Goal: Task Accomplishment & Management: Use online tool/utility

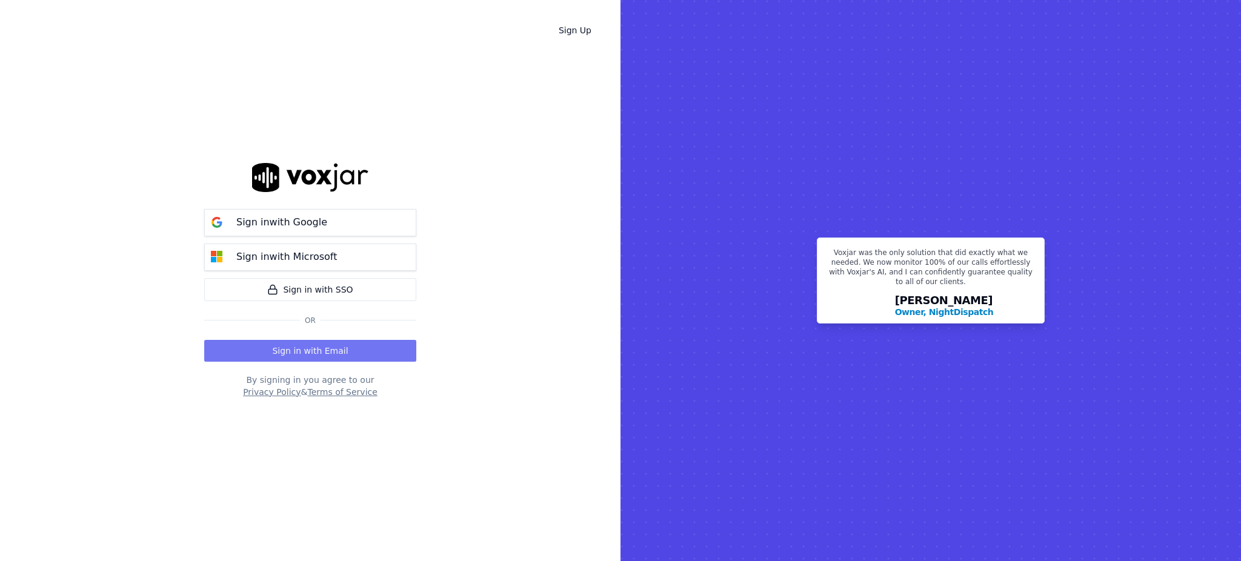
click at [325, 345] on button "Sign in with Email" at bounding box center [310, 351] width 212 height 22
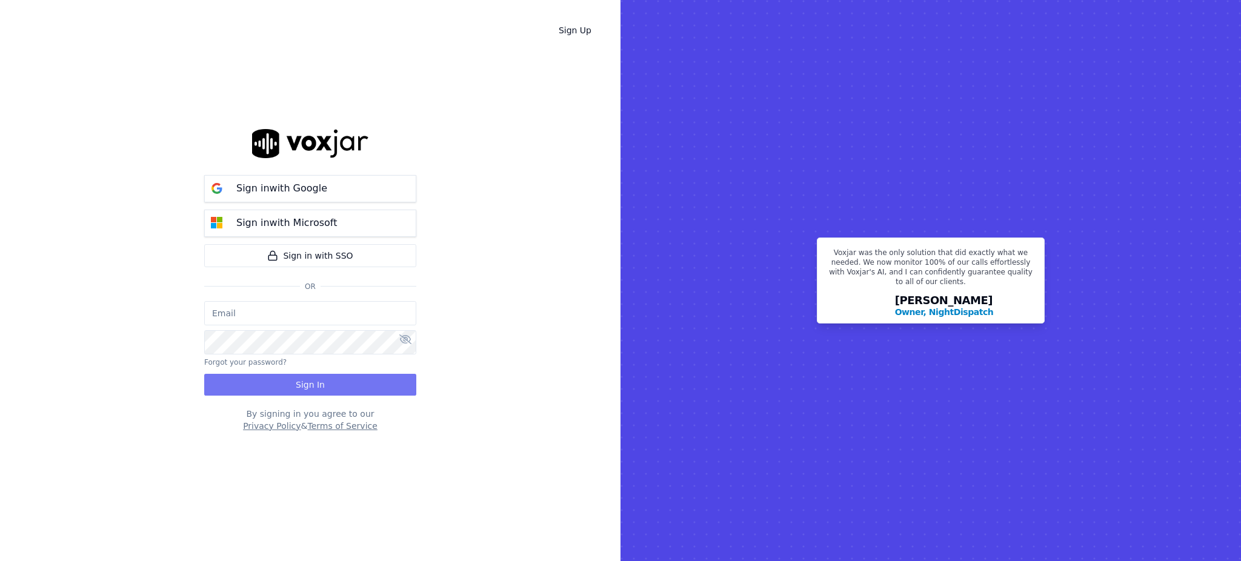
type input "fisqa@newwavepower.net"
click at [302, 382] on button "Sign In" at bounding box center [310, 385] width 212 height 22
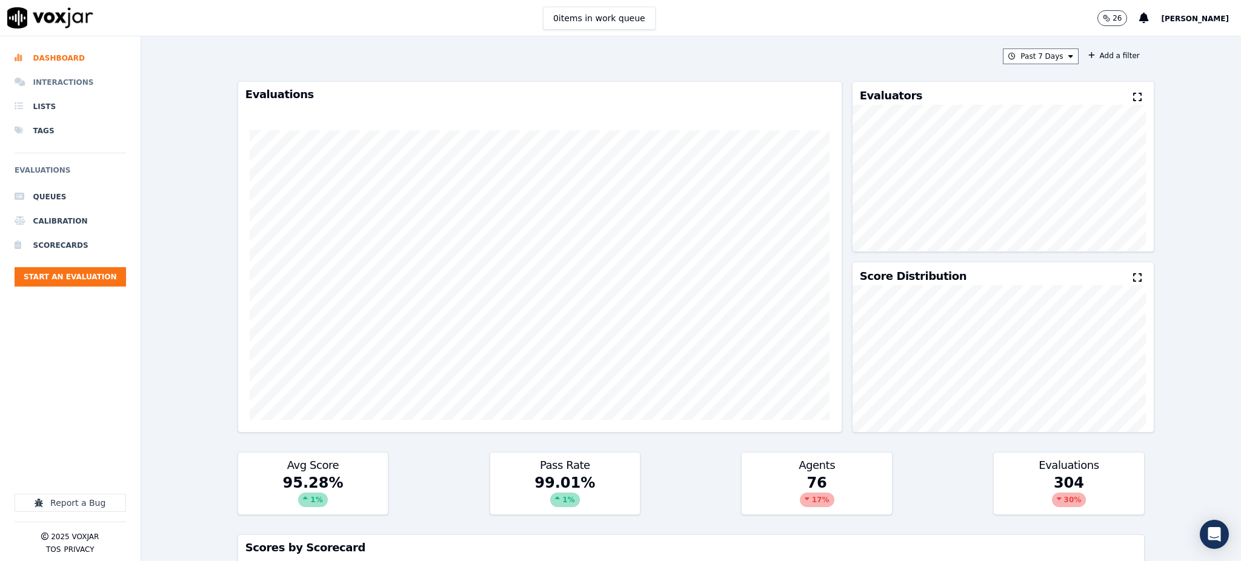
click at [51, 82] on li "Interactions" at bounding box center [70, 82] width 111 height 24
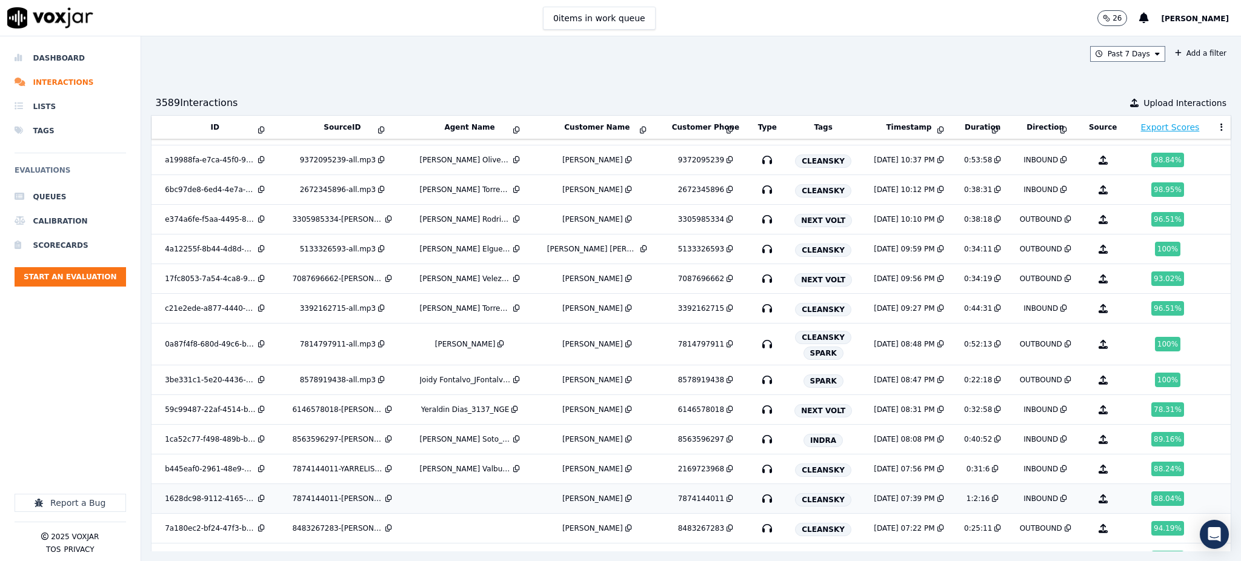
scroll to position [543, 0]
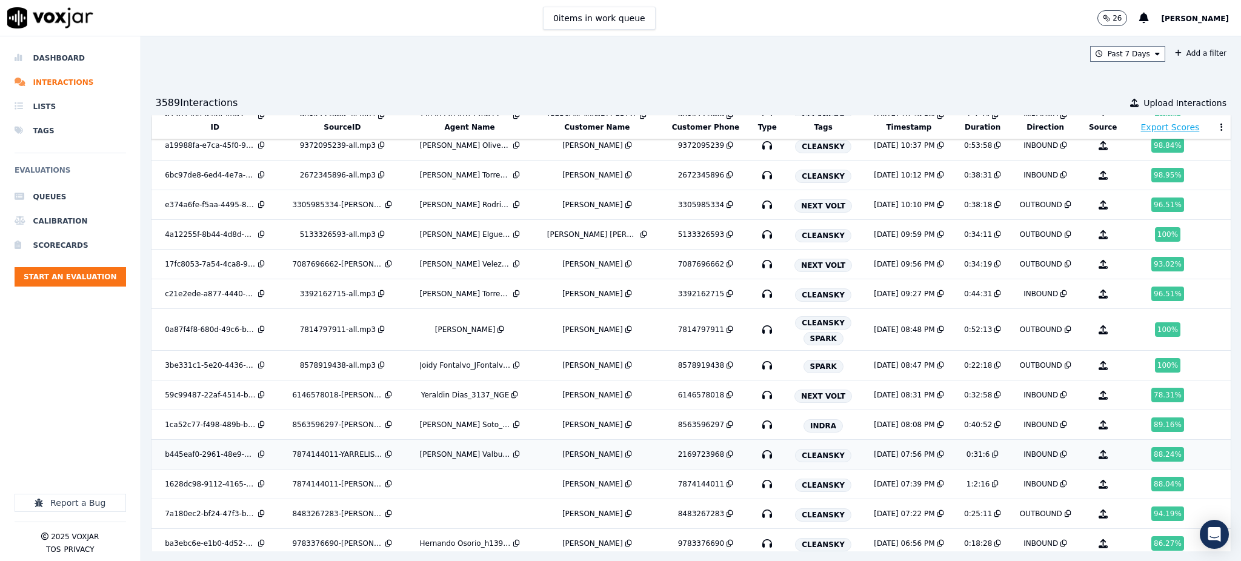
click at [757, 460] on icon "button" at bounding box center [766, 454] width 19 height 19
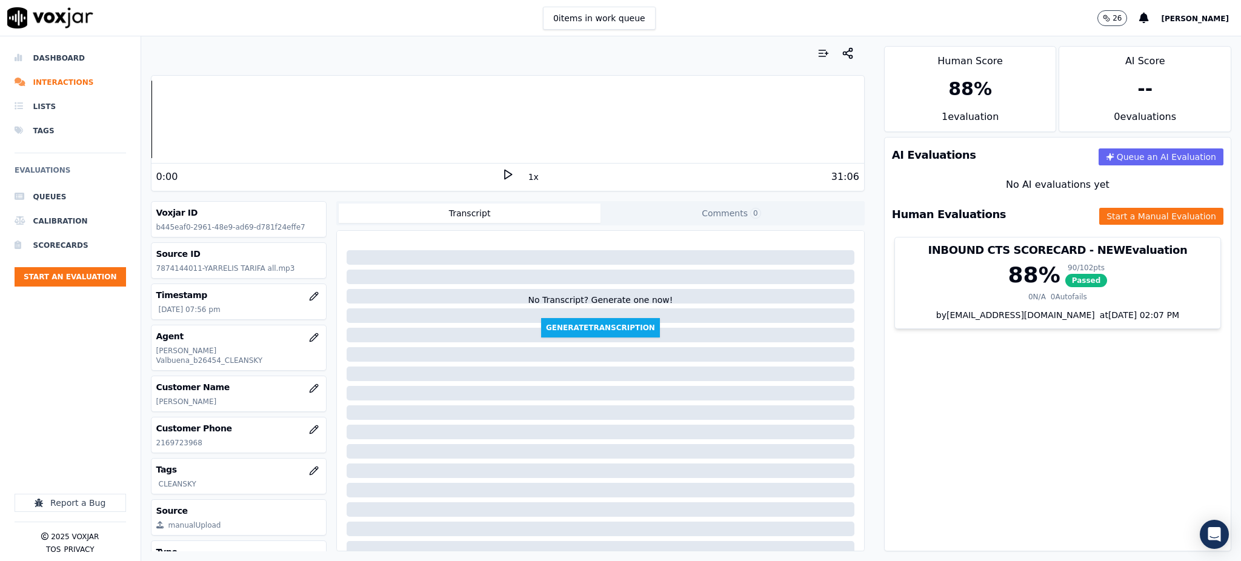
click at [505, 172] on polygon at bounding box center [508, 174] width 7 height 9
drag, startPoint x: 166, startPoint y: 441, endPoint x: 141, endPoint y: 445, distance: 25.2
click at [141, 445] on div "Your browser does not support the audio element. 2:43 1x 31:06 Voxjar ID b445ea…" at bounding box center [507, 298] width 733 height 525
copy p "2169723968"
click at [945, 440] on div "AI Evaluations Queue an AI Evaluation No AI evaluations yet Human Evaluations S…" at bounding box center [1057, 344] width 347 height 414
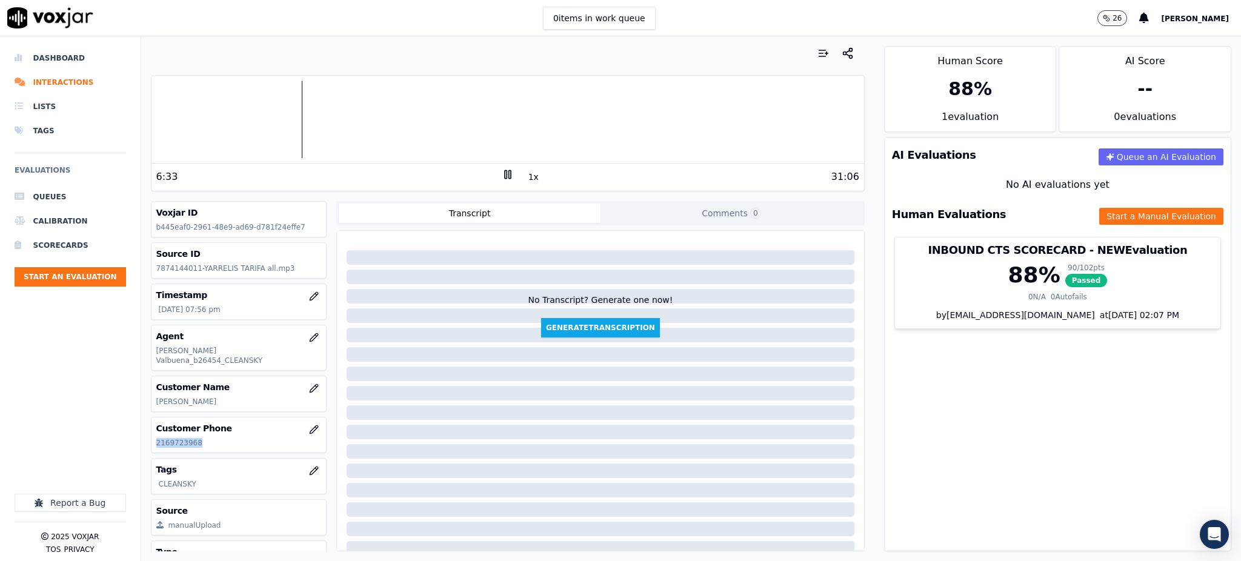
drag, startPoint x: 199, startPoint y: 432, endPoint x: 151, endPoint y: 436, distance: 48.0
click at [151, 436] on div "Customer Phone 2169723968" at bounding box center [238, 434] width 175 height 35
copy p "2169723968"
click at [508, 175] on rect at bounding box center [509, 174] width 2 height 8
click at [492, 171] on div "26:30" at bounding box center [328, 177] width 345 height 15
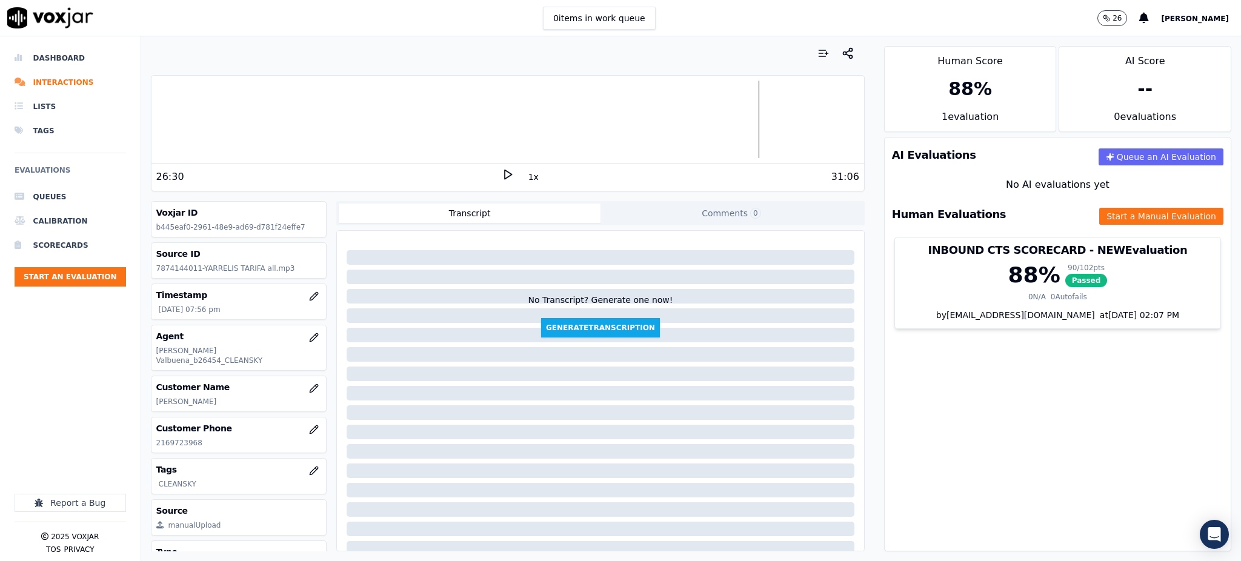
click at [502, 177] on icon at bounding box center [508, 174] width 12 height 12
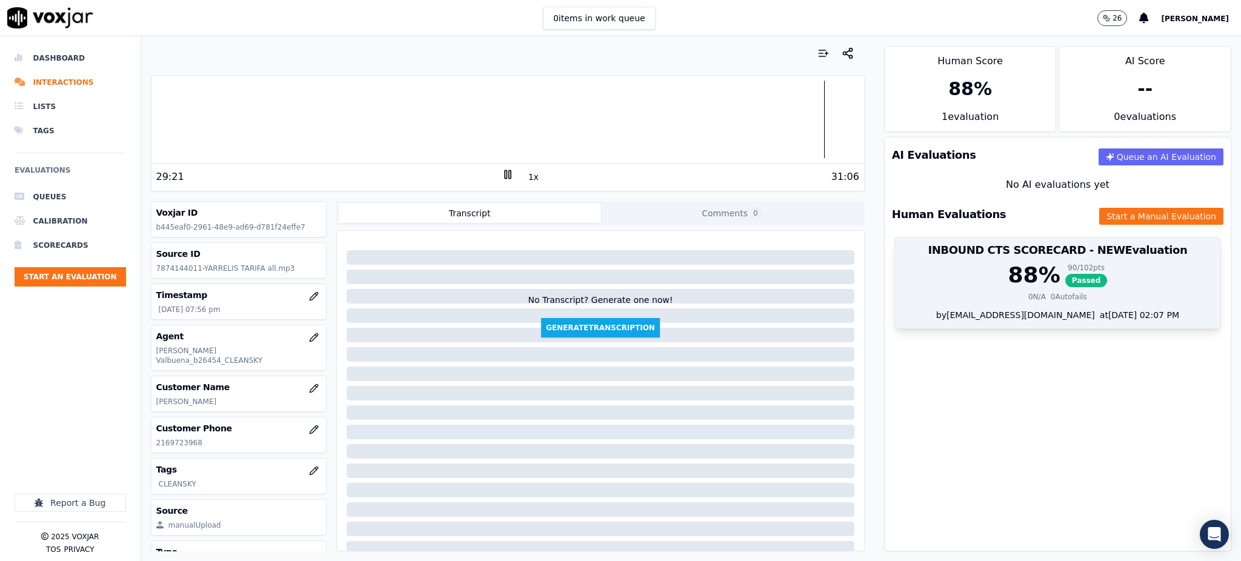
click at [1065, 282] on span "Passed" at bounding box center [1086, 280] width 42 height 13
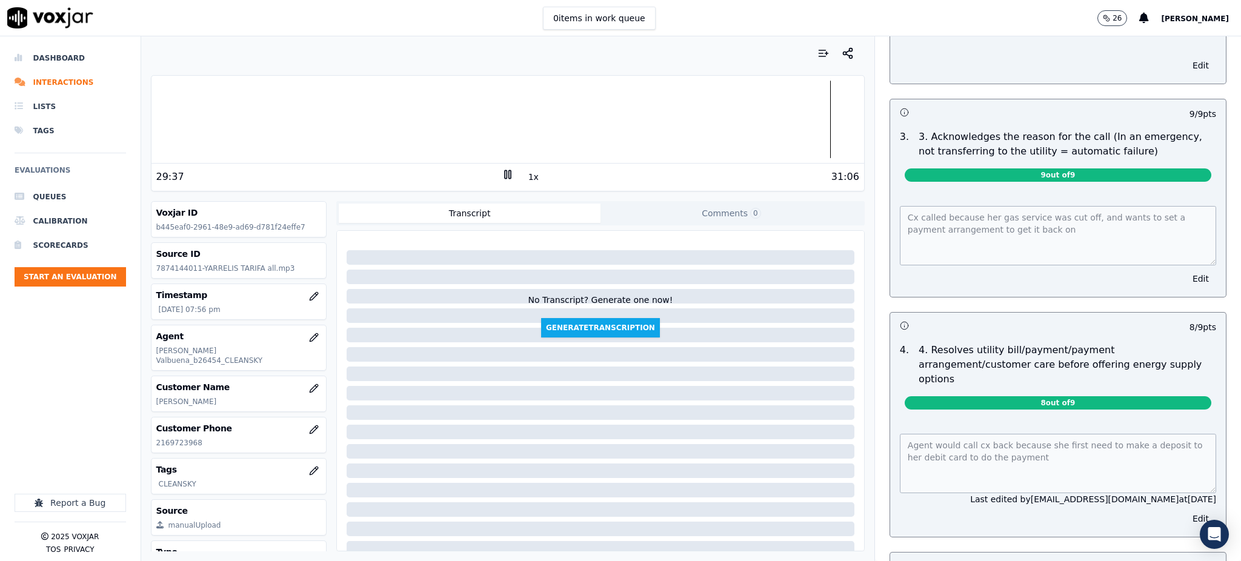
scroll to position [323, 0]
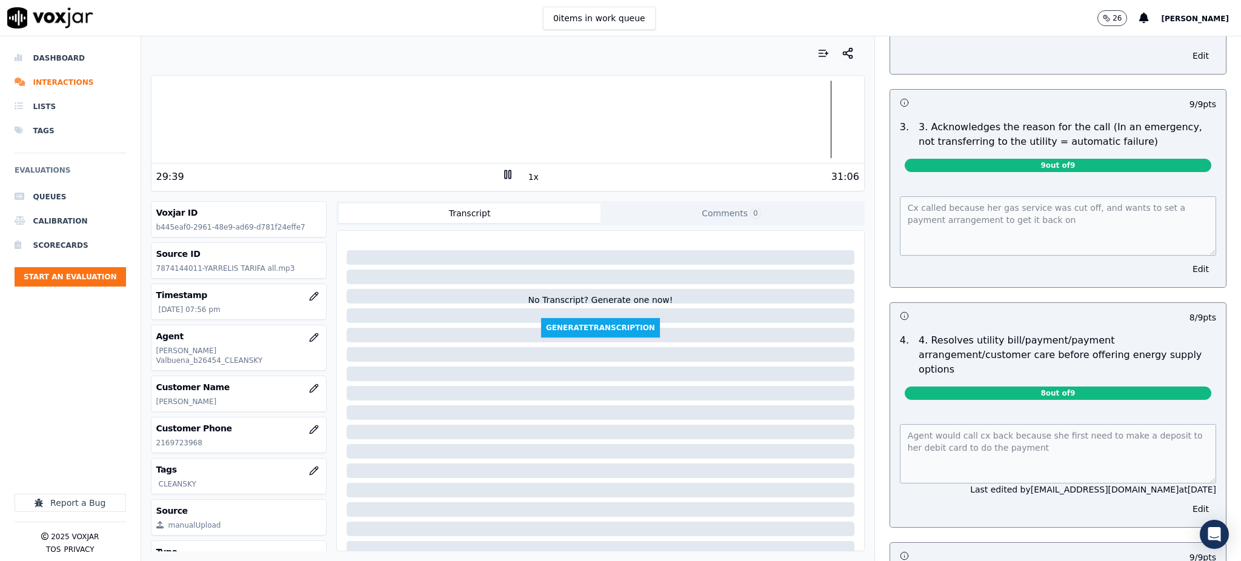
click at [890, 191] on div "Cx called because her gas service was cut off, and wants to set a payment arran…" at bounding box center [1058, 234] width 336 height 105
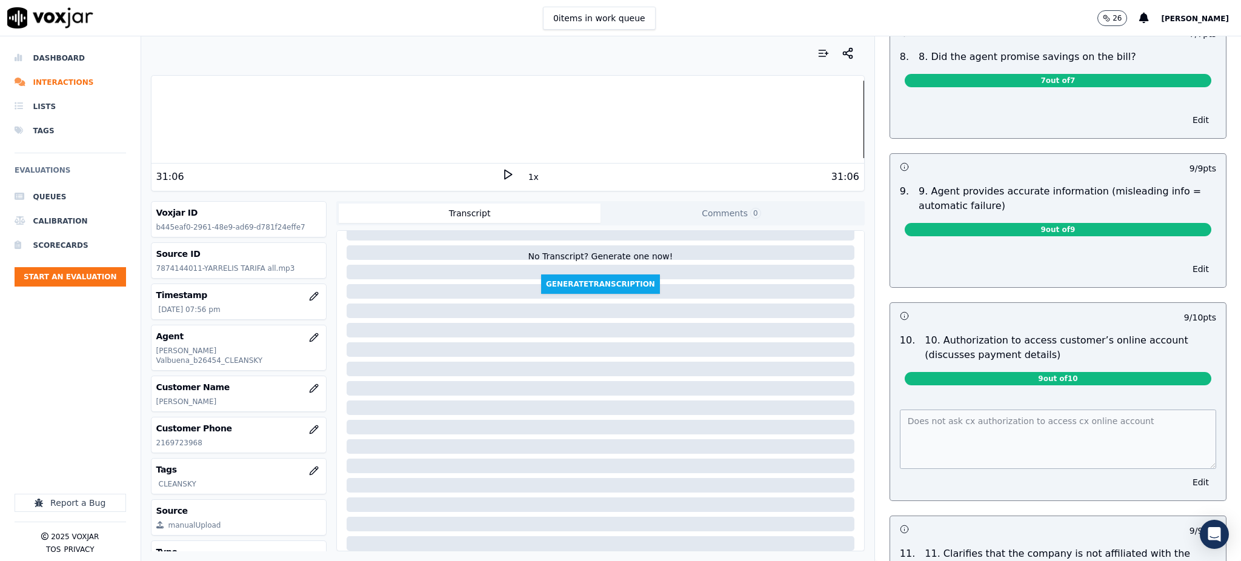
scroll to position [1454, 0]
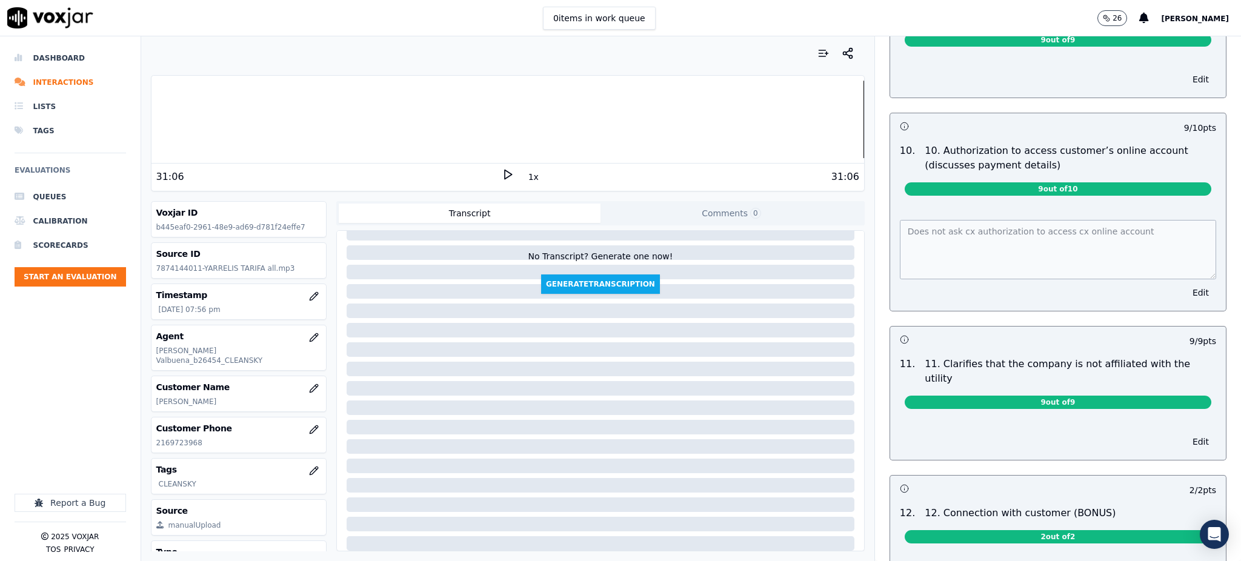
click at [890, 214] on div "Does not ask cx authorization to access cx online account Edit" at bounding box center [1058, 257] width 336 height 105
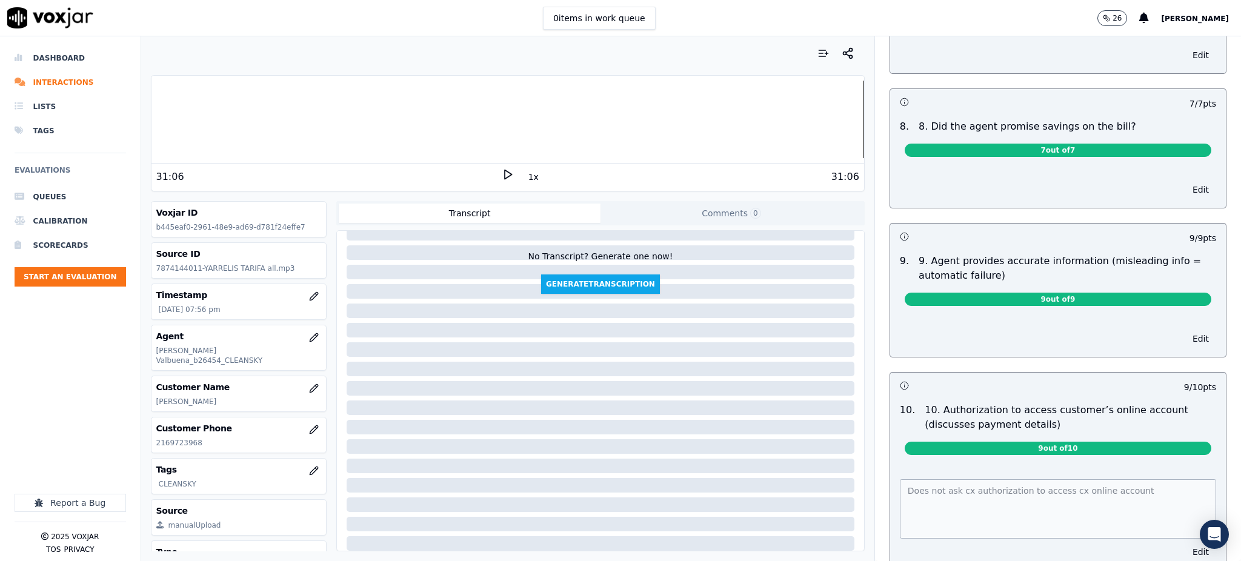
scroll to position [0, 0]
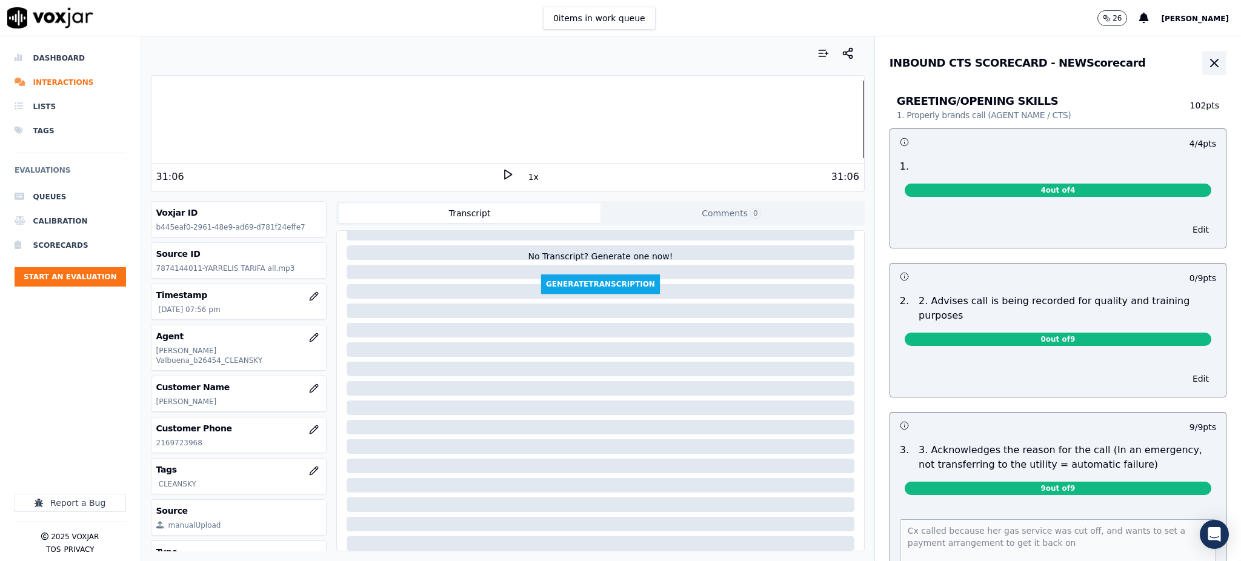
click at [1207, 63] on icon "button" at bounding box center [1214, 63] width 15 height 15
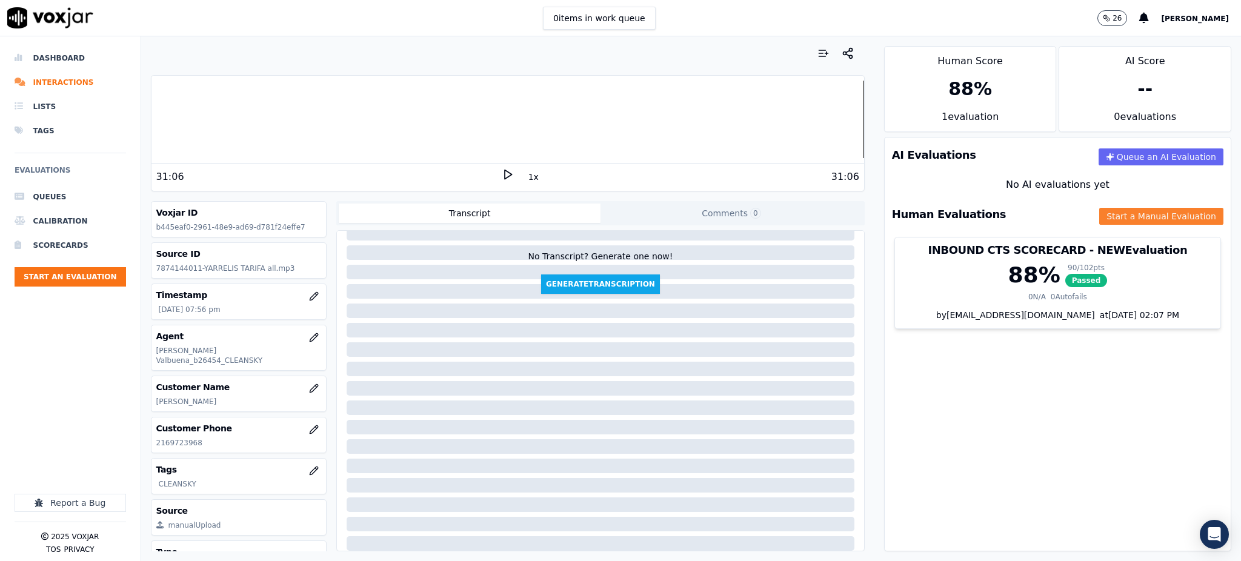
click at [1099, 214] on button "Start a Manual Evaluation" at bounding box center [1161, 216] width 124 height 17
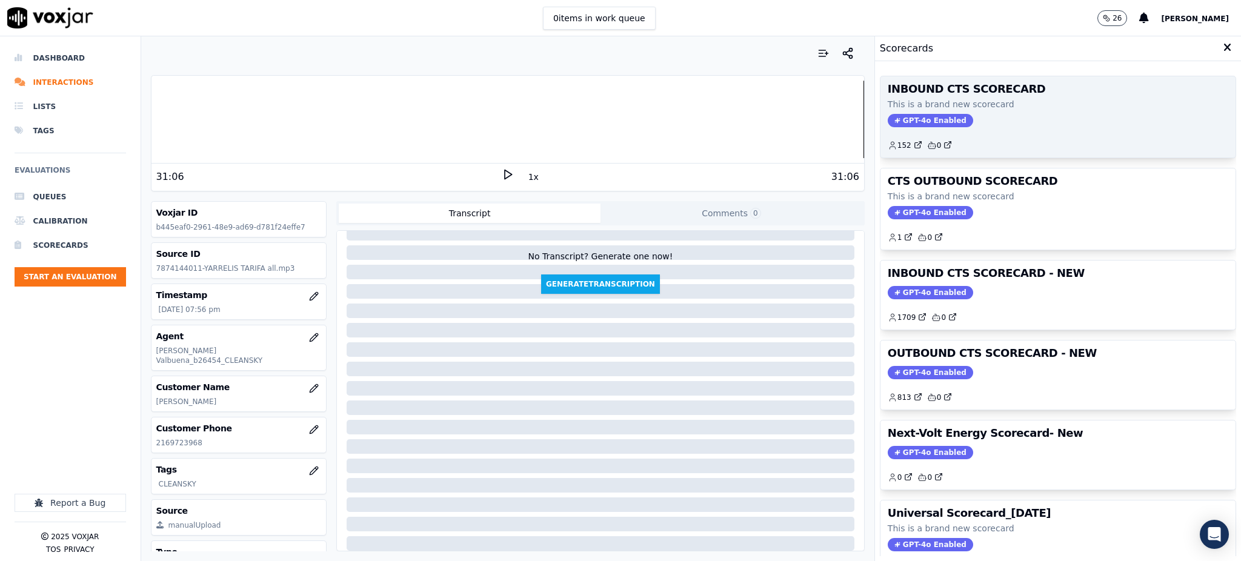
click at [915, 127] on div "INBOUND CTS SCORECARD This is a brand new scorecard GPT-4o Enabled 152 0" at bounding box center [1057, 116] width 355 height 81
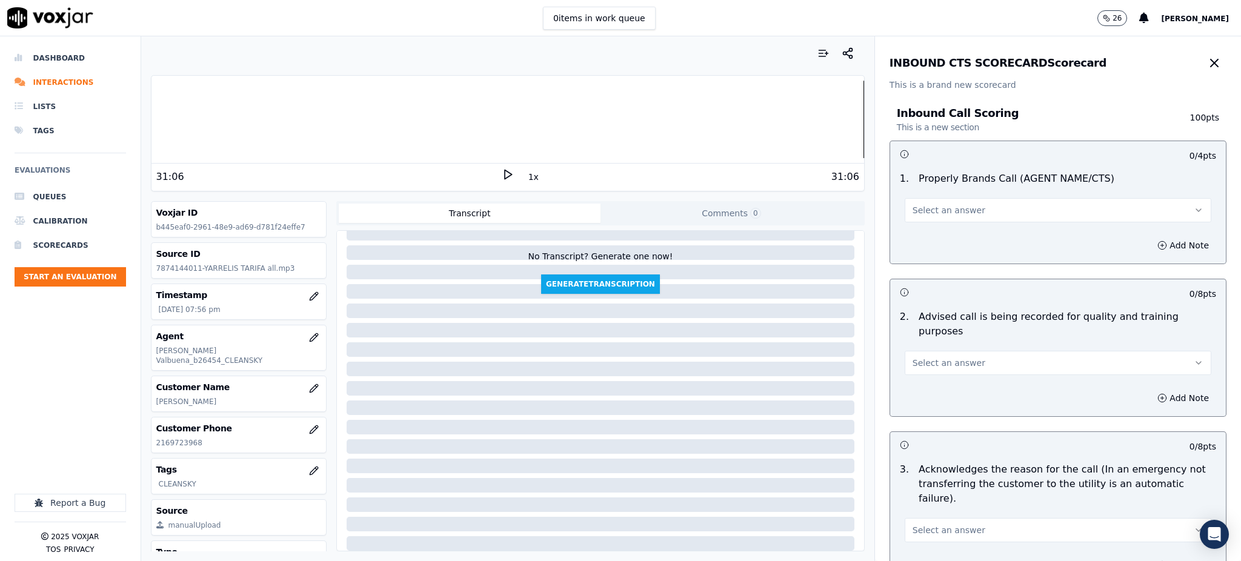
click at [939, 210] on span "Select an answer" at bounding box center [948, 210] width 73 height 12
drag, startPoint x: 935, startPoint y: 239, endPoint x: 934, endPoint y: 325, distance: 86.6
click at [935, 241] on div "Yes" at bounding box center [1031, 237] width 280 height 19
click at [934, 357] on span "Select an answer" at bounding box center [948, 363] width 73 height 12
click at [934, 377] on div "Yes" at bounding box center [1031, 375] width 280 height 19
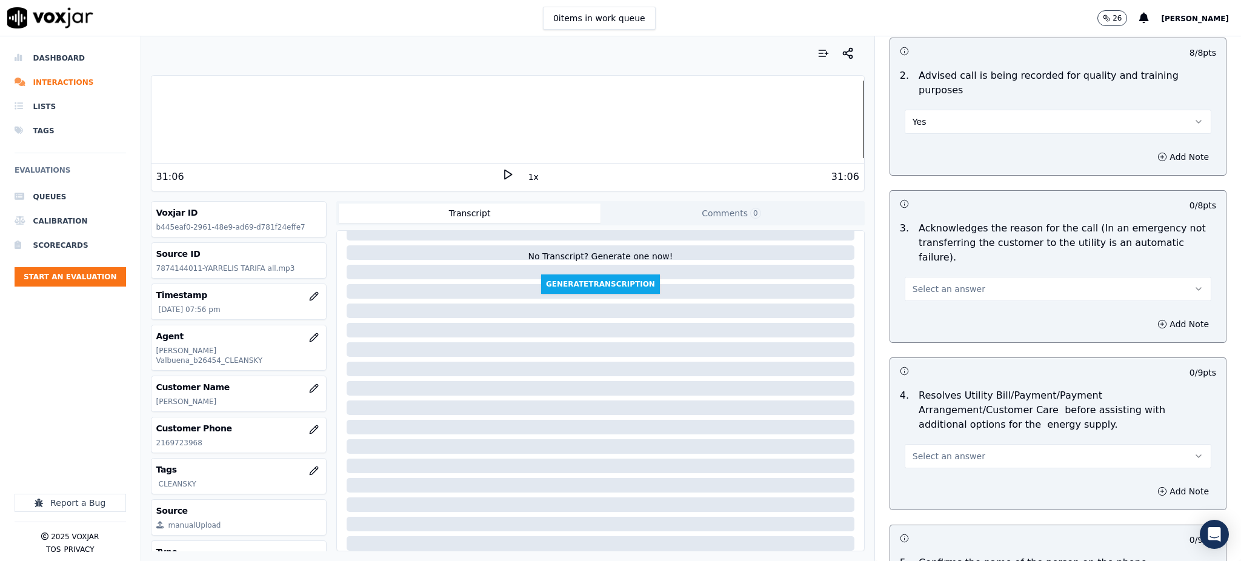
scroll to position [242, 0]
click at [926, 276] on button "Select an answer" at bounding box center [1058, 288] width 307 height 24
click at [917, 297] on div "No" at bounding box center [1031, 305] width 280 height 19
click at [920, 276] on button "No" at bounding box center [1058, 288] width 307 height 24
drag, startPoint x: 914, startPoint y: 288, endPoint x: 913, endPoint y: 365, distance: 76.4
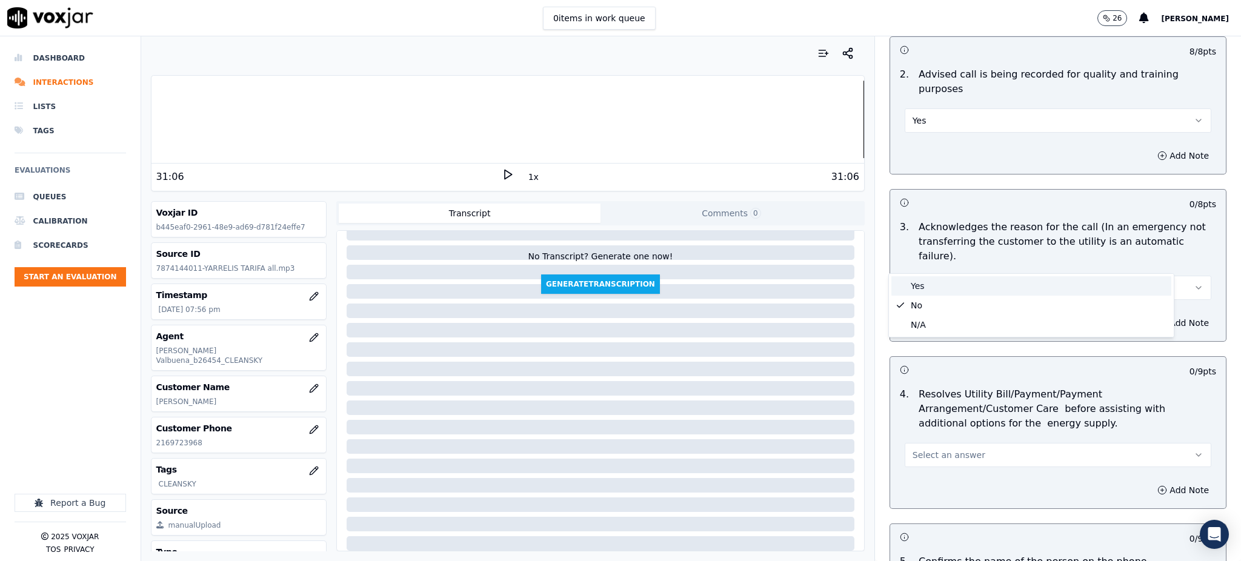
click at [915, 289] on div "Yes" at bounding box center [1031, 285] width 280 height 19
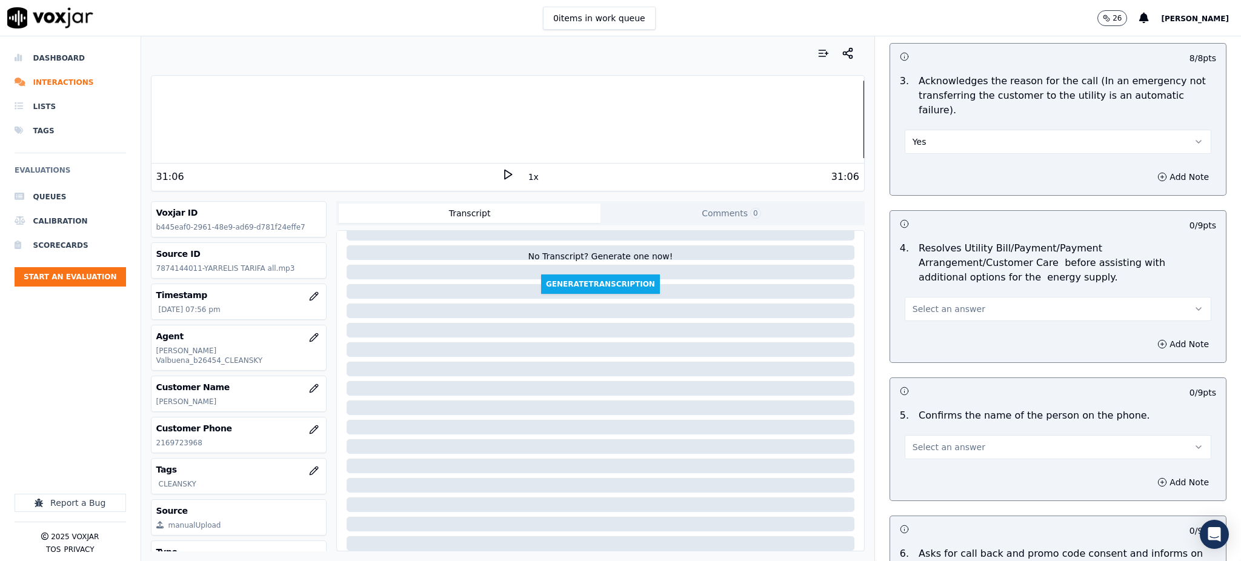
scroll to position [485, 0]
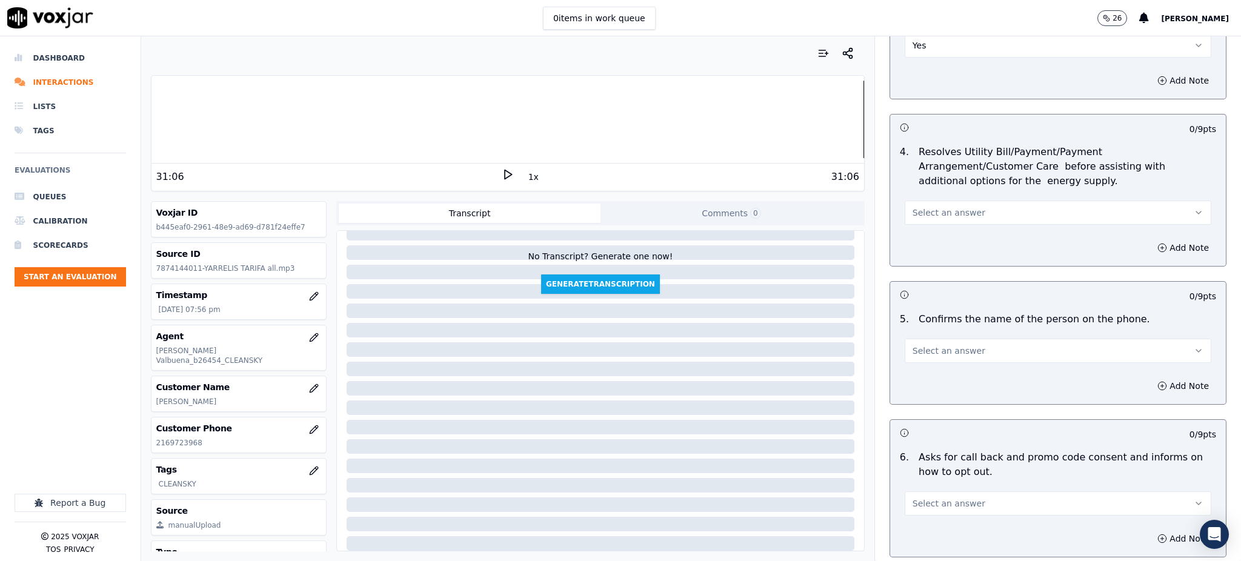
drag, startPoint x: 913, startPoint y: 184, endPoint x: 911, endPoint y: 195, distance: 11.7
click at [913, 207] on span "Select an answer" at bounding box center [948, 213] width 73 height 12
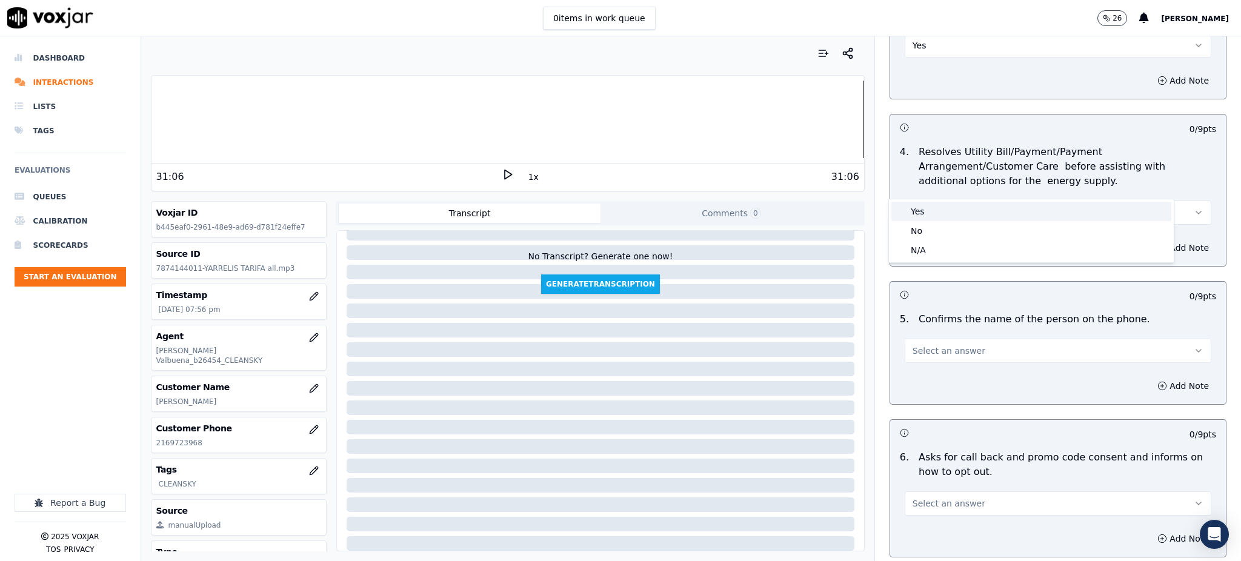
click at [912, 211] on div "Yes" at bounding box center [1031, 211] width 280 height 19
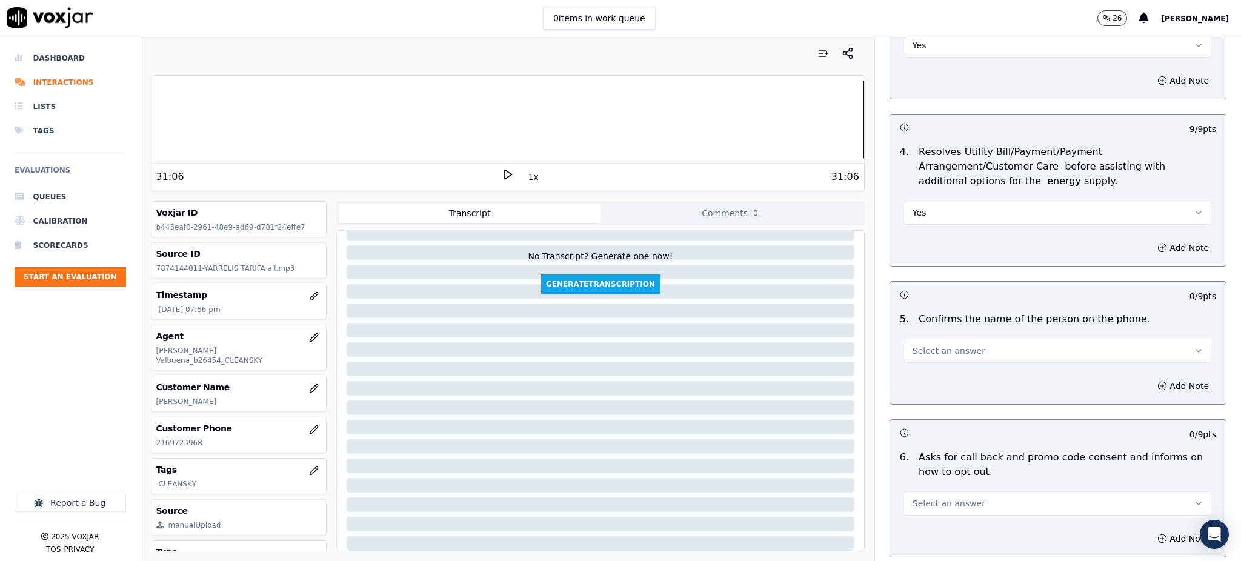
drag, startPoint x: 928, startPoint y: 311, endPoint x: 925, endPoint y: 335, distance: 24.4
click at [928, 339] on button "Select an answer" at bounding box center [1058, 351] width 307 height 24
click at [922, 354] on div "Yes" at bounding box center [1031, 349] width 280 height 19
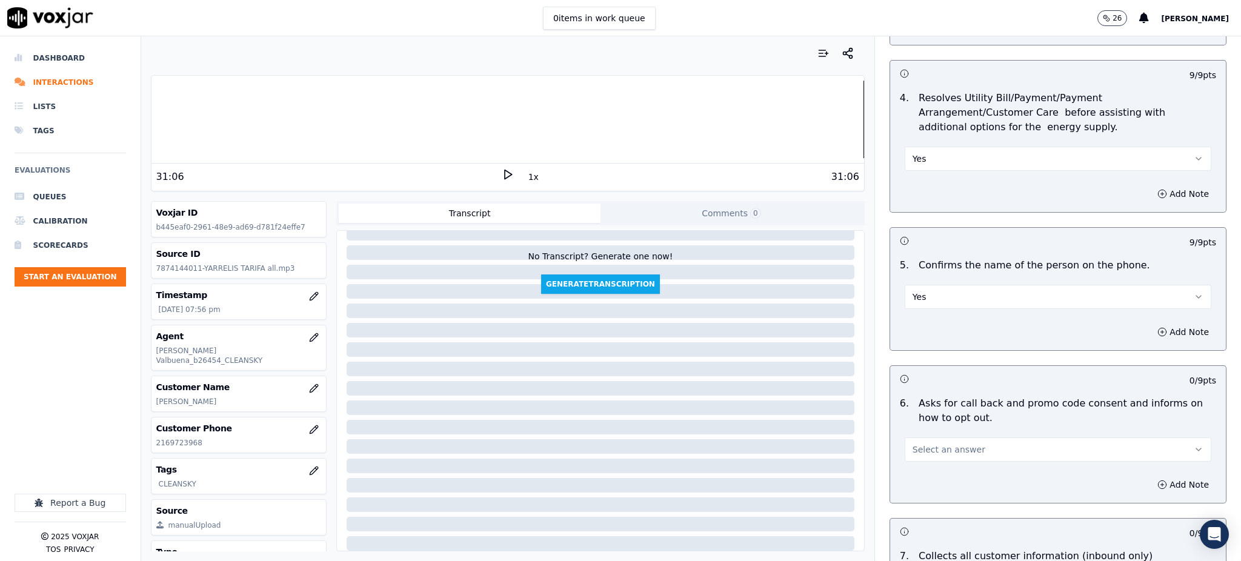
scroll to position [646, 0]
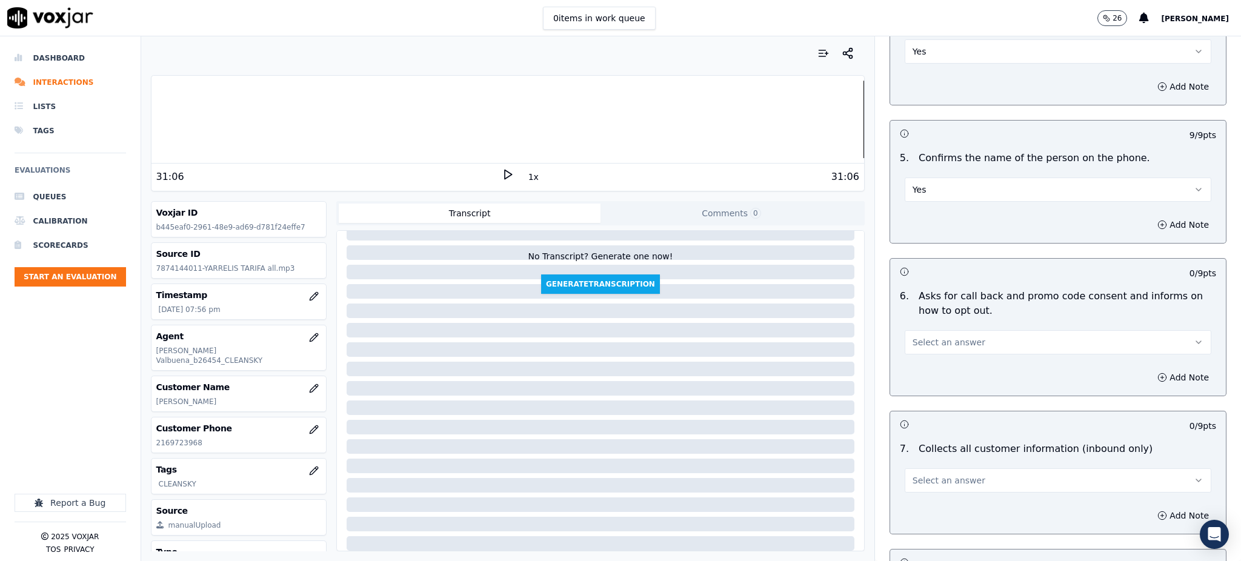
click at [923, 336] on span "Select an answer" at bounding box center [948, 342] width 73 height 12
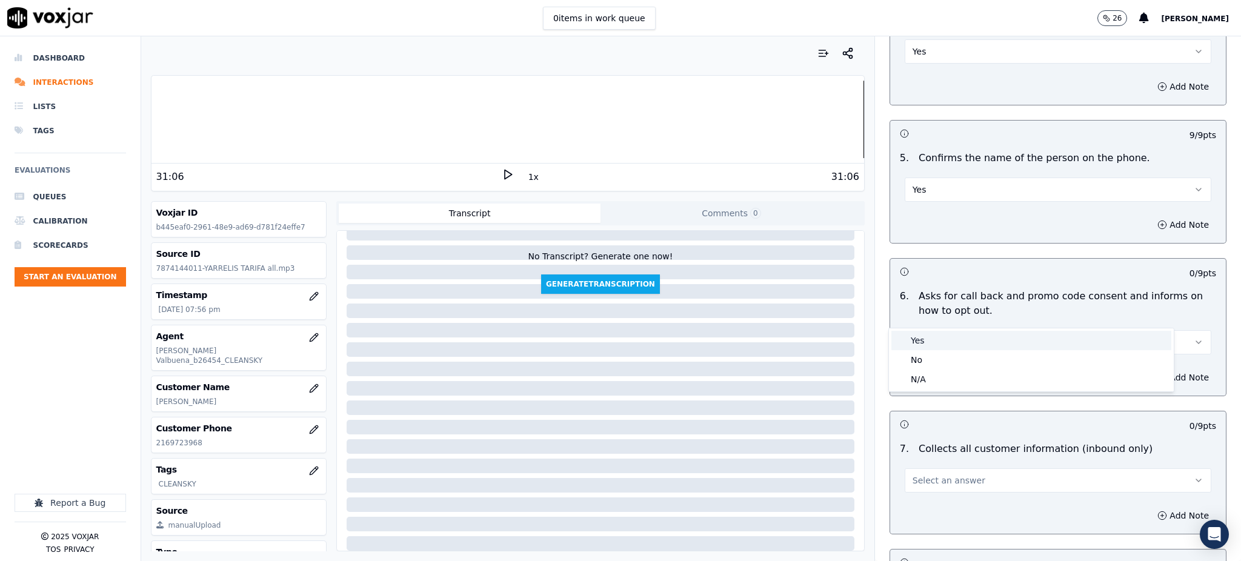
click at [918, 342] on div "Yes" at bounding box center [1031, 340] width 280 height 19
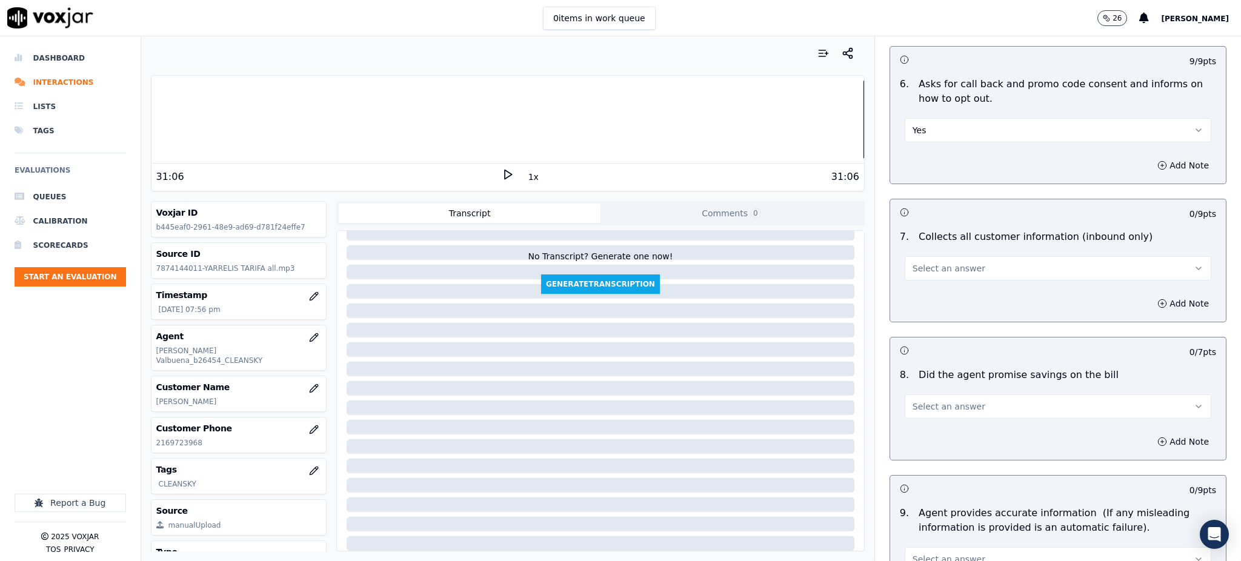
scroll to position [888, 0]
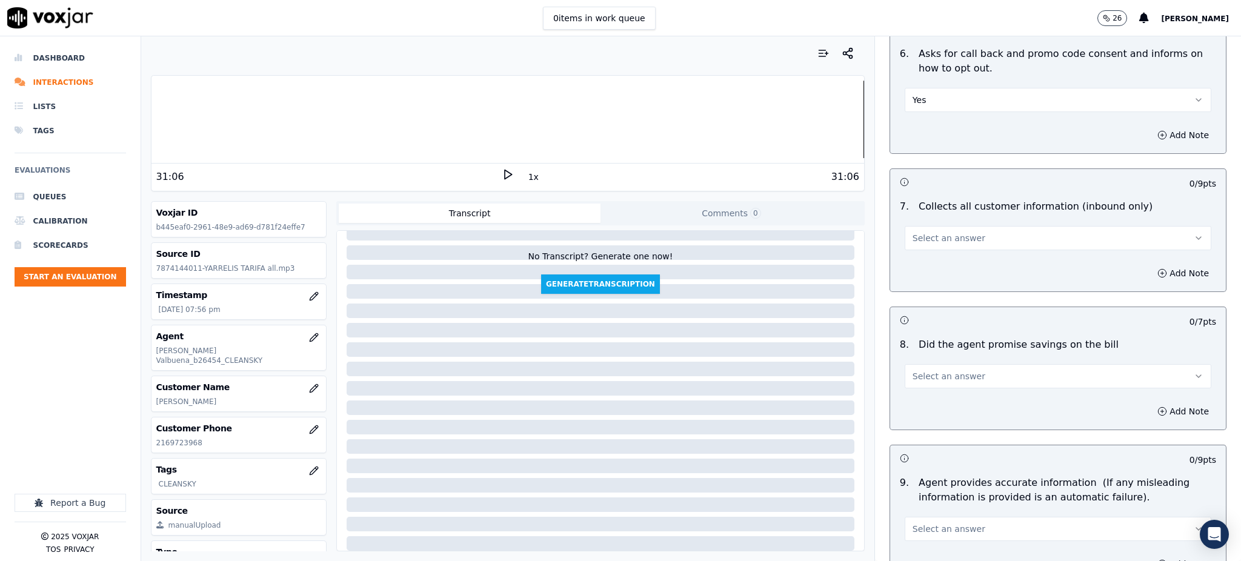
click at [944, 232] on span "Select an answer" at bounding box center [948, 238] width 73 height 12
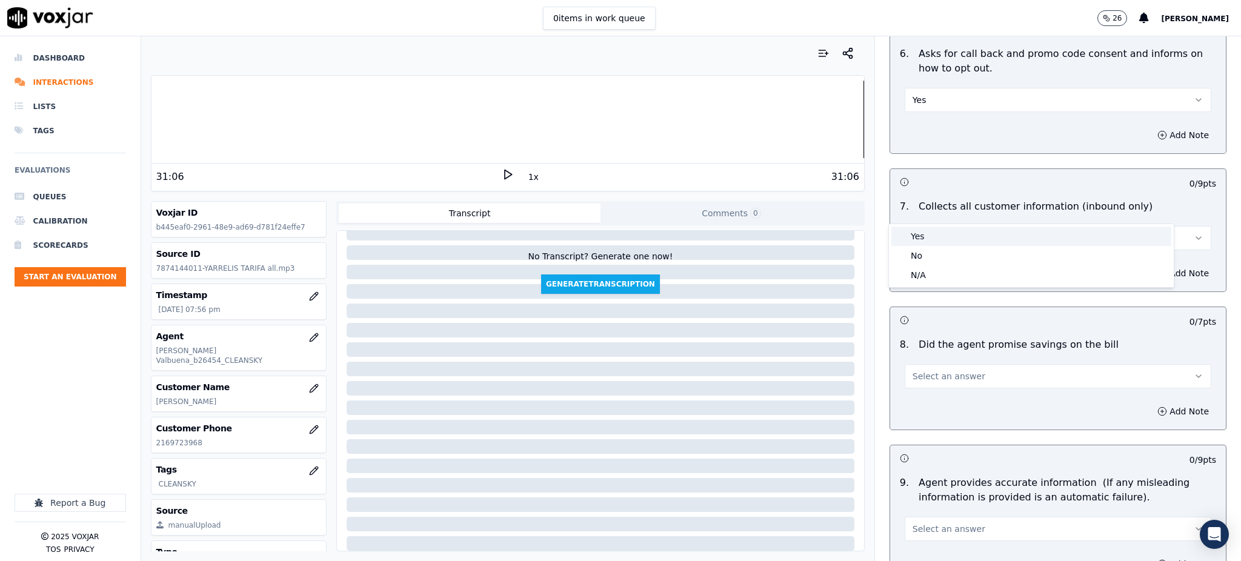
drag, startPoint x: 935, startPoint y: 239, endPoint x: 918, endPoint y: 314, distance: 77.6
click at [935, 239] on div "Yes" at bounding box center [1031, 236] width 280 height 19
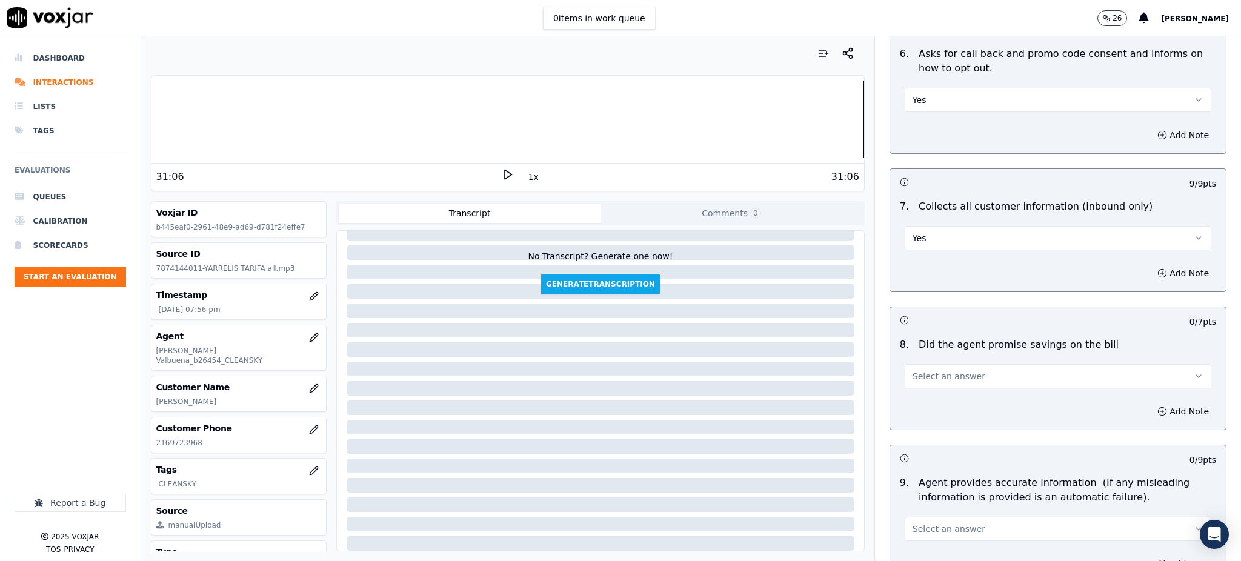
click at [918, 370] on span "Select an answer" at bounding box center [948, 376] width 73 height 12
click at [919, 376] on div "Yes" at bounding box center [1031, 374] width 280 height 19
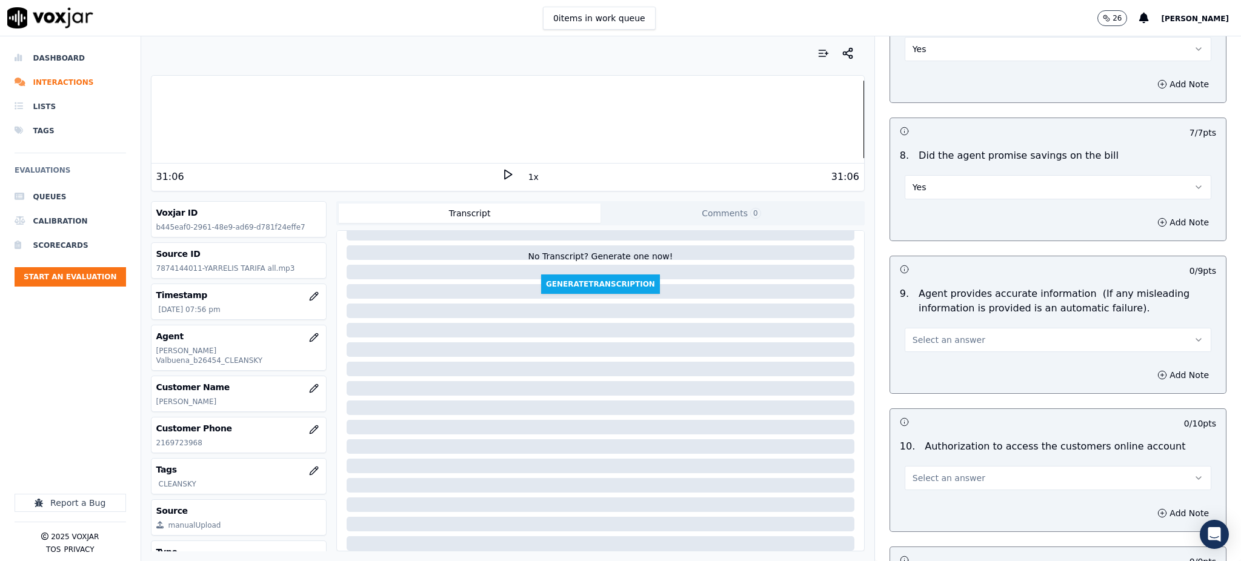
scroll to position [1131, 0]
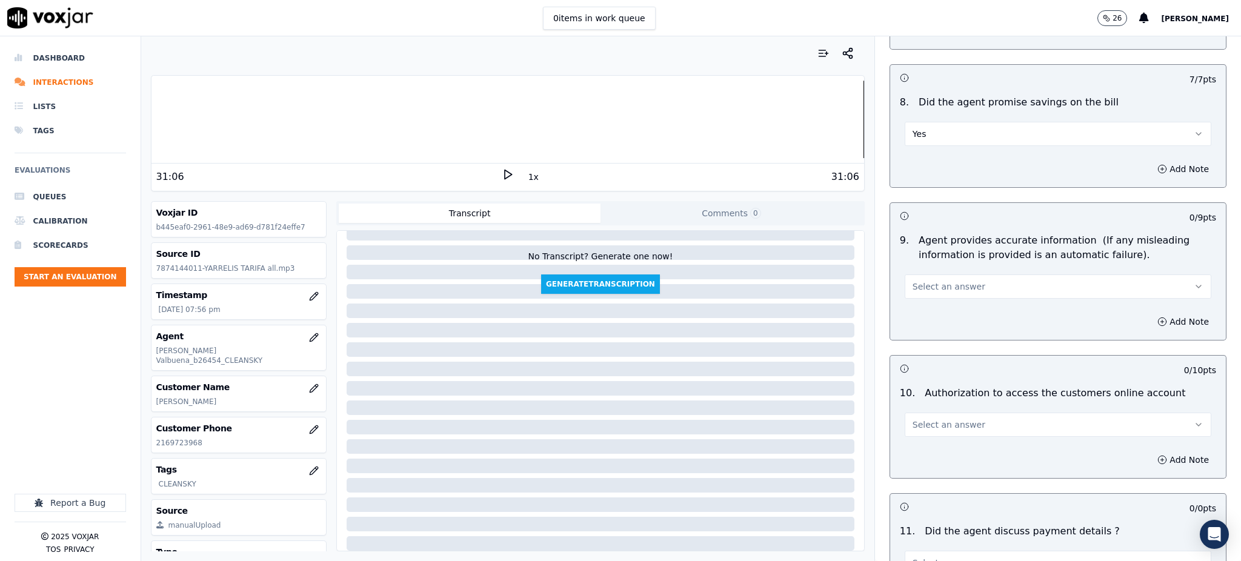
click at [925, 281] on span "Select an answer" at bounding box center [948, 287] width 73 height 12
click at [921, 281] on div "Yes" at bounding box center [1031, 285] width 280 height 19
click at [912, 419] on span "Select an answer" at bounding box center [948, 425] width 73 height 12
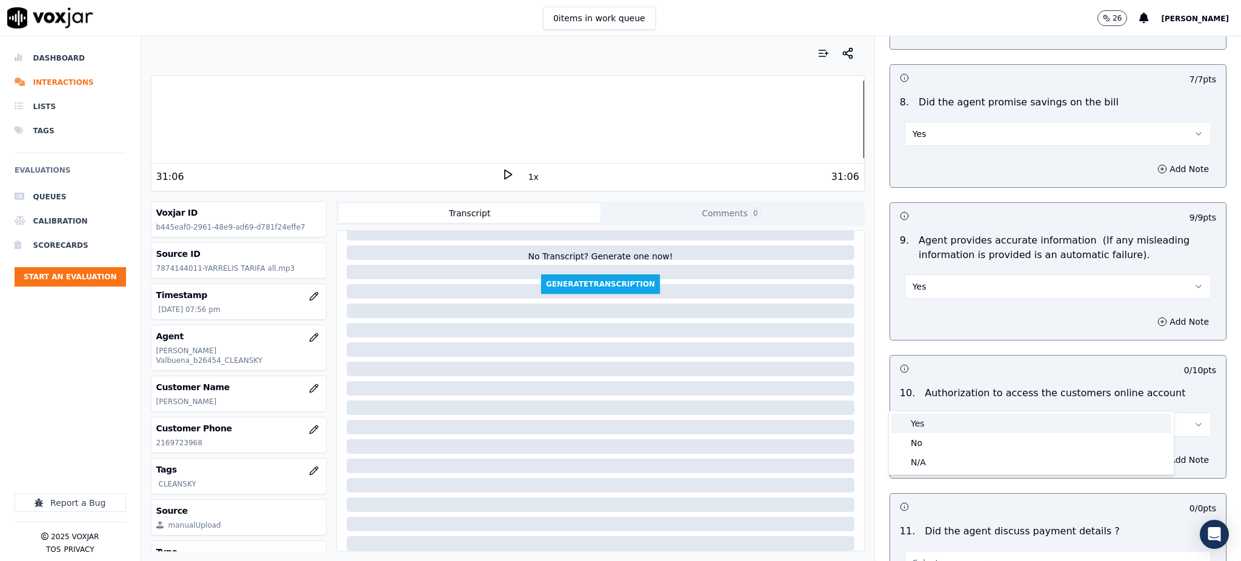
click at [915, 419] on div "Yes" at bounding box center [1031, 423] width 280 height 19
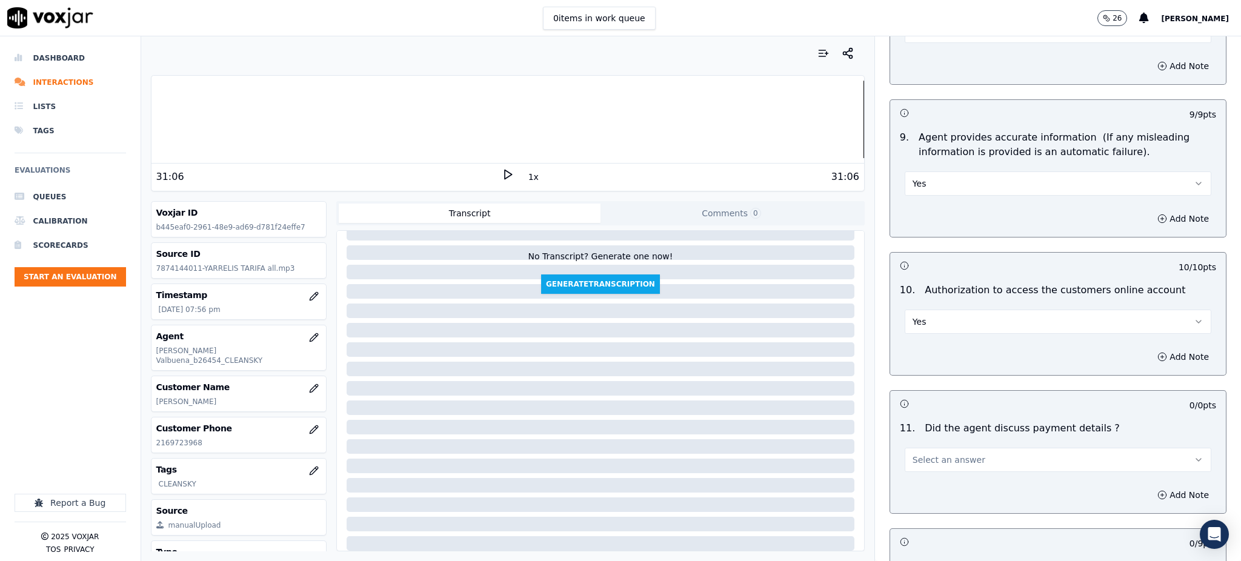
scroll to position [1454, 0]
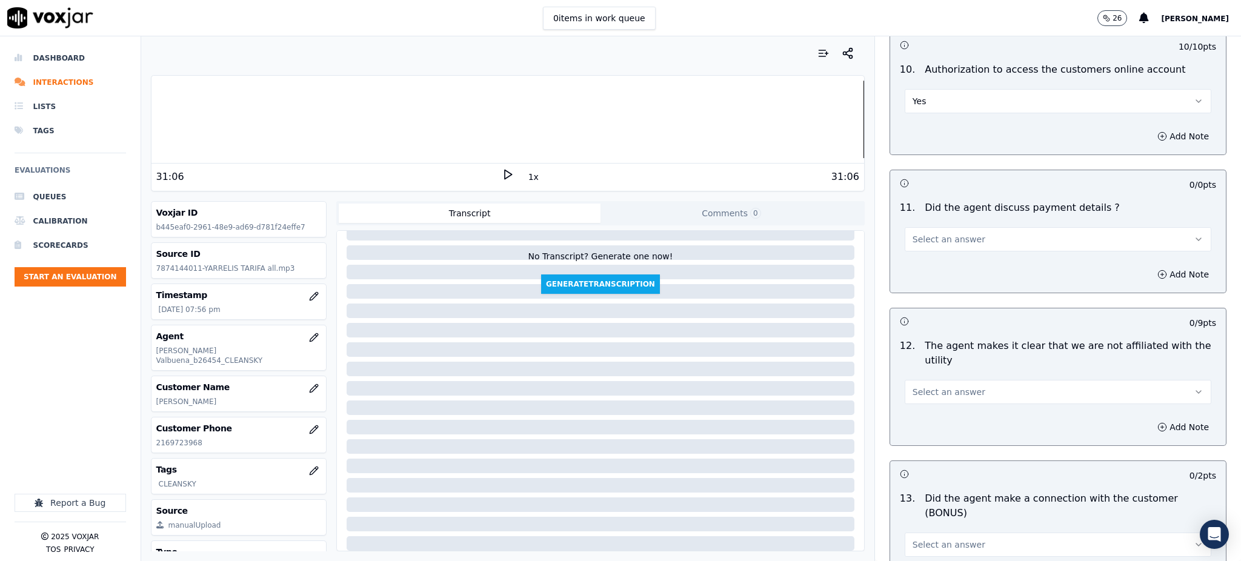
click at [923, 233] on span "Select an answer" at bounding box center [948, 239] width 73 height 12
click at [922, 270] on div "N/A" at bounding box center [1031, 276] width 280 height 19
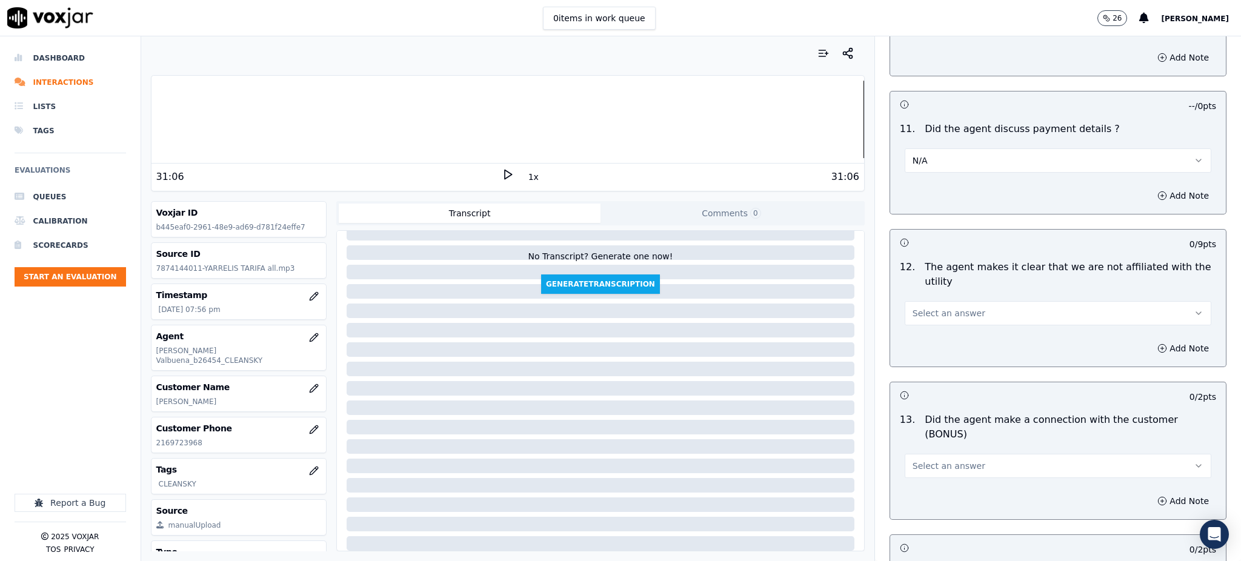
scroll to position [1535, 0]
click at [923, 305] on span "Select an answer" at bounding box center [948, 311] width 73 height 12
drag, startPoint x: 927, startPoint y: 303, endPoint x: 922, endPoint y: 333, distance: 30.2
click at [927, 306] on div "Yes" at bounding box center [1031, 310] width 280 height 19
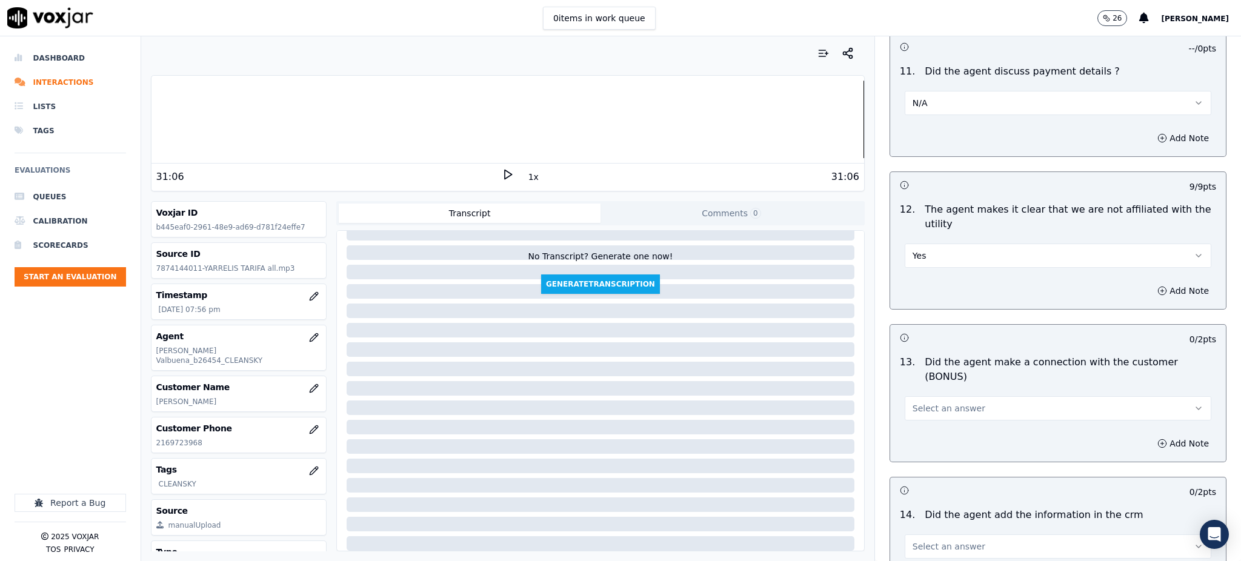
scroll to position [1696, 0]
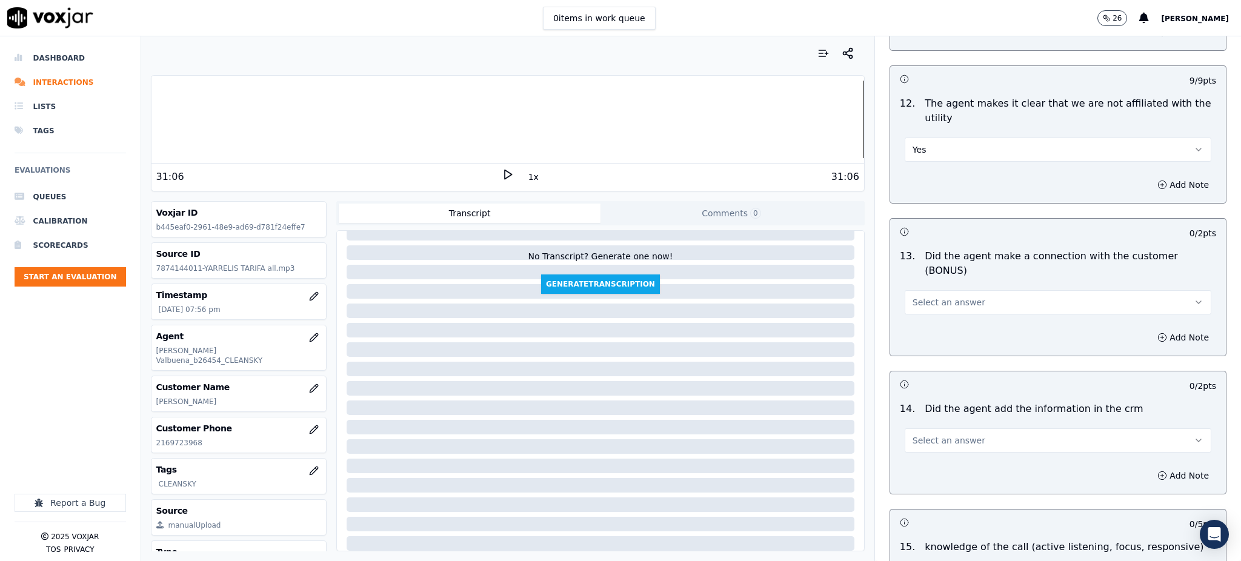
click at [924, 296] on span "Select an answer" at bounding box center [948, 302] width 73 height 12
click at [922, 288] on div "Yes" at bounding box center [1031, 286] width 280 height 19
click at [913, 434] on span "Select an answer" at bounding box center [948, 440] width 73 height 12
drag, startPoint x: 913, startPoint y: 422, endPoint x: 915, endPoint y: 437, distance: 14.7
click at [913, 424] on div "Yes" at bounding box center [1031, 425] width 280 height 19
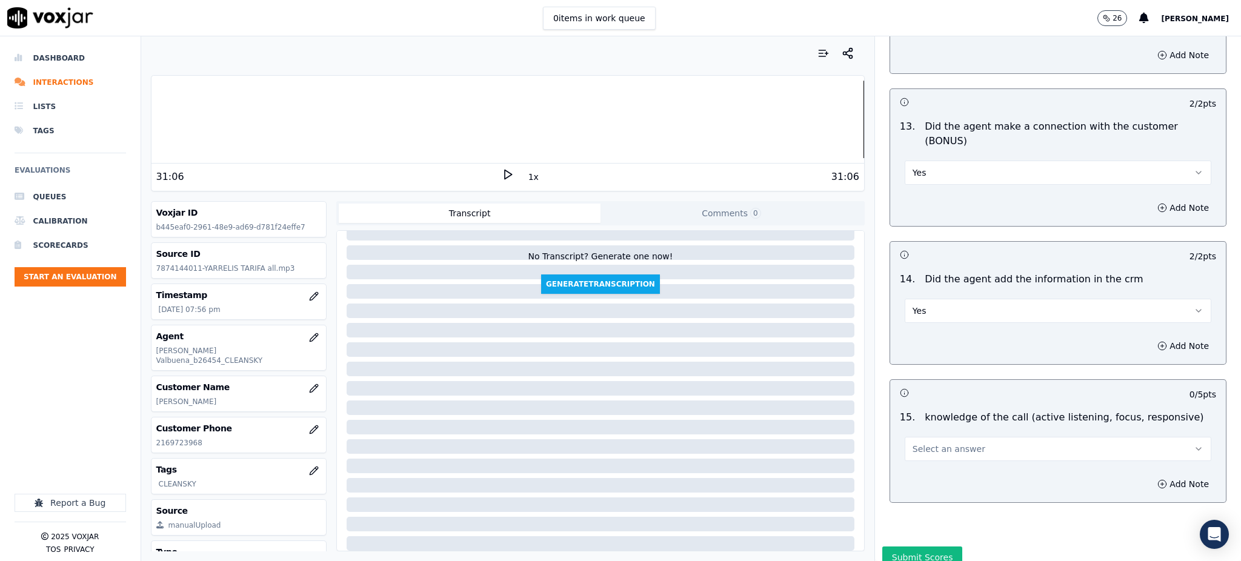
scroll to position [1834, 0]
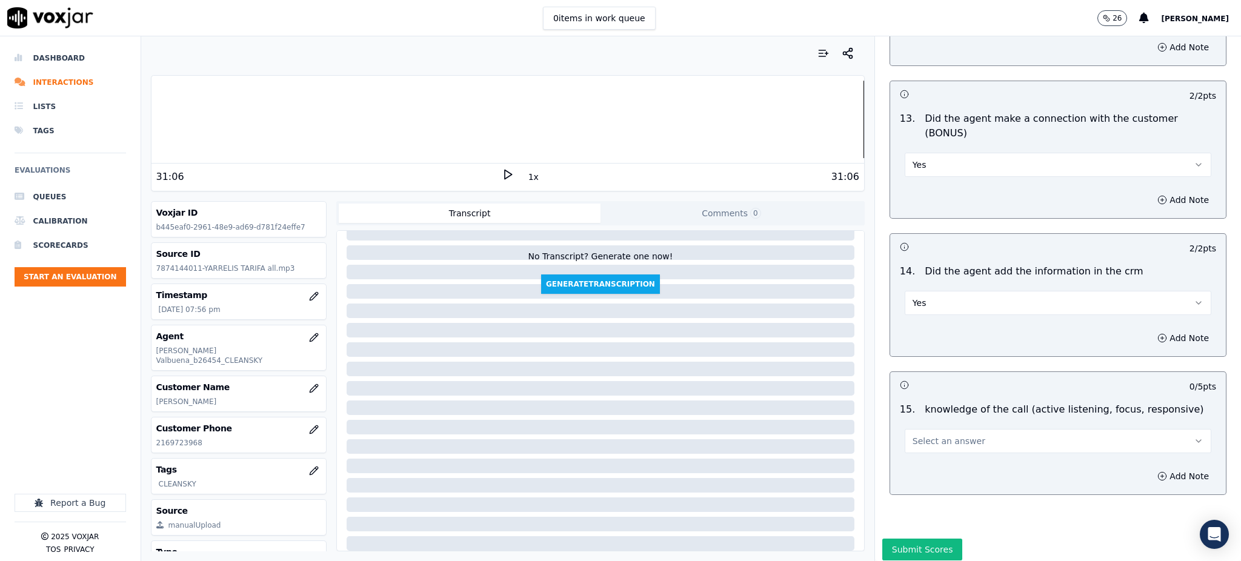
click at [919, 435] on span "Select an answer" at bounding box center [948, 441] width 73 height 12
drag, startPoint x: 922, startPoint y: 422, endPoint x: 919, endPoint y: 432, distance: 10.4
click at [922, 424] on div "Yes" at bounding box center [1031, 425] width 280 height 19
click at [885, 539] on button "Submit Scores" at bounding box center [922, 550] width 81 height 22
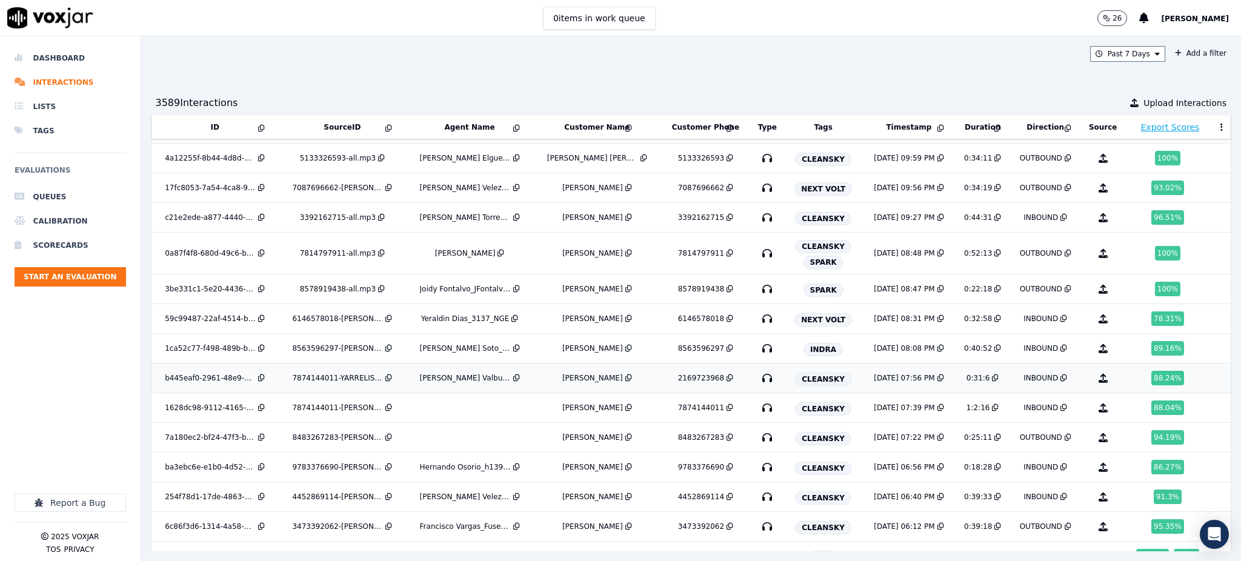
scroll to position [623, 0]
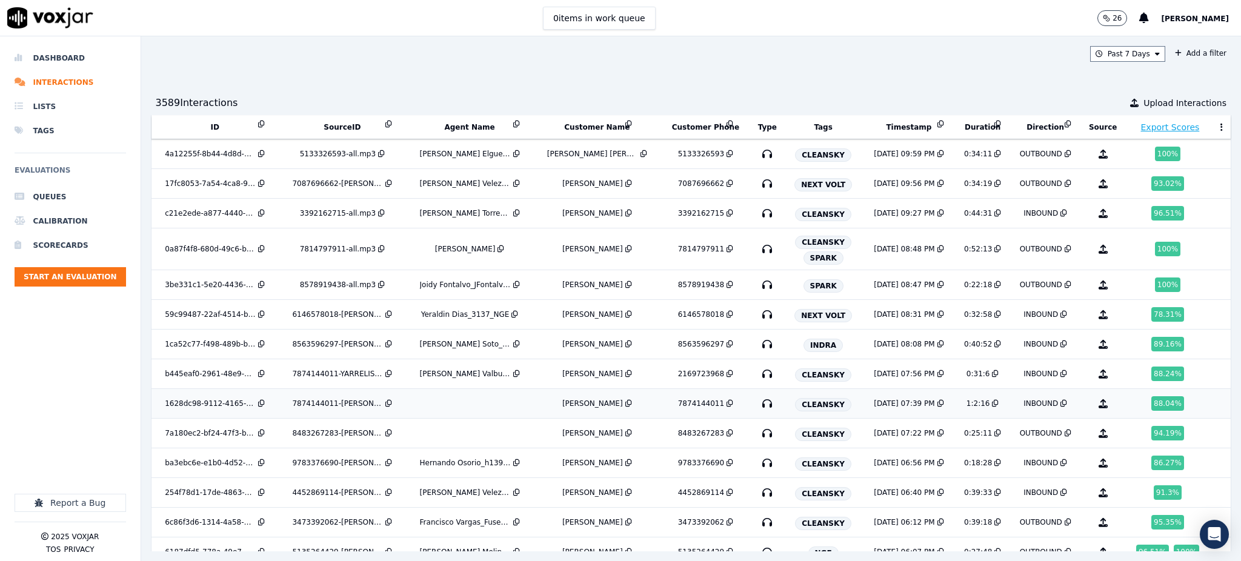
click at [757, 403] on icon "button" at bounding box center [766, 403] width 19 height 19
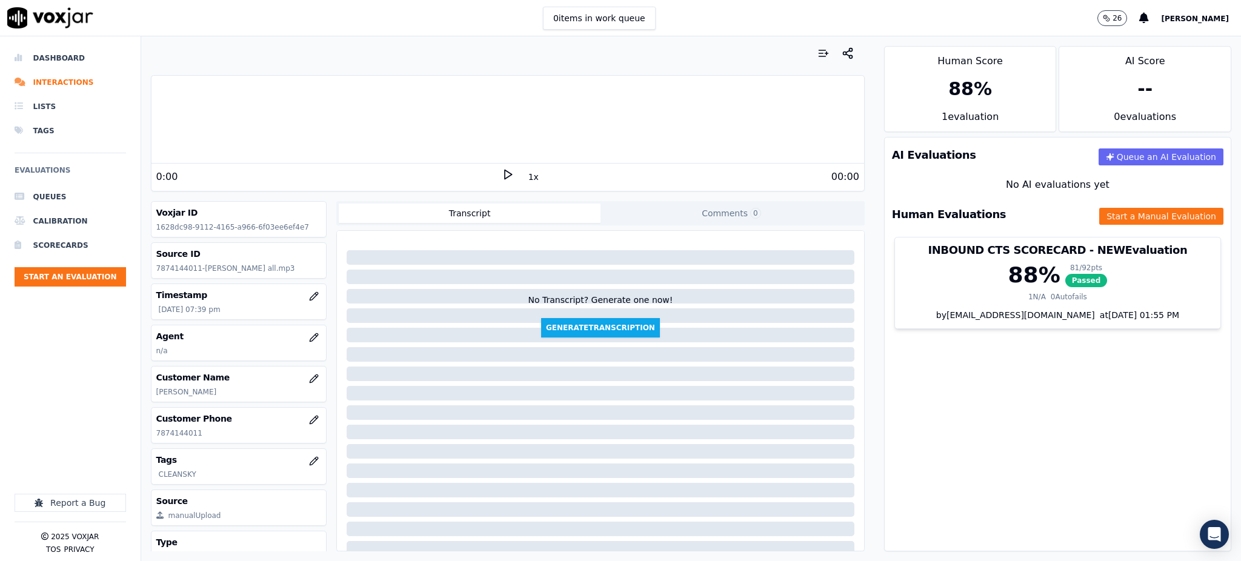
click at [505, 178] on polygon at bounding box center [508, 174] width 7 height 9
click at [502, 179] on icon at bounding box center [508, 174] width 12 height 12
click at [502, 176] on icon at bounding box center [508, 174] width 12 height 12
drag, startPoint x: 197, startPoint y: 432, endPoint x: 148, endPoint y: 424, distance: 49.7
click at [148, 431] on div "Your browser does not support the audio element. 4:16 1x 62:16 Voxjar ID 1628dc…" at bounding box center [507, 298] width 733 height 525
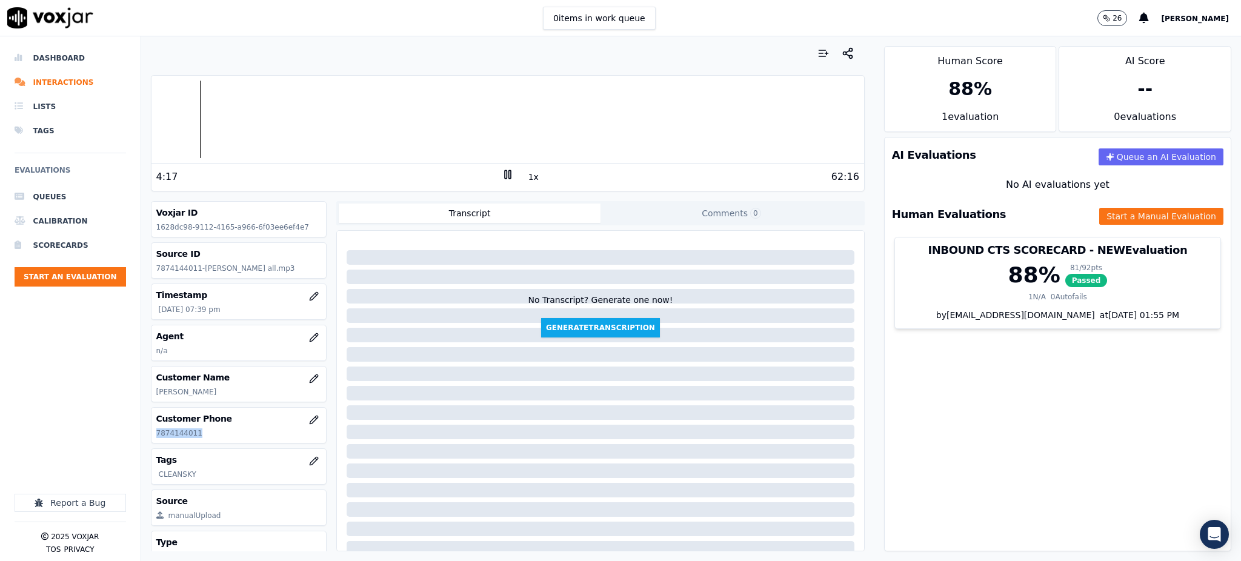
copy p "7874144011"
click at [497, 168] on div "4:57 1x 62:16" at bounding box center [507, 177] width 713 height 26
click at [502, 179] on icon at bounding box center [508, 174] width 12 height 12
click at [502, 174] on icon at bounding box center [508, 174] width 12 height 12
click at [502, 173] on icon at bounding box center [508, 174] width 12 height 12
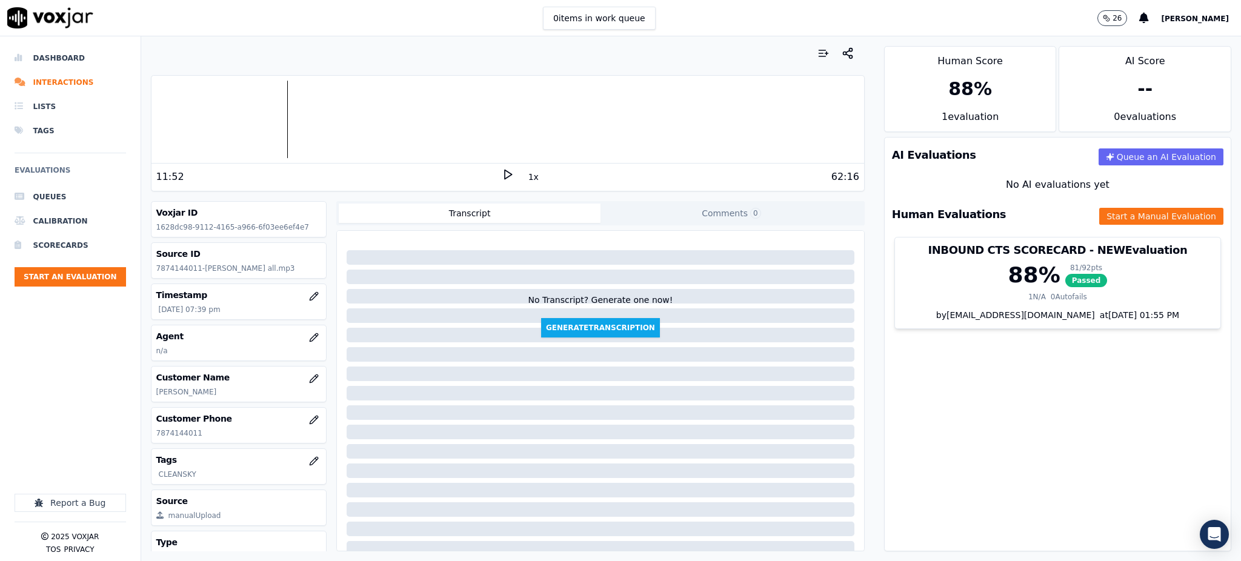
click at [502, 171] on icon at bounding box center [508, 174] width 12 height 12
drag, startPoint x: 509, startPoint y: 178, endPoint x: 515, endPoint y: 177, distance: 6.1
click at [515, 177] on div "62:16" at bounding box center [686, 177] width 345 height 15
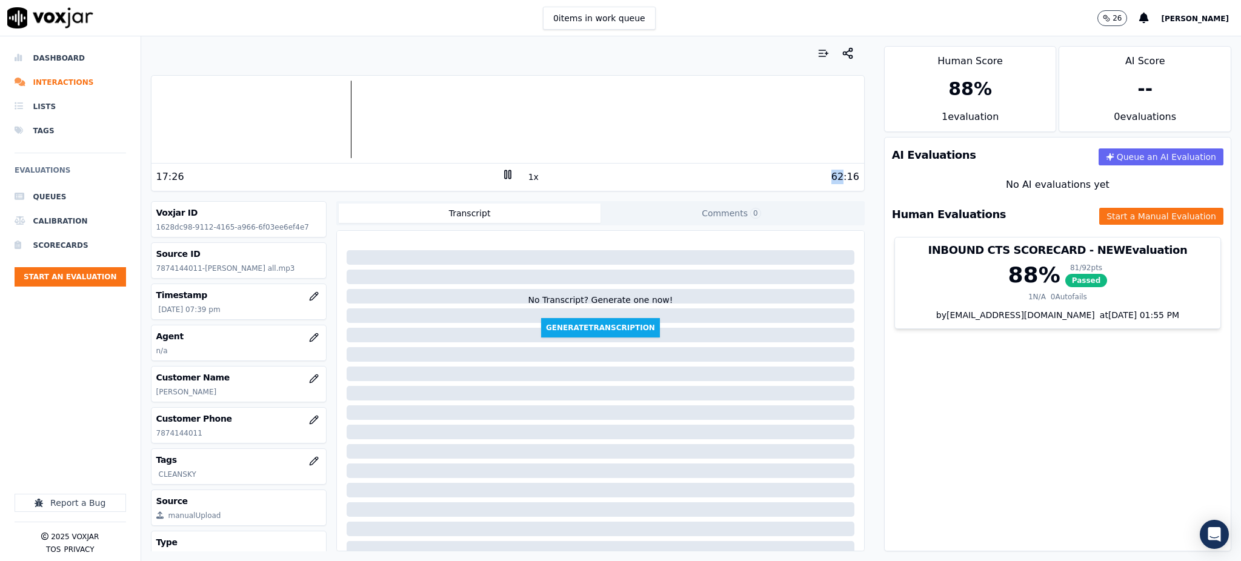
click at [514, 177] on div "62:16" at bounding box center [686, 177] width 345 height 15
click at [514, 176] on div "62:16" at bounding box center [686, 177] width 345 height 15
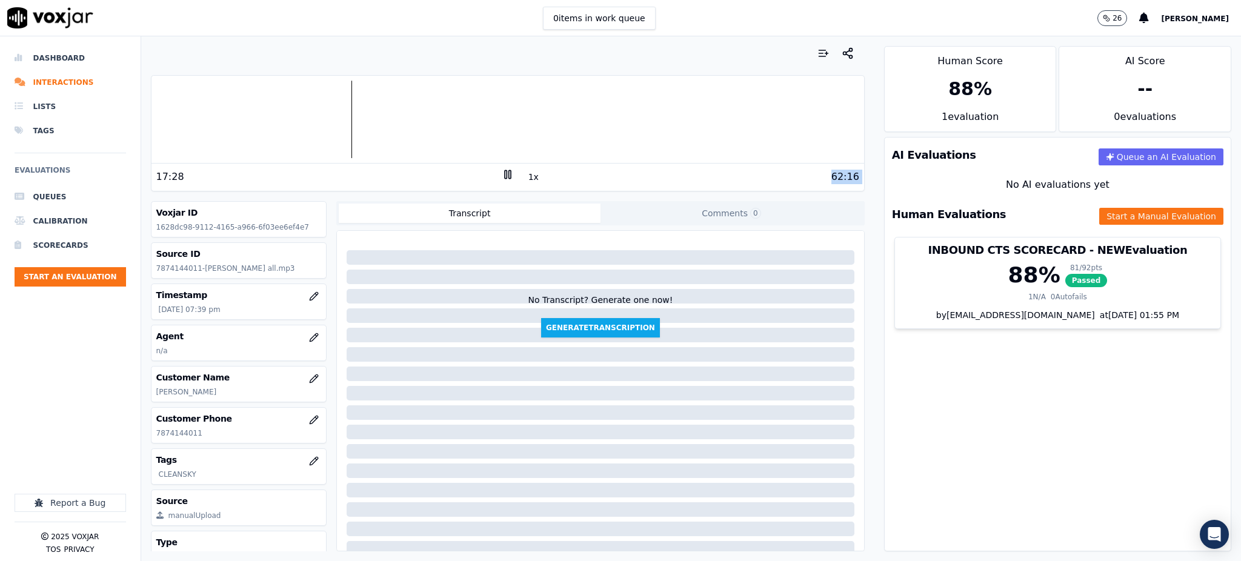
click at [514, 176] on div "62:16" at bounding box center [686, 177] width 345 height 15
click at [519, 176] on div "17:28 1x 62:16" at bounding box center [507, 177] width 713 height 26
click at [526, 176] on button "1x" at bounding box center [533, 176] width 15 height 17
click at [526, 176] on button "1.5x" at bounding box center [538, 176] width 24 height 17
click at [526, 175] on button "2x" at bounding box center [533, 176] width 15 height 17
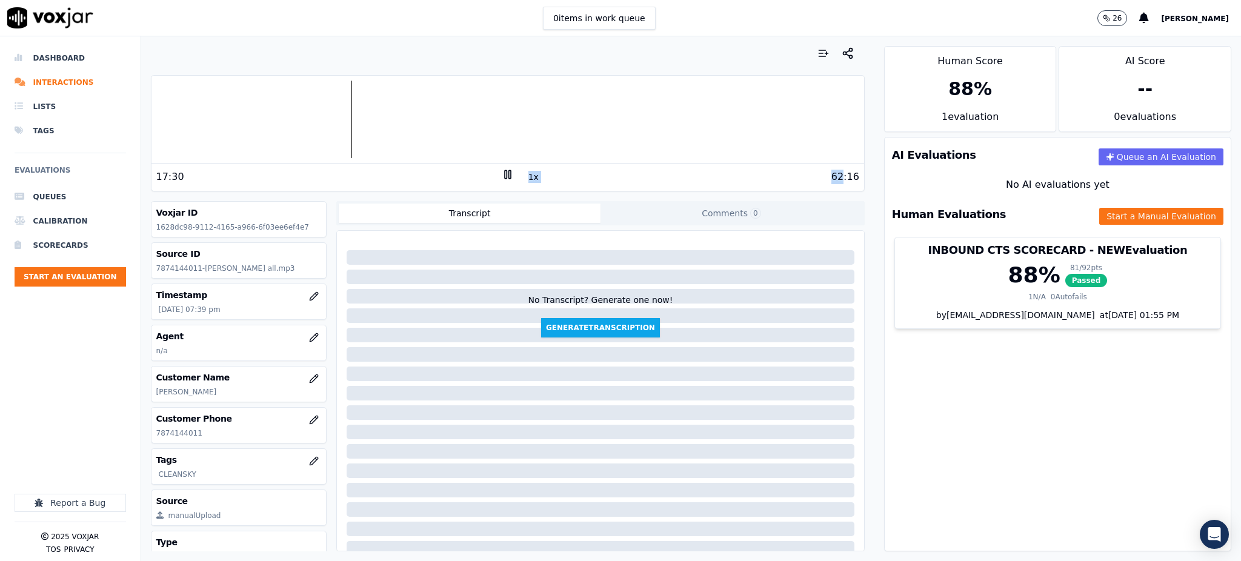
click at [526, 175] on button "1x" at bounding box center [533, 176] width 15 height 17
click at [526, 175] on button "1.5x" at bounding box center [538, 176] width 24 height 17
click at [526, 175] on button "2x" at bounding box center [533, 176] width 15 height 17
click at [526, 174] on button "1x" at bounding box center [533, 176] width 15 height 17
click at [527, 174] on button "1.5x" at bounding box center [538, 176] width 24 height 17
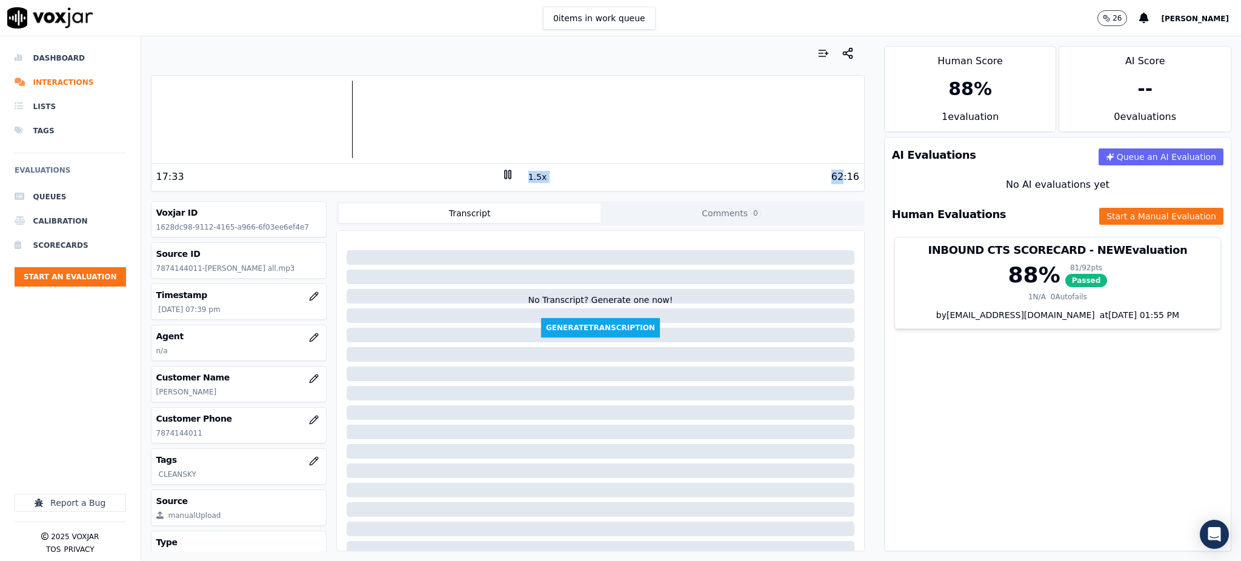
click at [527, 174] on button "1.5x" at bounding box center [538, 176] width 24 height 17
click at [527, 174] on button "1x" at bounding box center [533, 176] width 15 height 17
click at [527, 174] on button "1.5x" at bounding box center [538, 176] width 24 height 17
click at [526, 177] on button "2x" at bounding box center [533, 176] width 15 height 17
click at [526, 179] on button "1x" at bounding box center [533, 176] width 15 height 17
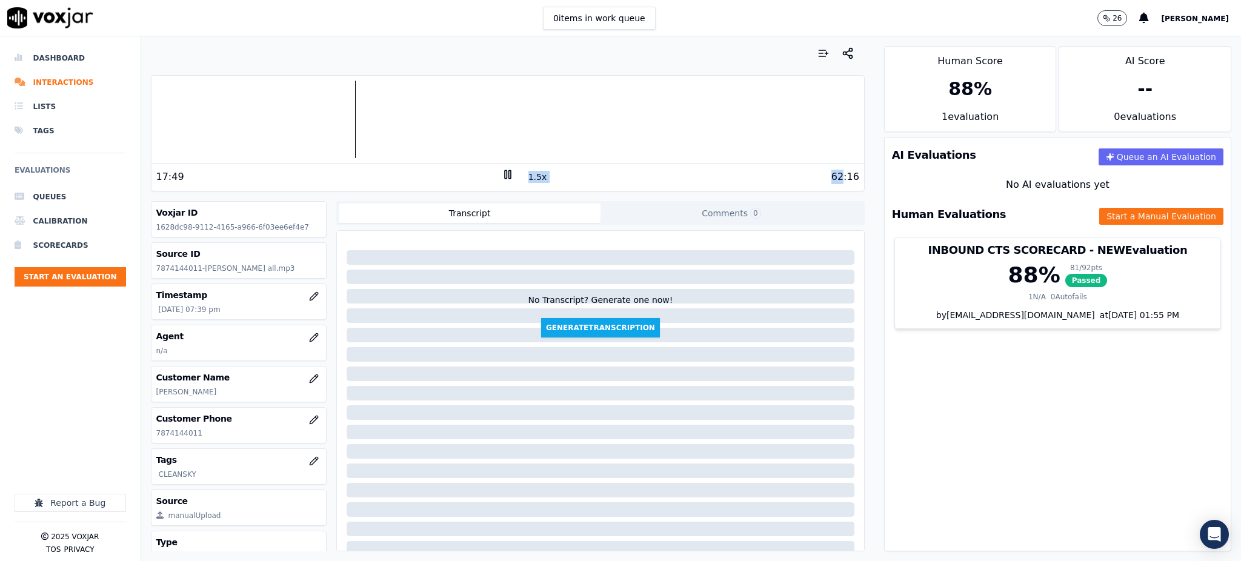
click at [526, 179] on button "1.5x" at bounding box center [538, 176] width 24 height 17
click at [526, 179] on button "2x" at bounding box center [533, 176] width 15 height 17
click at [502, 170] on icon at bounding box center [508, 174] width 12 height 12
click at [505, 171] on polygon at bounding box center [508, 174] width 7 height 9
click at [504, 161] on div "Your browser does not support the audio element." at bounding box center [507, 120] width 713 height 88
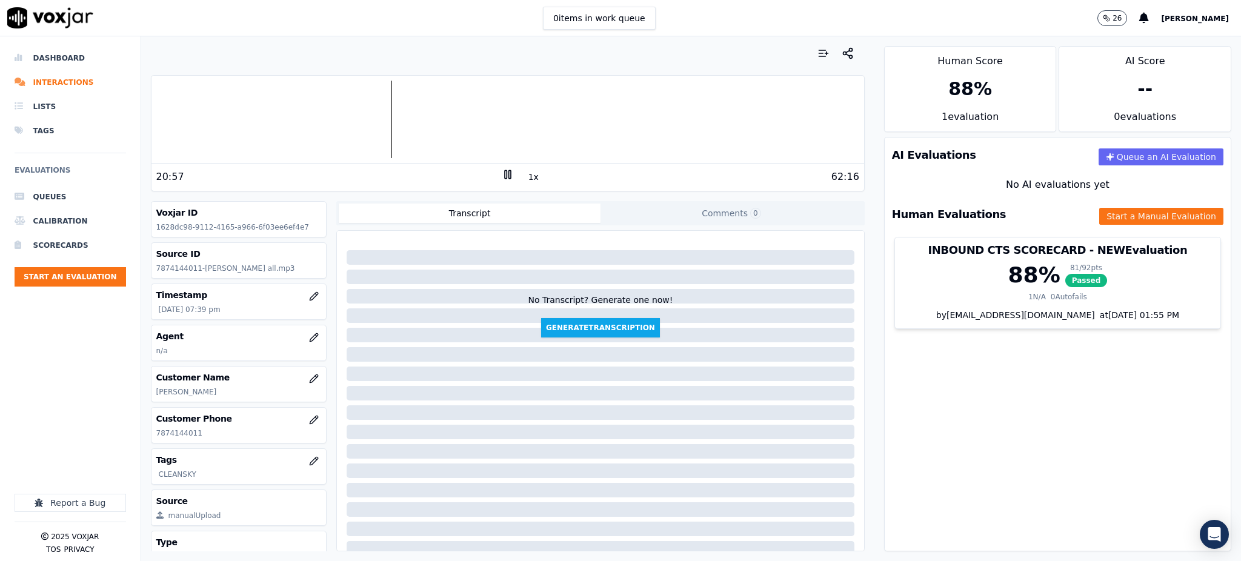
drag, startPoint x: 499, startPoint y: 174, endPoint x: 505, endPoint y: 173, distance: 6.2
click at [502, 174] on icon at bounding box center [508, 174] width 12 height 12
click at [514, 173] on div "62:16" at bounding box center [686, 177] width 345 height 15
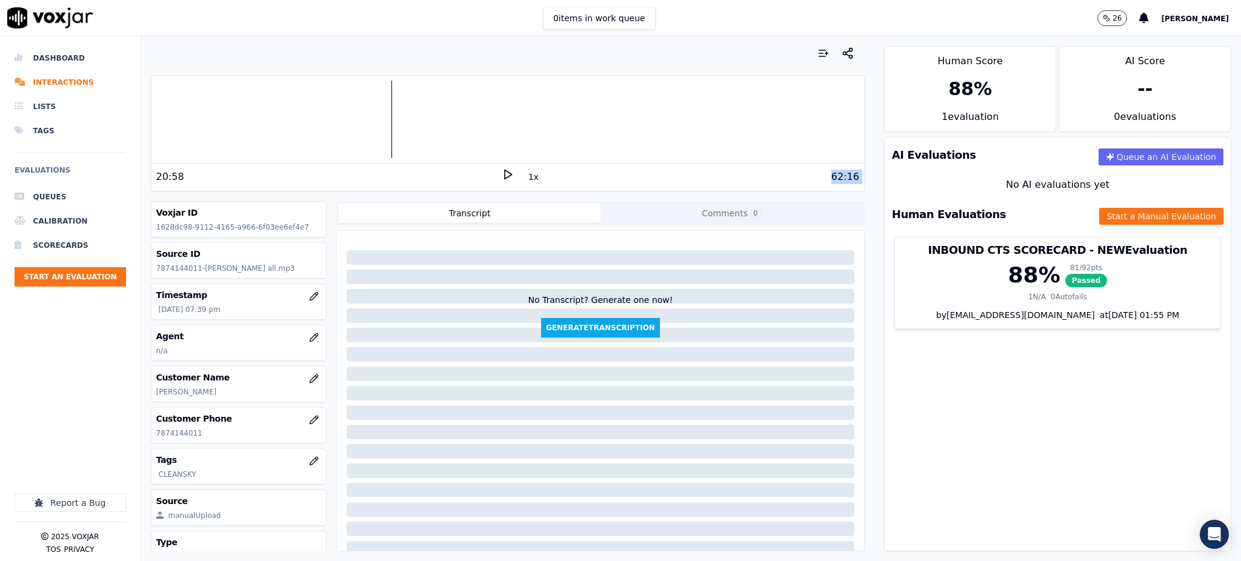
click at [514, 173] on div "62:16" at bounding box center [686, 177] width 345 height 15
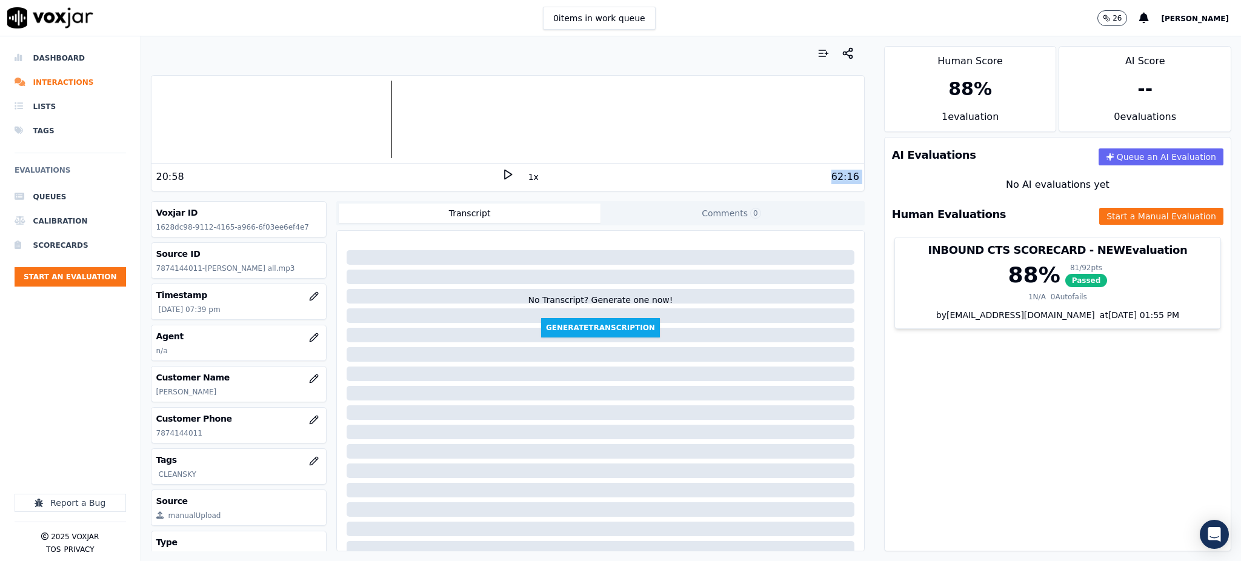
click at [514, 173] on div "62:16" at bounding box center [686, 177] width 345 height 15
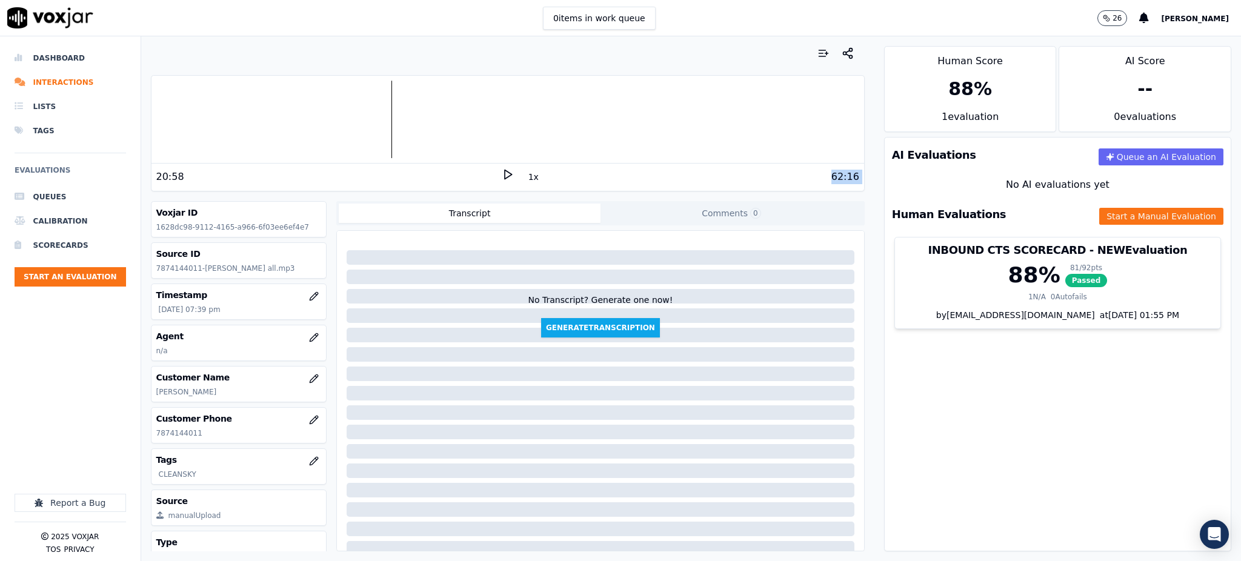
click at [514, 173] on div "62:16" at bounding box center [686, 177] width 345 height 15
click at [505, 172] on polygon at bounding box center [508, 174] width 7 height 9
drag, startPoint x: 204, startPoint y: 481, endPoint x: 148, endPoint y: 485, distance: 55.9
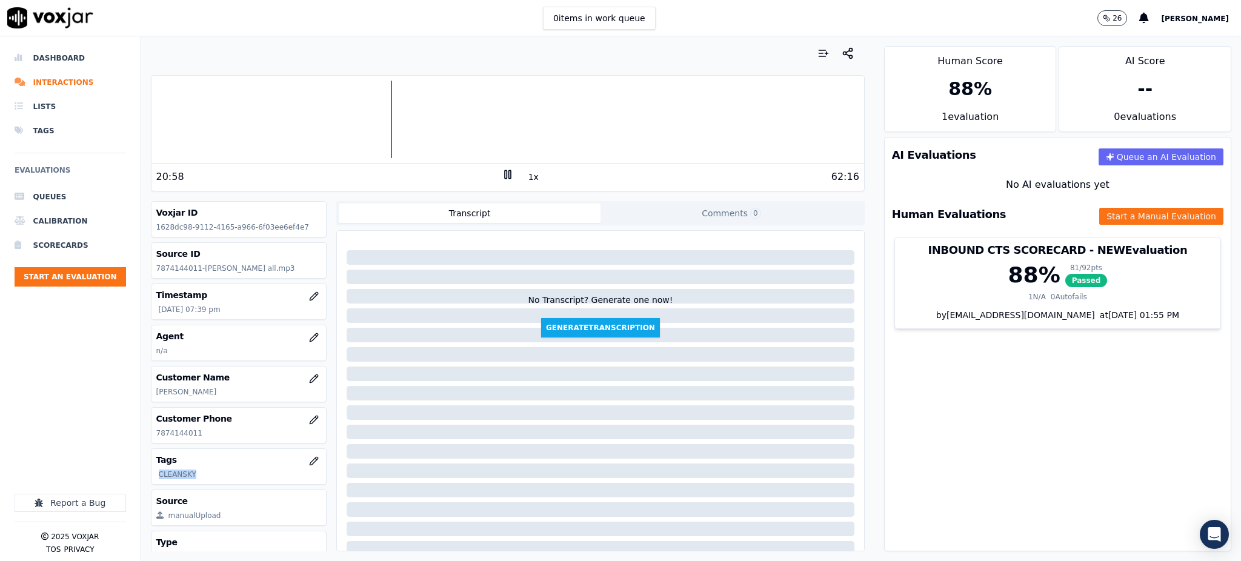
click at [148, 485] on div "Your browser does not support the audio element. 20:58 1x 62:16 Voxjar ID 1628d…" at bounding box center [507, 298] width 733 height 525
copy p "CLEANSKY"
drag, startPoint x: 204, startPoint y: 435, endPoint x: 153, endPoint y: 435, distance: 50.3
click at [153, 435] on div "Customer Phone 7874144011" at bounding box center [238, 425] width 175 height 35
copy p "7874144011"
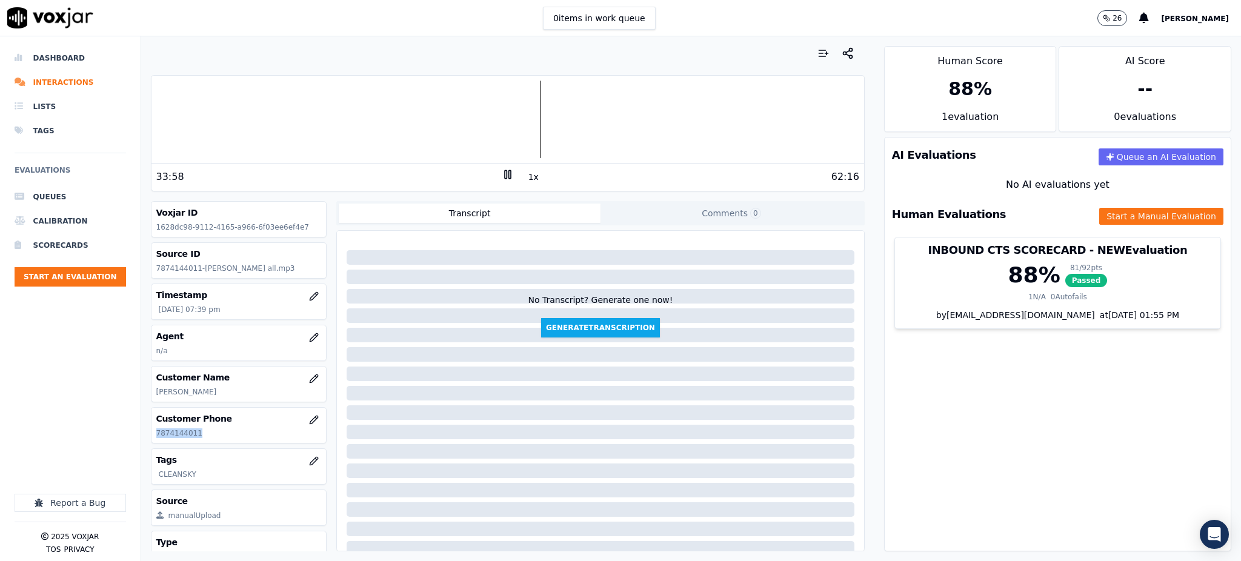
click at [505, 176] on rect at bounding box center [506, 174] width 2 height 8
click at [502, 171] on icon at bounding box center [508, 174] width 12 height 12
click at [502, 180] on icon at bounding box center [508, 174] width 12 height 12
click at [503, 168] on icon at bounding box center [508, 174] width 12 height 12
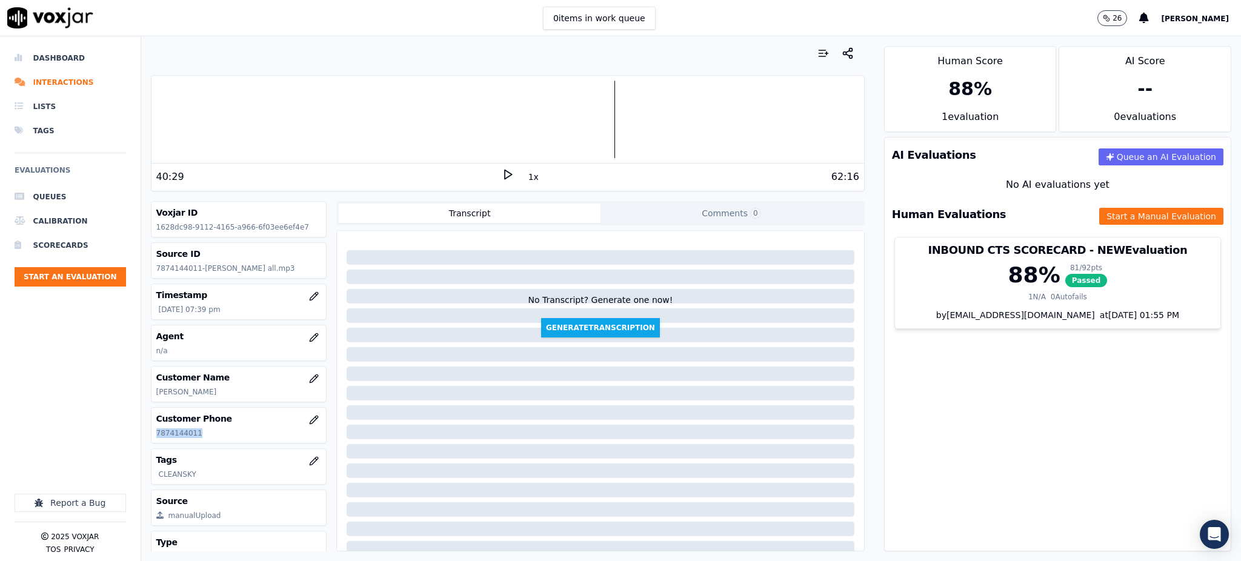
click at [502, 170] on icon at bounding box center [508, 174] width 12 height 12
click at [504, 174] on icon at bounding box center [508, 174] width 12 height 12
click at [502, 175] on icon at bounding box center [508, 174] width 12 height 12
click at [502, 171] on icon at bounding box center [508, 174] width 12 height 12
click at [490, 178] on div "0:00" at bounding box center [328, 177] width 345 height 15
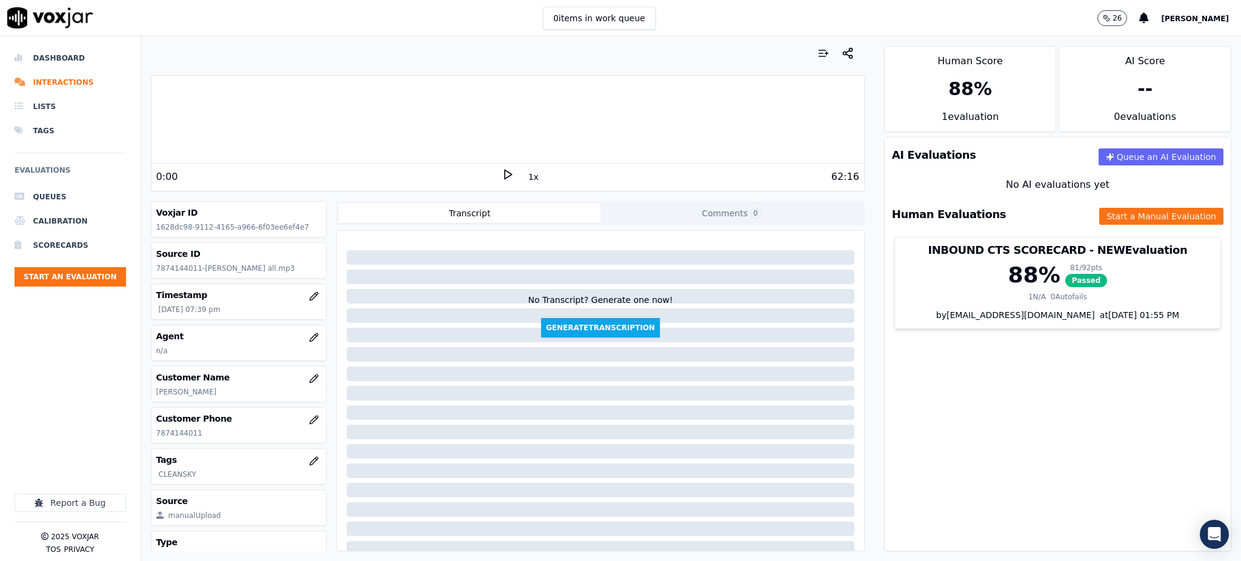
click at [505, 174] on polygon at bounding box center [508, 174] width 7 height 9
click at [502, 174] on icon at bounding box center [508, 174] width 12 height 12
click at [502, 173] on icon at bounding box center [508, 174] width 12 height 12
click at [497, 169] on div "0:00 1x 62:16" at bounding box center [507, 177] width 713 height 26
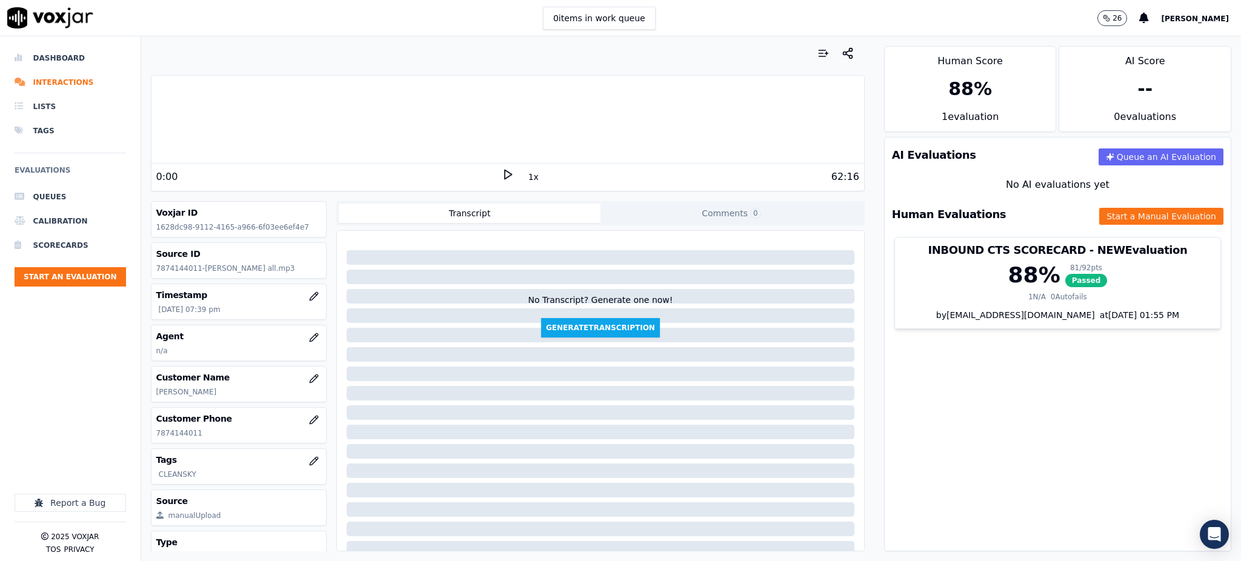
click at [505, 172] on polygon at bounding box center [508, 174] width 7 height 9
click at [502, 178] on icon at bounding box center [508, 174] width 12 height 12
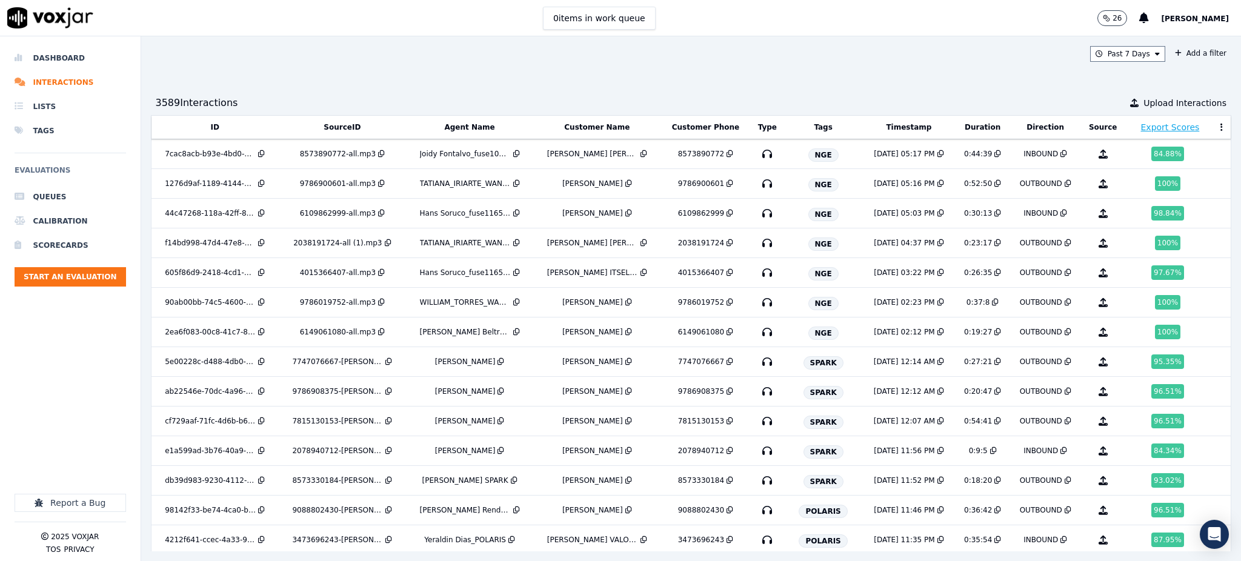
scroll to position [623, 0]
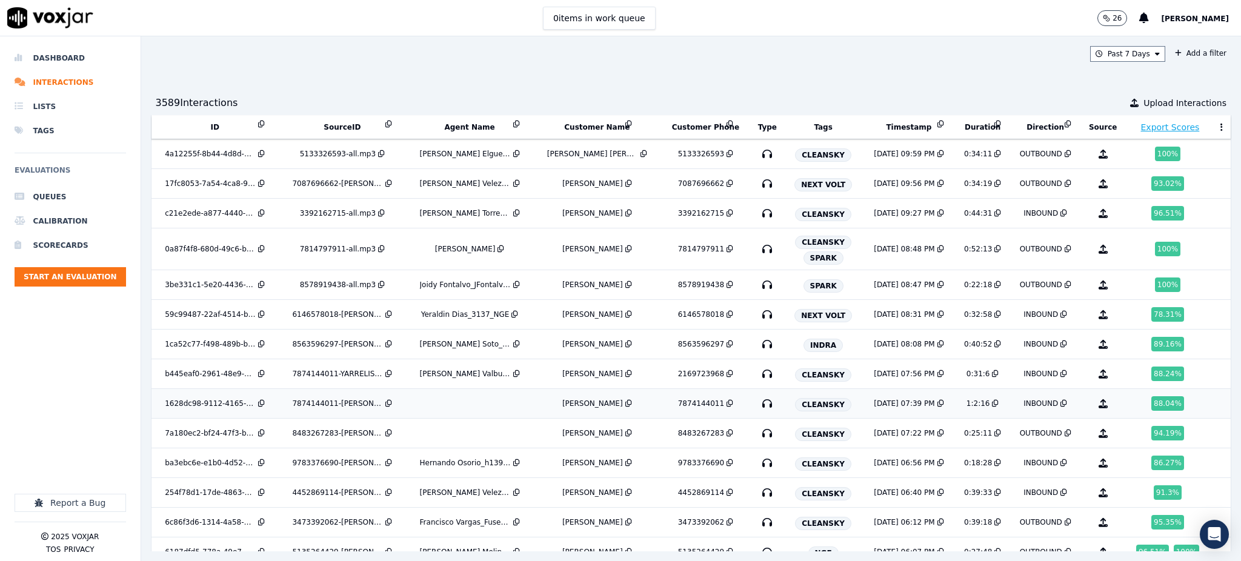
click at [759, 405] on icon "button" at bounding box center [766, 403] width 19 height 19
click at [757, 400] on icon "button" at bounding box center [766, 403] width 19 height 19
click at [757, 432] on icon "button" at bounding box center [766, 433] width 19 height 19
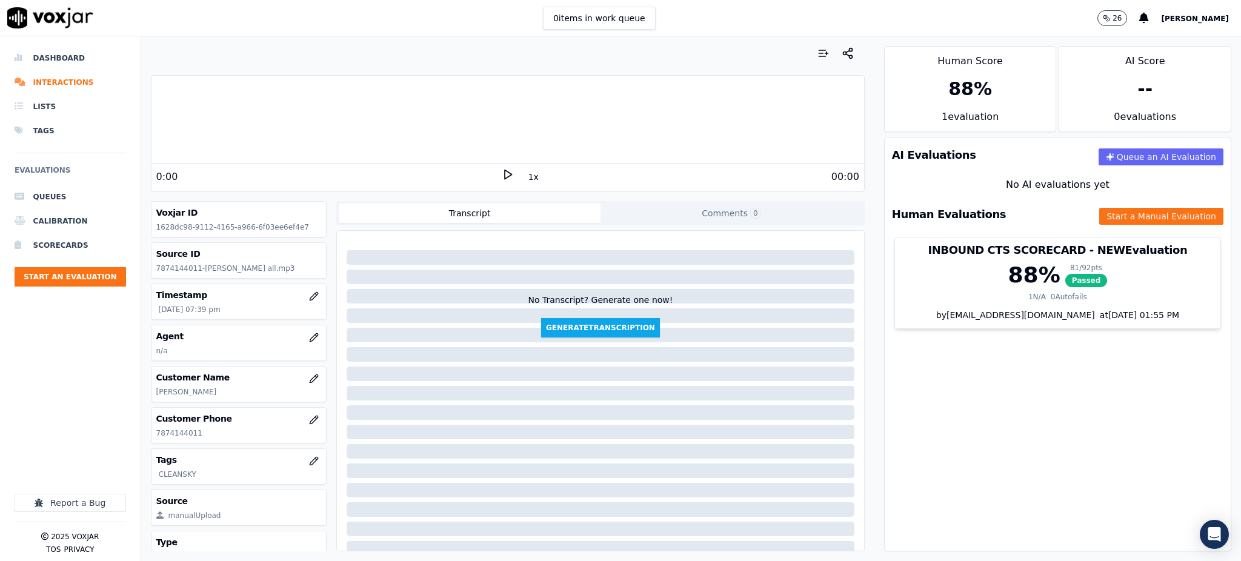
click at [502, 174] on icon at bounding box center [508, 174] width 12 height 12
click at [613, 123] on div at bounding box center [507, 120] width 713 height 78
click at [588, 124] on div at bounding box center [507, 120] width 713 height 78
click at [508, 173] on rect at bounding box center [509, 174] width 2 height 8
click at [505, 179] on polygon at bounding box center [508, 174] width 7 height 9
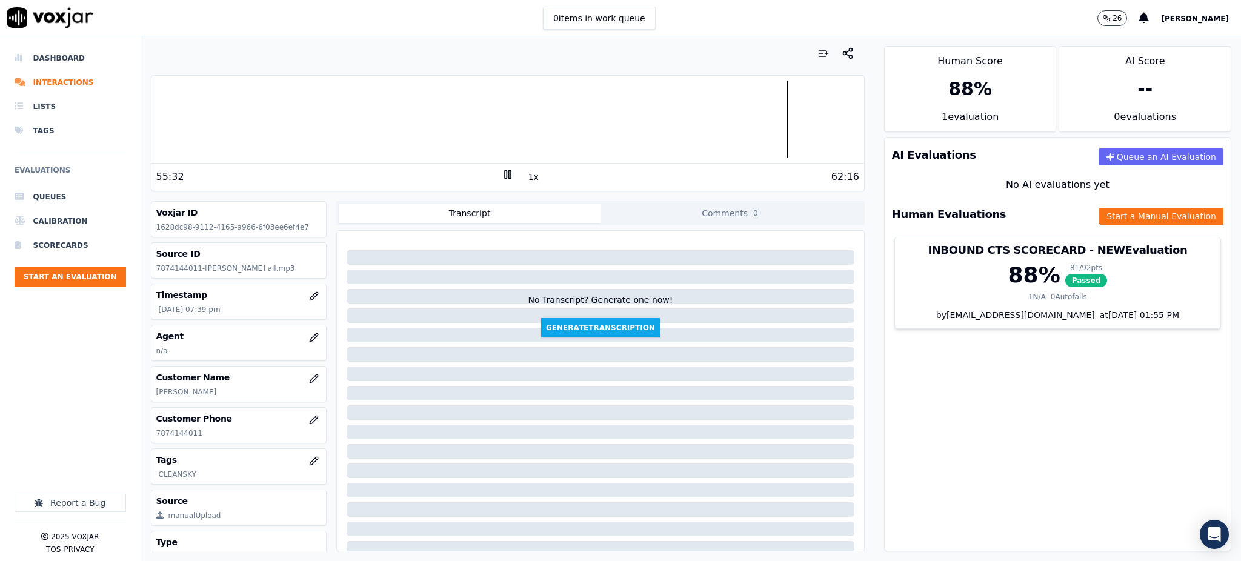
click at [491, 173] on div "55:32" at bounding box center [328, 177] width 345 height 15
click at [502, 174] on icon at bounding box center [508, 174] width 12 height 12
click at [505, 176] on polygon at bounding box center [508, 174] width 7 height 9
click at [728, 148] on div at bounding box center [507, 120] width 713 height 78
click at [502, 174] on icon at bounding box center [508, 174] width 12 height 12
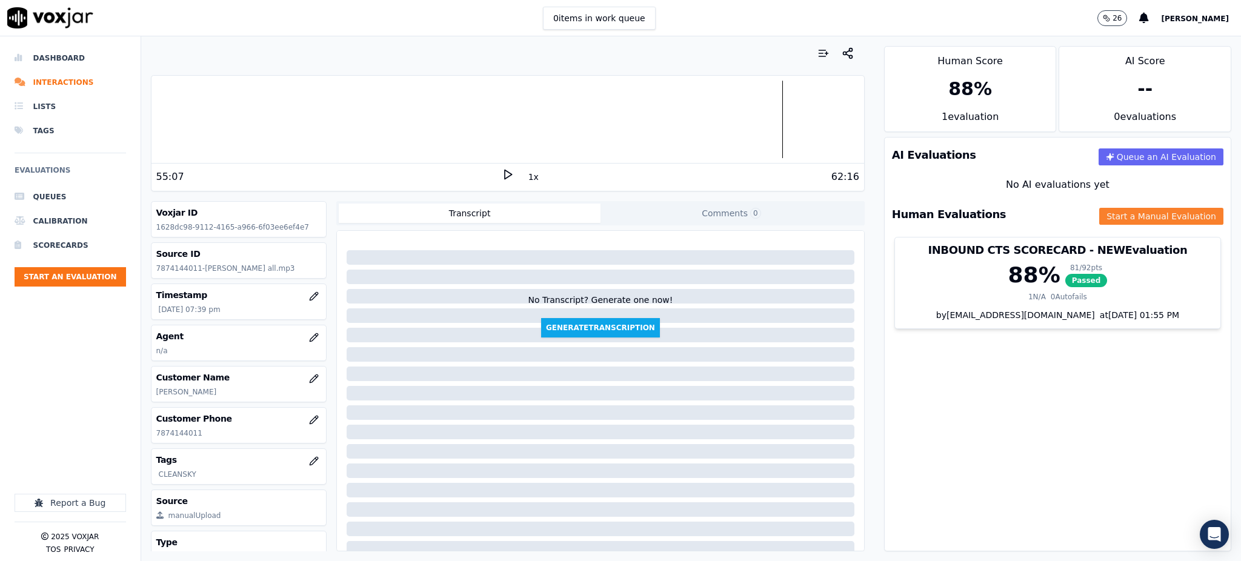
click at [1113, 219] on button "Start a Manual Evaluation" at bounding box center [1161, 216] width 124 height 17
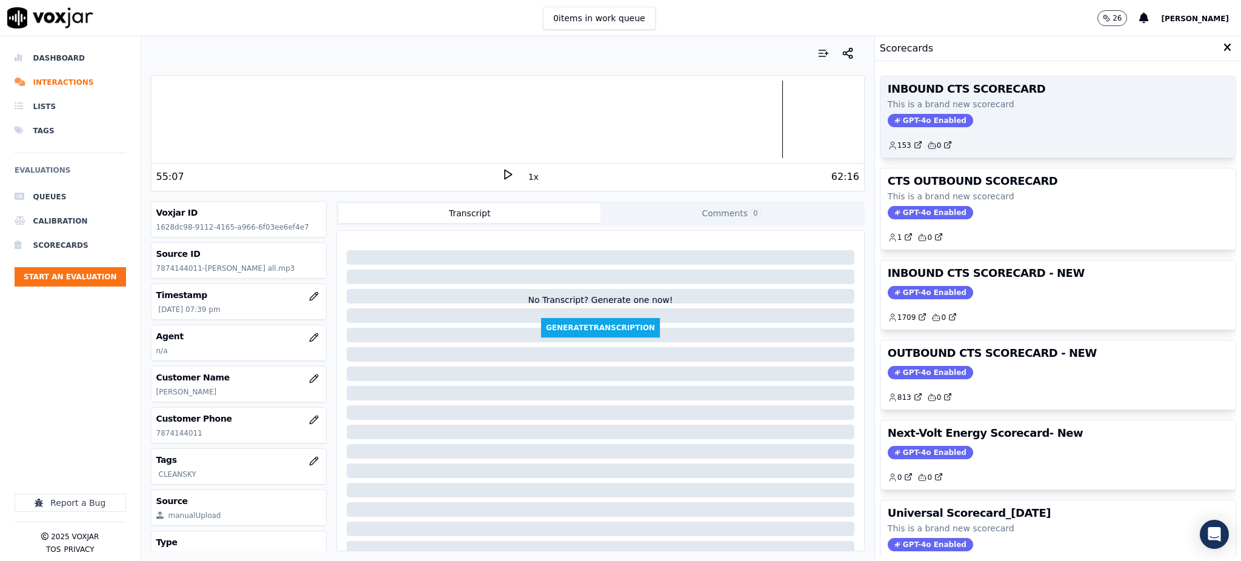
click at [894, 118] on span "GPT-4o Enabled" at bounding box center [930, 120] width 85 height 13
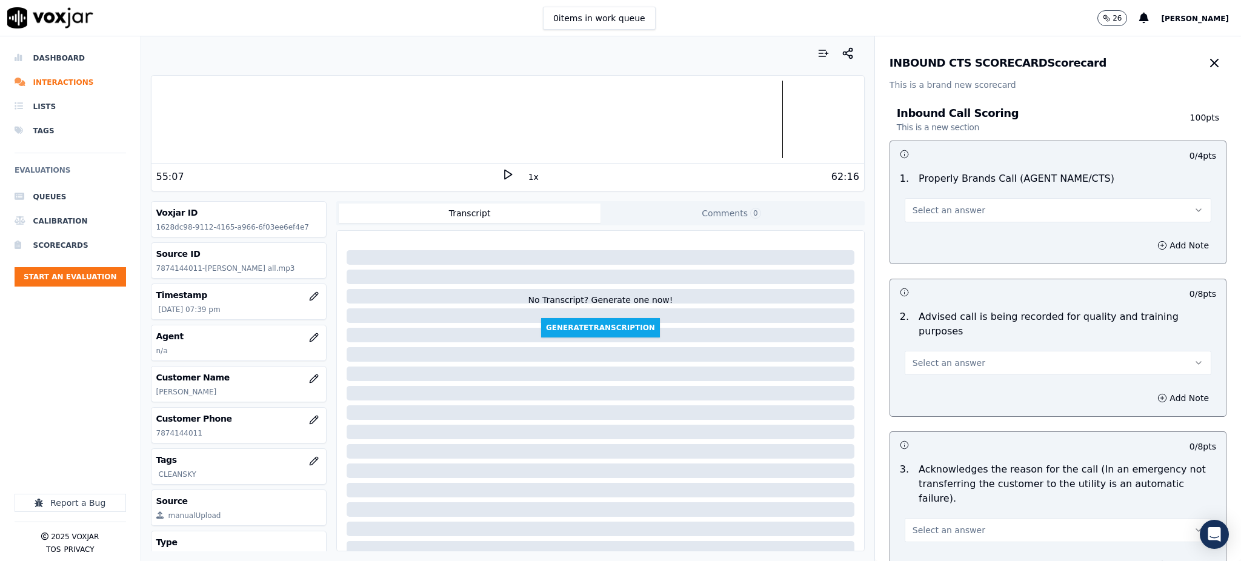
click at [926, 202] on button "Select an answer" at bounding box center [1058, 210] width 307 height 24
drag, startPoint x: 904, startPoint y: 234, endPoint x: 914, endPoint y: 307, distance: 73.9
click at [905, 234] on div "Yes" at bounding box center [1031, 237] width 280 height 19
click at [919, 359] on button "Select an answer" at bounding box center [1058, 363] width 307 height 24
click at [916, 383] on div "Yes" at bounding box center [1031, 375] width 280 height 19
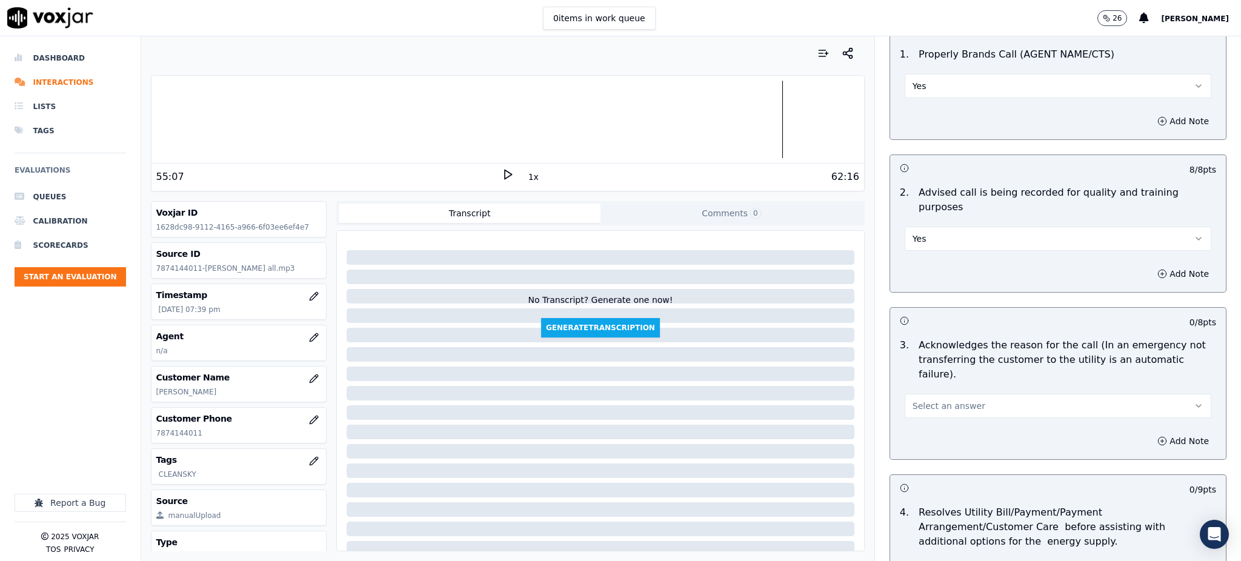
scroll to position [161, 0]
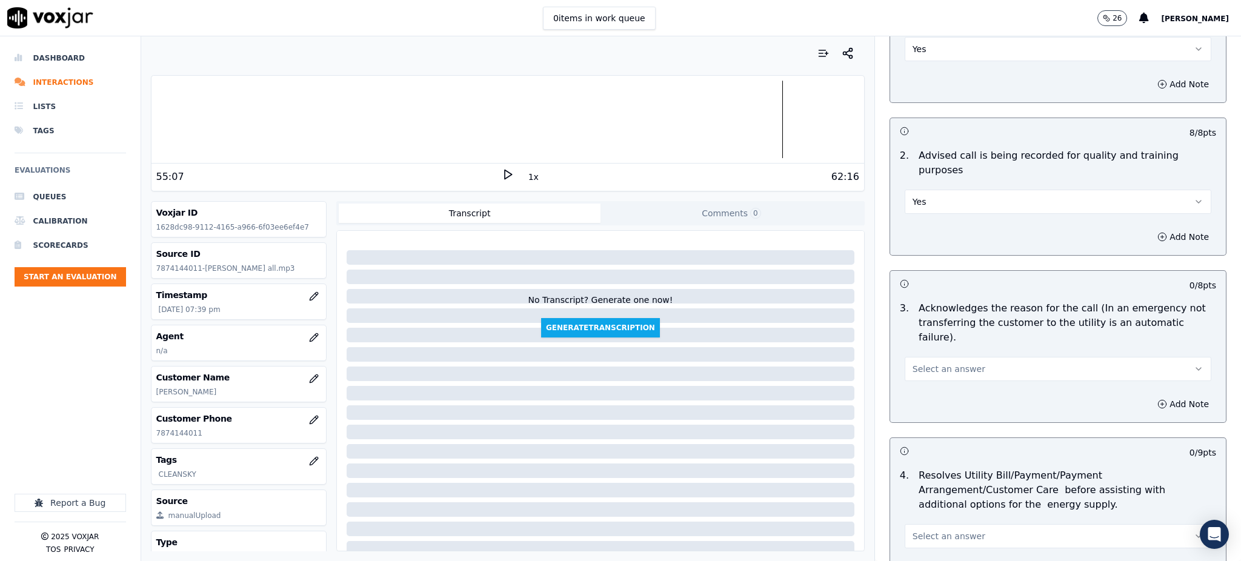
click at [912, 363] on span "Select an answer" at bounding box center [948, 369] width 73 height 12
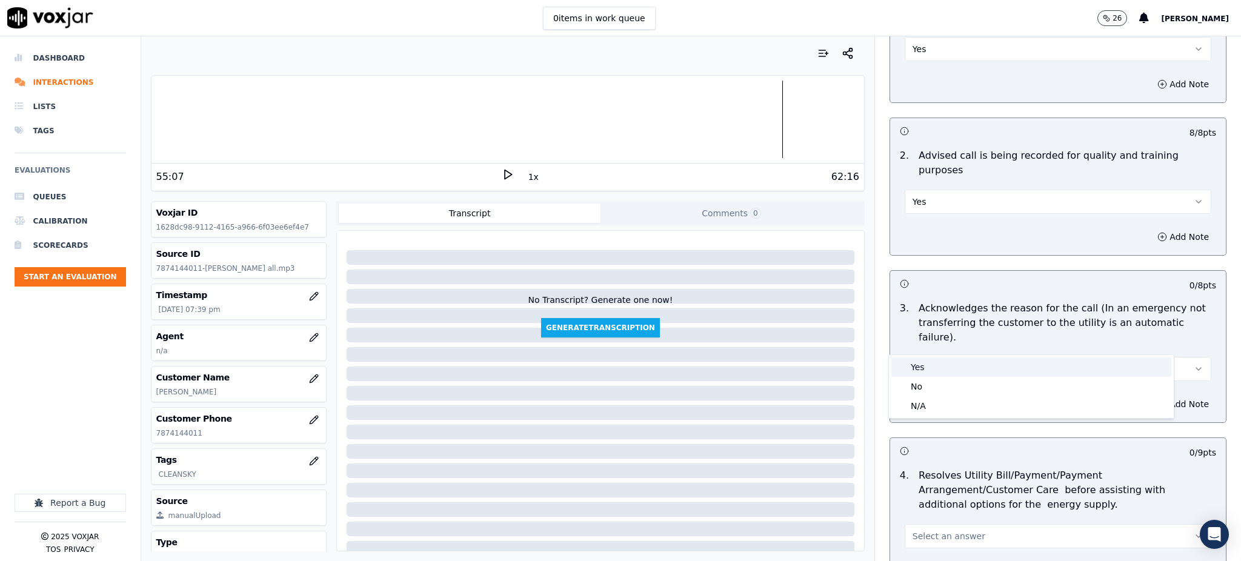
drag, startPoint x: 908, startPoint y: 367, endPoint x: 908, endPoint y: 375, distance: 8.5
click at [908, 367] on div "Yes" at bounding box center [1031, 366] width 280 height 19
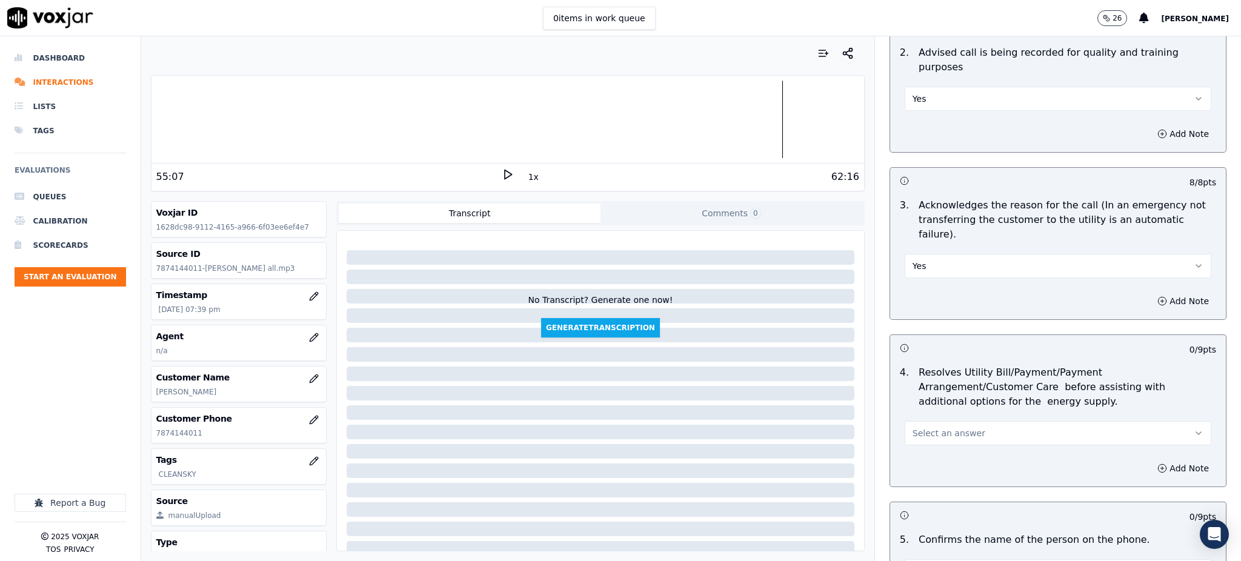
scroll to position [323, 0]
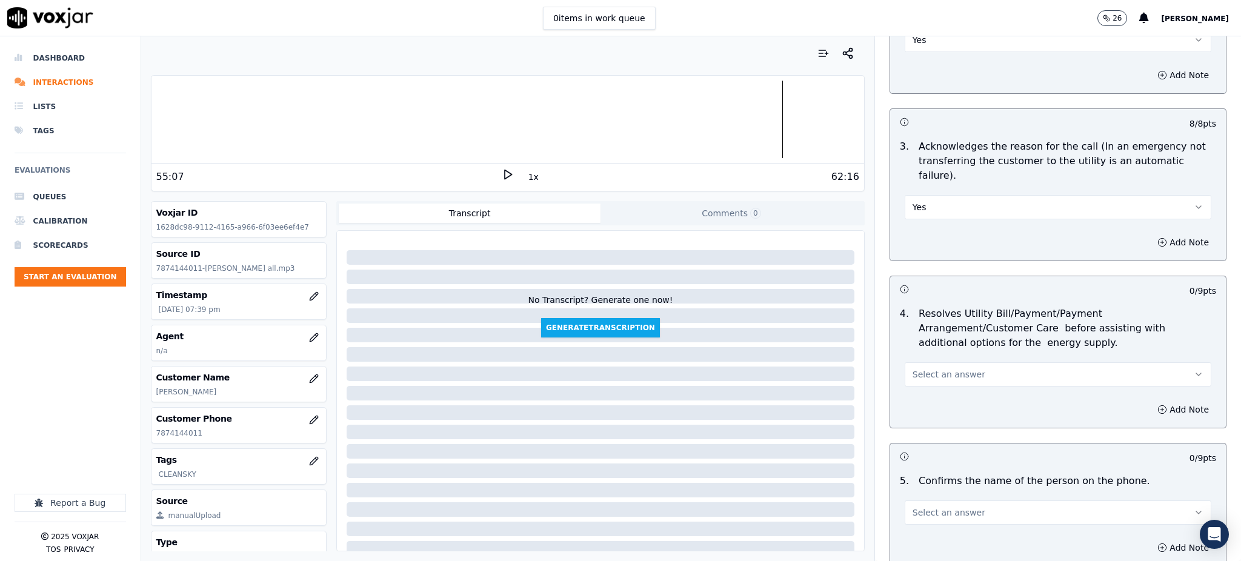
click at [918, 368] on span "Select an answer" at bounding box center [948, 374] width 73 height 12
click at [916, 365] on div "Yes" at bounding box center [1031, 372] width 280 height 19
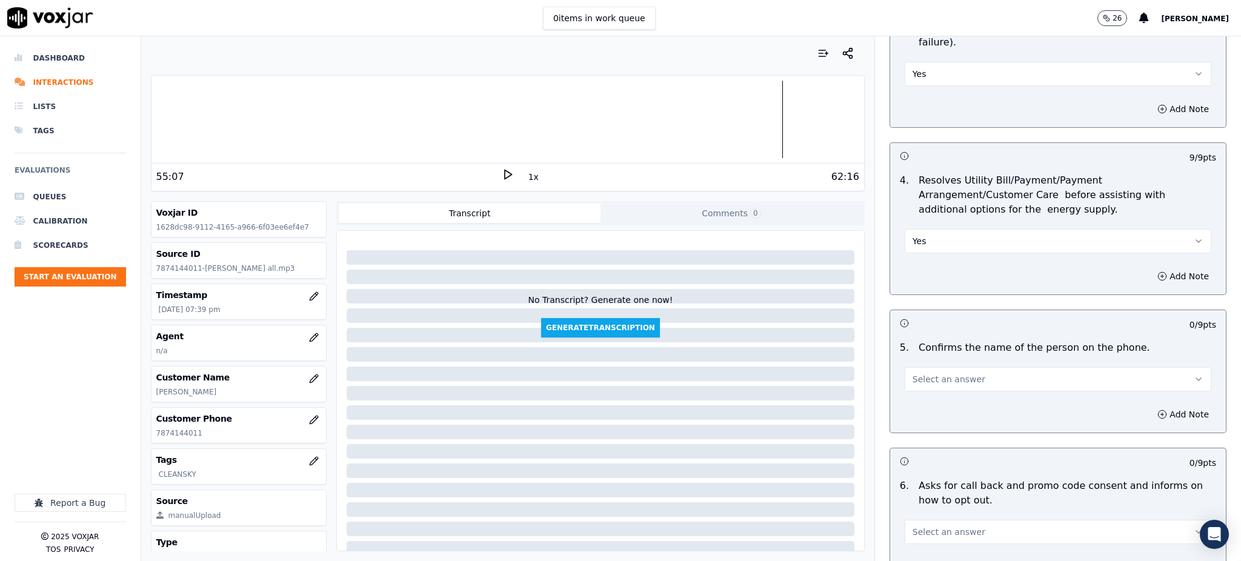
scroll to position [485, 0]
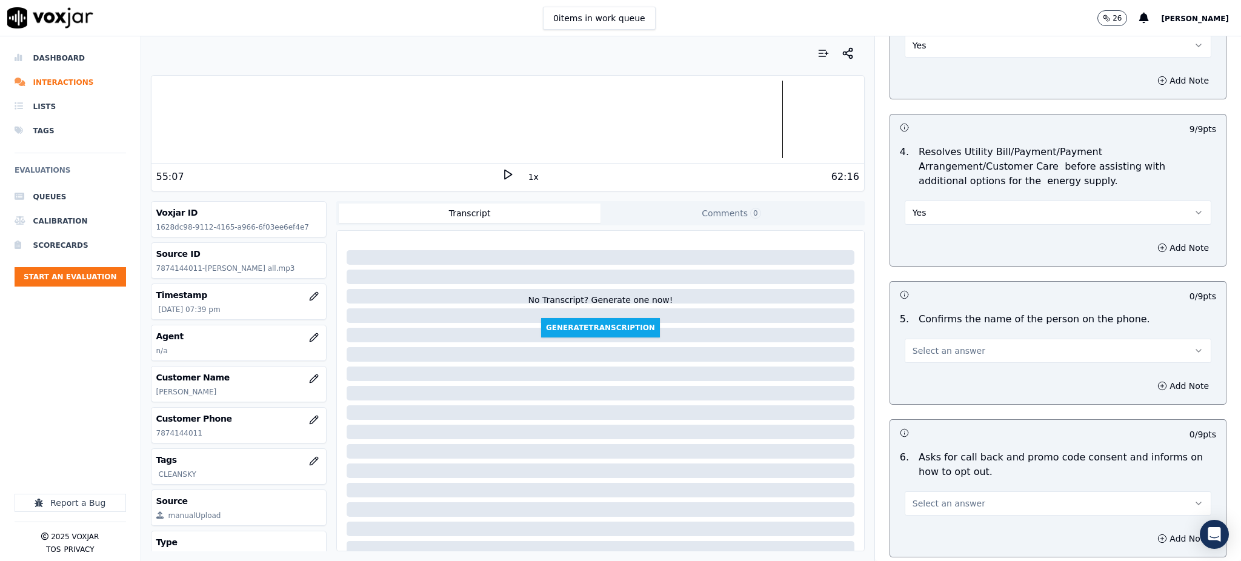
click at [913, 339] on button "Select an answer" at bounding box center [1058, 351] width 307 height 24
click at [917, 344] on div "Yes" at bounding box center [1031, 349] width 280 height 19
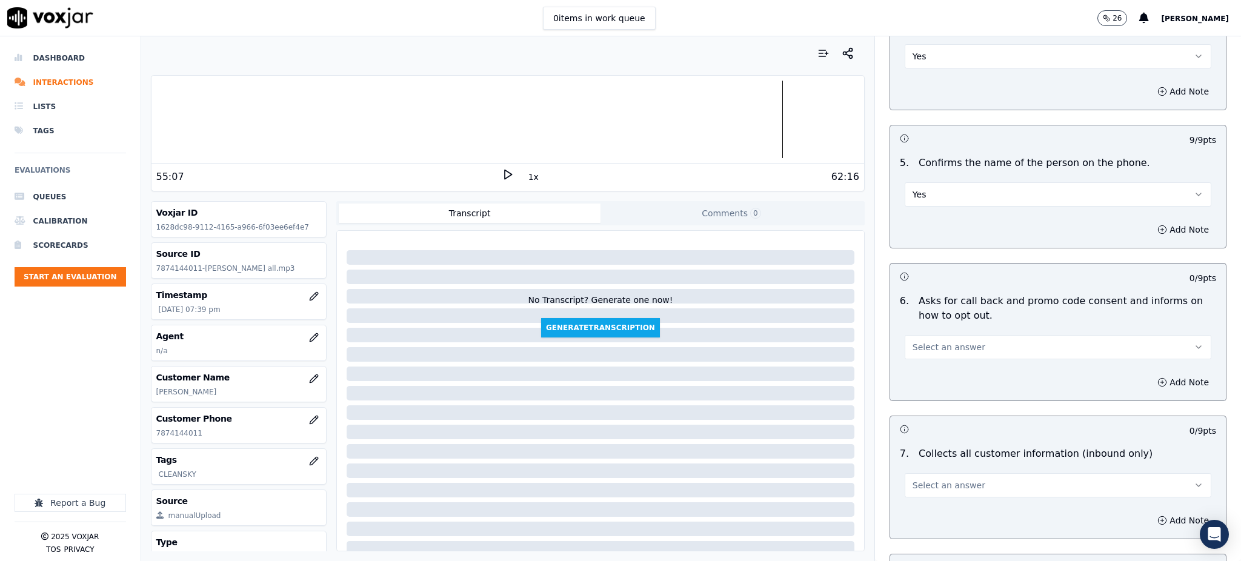
scroll to position [646, 0]
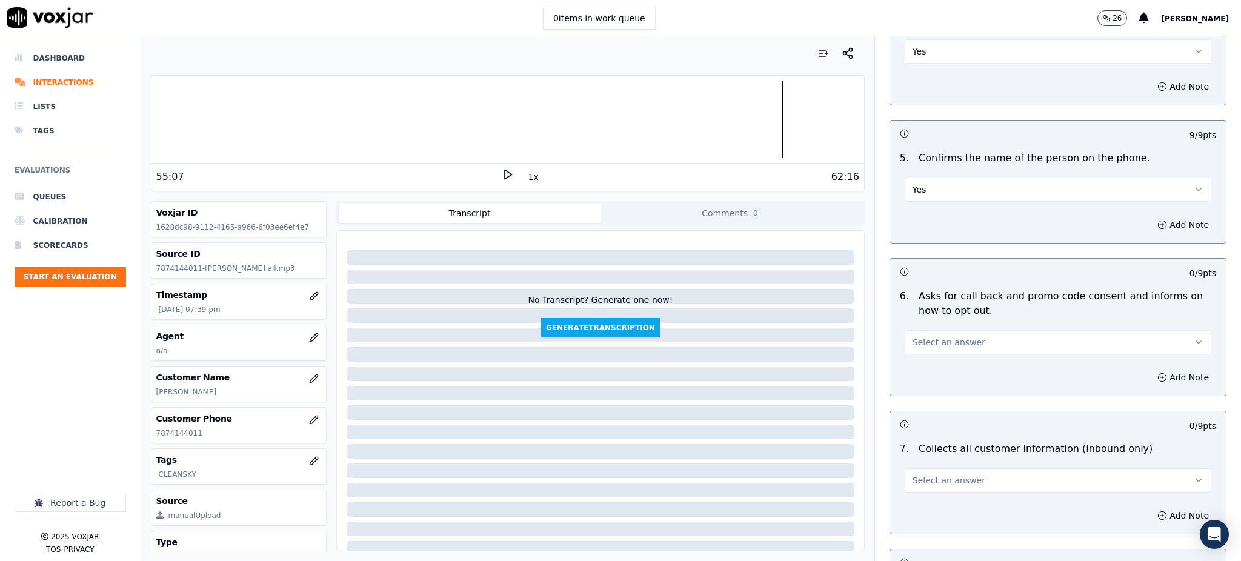
click at [912, 336] on span "Select an answer" at bounding box center [948, 342] width 73 height 12
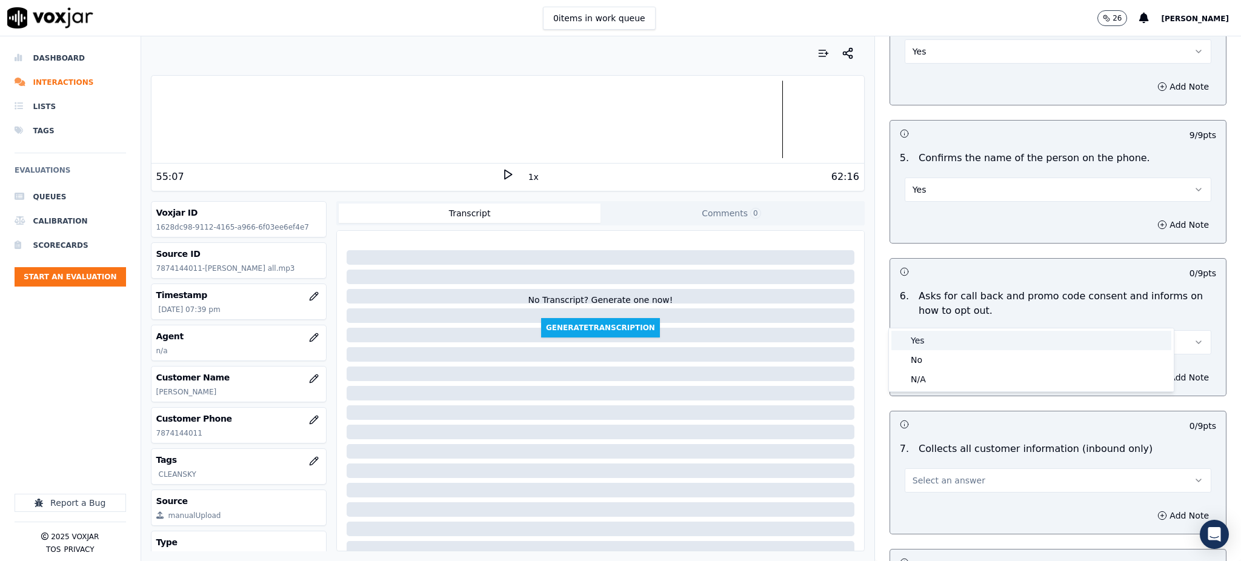
drag, startPoint x: 908, startPoint y: 325, endPoint x: 911, endPoint y: 360, distance: 34.7
click at [907, 334] on div "Yes" at bounding box center [1031, 340] width 280 height 19
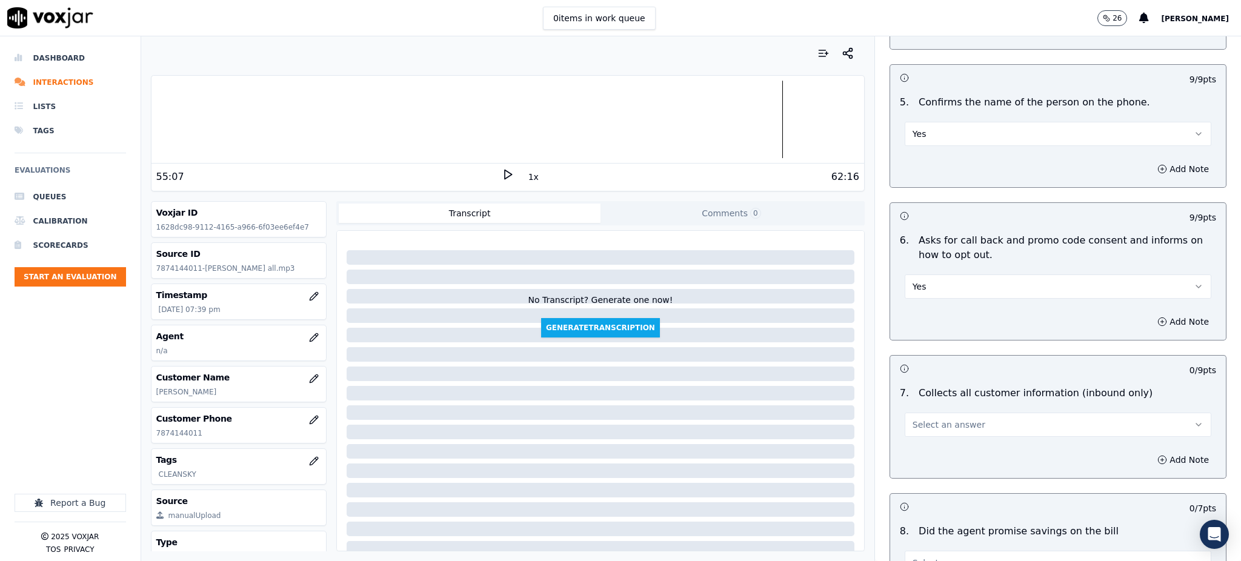
scroll to position [888, 0]
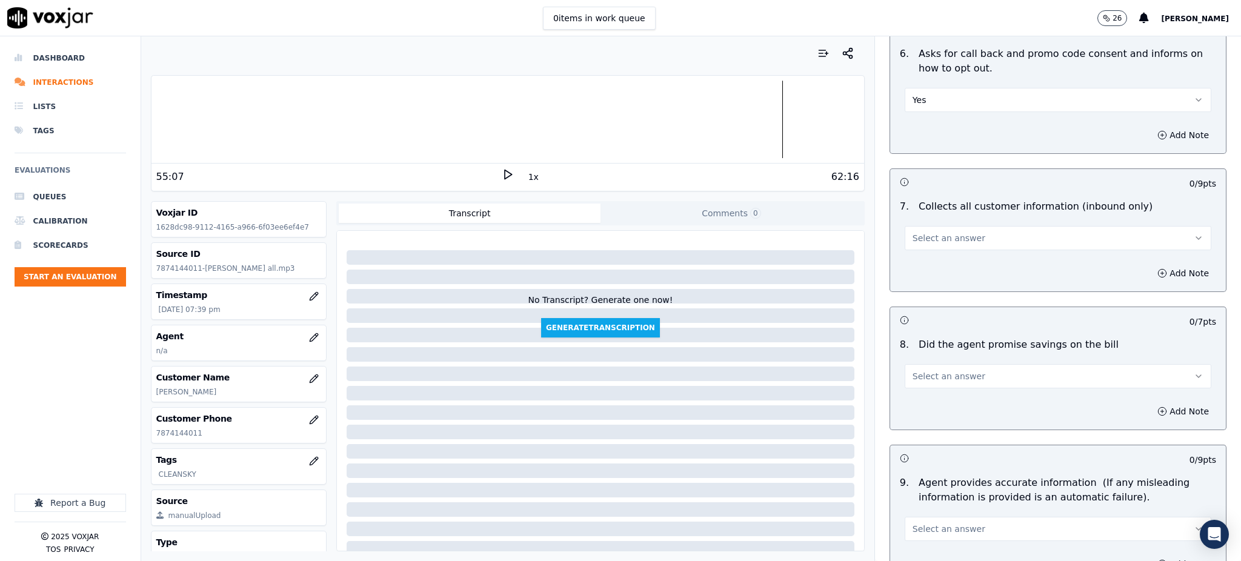
click at [912, 232] on span "Select an answer" at bounding box center [948, 238] width 73 height 12
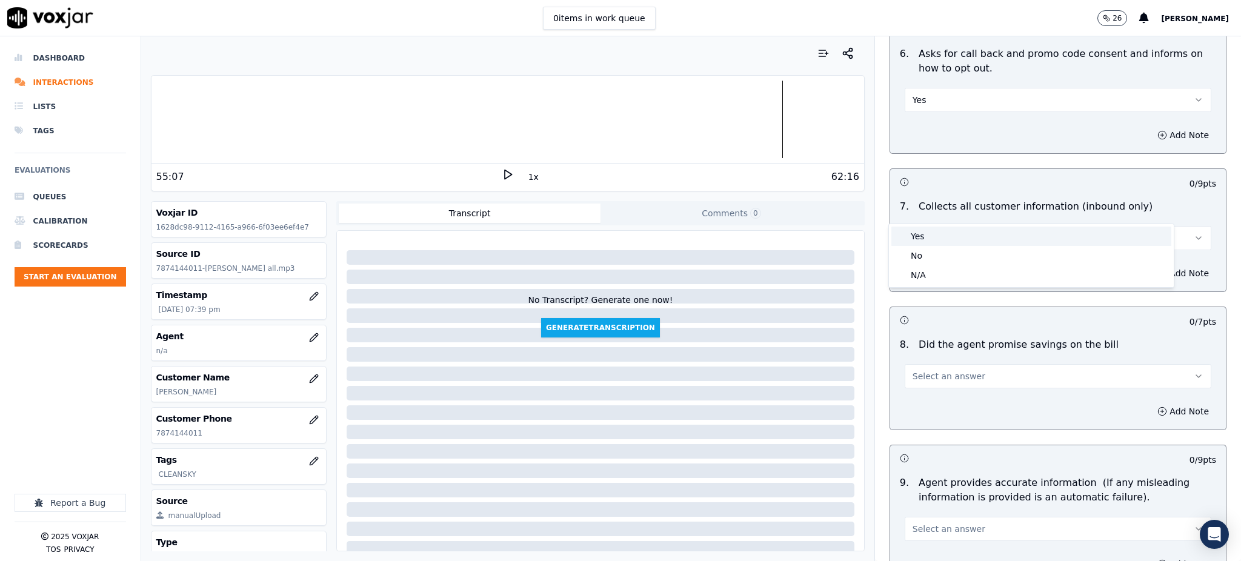
click at [917, 238] on div "Yes" at bounding box center [1031, 236] width 280 height 19
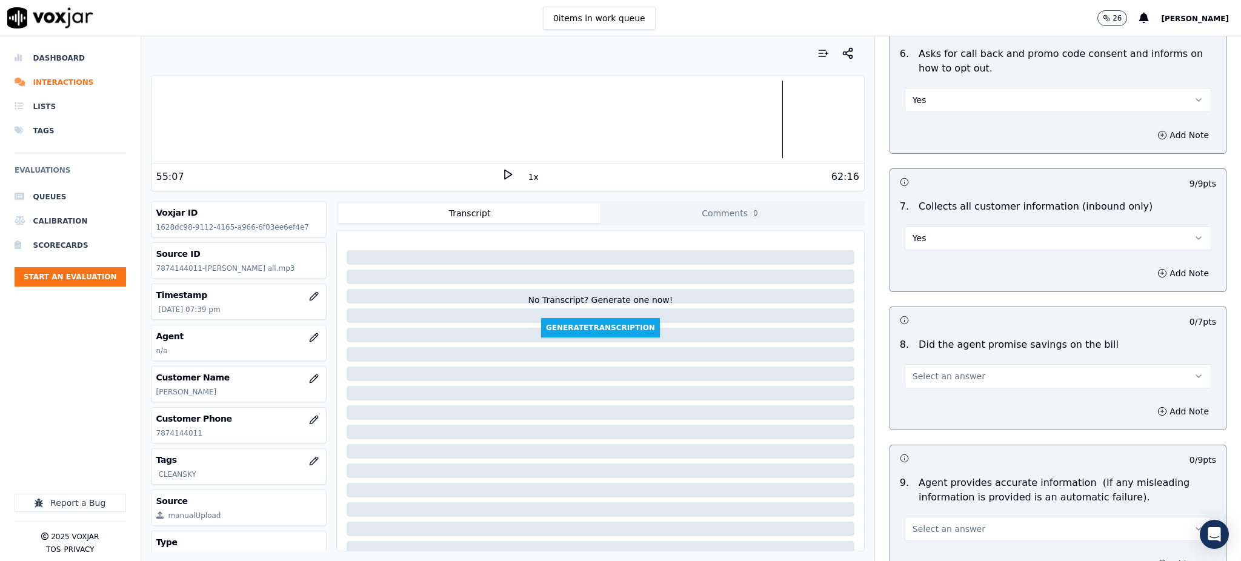
click at [914, 370] on span "Select an answer" at bounding box center [948, 376] width 73 height 12
click at [922, 374] on div "Yes" at bounding box center [1031, 374] width 280 height 19
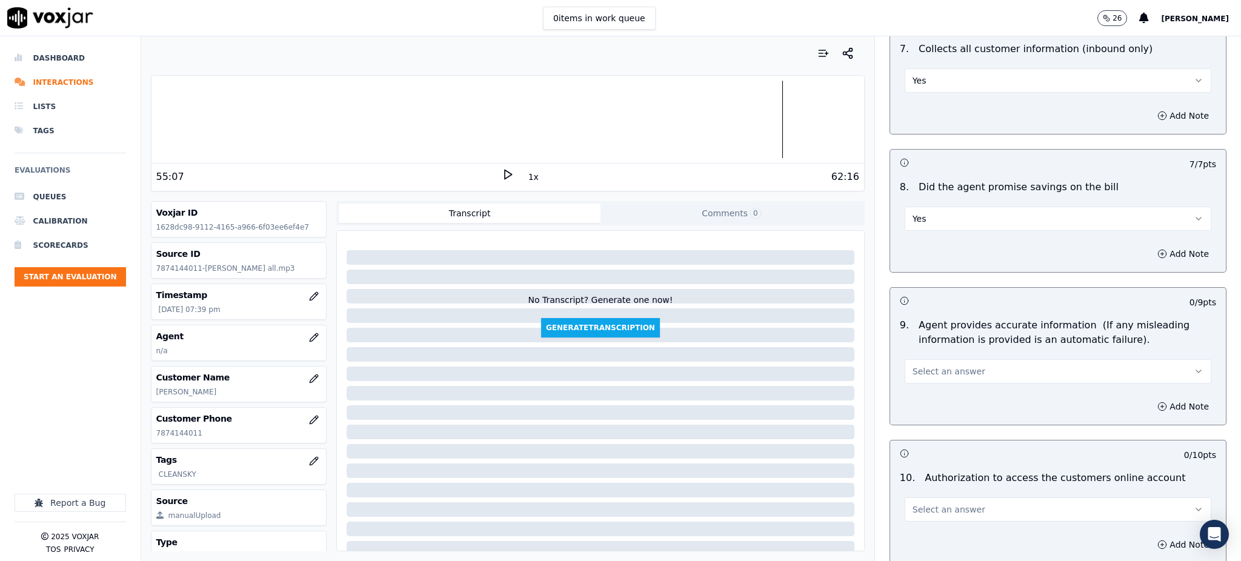
scroll to position [1050, 0]
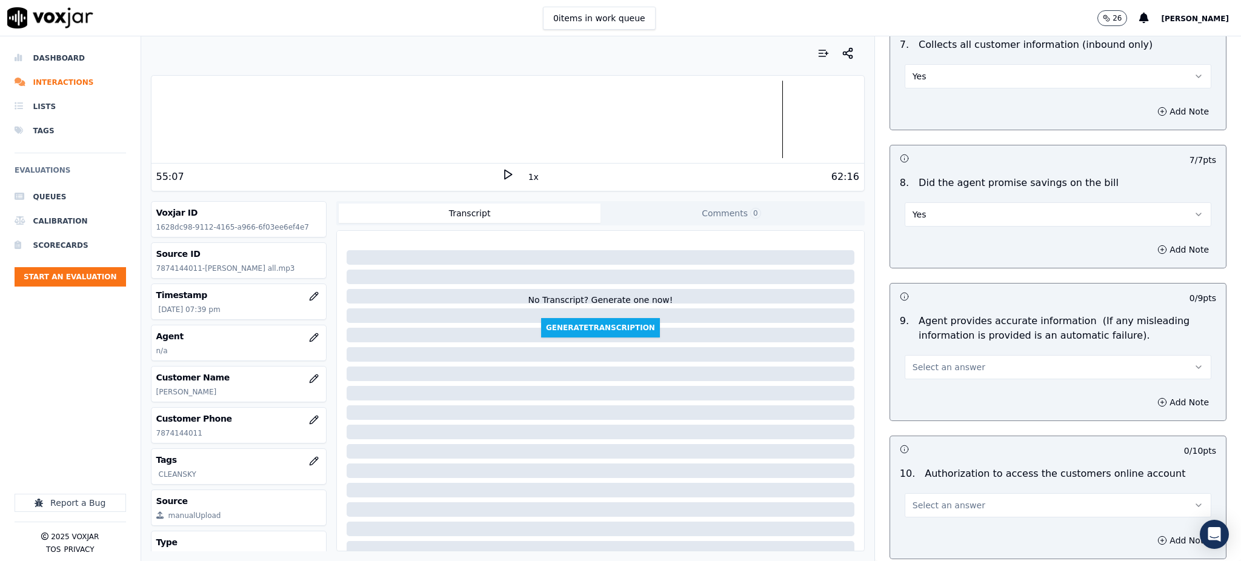
click at [927, 361] on span "Select an answer" at bounding box center [948, 367] width 73 height 12
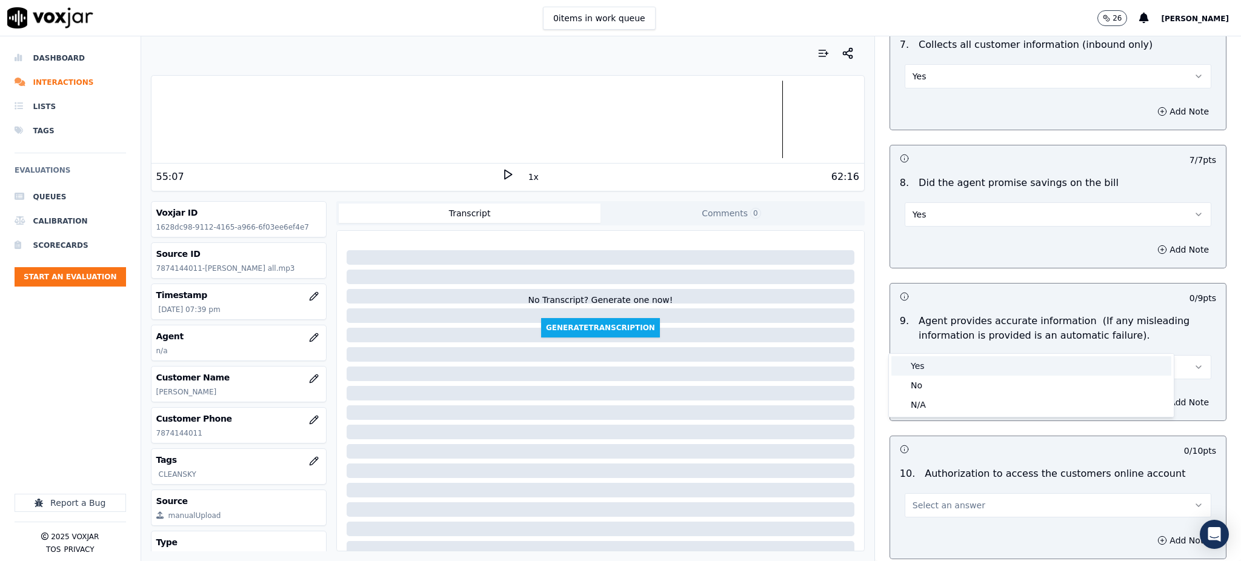
click at [926, 370] on div "Yes" at bounding box center [1031, 365] width 280 height 19
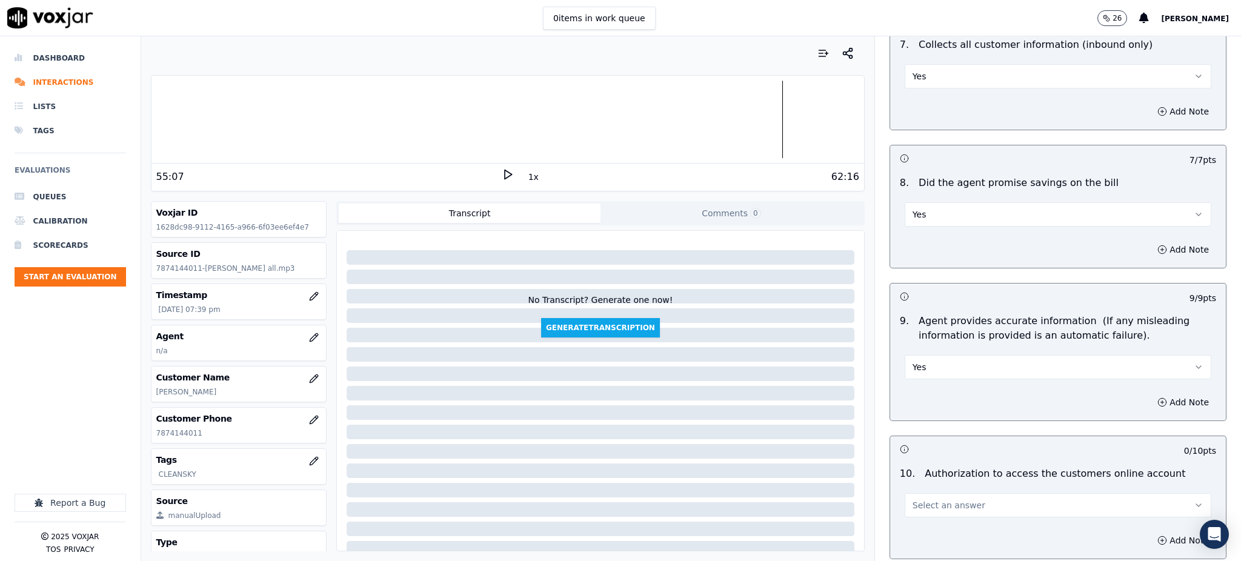
click at [925, 493] on button "Select an answer" at bounding box center [1058, 505] width 307 height 24
click at [923, 507] on div "Yes" at bounding box center [1031, 503] width 280 height 19
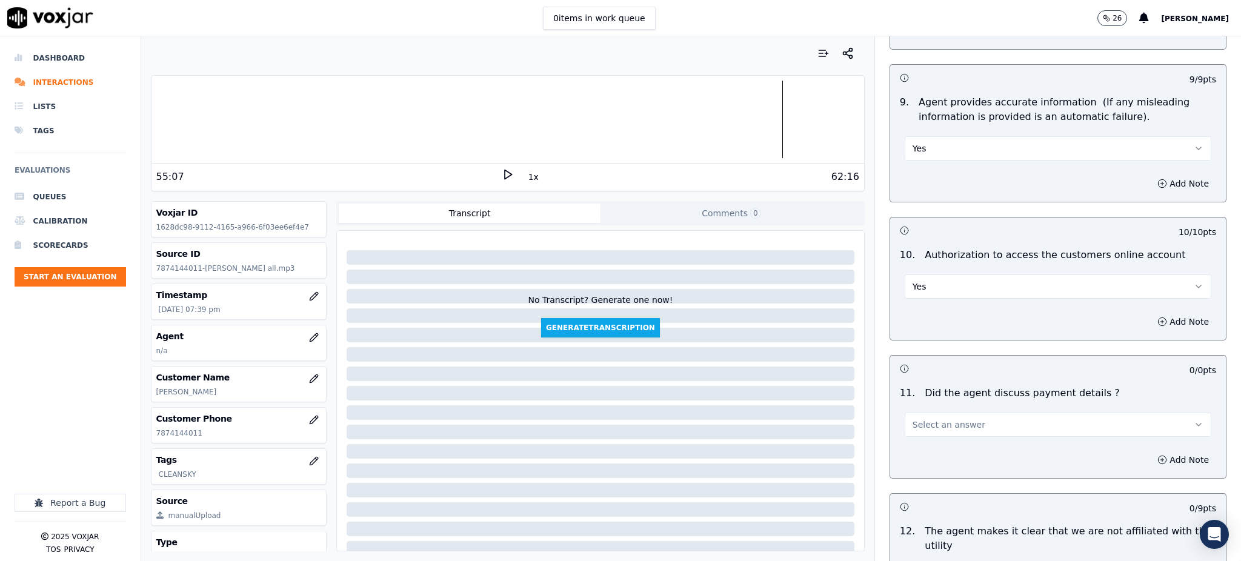
scroll to position [1292, 0]
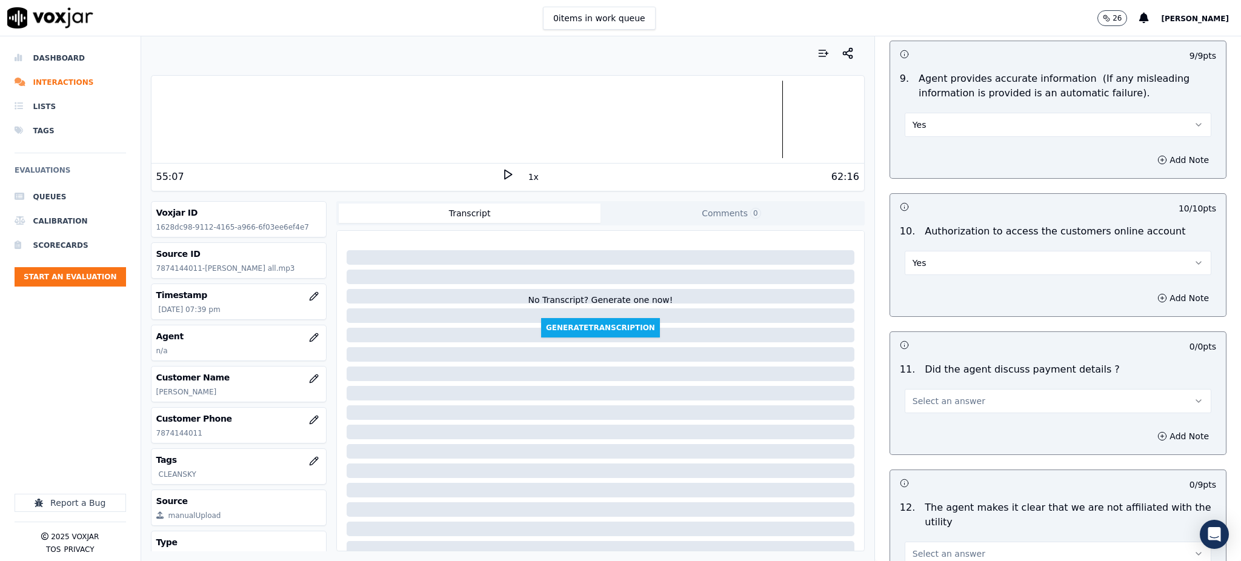
click at [922, 389] on button "Select an answer" at bounding box center [1058, 401] width 307 height 24
click at [917, 443] on div "N/A" at bounding box center [1031, 438] width 280 height 19
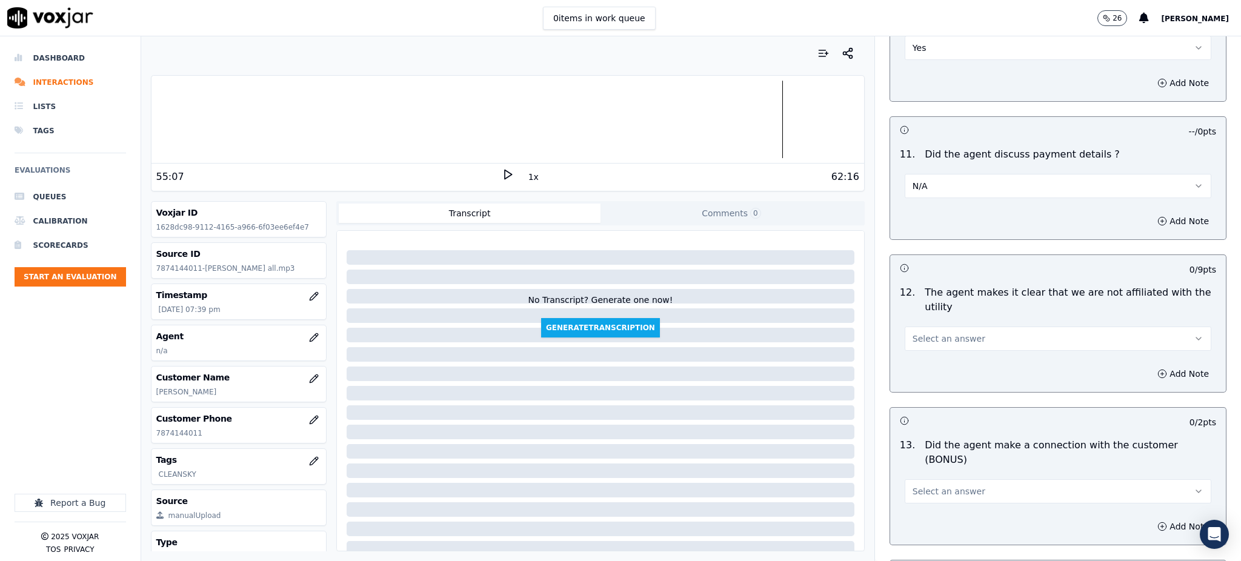
scroll to position [1535, 0]
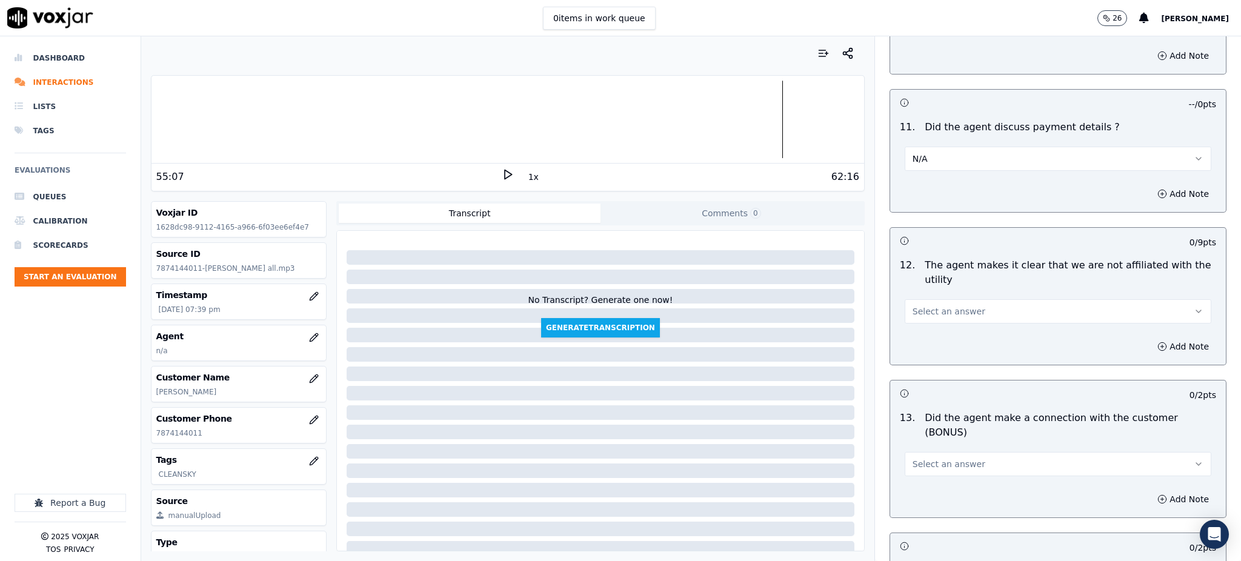
click at [912, 299] on button "Select an answer" at bounding box center [1058, 311] width 307 height 24
click at [925, 310] on div "Yes" at bounding box center [1031, 310] width 280 height 19
click at [912, 458] on span "Select an answer" at bounding box center [948, 464] width 73 height 12
click at [922, 450] on div "Yes" at bounding box center [1031, 448] width 280 height 19
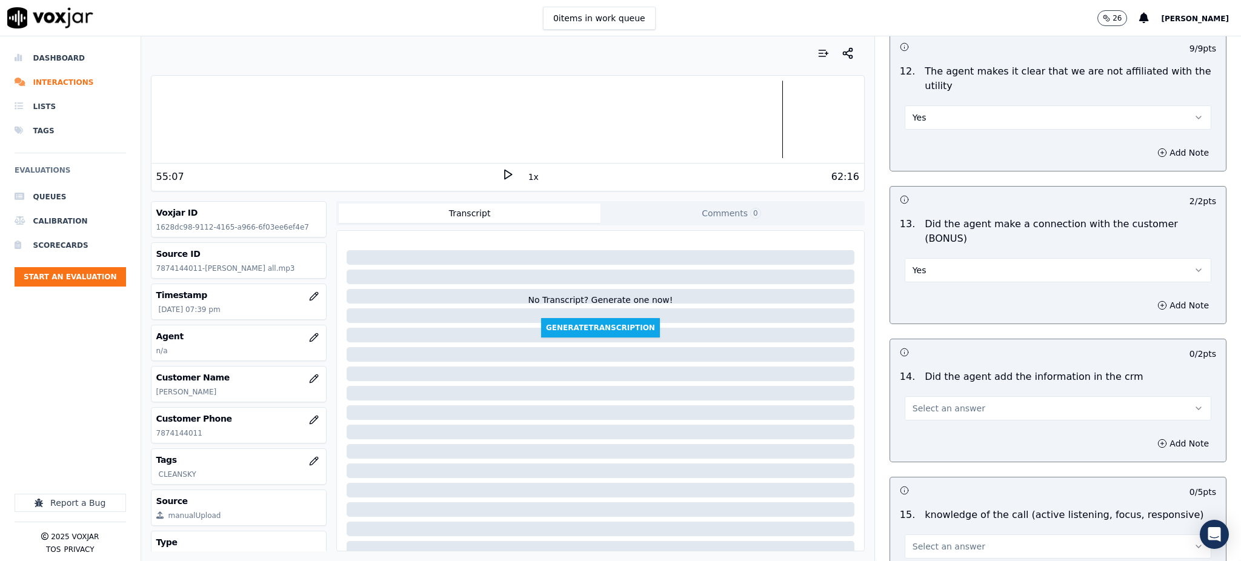
scroll to position [1777, 0]
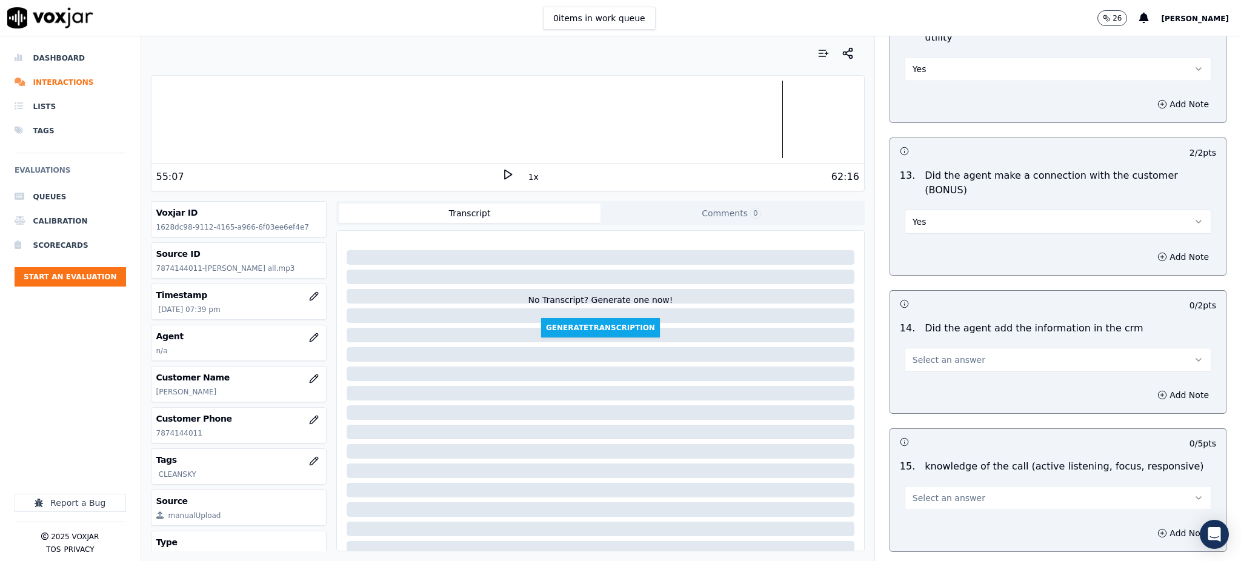
click at [928, 329] on div "14 . Did the agent add the information in the crm Select an answer" at bounding box center [1058, 346] width 336 height 61
click at [932, 354] on span "Select an answer" at bounding box center [948, 360] width 73 height 12
click at [923, 354] on div "Yes" at bounding box center [1031, 344] width 280 height 19
click at [928, 492] on span "Select an answer" at bounding box center [948, 498] width 73 height 12
click at [928, 502] on div "No" at bounding box center [1031, 502] width 280 height 19
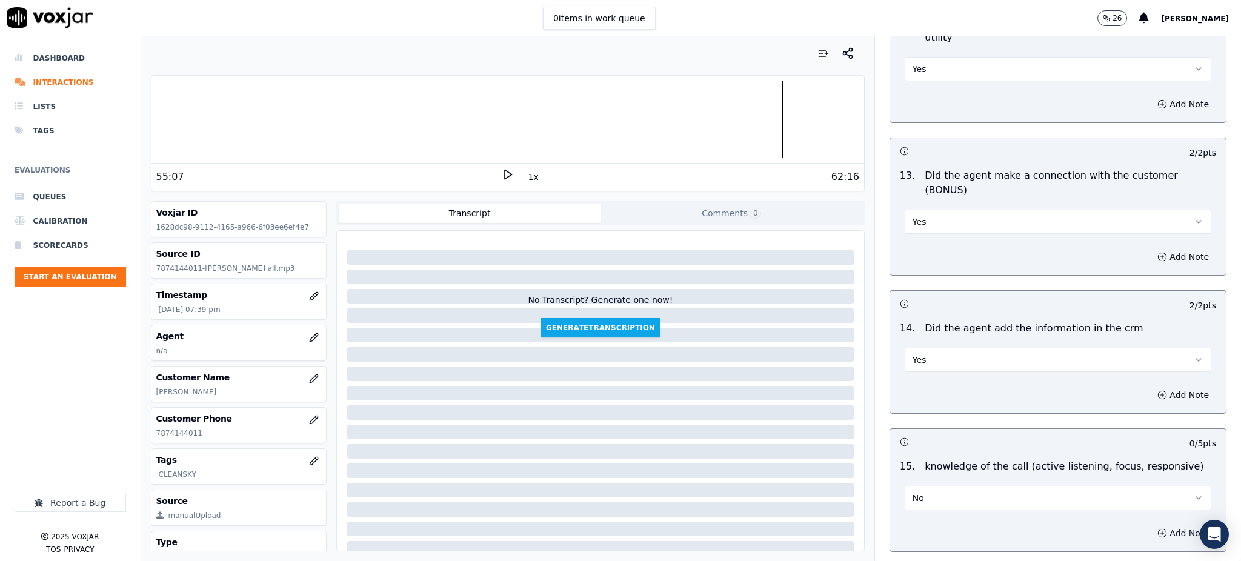
click at [1157, 525] on button "Add Note" at bounding box center [1183, 533] width 66 height 17
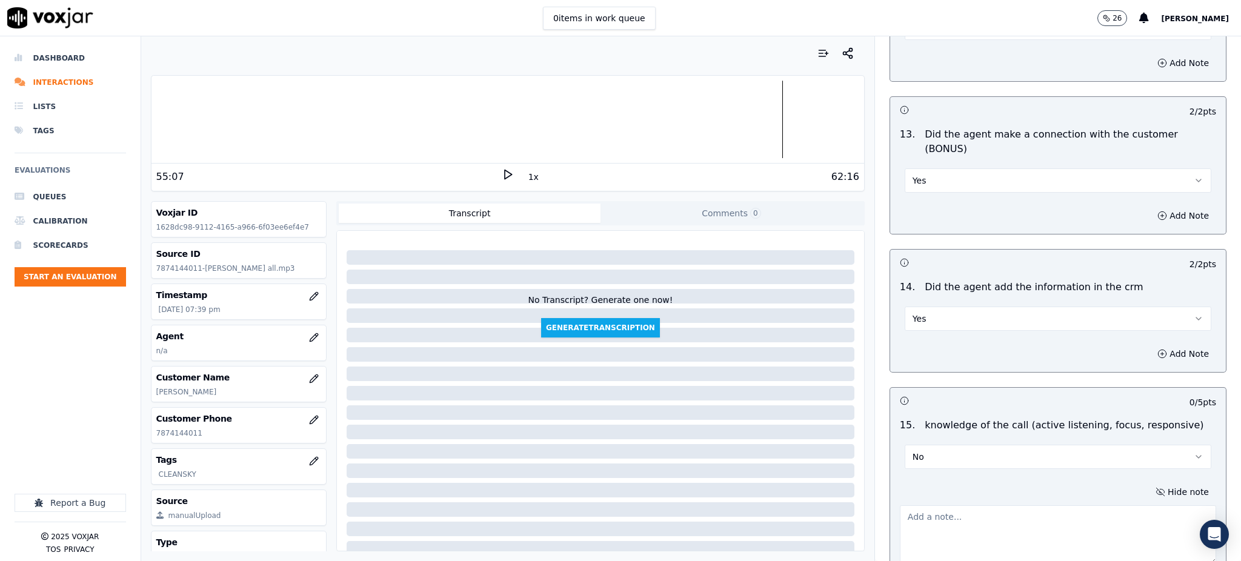
scroll to position [1898, 0]
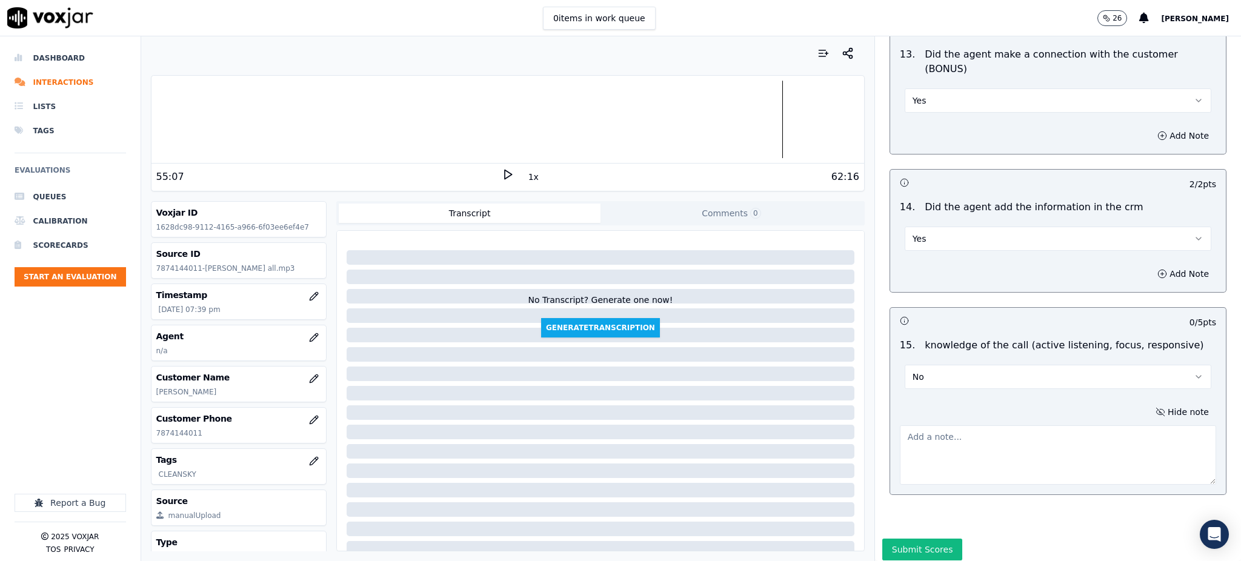
click at [917, 425] on textarea at bounding box center [1058, 454] width 316 height 59
type textarea "Se nota la inseguridad y la falta de orden de la agente, muy poca escucha activ…"
click at [933, 539] on button "Submit Scores" at bounding box center [922, 550] width 81 height 22
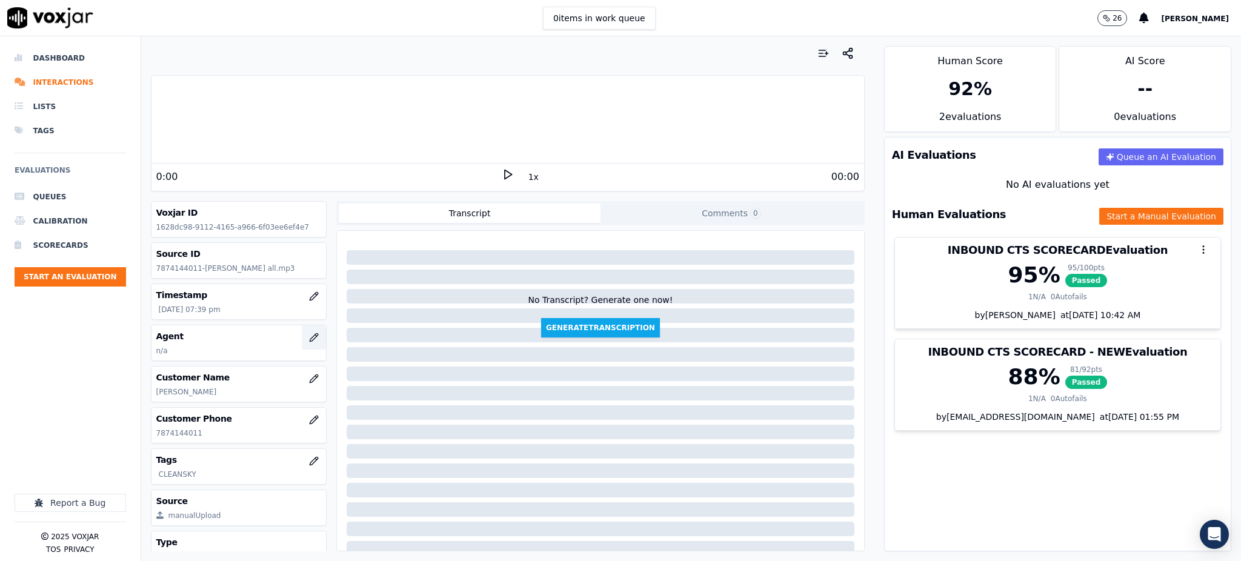
click at [309, 337] on icon "button" at bounding box center [314, 338] width 10 height 10
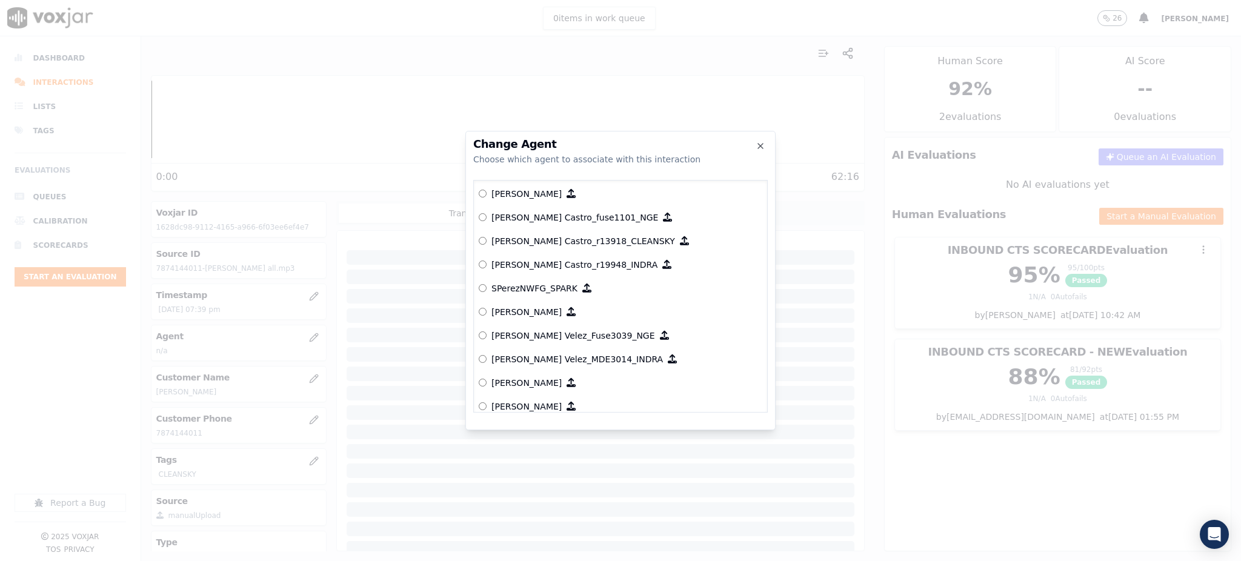
scroll to position [4806, 0]
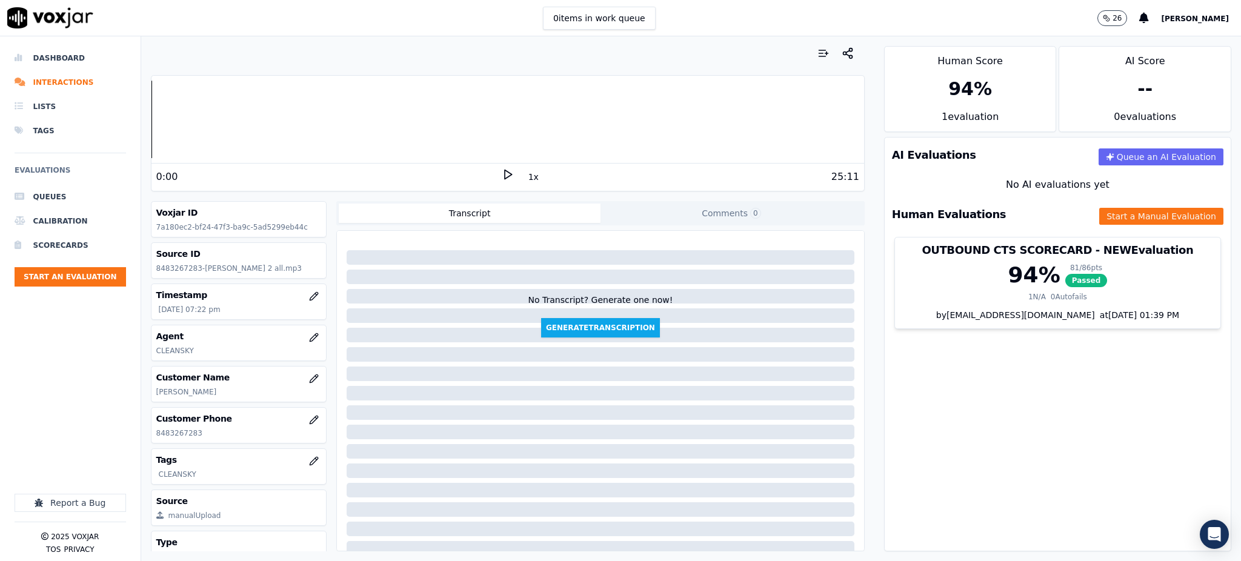
click at [502, 173] on icon at bounding box center [508, 174] width 12 height 12
drag, startPoint x: 190, startPoint y: 431, endPoint x: 155, endPoint y: 432, distance: 34.5
click at [155, 432] on div "Customer Phone [PHONE_NUMBER]" at bounding box center [238, 425] width 175 height 35
copy p "8483267283"
click at [995, 396] on div "AI Evaluations Queue an AI Evaluation No AI evaluations yet Human Evaluations S…" at bounding box center [1057, 344] width 347 height 414
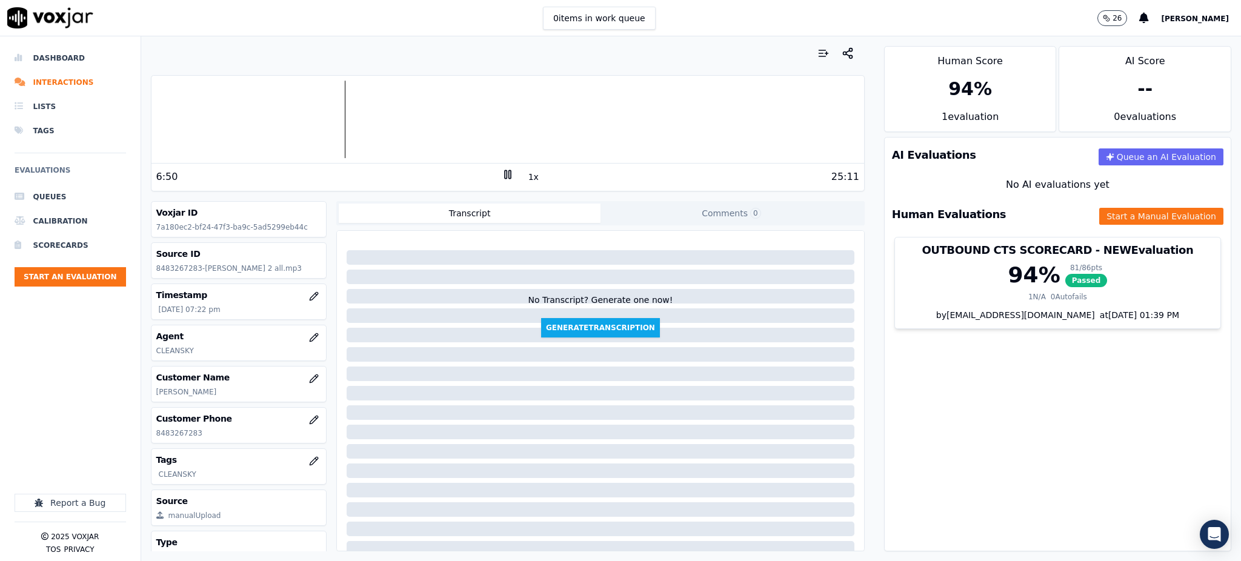
click at [335, 120] on div at bounding box center [507, 120] width 713 height 78
click at [497, 164] on div "11:04 1x 25:11" at bounding box center [507, 177] width 713 height 26
click at [502, 171] on icon at bounding box center [508, 174] width 12 height 12
click at [450, 120] on div at bounding box center [507, 120] width 713 height 78
click at [502, 174] on icon at bounding box center [508, 174] width 12 height 12
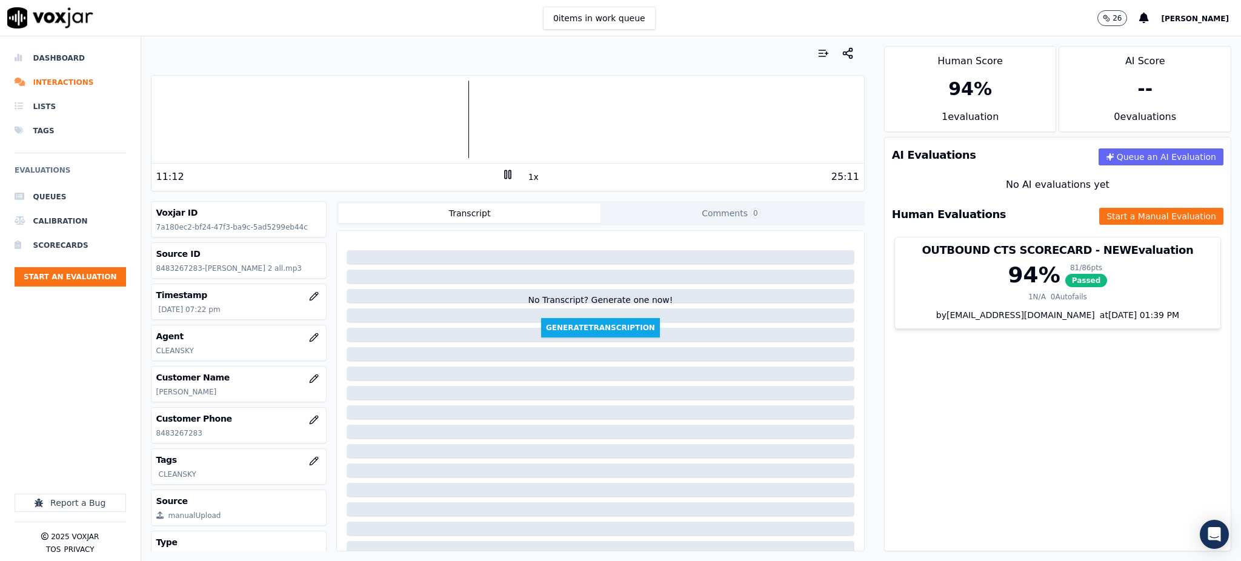
click at [502, 175] on icon at bounding box center [508, 174] width 12 height 12
click at [502, 177] on icon at bounding box center [508, 174] width 12 height 12
click at [502, 179] on icon at bounding box center [508, 174] width 12 height 12
click at [505, 173] on polygon at bounding box center [508, 174] width 7 height 9
click at [502, 177] on icon at bounding box center [508, 174] width 12 height 12
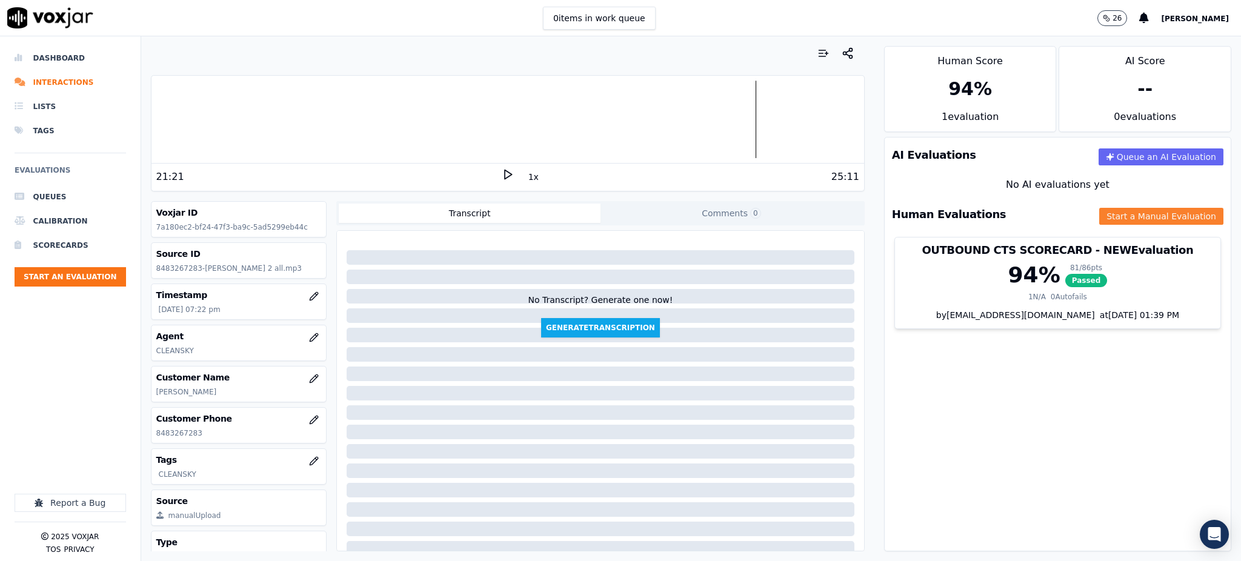
click at [1103, 214] on button "Start a Manual Evaluation" at bounding box center [1161, 216] width 124 height 17
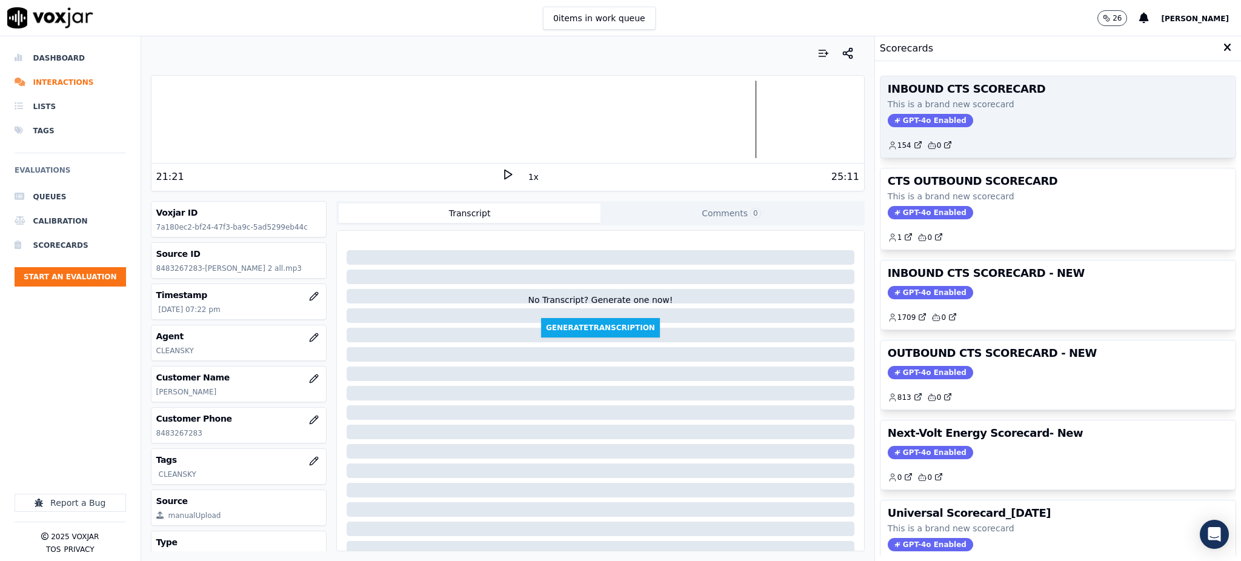
click at [910, 119] on span "GPT-4o Enabled" at bounding box center [930, 120] width 85 height 13
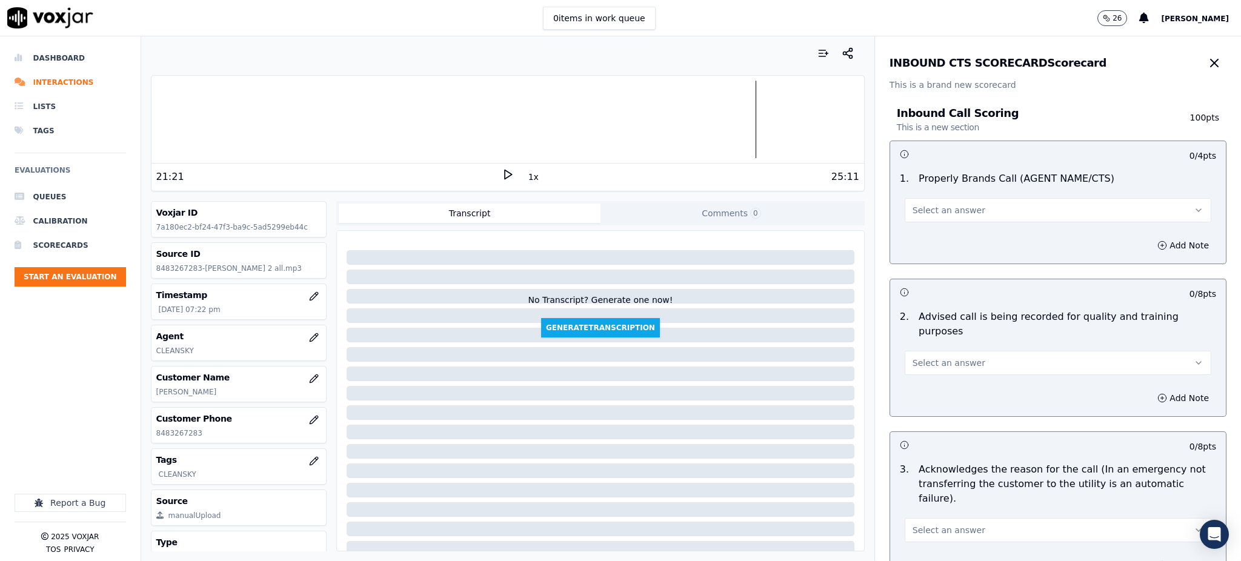
click at [915, 214] on span "Select an answer" at bounding box center [948, 210] width 73 height 12
drag, startPoint x: 911, startPoint y: 238, endPoint x: 889, endPoint y: 311, distance: 75.9
click at [911, 239] on div "Yes" at bounding box center [1031, 237] width 280 height 19
drag, startPoint x: 900, startPoint y: 349, endPoint x: 900, endPoint y: 357, distance: 8.5
click at [912, 357] on span "Select an answer" at bounding box center [948, 363] width 73 height 12
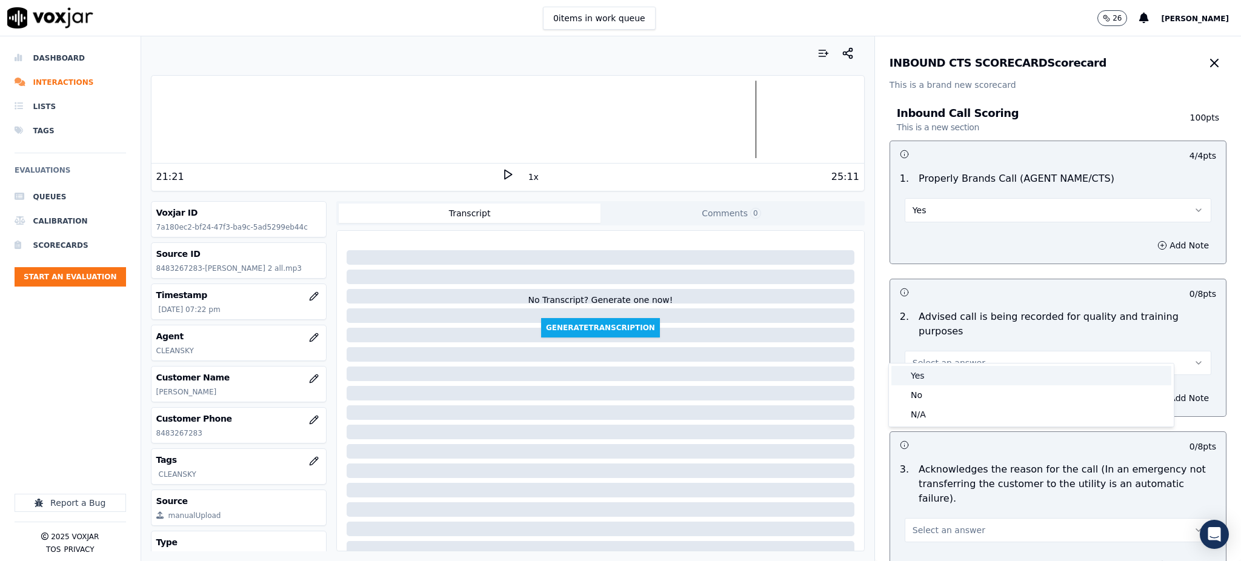
drag, startPoint x: 909, startPoint y: 384, endPoint x: 921, endPoint y: 388, distance: 12.3
click at [910, 384] on div "Yes" at bounding box center [1031, 375] width 280 height 19
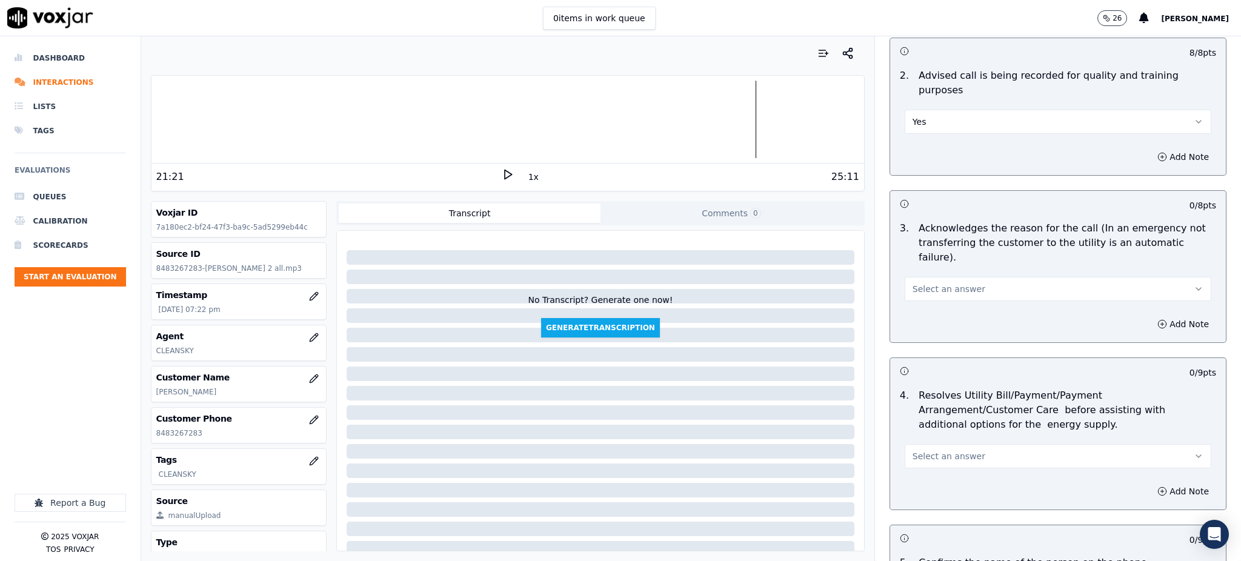
scroll to position [242, 0]
drag, startPoint x: 914, startPoint y: 258, endPoint x: 913, endPoint y: 264, distance: 6.1
click at [913, 282] on span "Select an answer" at bounding box center [948, 288] width 73 height 12
click at [919, 293] on div "Yes" at bounding box center [1031, 285] width 280 height 19
drag, startPoint x: 906, startPoint y: 422, endPoint x: 911, endPoint y: 439, distance: 17.8
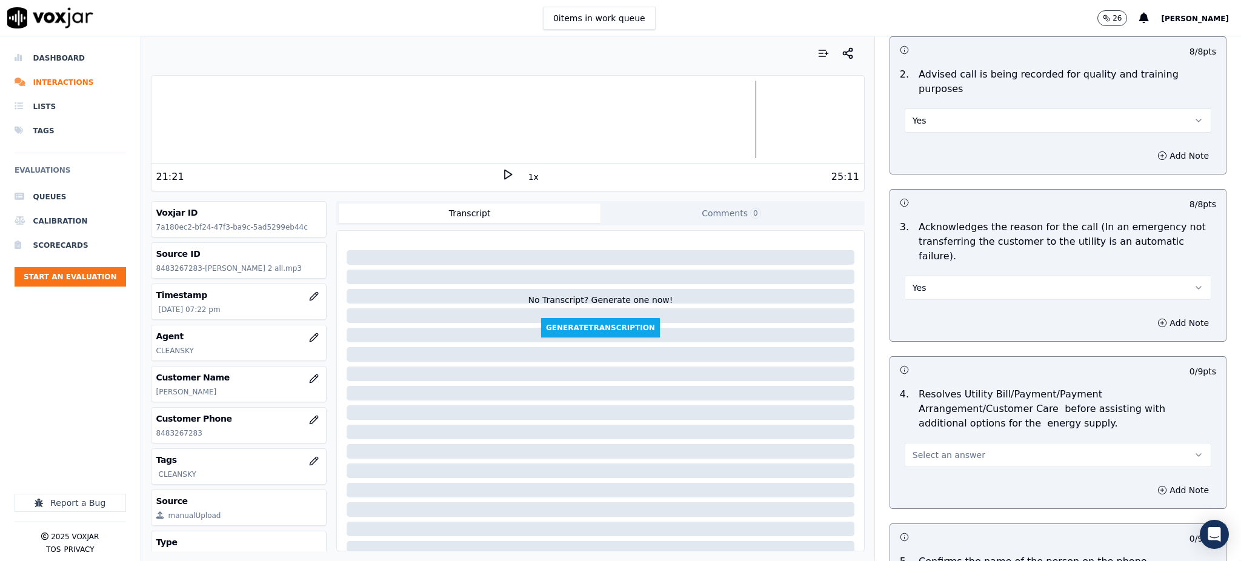
click at [912, 449] on span "Select an answer" at bounding box center [948, 455] width 73 height 12
drag, startPoint x: 916, startPoint y: 457, endPoint x: 910, endPoint y: 491, distance: 35.1
click at [916, 458] on div "Yes" at bounding box center [1031, 453] width 280 height 19
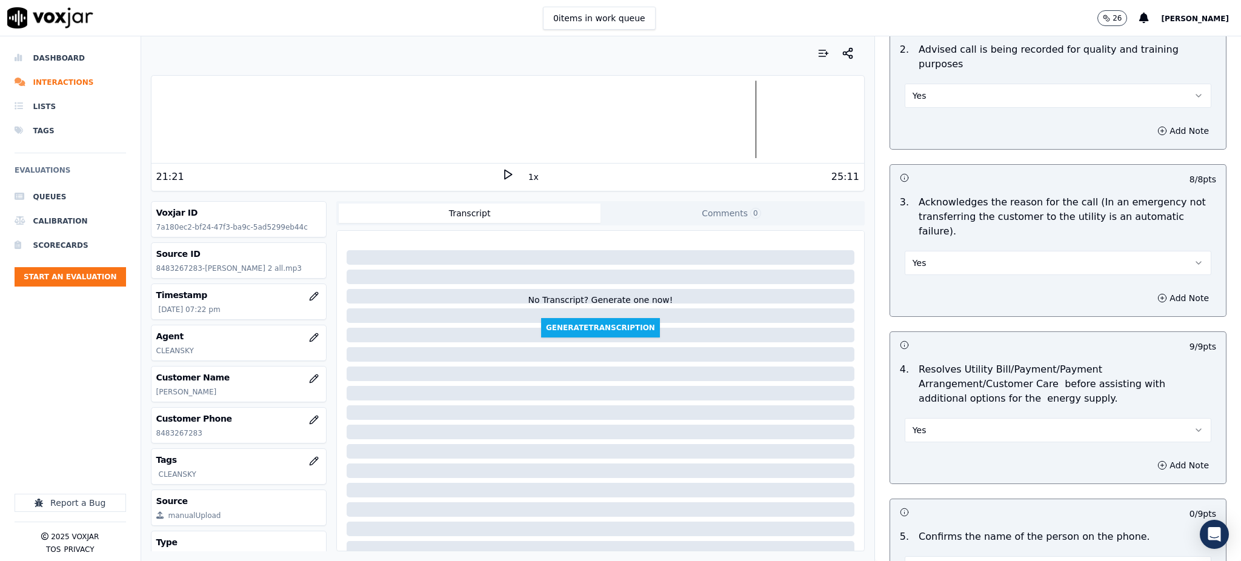
scroll to position [404, 0]
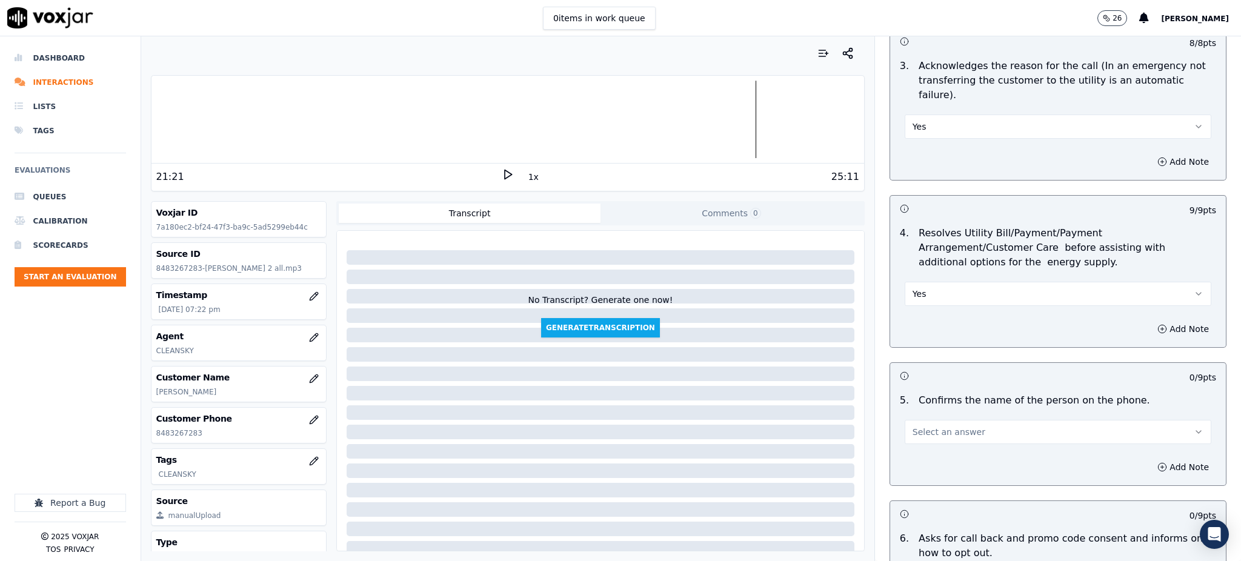
click at [821, 122] on div at bounding box center [507, 120] width 713 height 78
drag, startPoint x: 910, startPoint y: 394, endPoint x: 912, endPoint y: 408, distance: 14.7
click at [910, 420] on button "Select an answer" at bounding box center [1058, 432] width 307 height 24
click at [916, 431] on div "Yes" at bounding box center [1031, 429] width 280 height 19
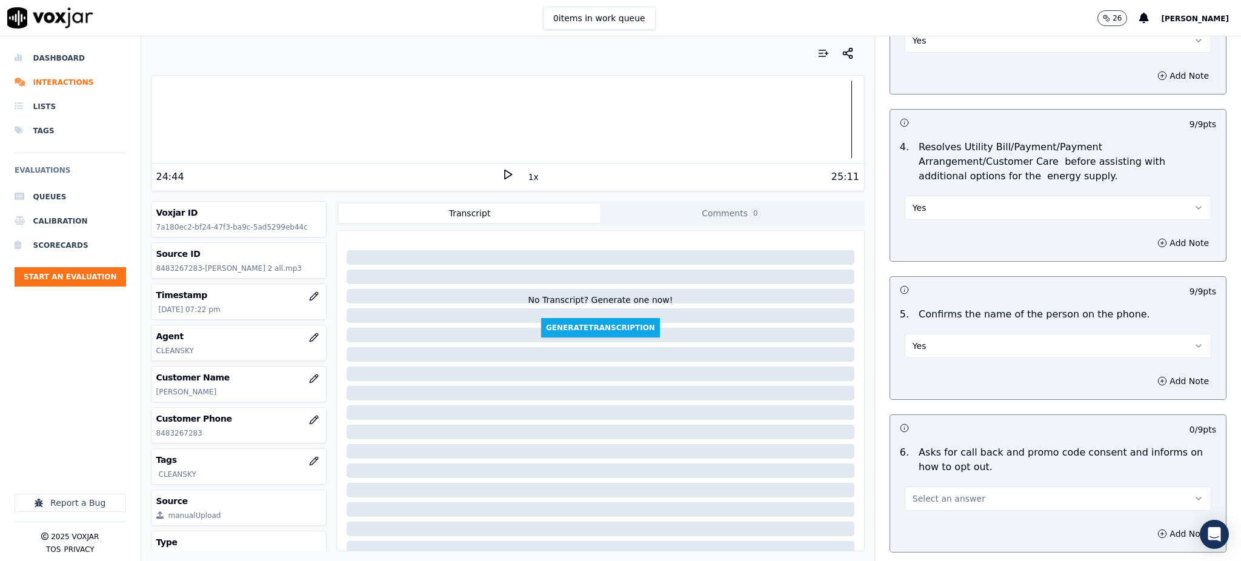
scroll to position [646, 0]
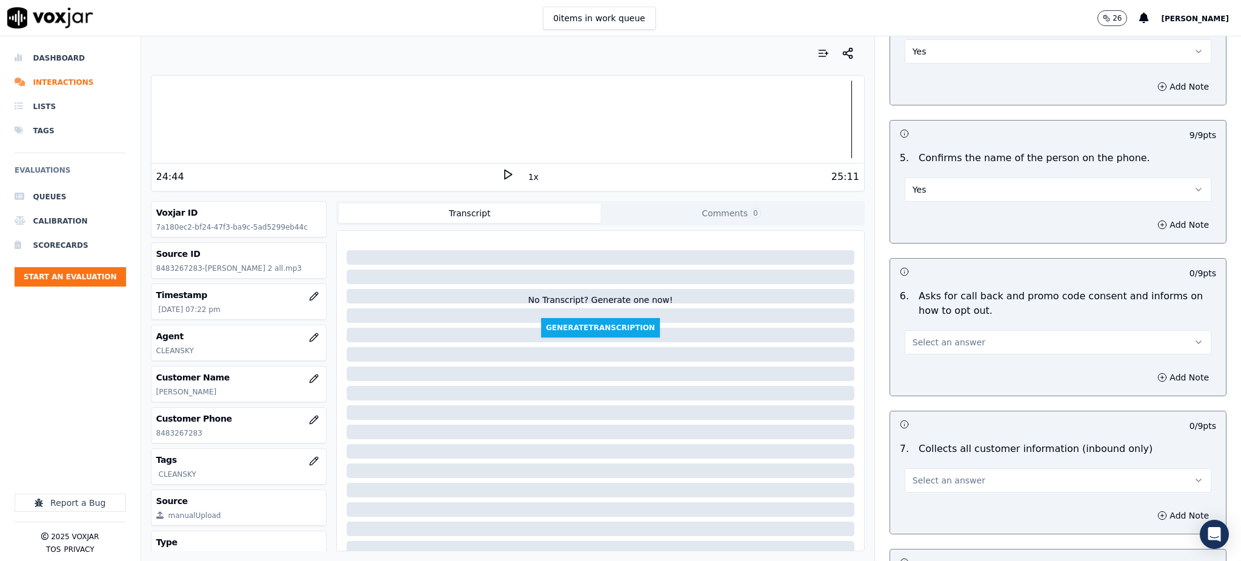
click at [912, 336] on span "Select an answer" at bounding box center [948, 342] width 73 height 12
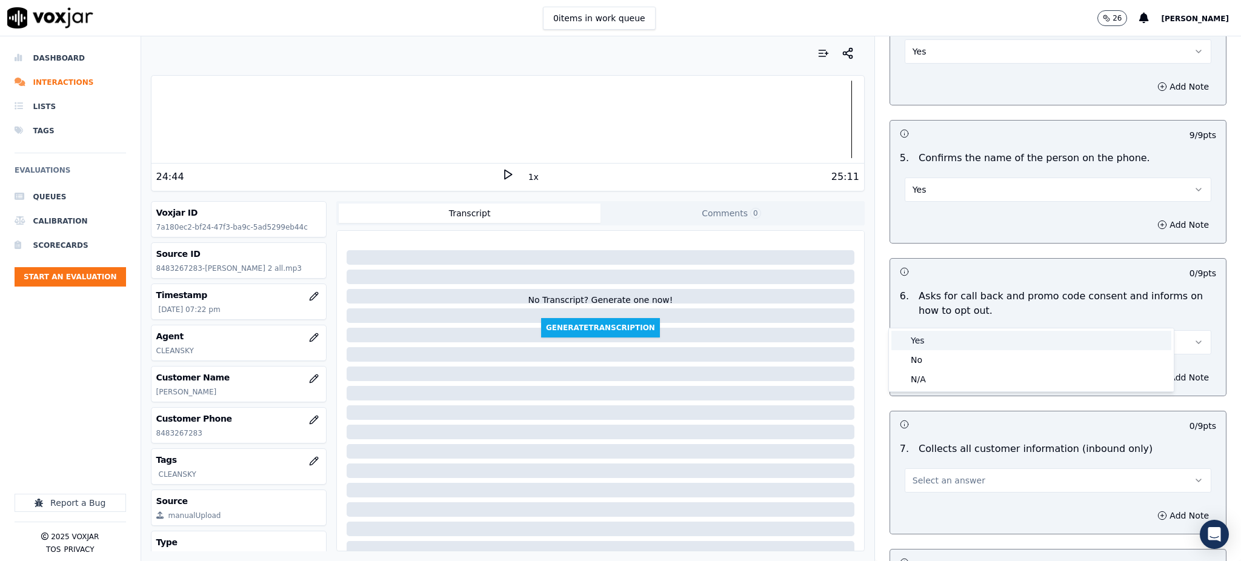
click at [919, 339] on div "Yes" at bounding box center [1031, 340] width 280 height 19
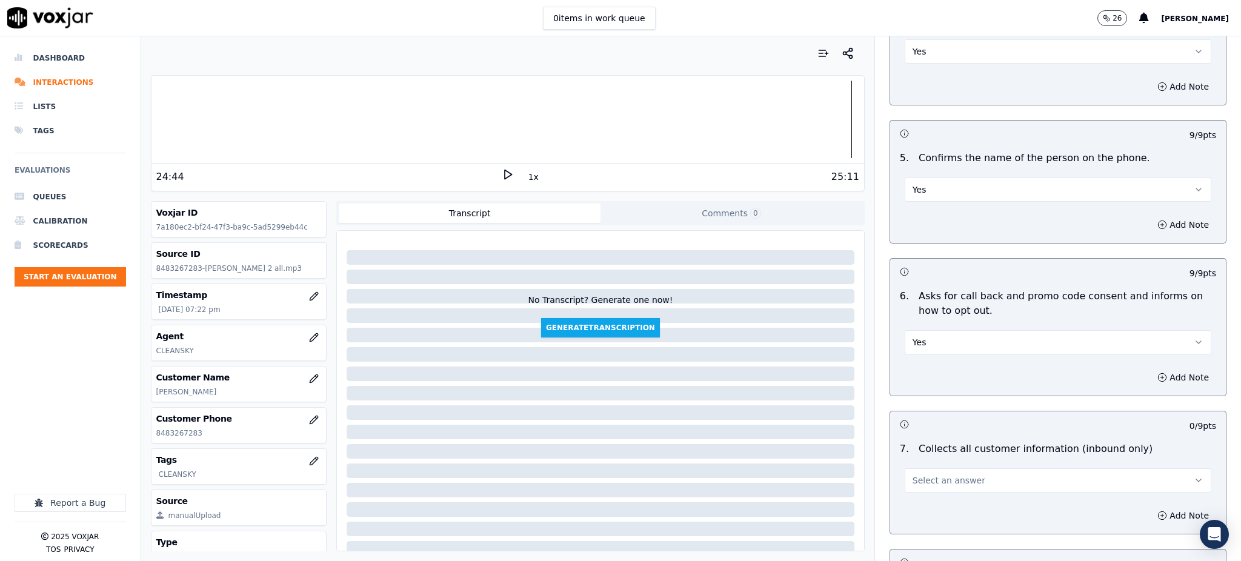
click at [914, 474] on span "Select an answer" at bounding box center [948, 480] width 73 height 12
click at [909, 479] on div "Yes" at bounding box center [1031, 478] width 280 height 19
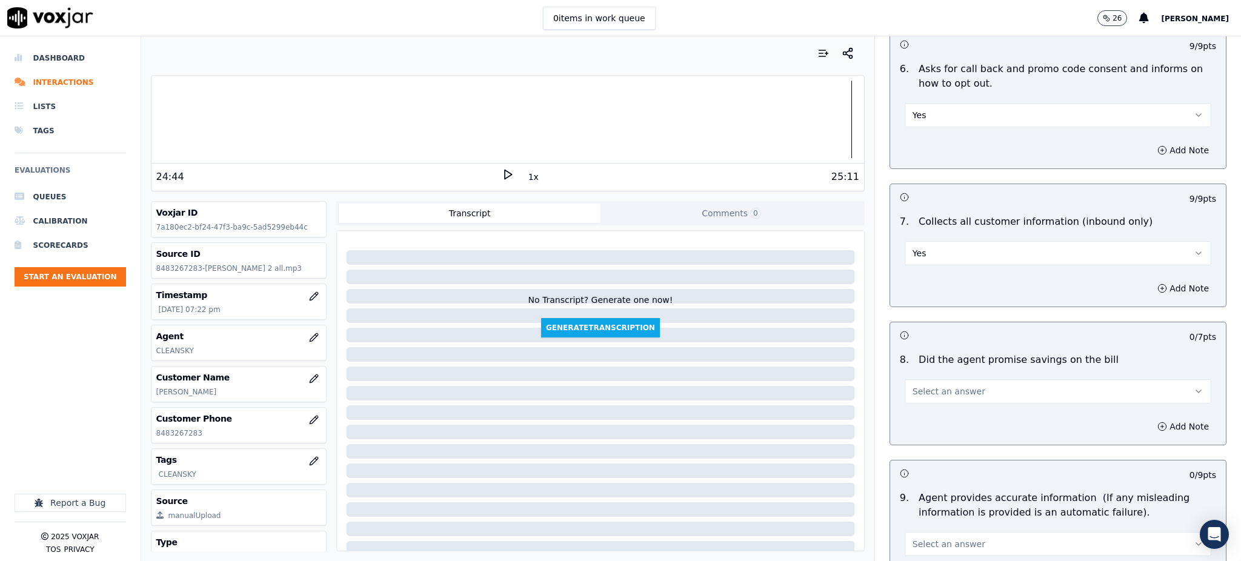
scroll to position [888, 0]
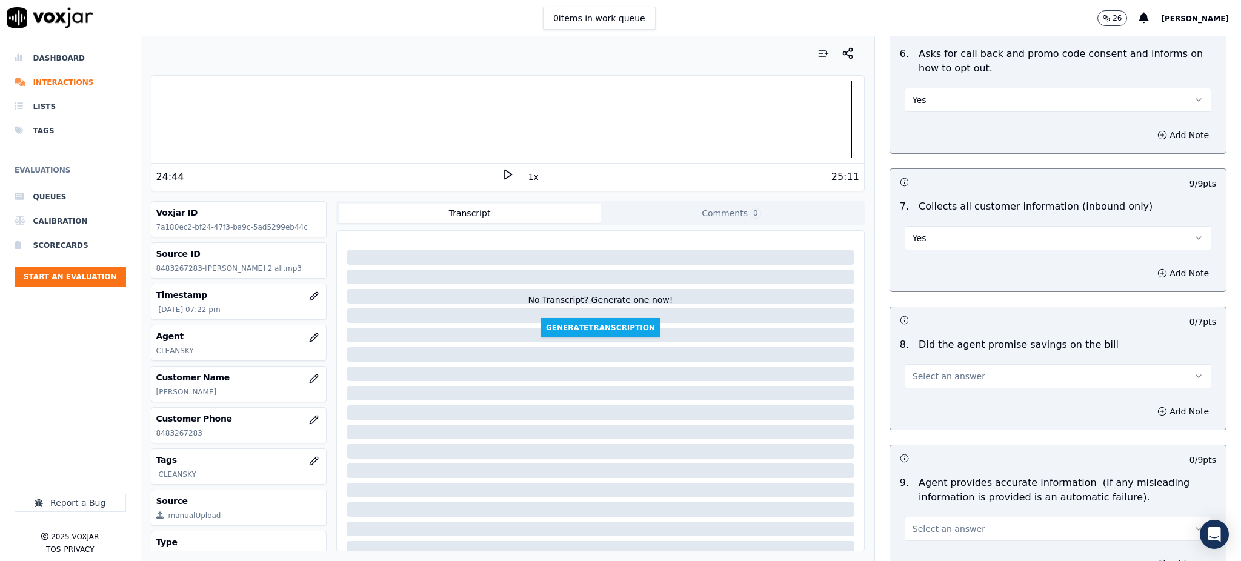
click at [912, 370] on span "Select an answer" at bounding box center [948, 376] width 73 height 12
drag, startPoint x: 916, startPoint y: 376, endPoint x: 908, endPoint y: 433, distance: 58.1
click at [916, 376] on div "Yes" at bounding box center [1031, 374] width 280 height 19
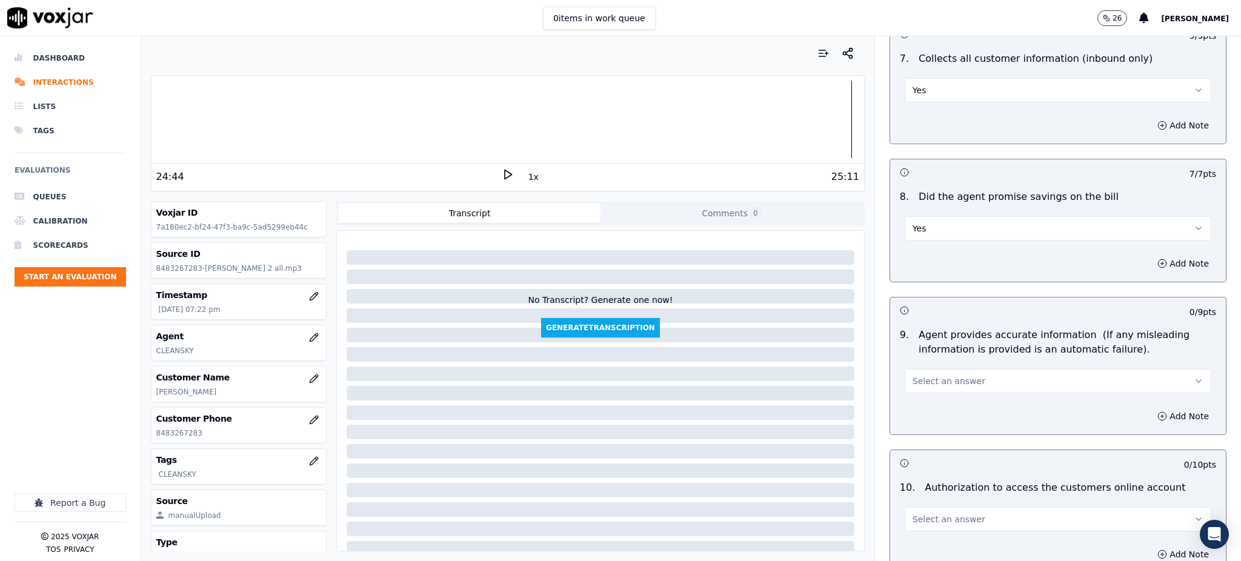
scroll to position [1050, 0]
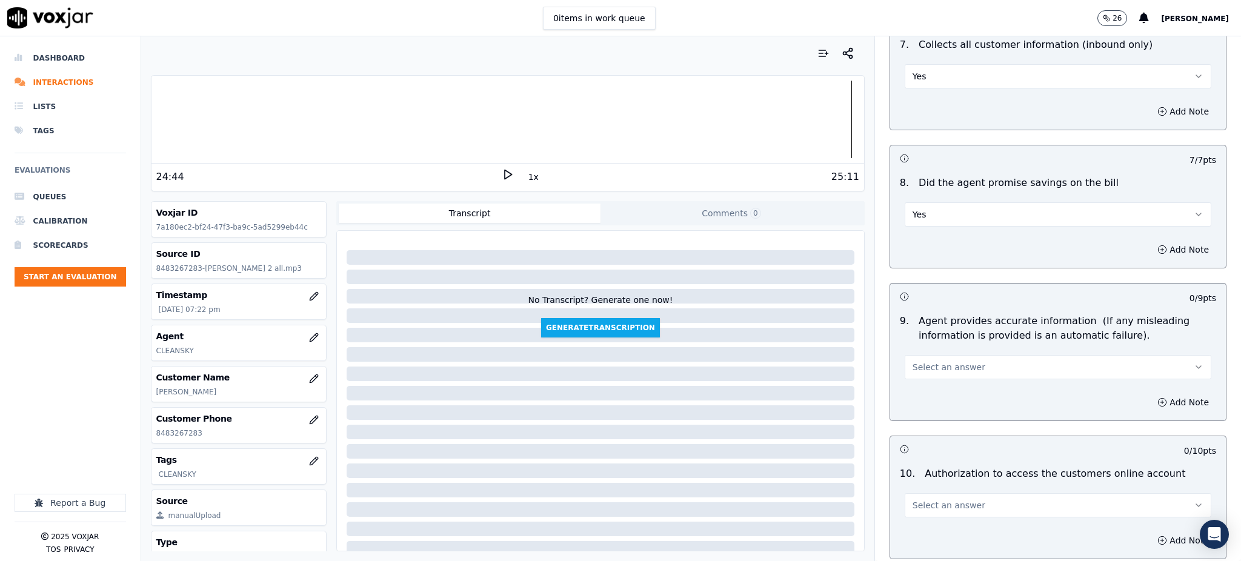
click at [914, 355] on button "Select an answer" at bounding box center [1058, 367] width 307 height 24
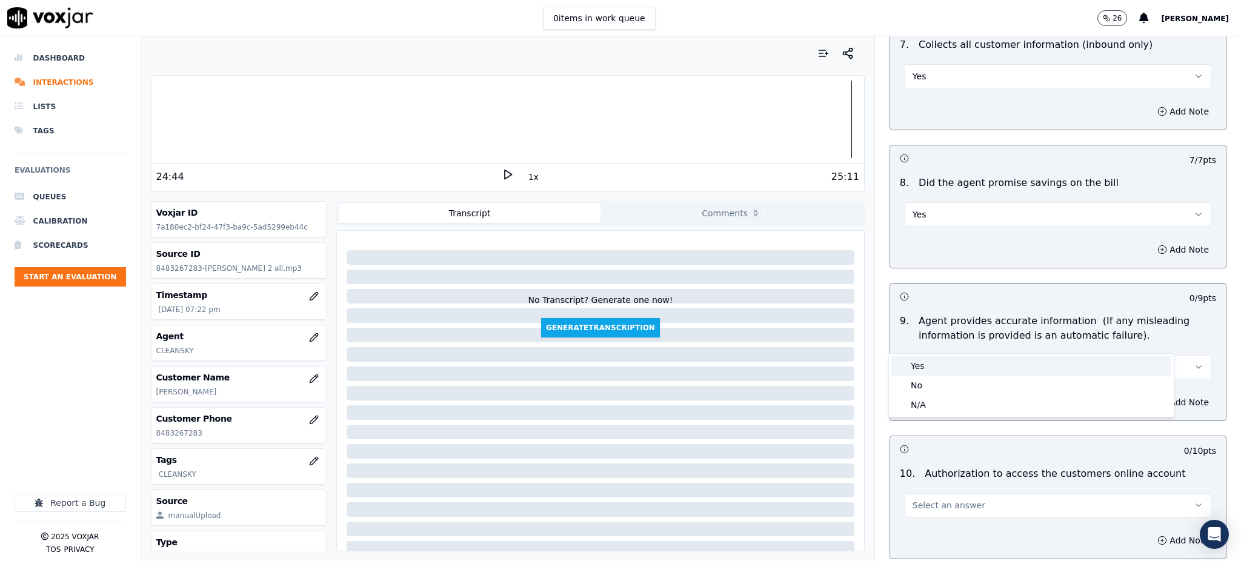
click at [914, 361] on div "Yes" at bounding box center [1031, 365] width 280 height 19
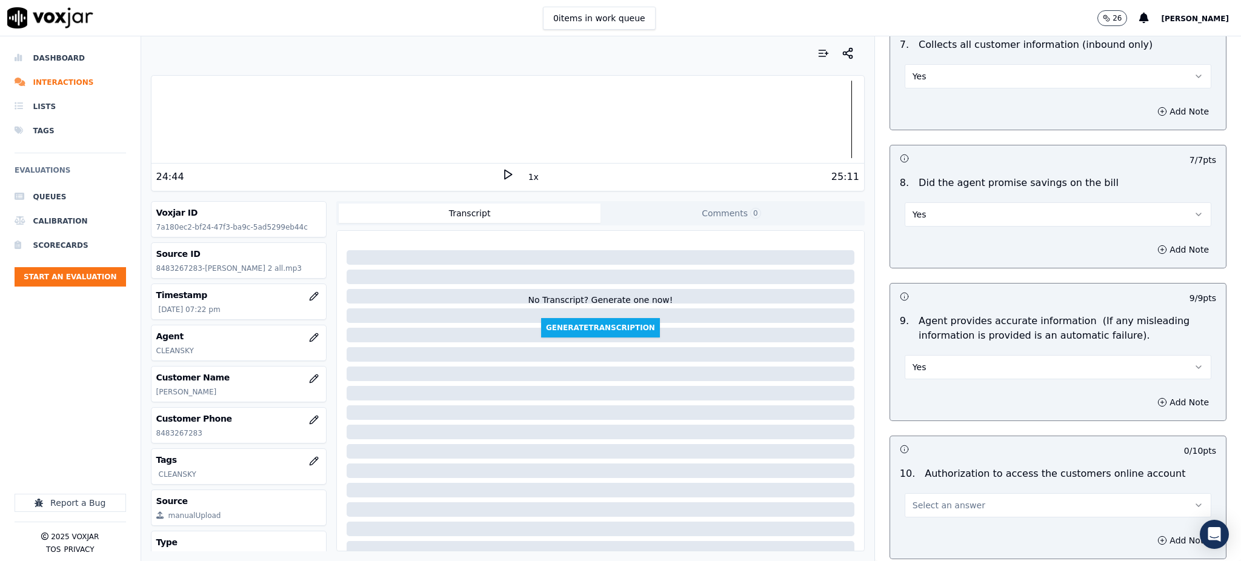
click at [929, 499] on span "Select an answer" at bounding box center [948, 505] width 73 height 12
click at [923, 504] on div "Yes" at bounding box center [1031, 503] width 280 height 19
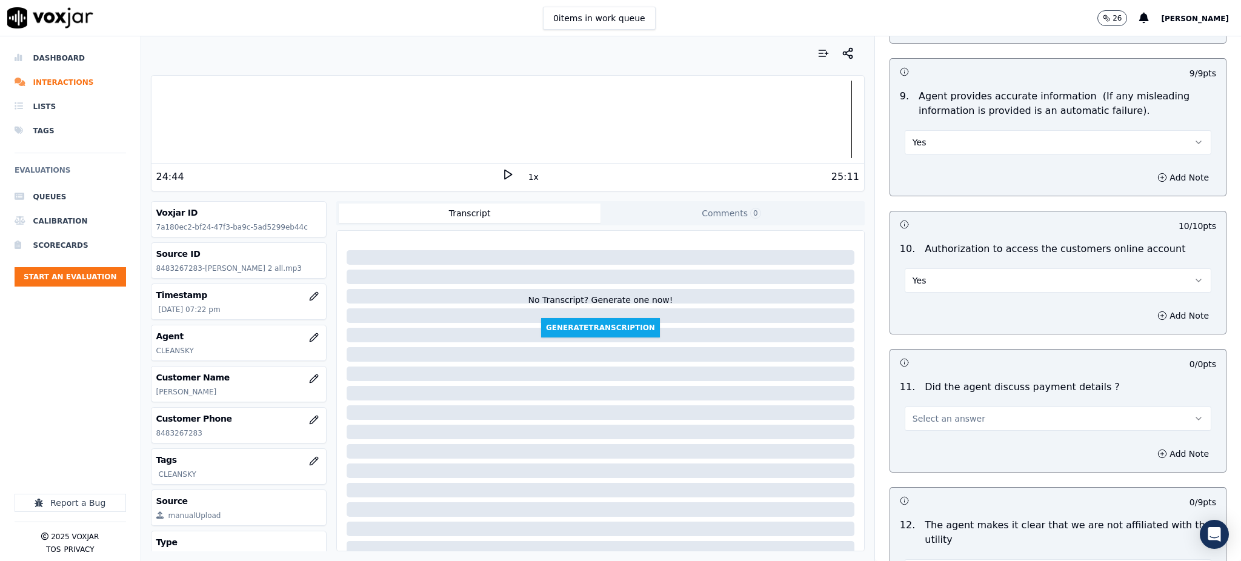
scroll to position [1292, 0]
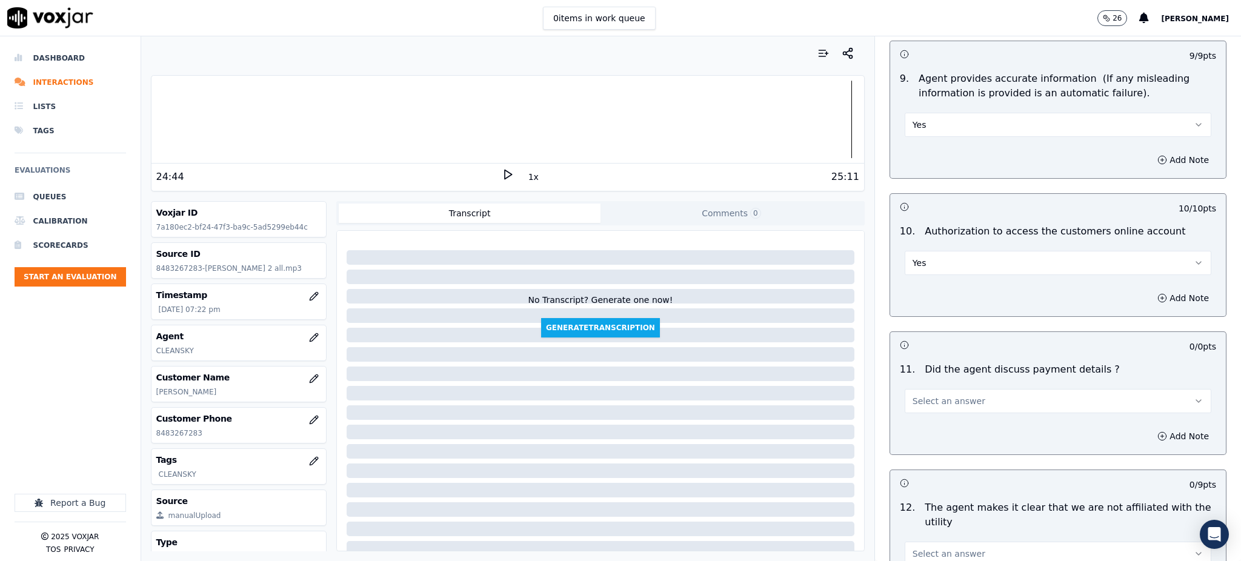
click at [926, 389] on button "Select an answer" at bounding box center [1058, 401] width 307 height 24
click at [925, 434] on div "N/A" at bounding box center [1031, 438] width 280 height 19
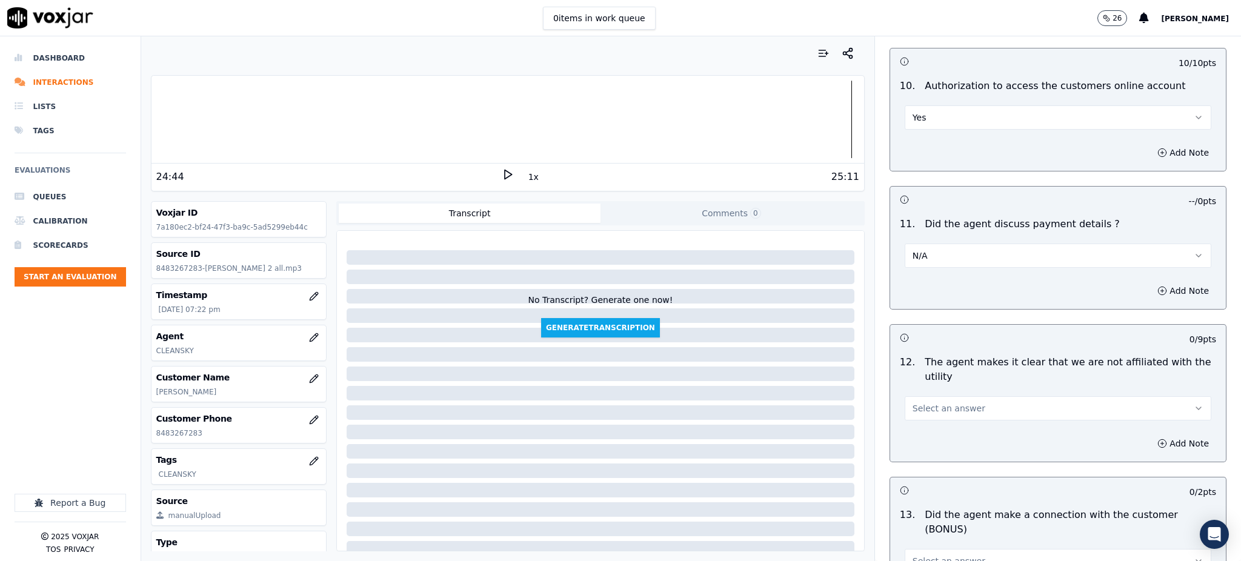
scroll to position [1454, 0]
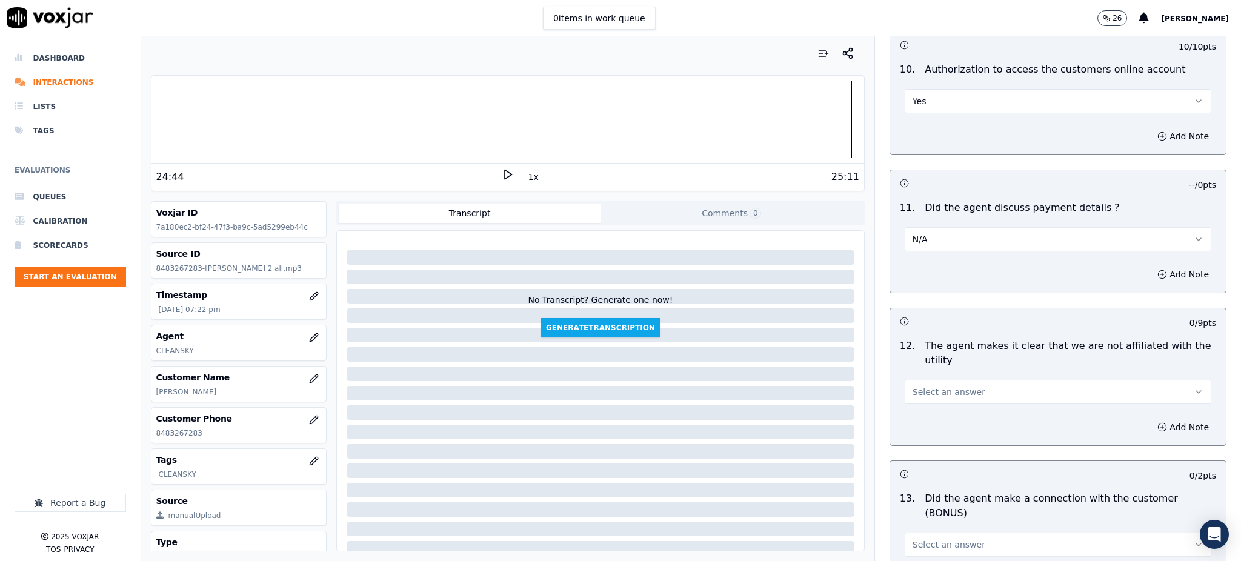
click at [924, 386] on span "Select an answer" at bounding box center [948, 392] width 73 height 12
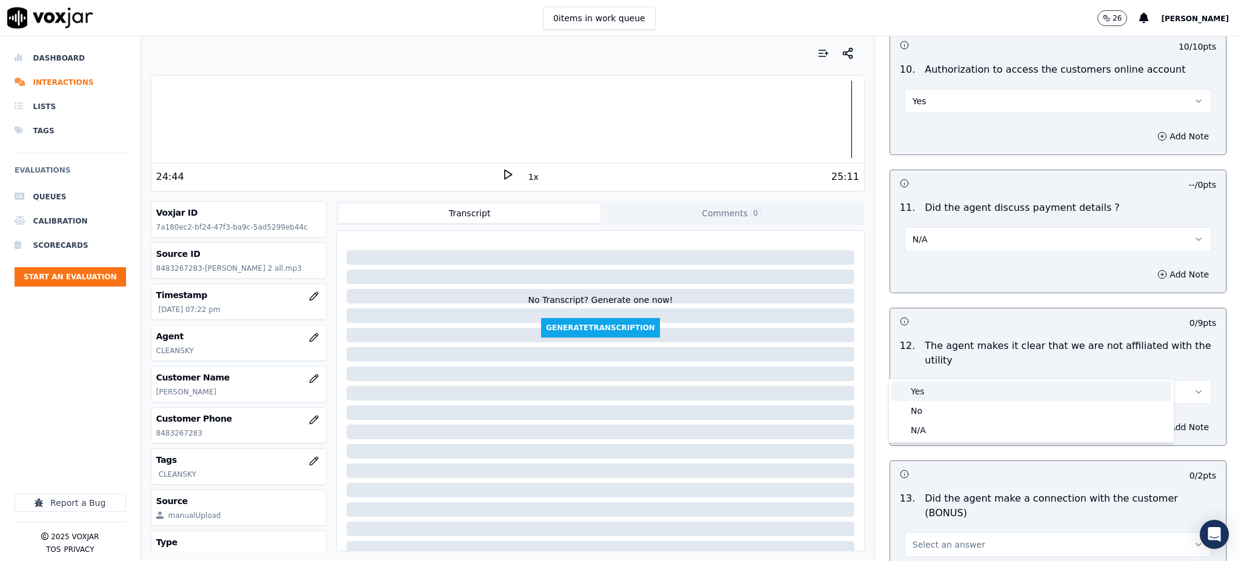
click at [923, 396] on div "Yes" at bounding box center [1031, 391] width 280 height 19
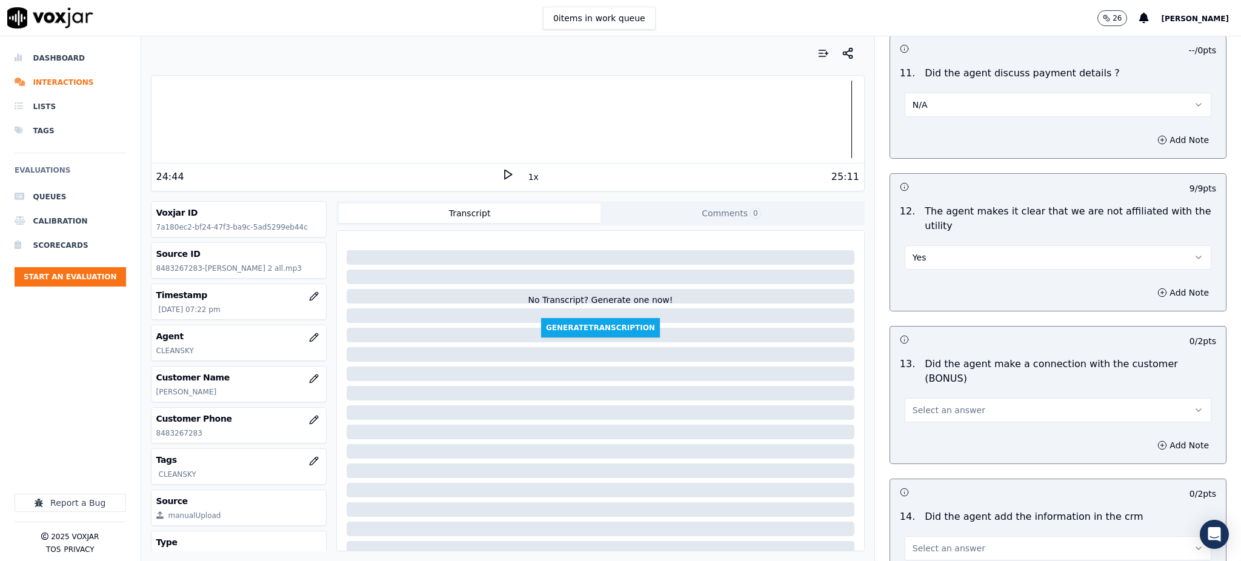
scroll to position [1615, 0]
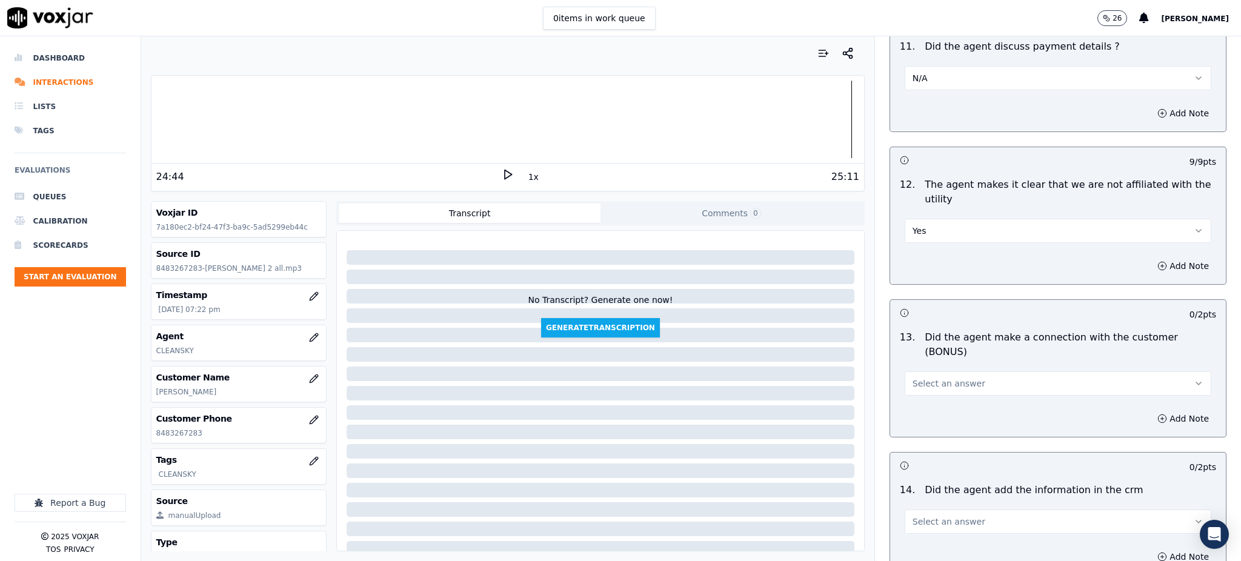
click at [919, 371] on button "Select an answer" at bounding box center [1058, 383] width 307 height 24
click at [924, 368] on div "Yes" at bounding box center [1031, 367] width 280 height 19
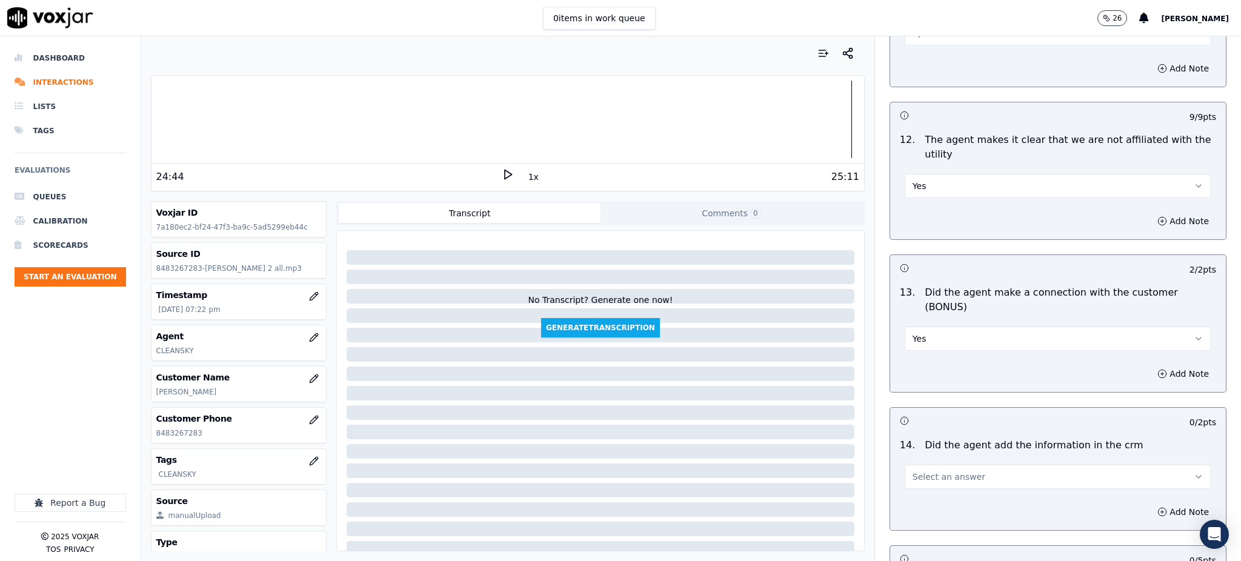
scroll to position [1777, 0]
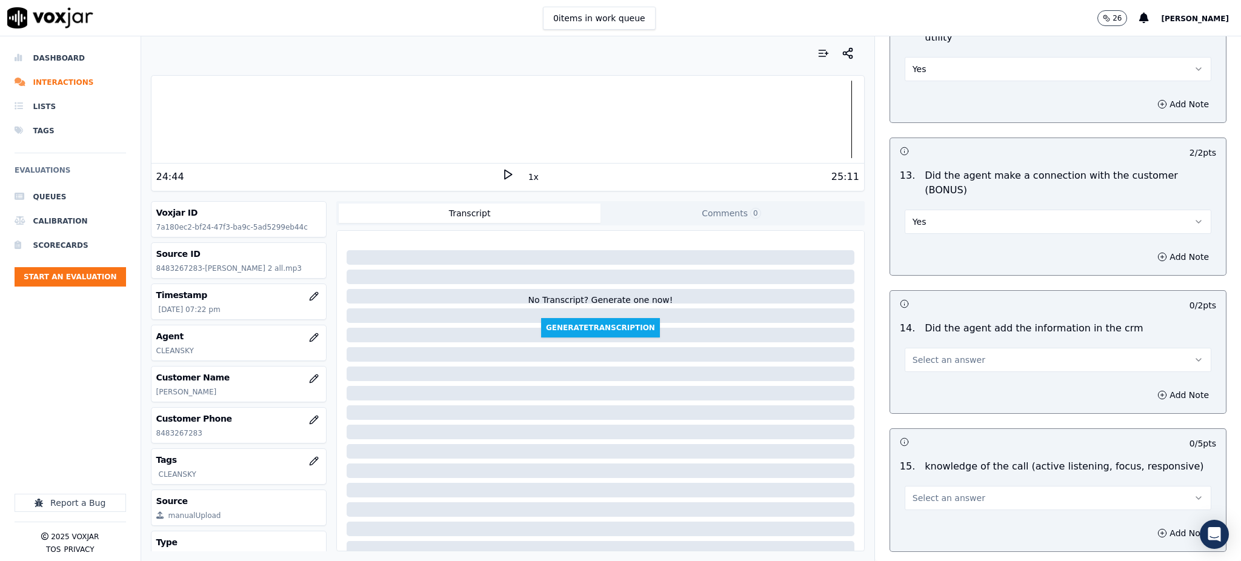
click at [921, 354] on span "Select an answer" at bounding box center [948, 360] width 73 height 12
drag, startPoint x: 926, startPoint y: 341, endPoint x: 922, endPoint y: 406, distance: 65.6
click at [926, 342] on div "Yes" at bounding box center [1031, 344] width 280 height 19
click at [925, 492] on span "Select an answer" at bounding box center [948, 498] width 73 height 12
click at [926, 484] on div "Yes" at bounding box center [1031, 482] width 280 height 19
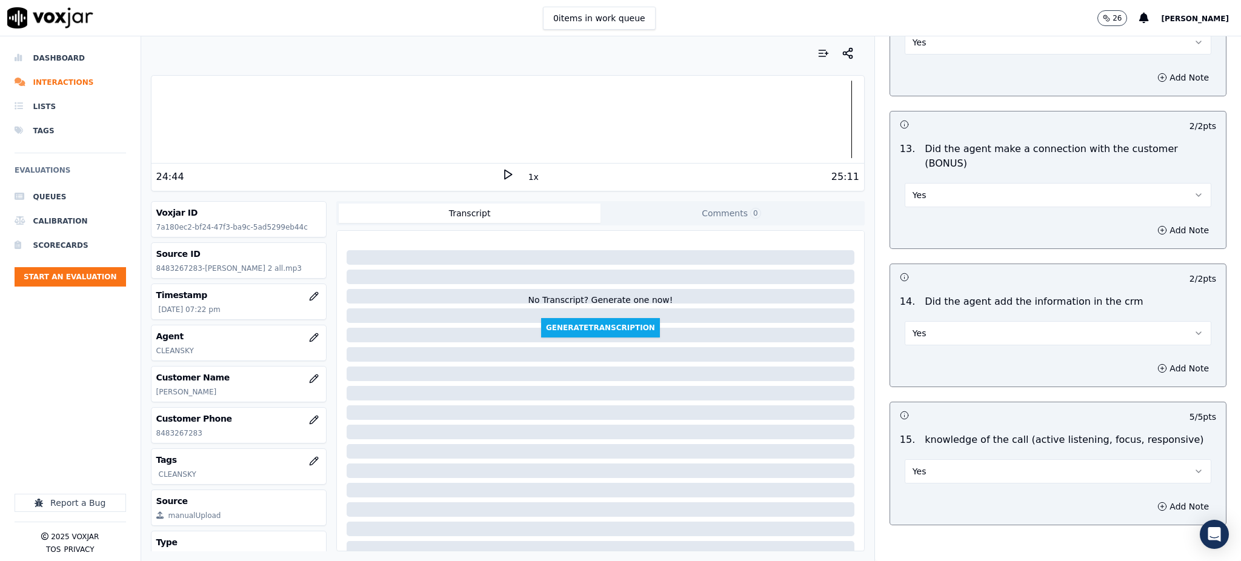
scroll to position [1834, 0]
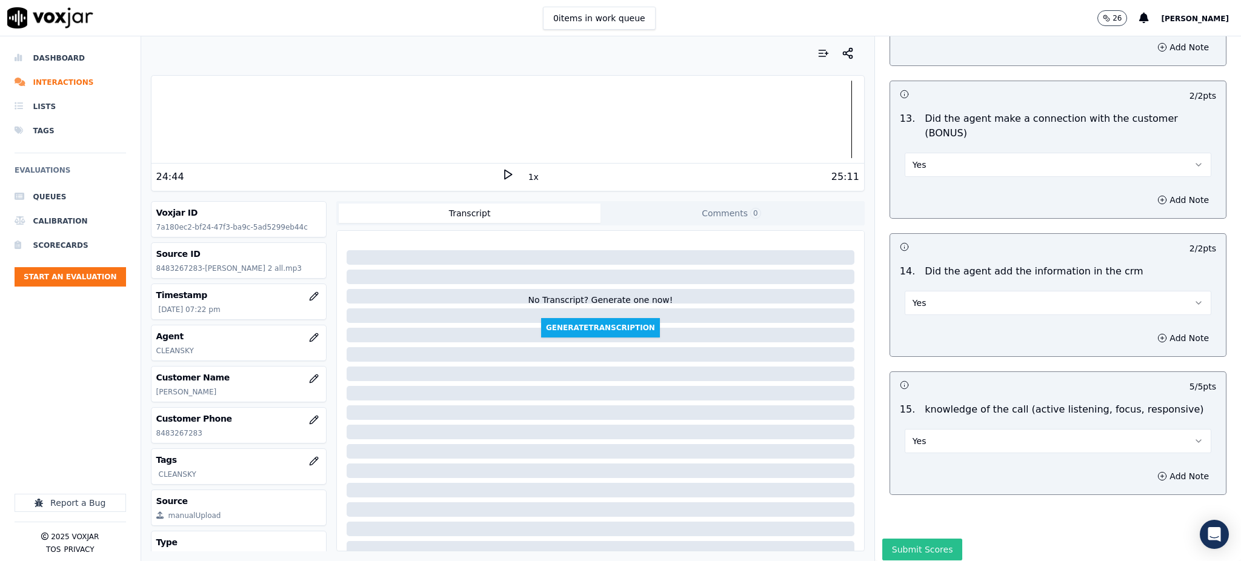
click at [909, 539] on button "Submit Scores" at bounding box center [922, 550] width 81 height 22
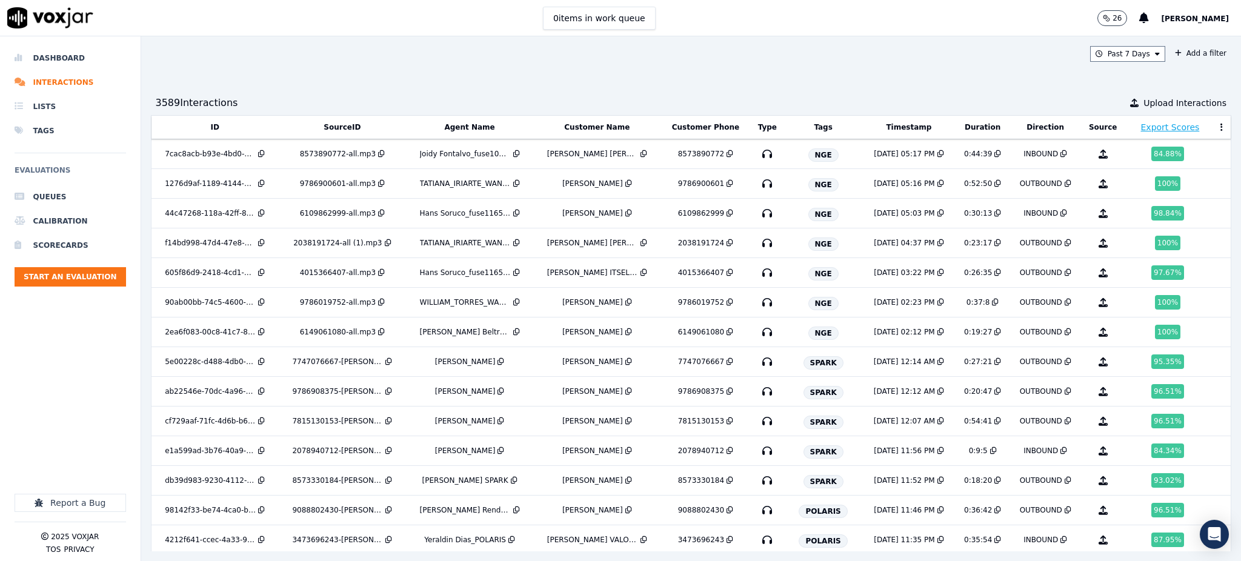
scroll to position [623, 0]
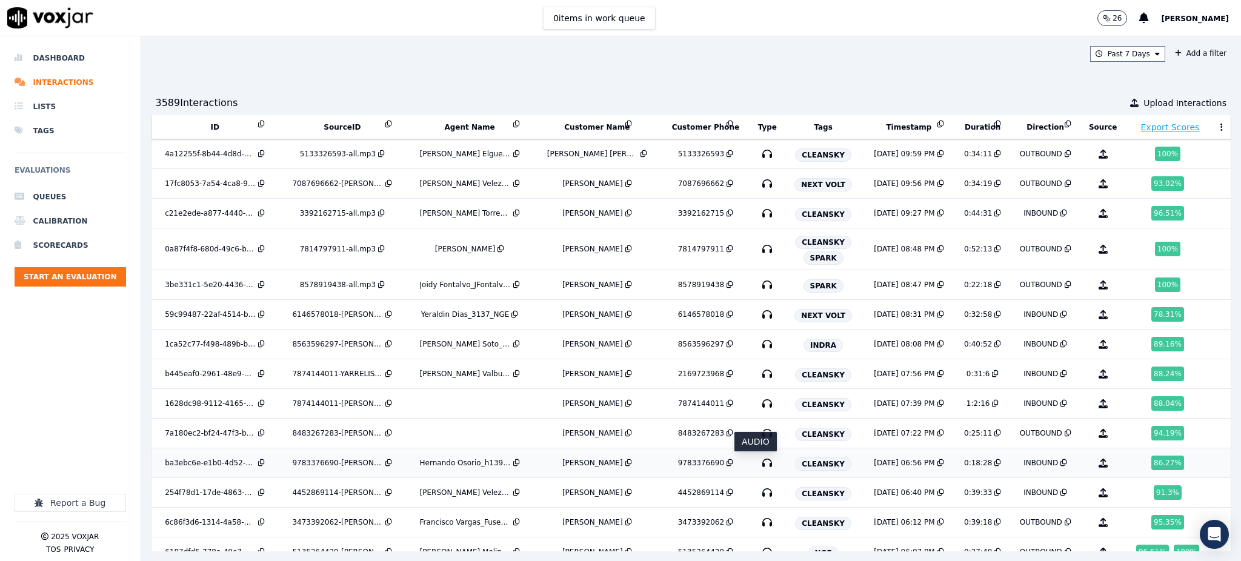
click at [757, 466] on icon "button" at bounding box center [766, 462] width 19 height 19
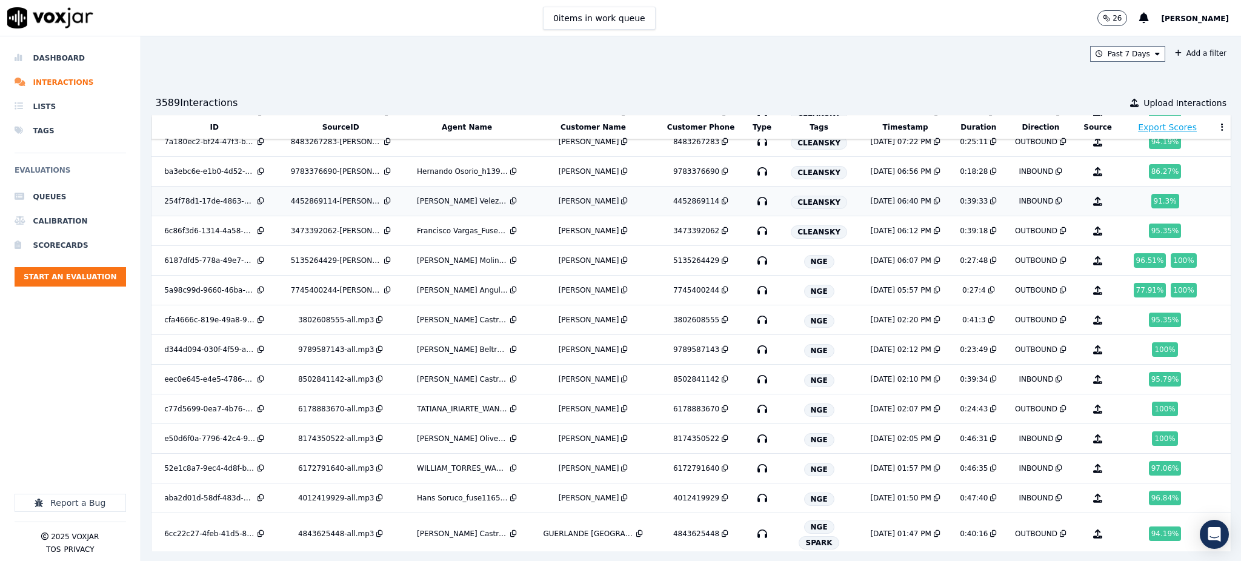
scroll to position [922, 0]
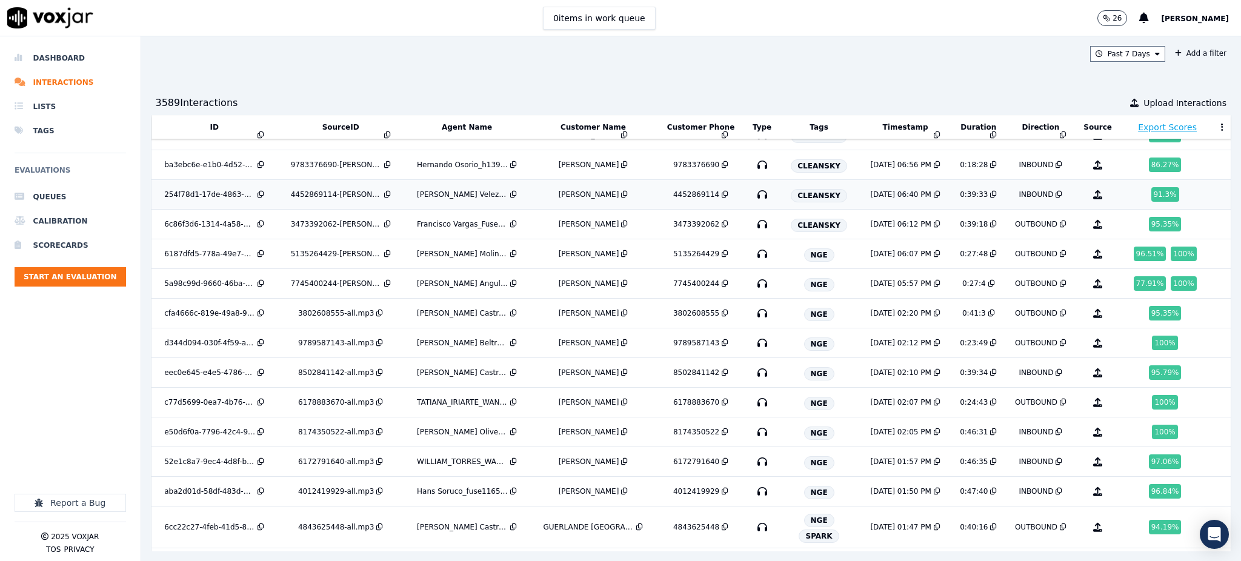
click at [753, 199] on icon "button" at bounding box center [762, 194] width 19 height 19
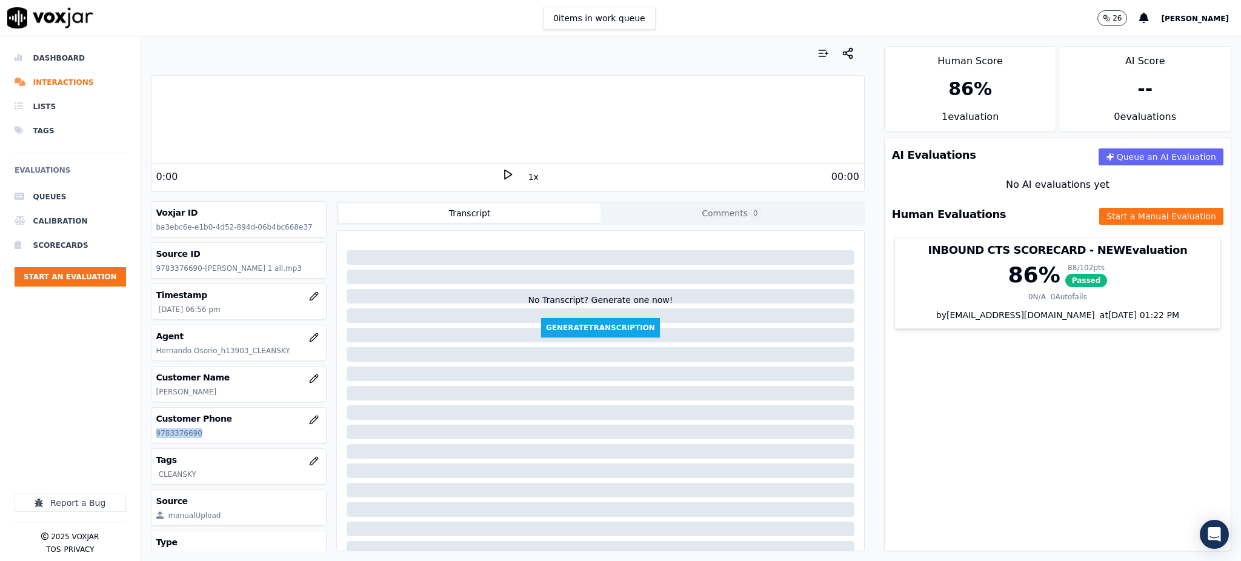
drag, startPoint x: 202, startPoint y: 431, endPoint x: 154, endPoint y: 431, distance: 47.9
click at [154, 431] on div "Customer Phone 9783376690" at bounding box center [238, 425] width 175 height 35
copy p "9783376690"
click at [502, 174] on icon at bounding box center [508, 174] width 12 height 12
click at [491, 177] on div "4:50" at bounding box center [328, 177] width 345 height 15
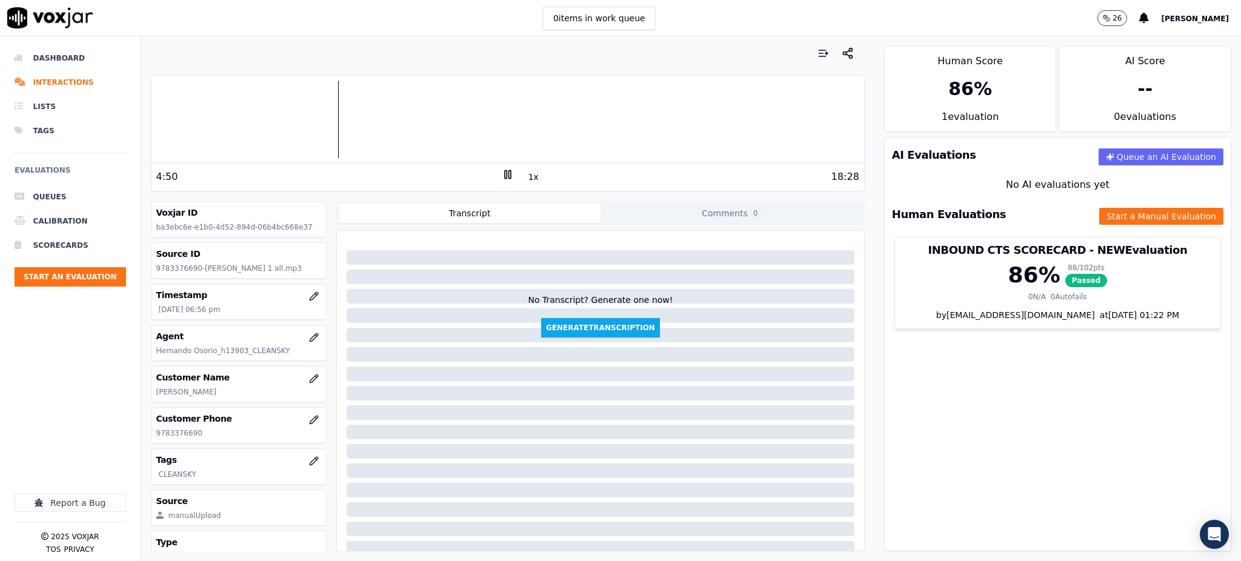
click at [508, 174] on rect at bounding box center [509, 174] width 2 height 8
click at [502, 171] on icon at bounding box center [508, 174] width 12 height 12
click at [502, 178] on icon at bounding box center [508, 174] width 12 height 12
click at [502, 179] on icon at bounding box center [508, 174] width 12 height 12
click at [1117, 219] on button "Start a Manual Evaluation" at bounding box center [1161, 216] width 124 height 17
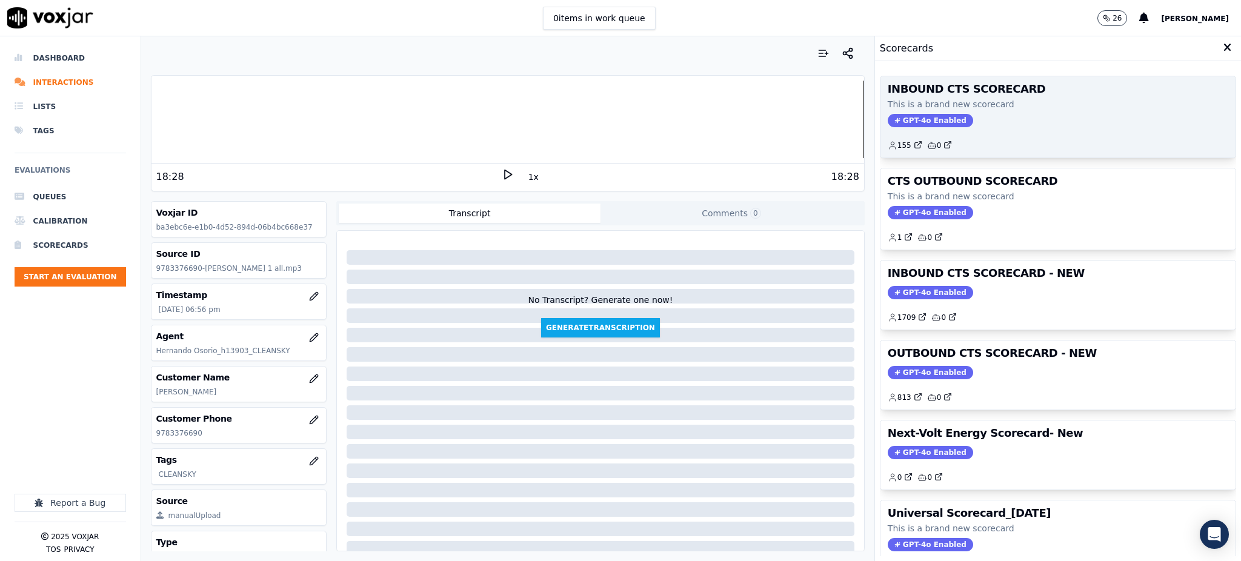
click at [894, 122] on span "GPT-4o Enabled" at bounding box center [930, 120] width 85 height 13
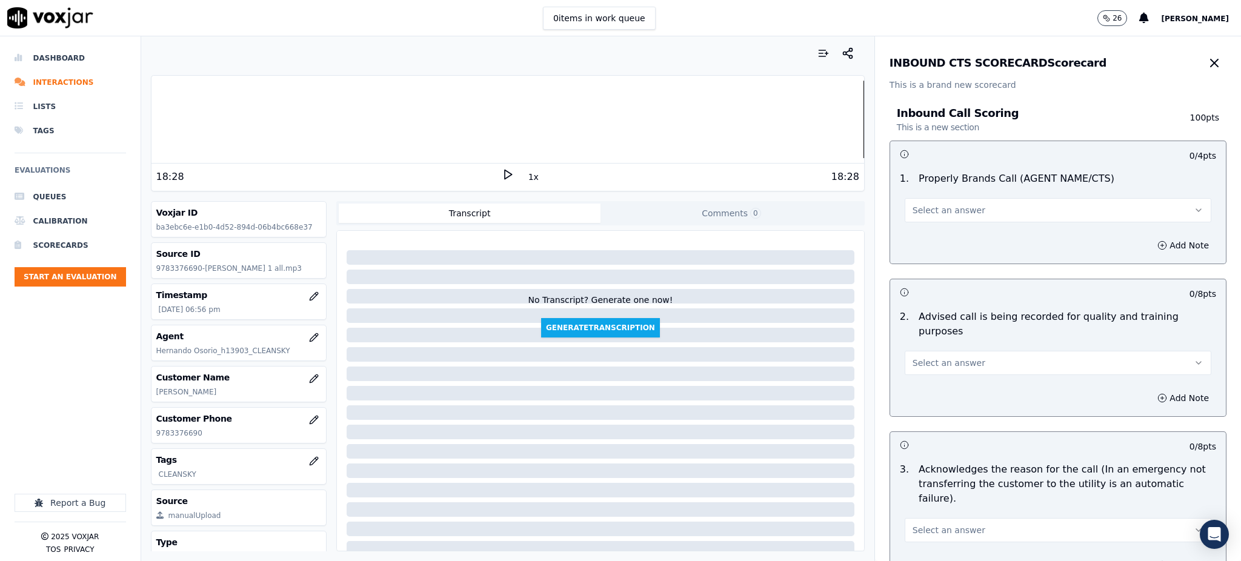
drag, startPoint x: 916, startPoint y: 213, endPoint x: 913, endPoint y: 219, distance: 6.8
click at [915, 214] on span "Select an answer" at bounding box center [948, 210] width 73 height 12
click at [921, 234] on div "Yes" at bounding box center [1031, 237] width 280 height 19
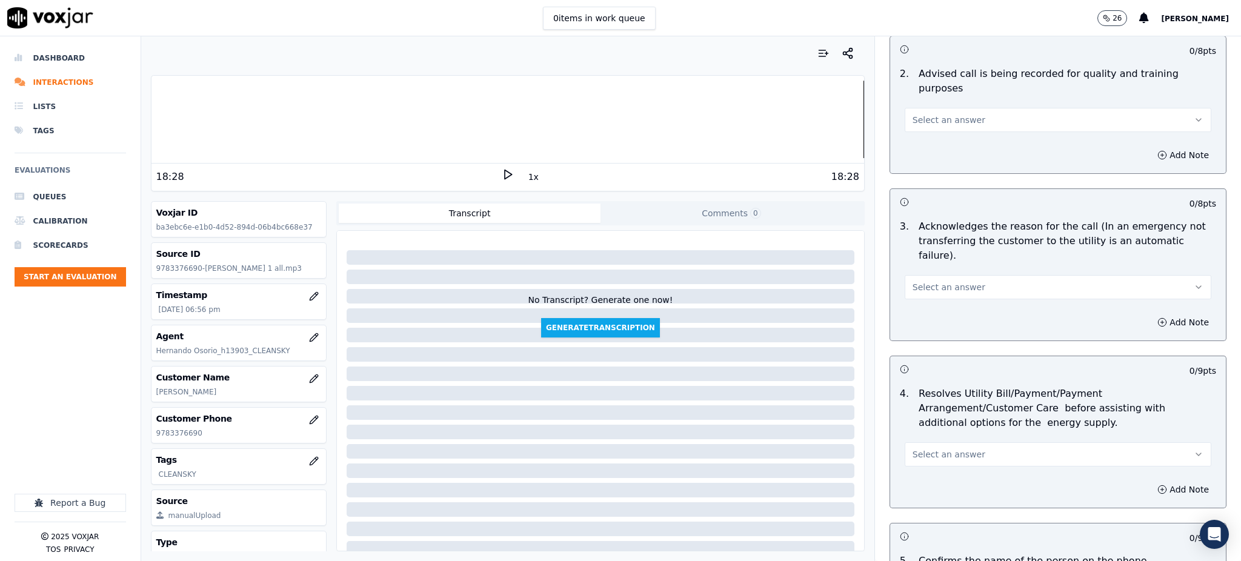
scroll to position [242, 0]
click at [920, 115] on span "Select an answer" at bounding box center [948, 121] width 73 height 12
click at [917, 135] on div "Yes" at bounding box center [1031, 133] width 280 height 19
click at [954, 273] on div "Select an answer" at bounding box center [1058, 286] width 307 height 27
drag, startPoint x: 952, startPoint y: 265, endPoint x: 951, endPoint y: 253, distance: 12.2
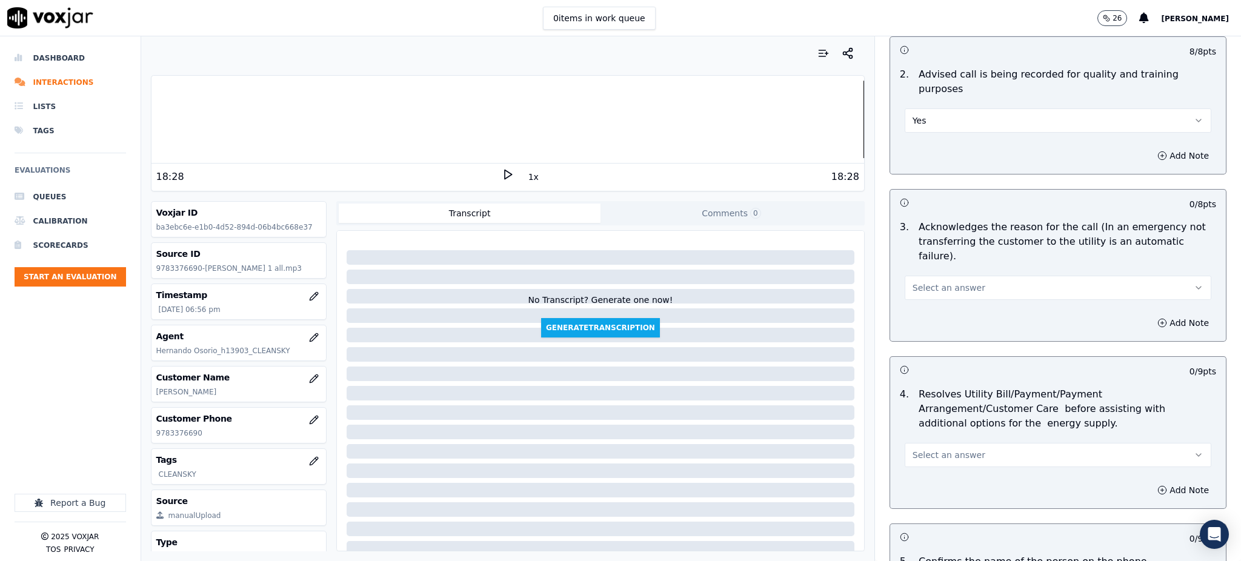
click at [952, 282] on span "Select an answer" at bounding box center [948, 288] width 73 height 12
click at [955, 287] on div "Yes" at bounding box center [1031, 285] width 280 height 19
click at [937, 449] on span "Select an answer" at bounding box center [948, 455] width 73 height 12
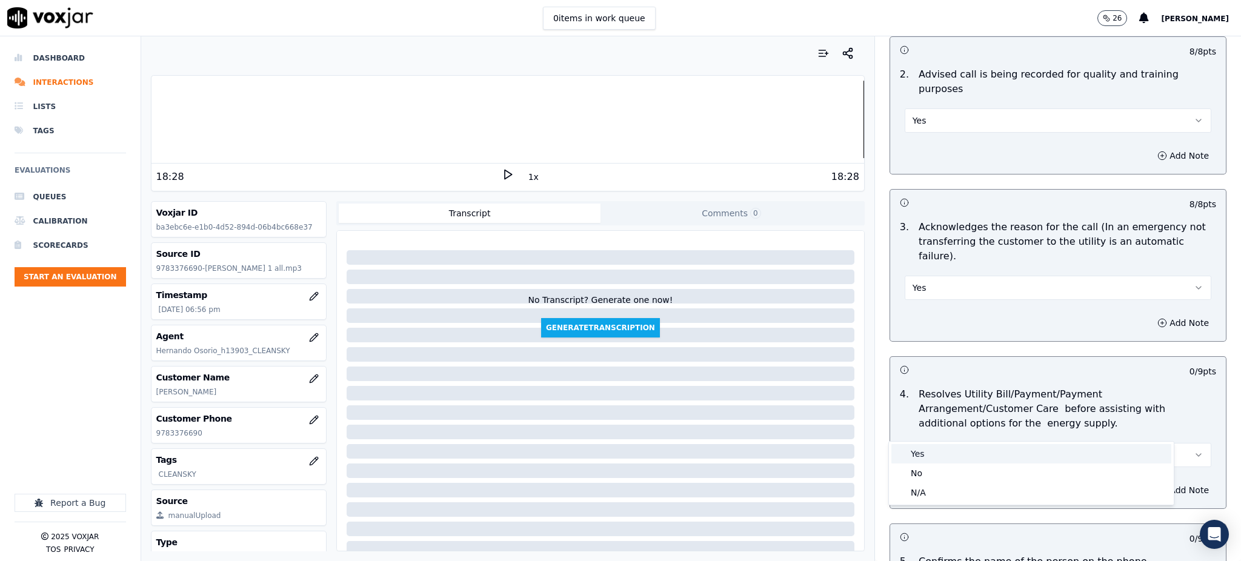
drag, startPoint x: 929, startPoint y: 457, endPoint x: 920, endPoint y: 450, distance: 11.8
click at [929, 456] on div "Yes" at bounding box center [1031, 453] width 280 height 19
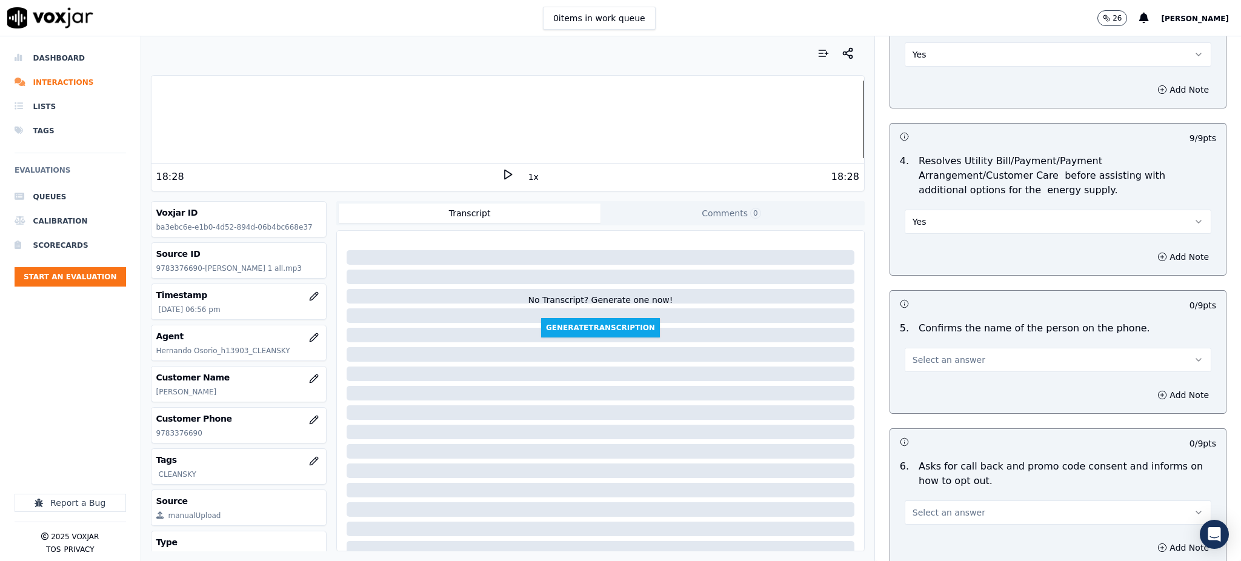
scroll to position [485, 0]
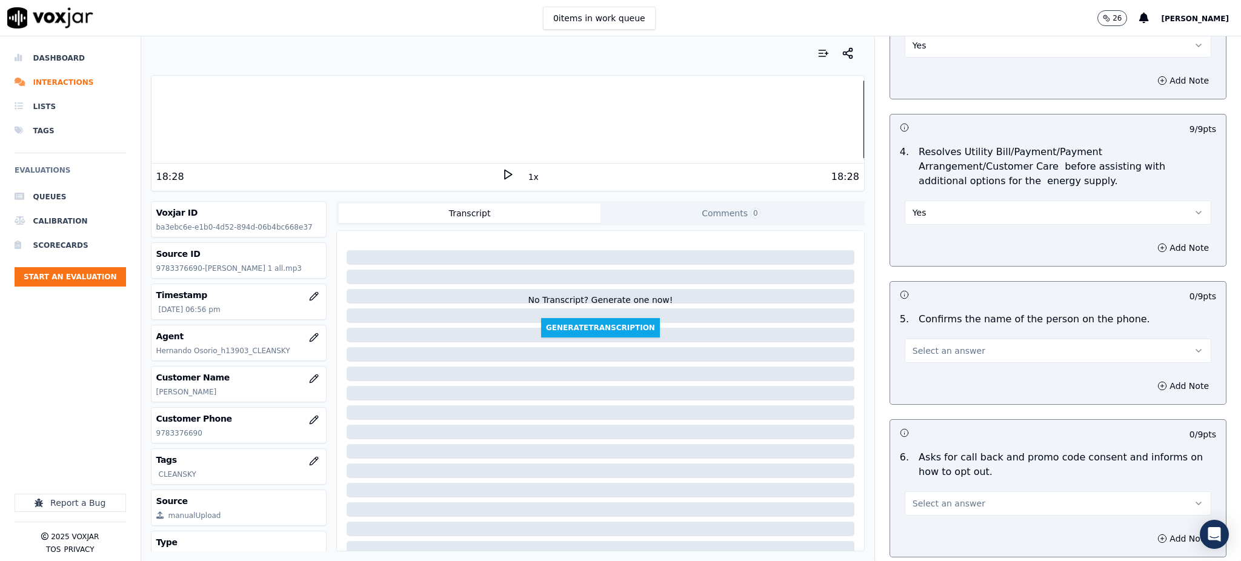
click at [938, 327] on div "Select an answer" at bounding box center [1058, 345] width 326 height 36
click at [956, 339] on button "Select an answer" at bounding box center [1058, 351] width 307 height 24
click at [934, 355] on div "Yes" at bounding box center [1031, 349] width 280 height 19
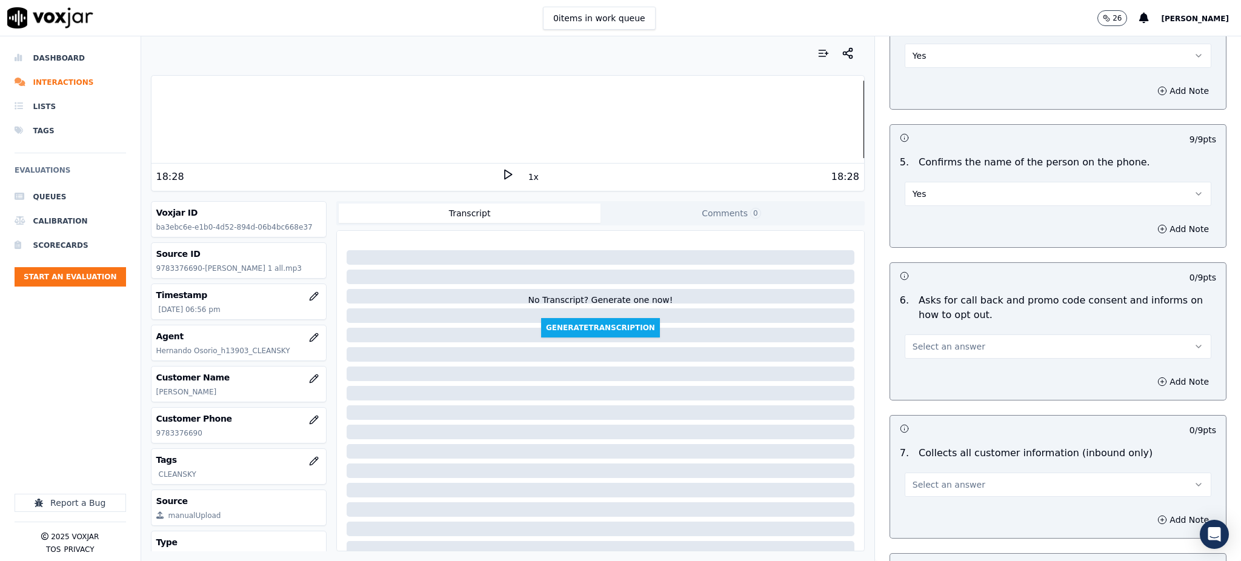
scroll to position [646, 0]
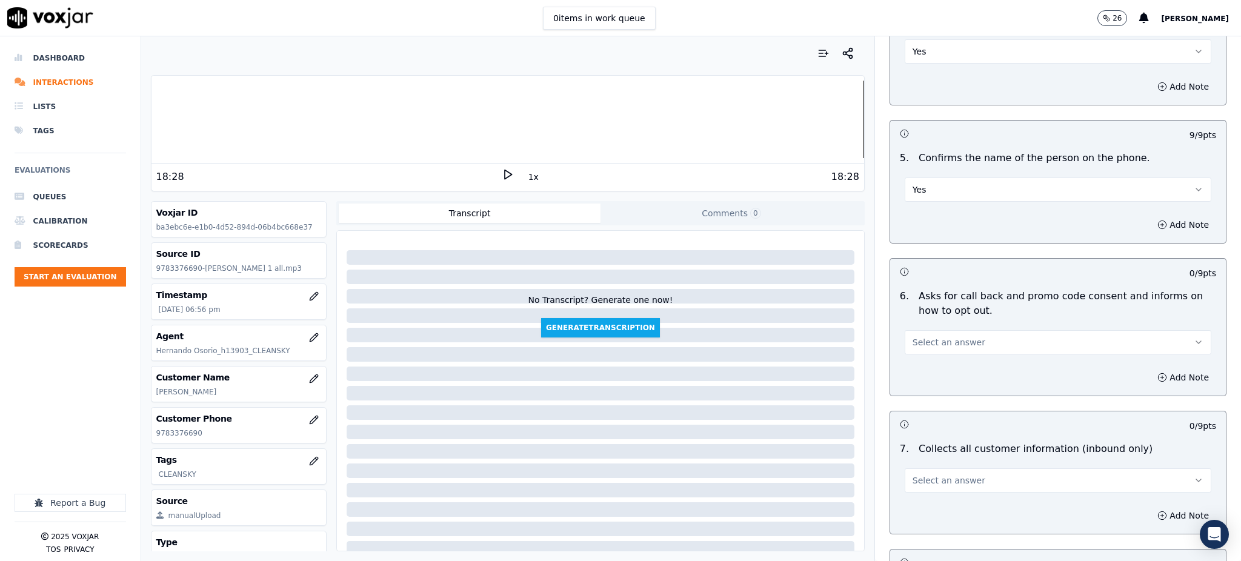
click at [945, 330] on button "Select an answer" at bounding box center [1058, 342] width 307 height 24
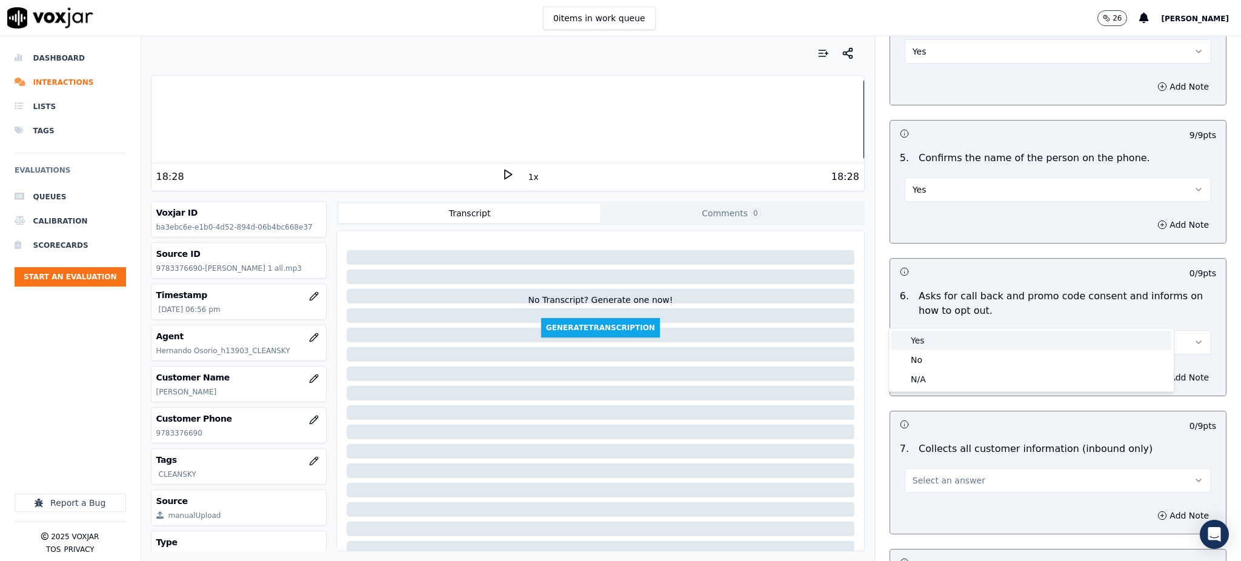
click at [943, 345] on div "Yes" at bounding box center [1031, 340] width 280 height 19
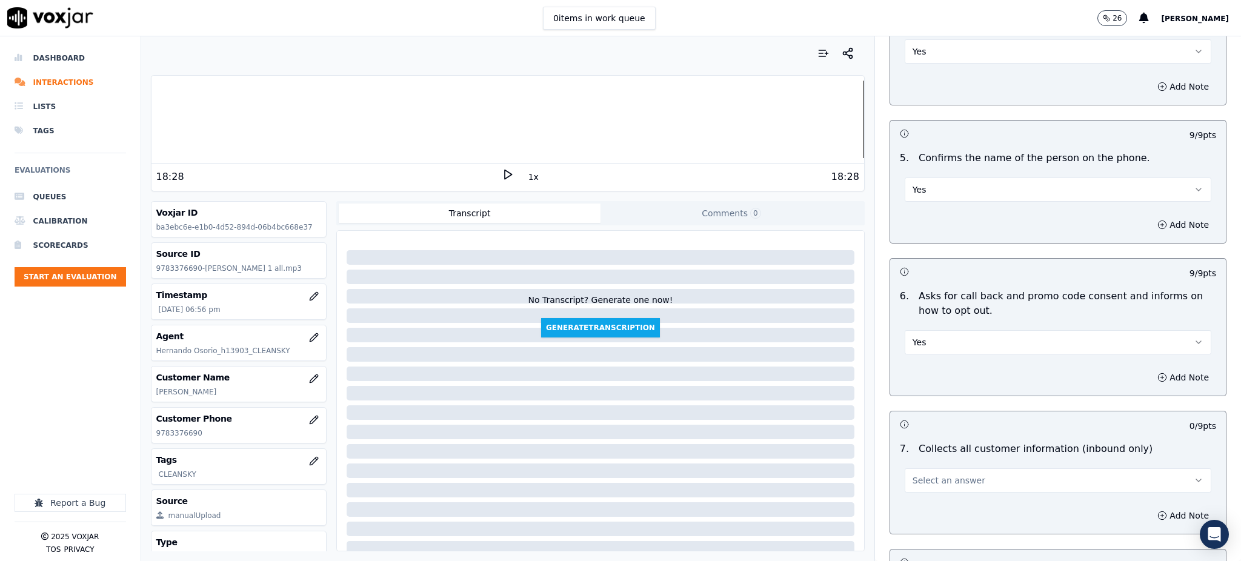
click at [926, 474] on span "Select an answer" at bounding box center [948, 480] width 73 height 12
click at [917, 479] on div "Yes" at bounding box center [1031, 478] width 280 height 19
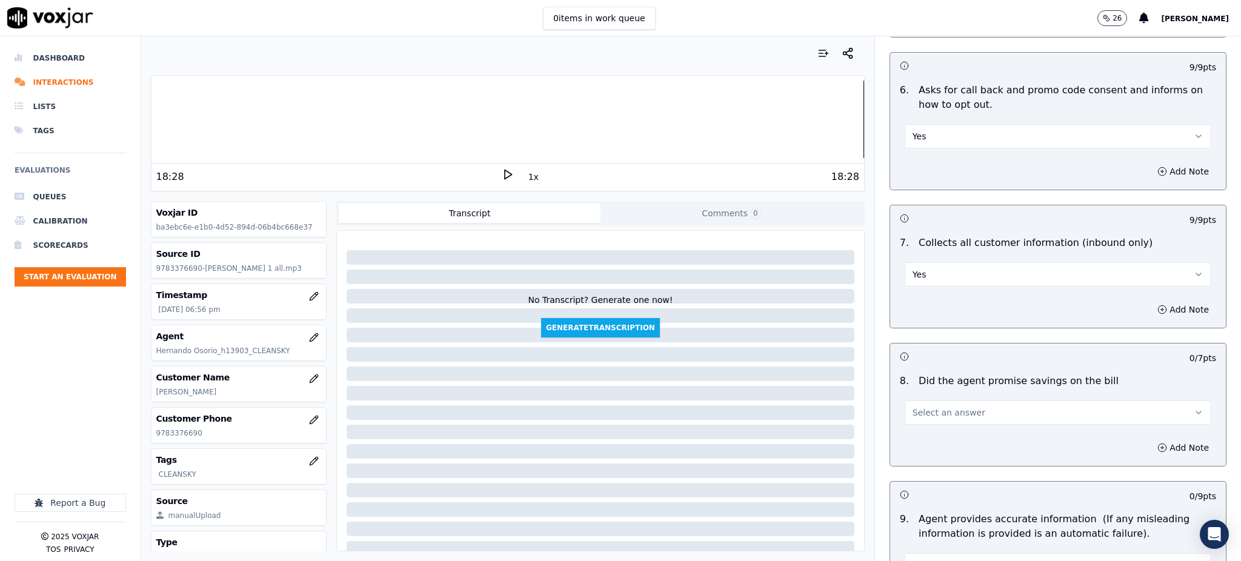
scroll to position [888, 0]
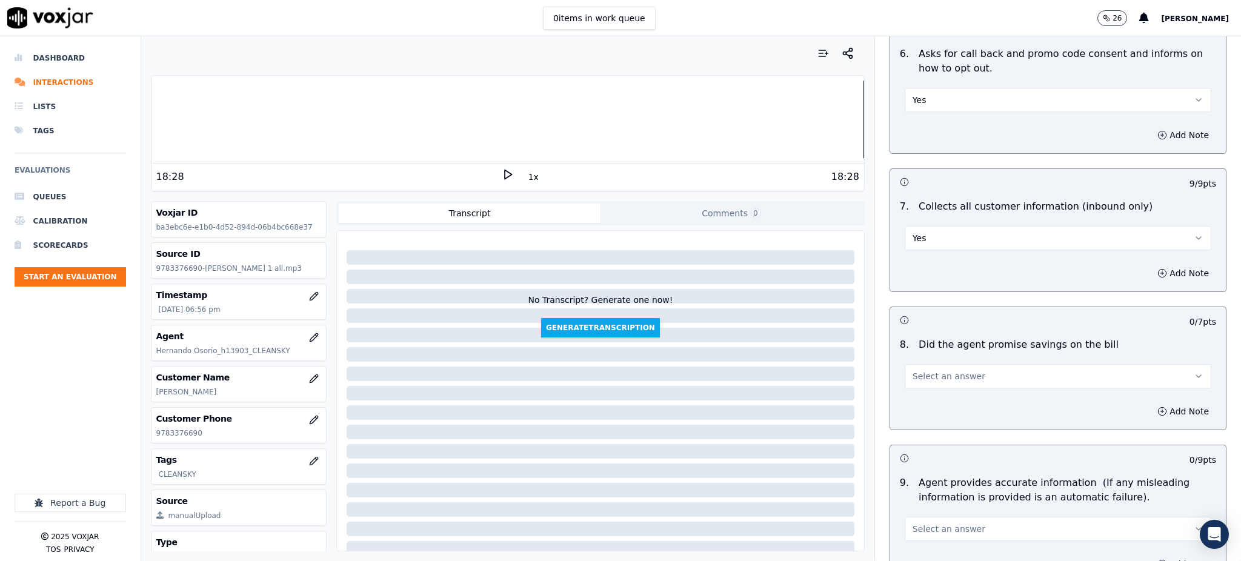
click at [916, 370] on span "Select an answer" at bounding box center [948, 376] width 73 height 12
click at [923, 377] on div "Yes" at bounding box center [1031, 374] width 280 height 19
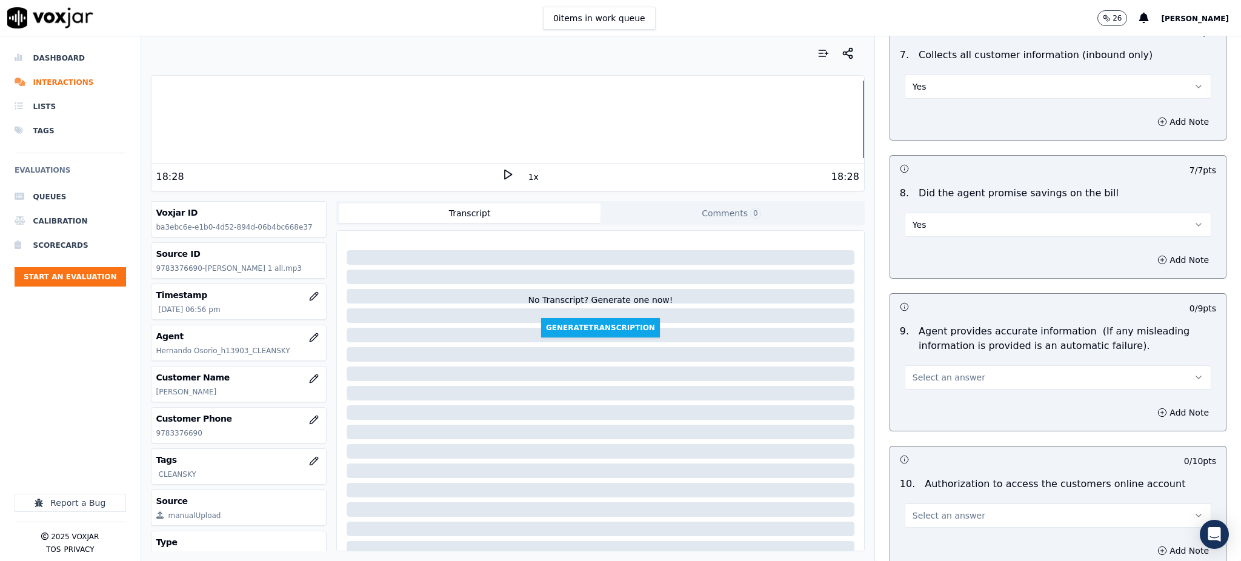
scroll to position [1050, 0]
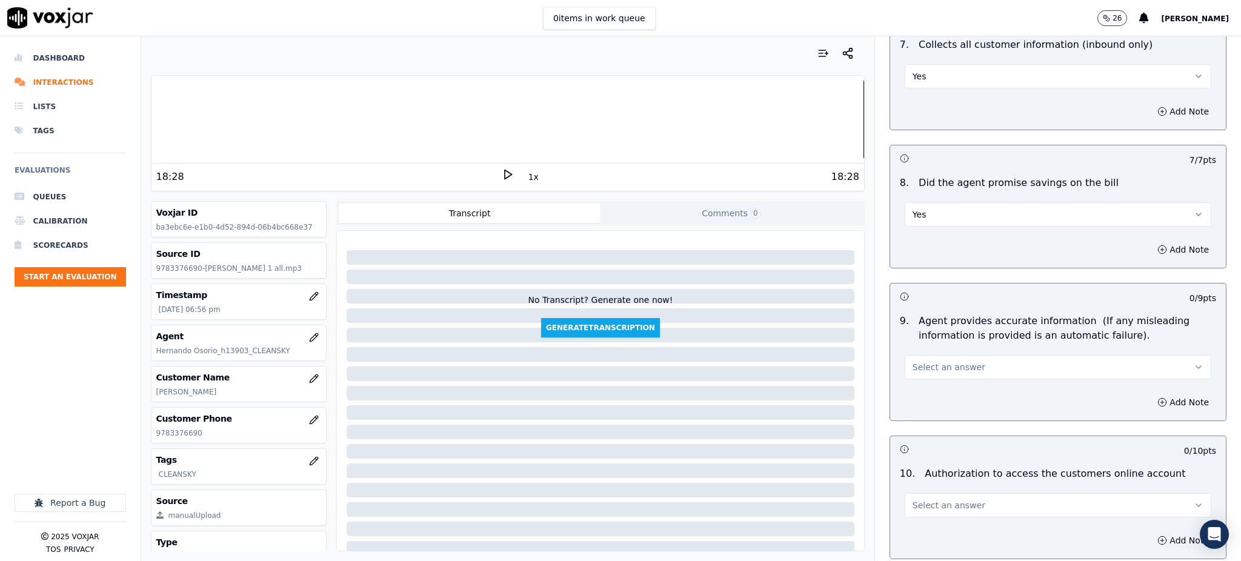
click at [925, 355] on button "Select an answer" at bounding box center [1058, 367] width 307 height 24
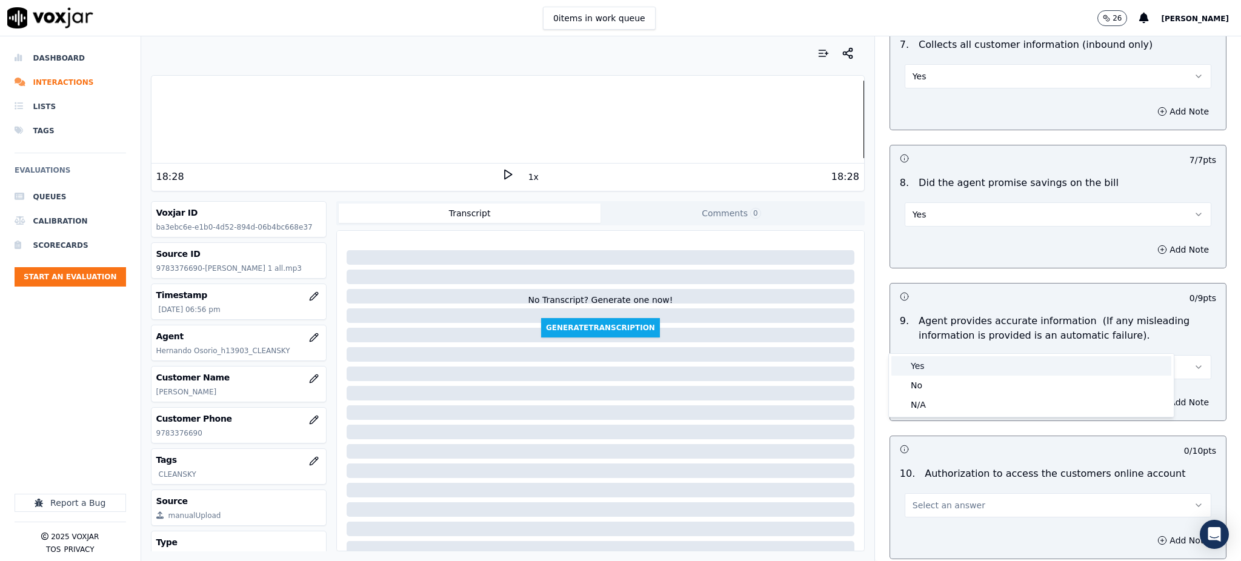
click at [934, 368] on div "Yes" at bounding box center [1031, 365] width 280 height 19
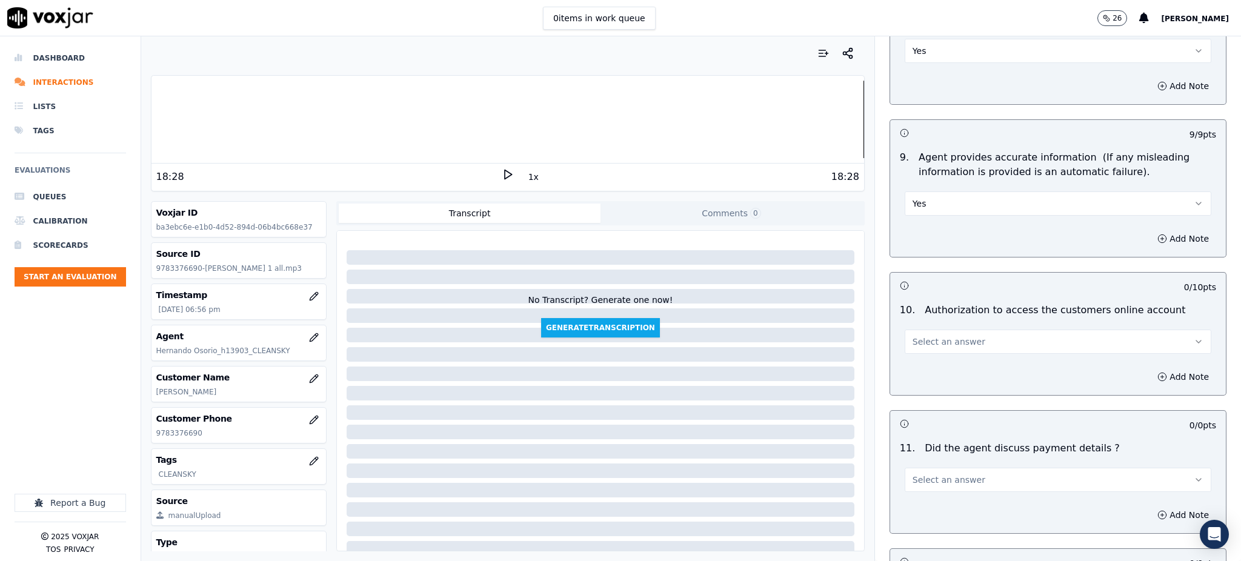
scroll to position [1292, 0]
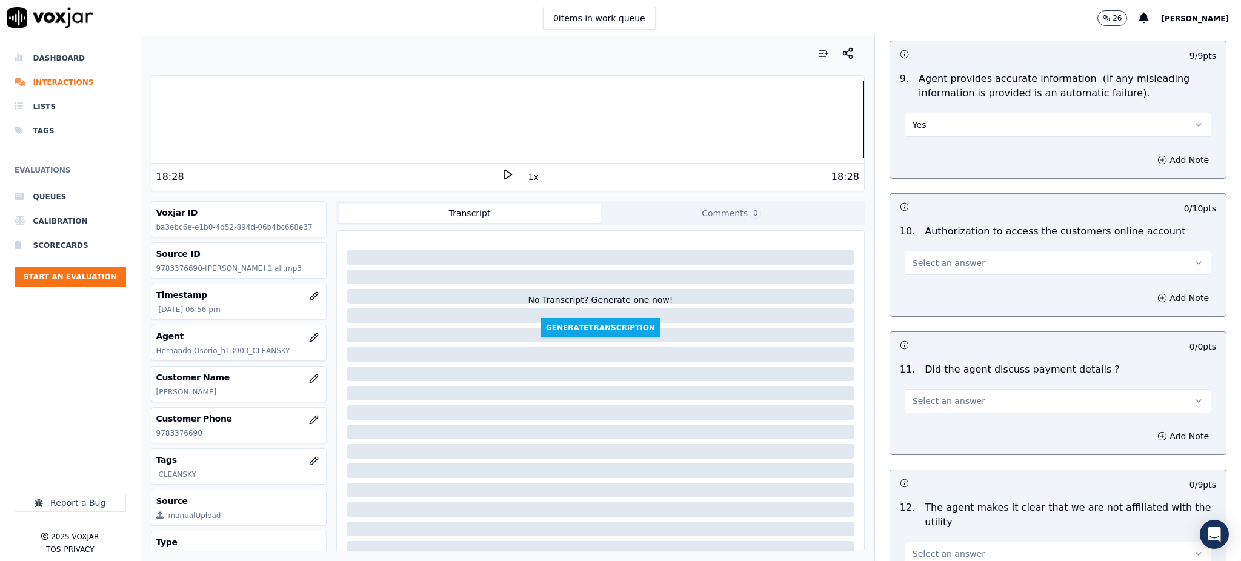
click at [954, 257] on span "Select an answer" at bounding box center [948, 263] width 73 height 12
click at [925, 281] on div "No" at bounding box center [1031, 280] width 280 height 19
click at [1150, 290] on button "Add Note" at bounding box center [1183, 298] width 66 height 17
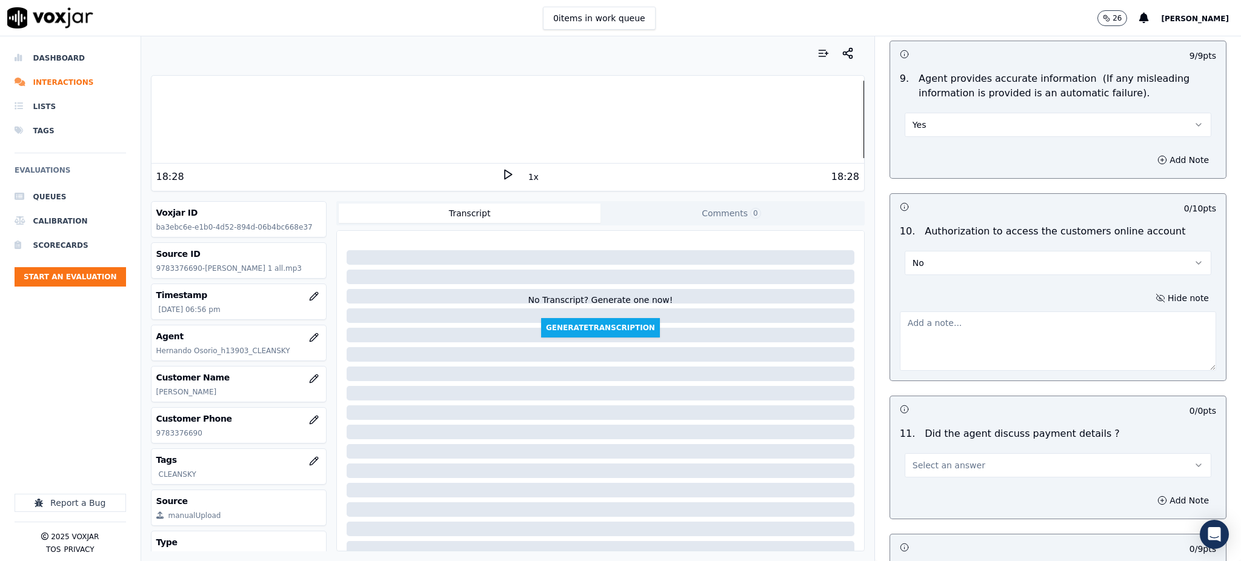
click at [943, 311] on textarea at bounding box center [1058, 340] width 316 height 59
type textarea "e"
click at [1118, 311] on textarea "El agente eccede si autorizacion para obtener el numero de uenta" at bounding box center [1058, 340] width 316 height 59
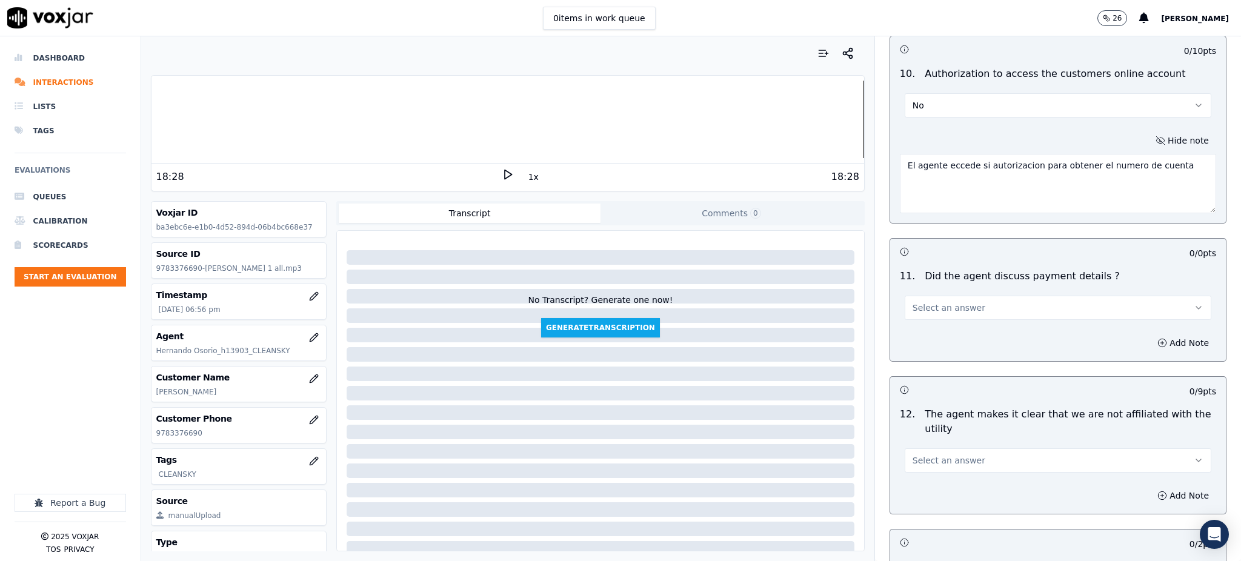
scroll to position [1454, 0]
type textarea "El agente eccede si autorizacion para obtener el numero de cuenta"
drag, startPoint x: 919, startPoint y: 277, endPoint x: 916, endPoint y: 288, distance: 10.7
click at [919, 297] on span "Select an answer" at bounding box center [948, 303] width 73 height 12
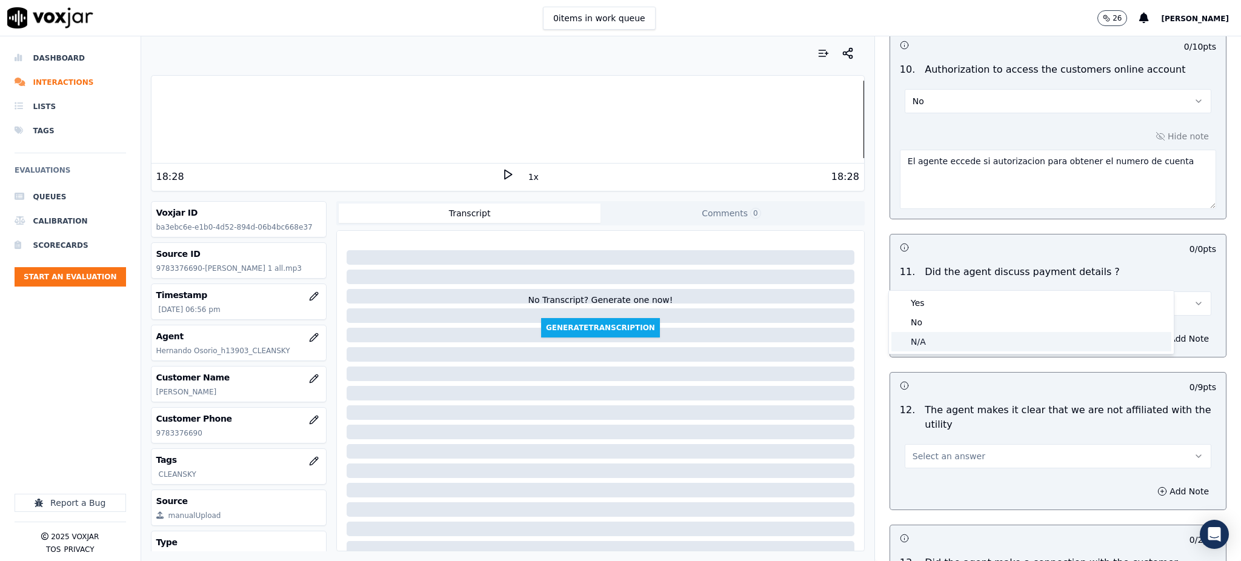
click at [927, 333] on div "N/A" at bounding box center [1031, 341] width 280 height 19
click at [924, 450] on span "Select an answer" at bounding box center [948, 456] width 73 height 12
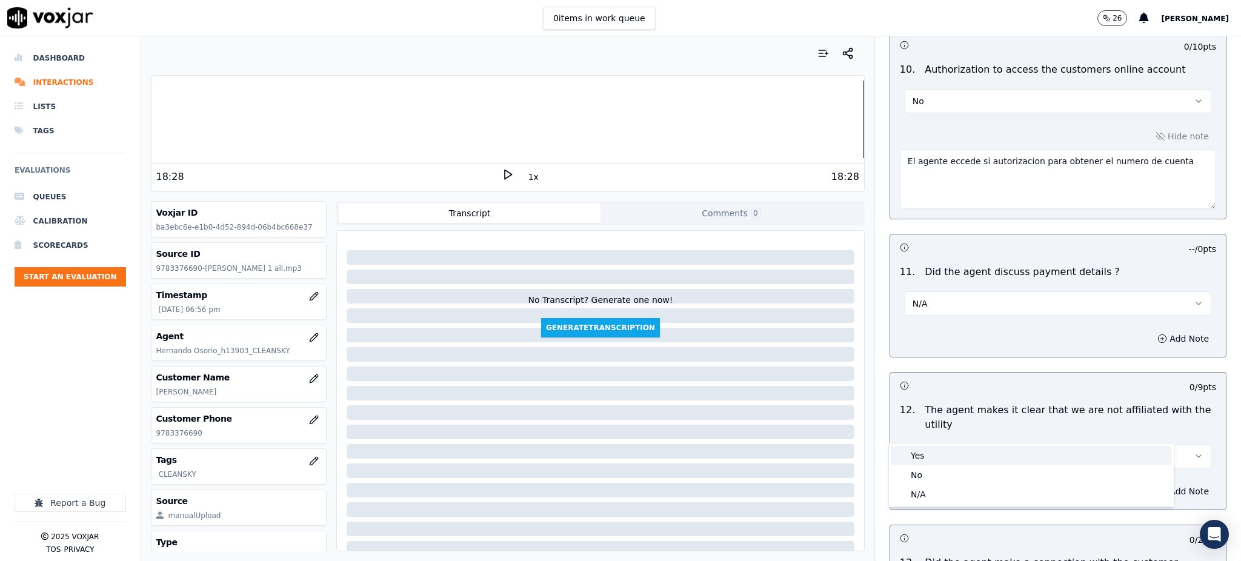
click at [922, 456] on div "Yes" at bounding box center [1031, 455] width 280 height 19
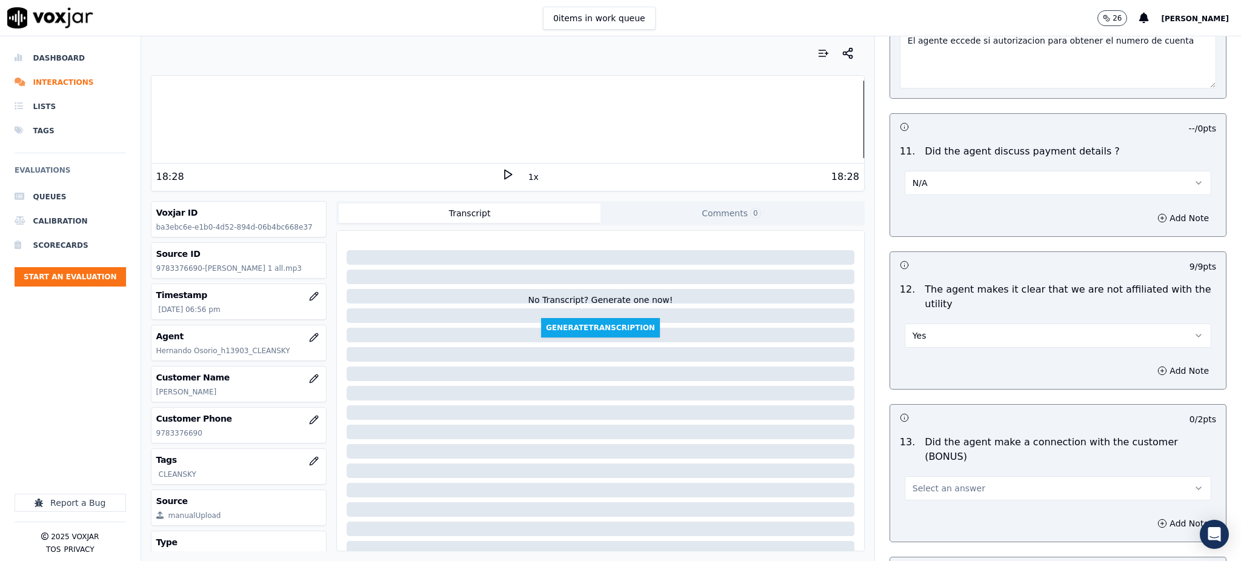
scroll to position [1615, 0]
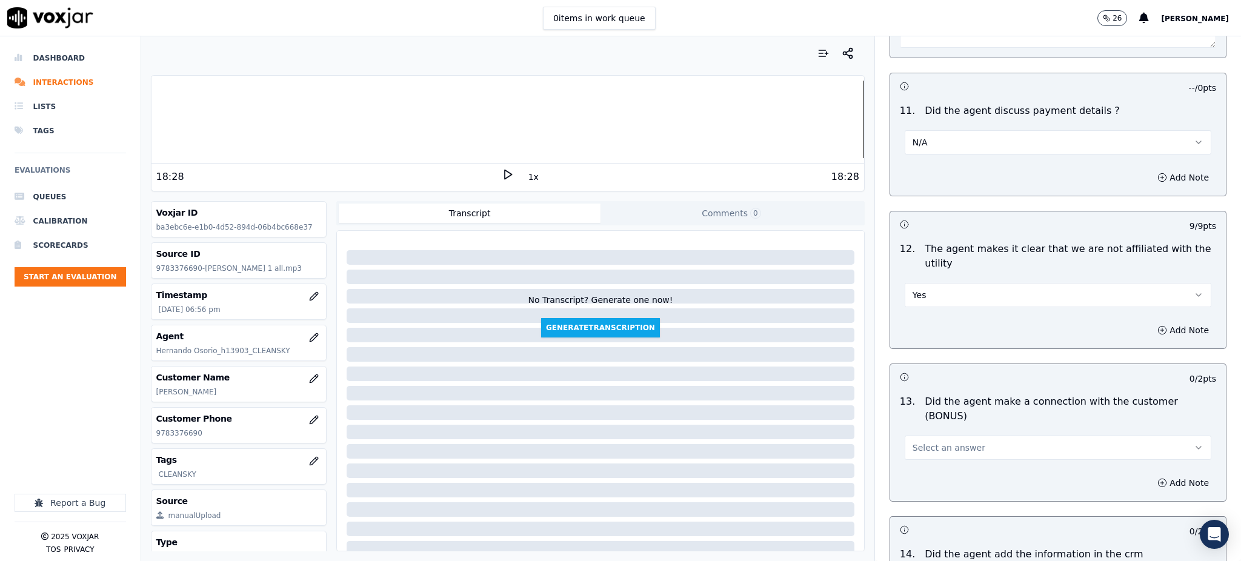
click at [935, 436] on button "Select an answer" at bounding box center [1058, 448] width 307 height 24
click at [941, 426] on div "Yes" at bounding box center [1031, 431] width 280 height 19
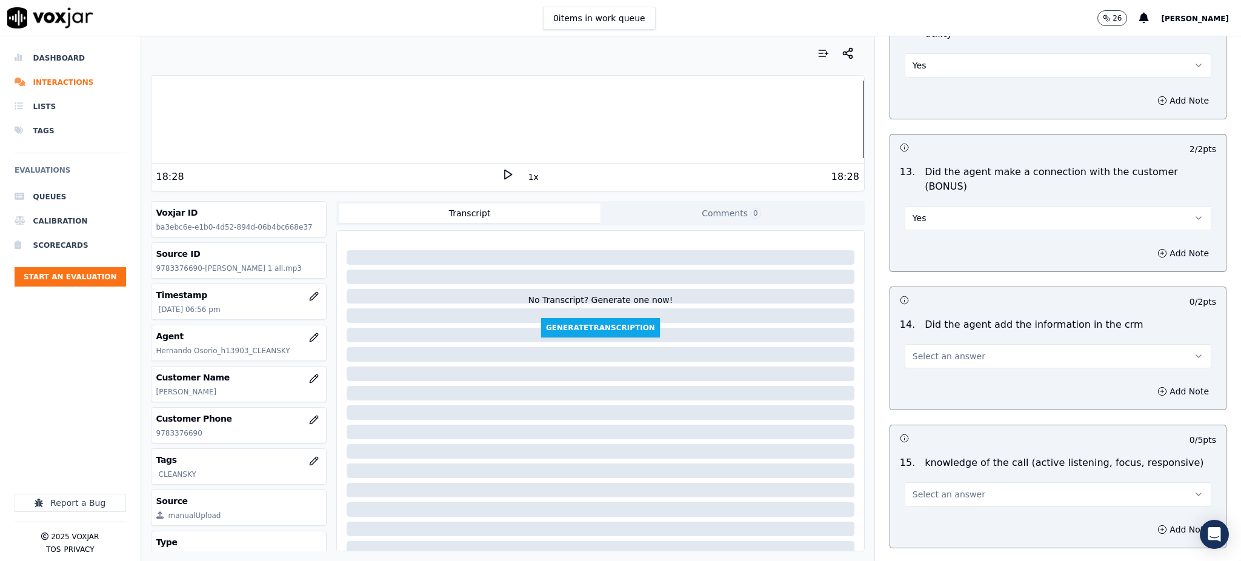
scroll to position [1858, 0]
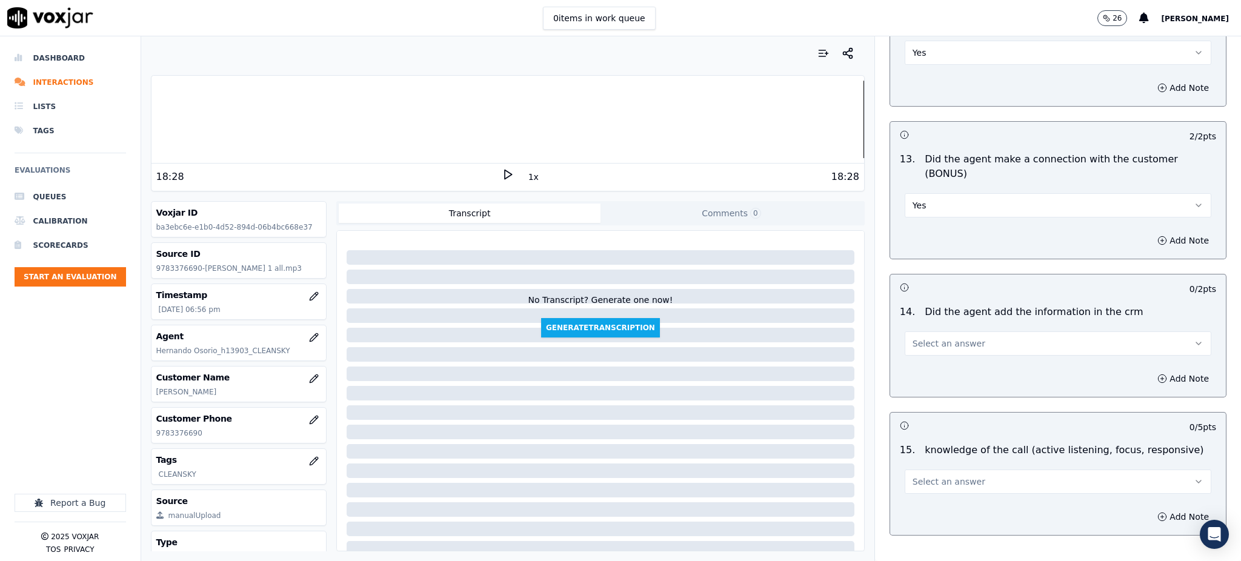
click at [935, 337] on span "Select an answer" at bounding box center [948, 343] width 73 height 12
drag, startPoint x: 935, startPoint y: 330, endPoint x: 939, endPoint y: 444, distance: 113.3
click at [935, 331] on div "Yes" at bounding box center [1031, 327] width 280 height 19
click at [946, 470] on button "Select an answer" at bounding box center [1058, 482] width 307 height 24
click at [944, 460] on div "Yes" at bounding box center [1031, 465] width 280 height 19
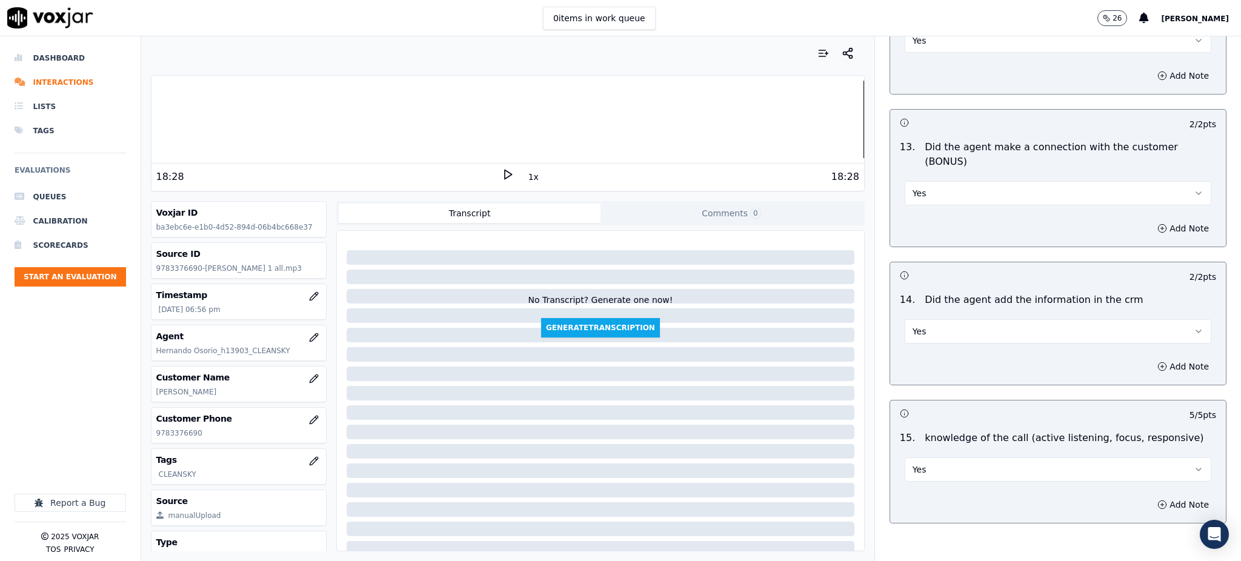
scroll to position [1898, 0]
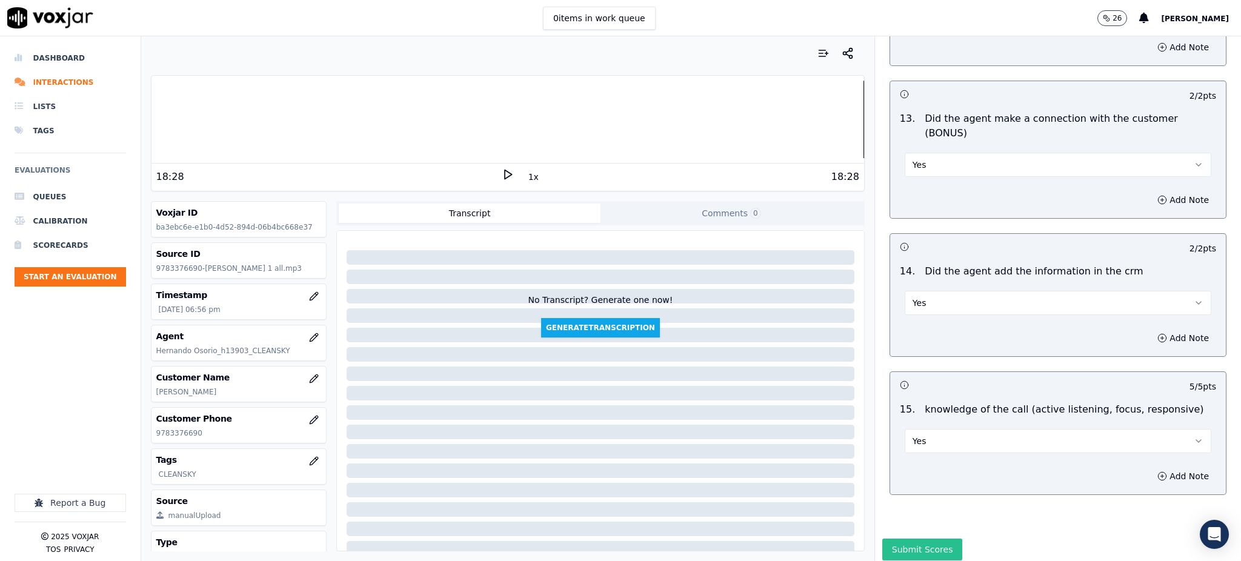
click at [911, 539] on button "Submit Scores" at bounding box center [922, 550] width 81 height 22
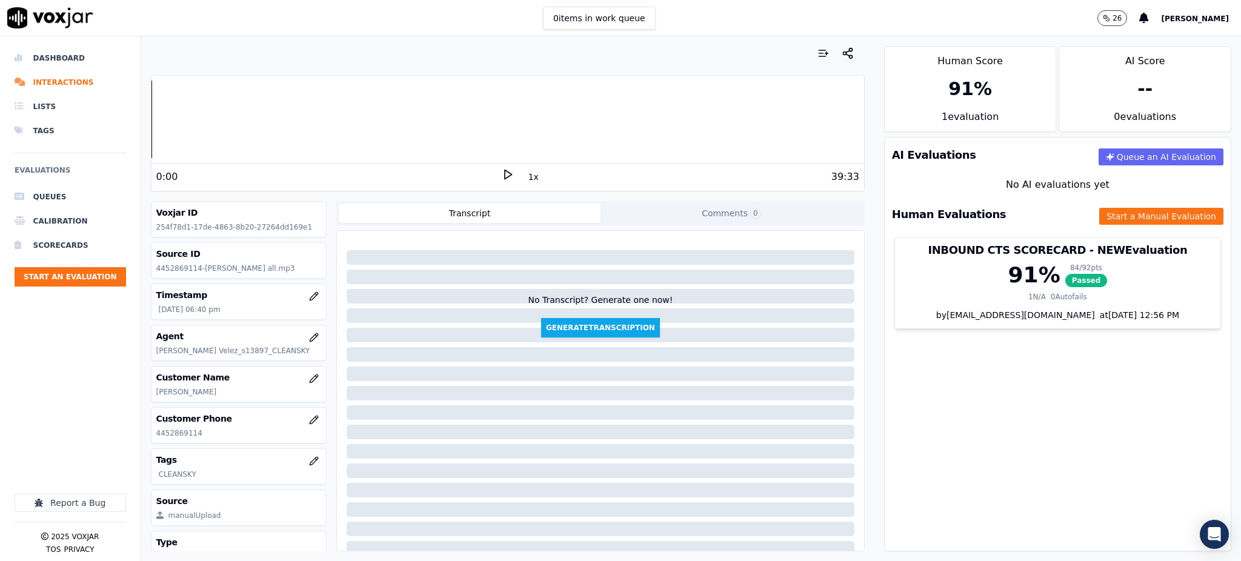
click at [502, 177] on icon at bounding box center [508, 174] width 12 height 12
drag, startPoint x: 200, startPoint y: 431, endPoint x: 151, endPoint y: 436, distance: 49.3
click at [151, 436] on div "Customer Phone [PHONE_NUMBER]" at bounding box center [238, 425] width 175 height 35
copy p "4452869114"
click at [508, 174] on rect at bounding box center [509, 174] width 2 height 8
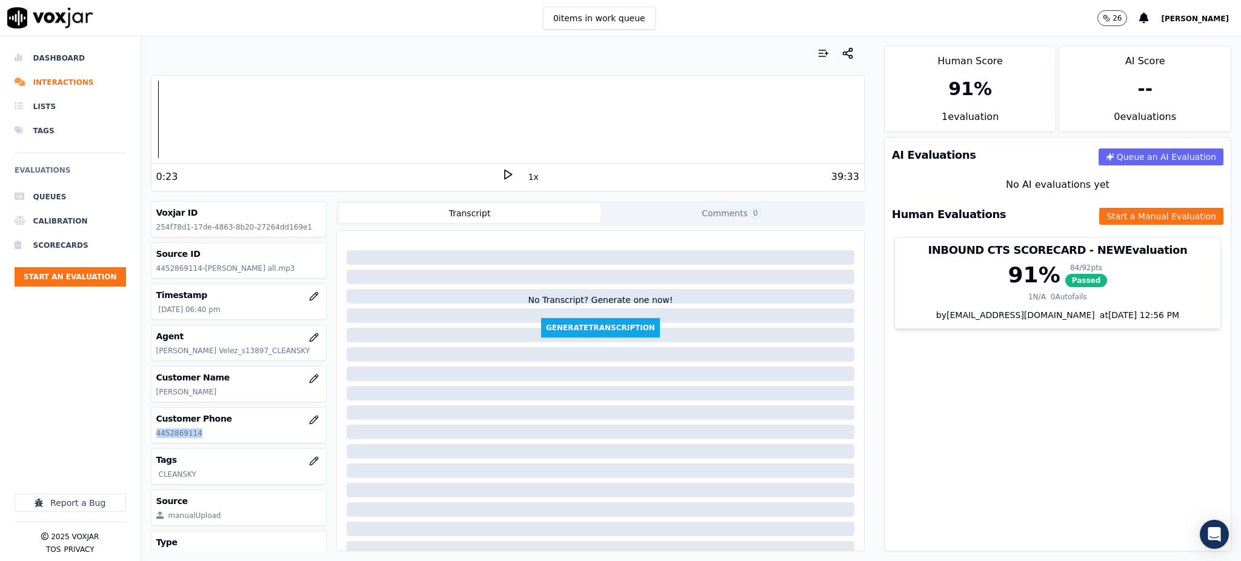
click at [502, 170] on icon at bounding box center [508, 174] width 12 height 12
click at [1146, 212] on button "Start a Manual Evaluation" at bounding box center [1161, 216] width 124 height 17
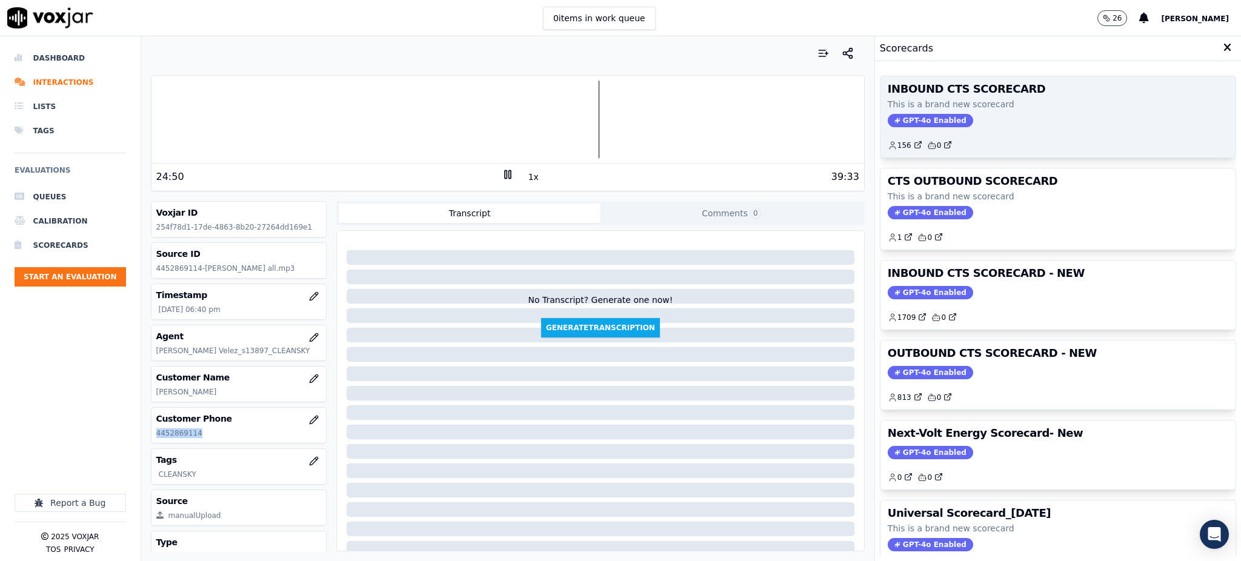
click at [889, 115] on span "GPT-4o Enabled" at bounding box center [930, 120] width 85 height 13
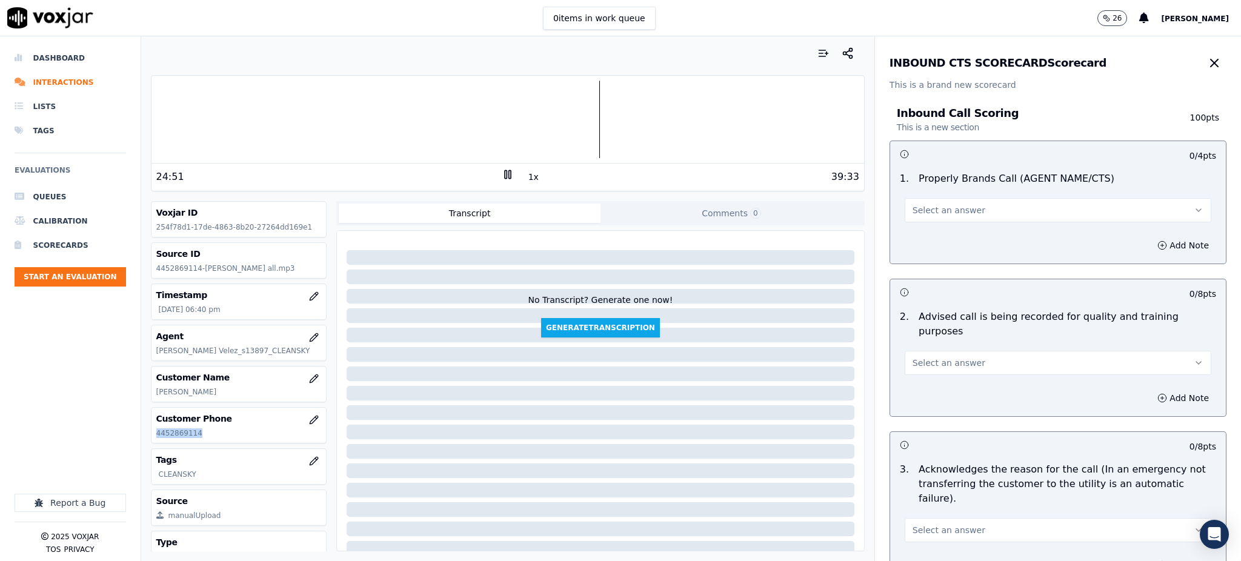
drag, startPoint x: 925, startPoint y: 208, endPoint x: 922, endPoint y: 218, distance: 9.4
click at [924, 217] on button "Select an answer" at bounding box center [1058, 210] width 307 height 24
click at [917, 243] on div "Yes" at bounding box center [1031, 237] width 280 height 19
click at [935, 357] on span "Select an answer" at bounding box center [948, 363] width 73 height 12
drag, startPoint x: 932, startPoint y: 377, endPoint x: 931, endPoint y: 458, distance: 80.6
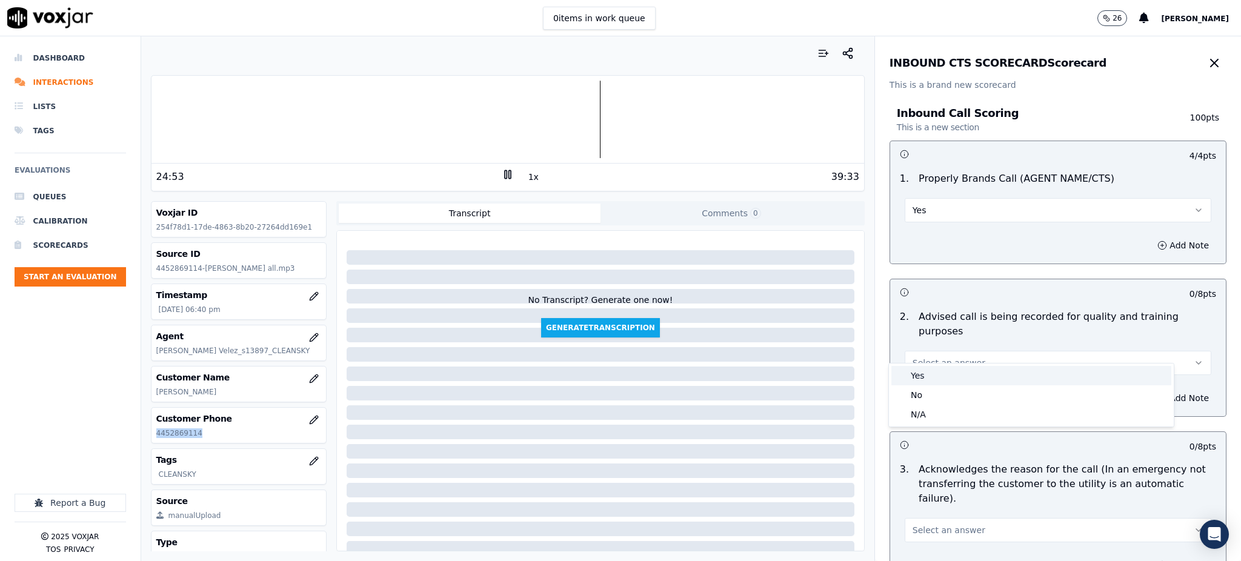
click at [932, 379] on div "Yes" at bounding box center [1031, 375] width 280 height 19
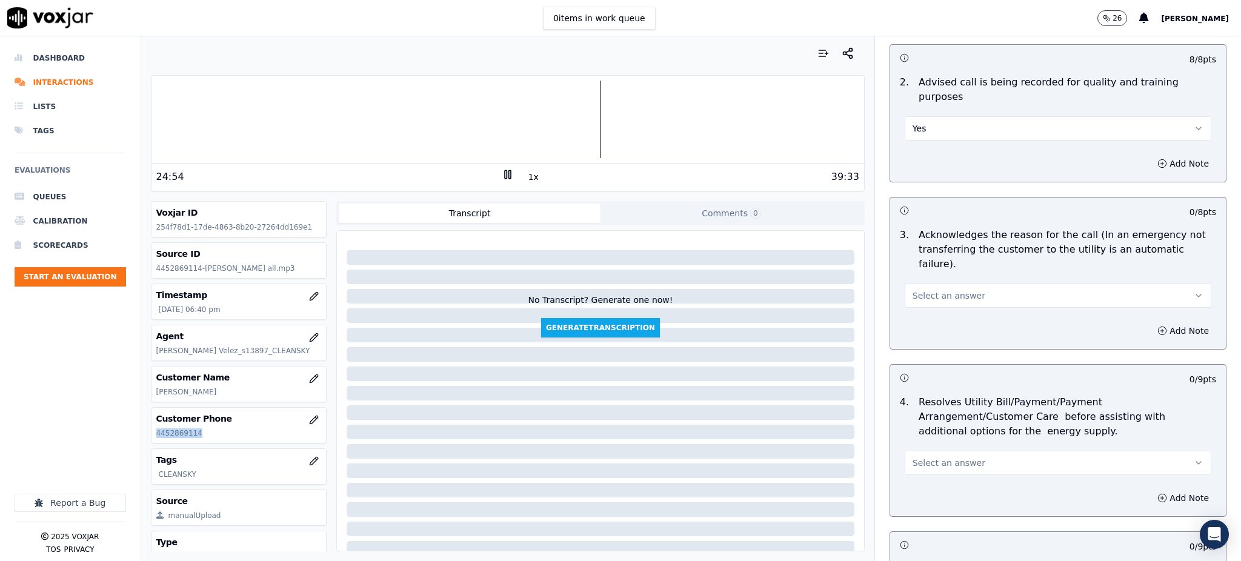
scroll to position [242, 0]
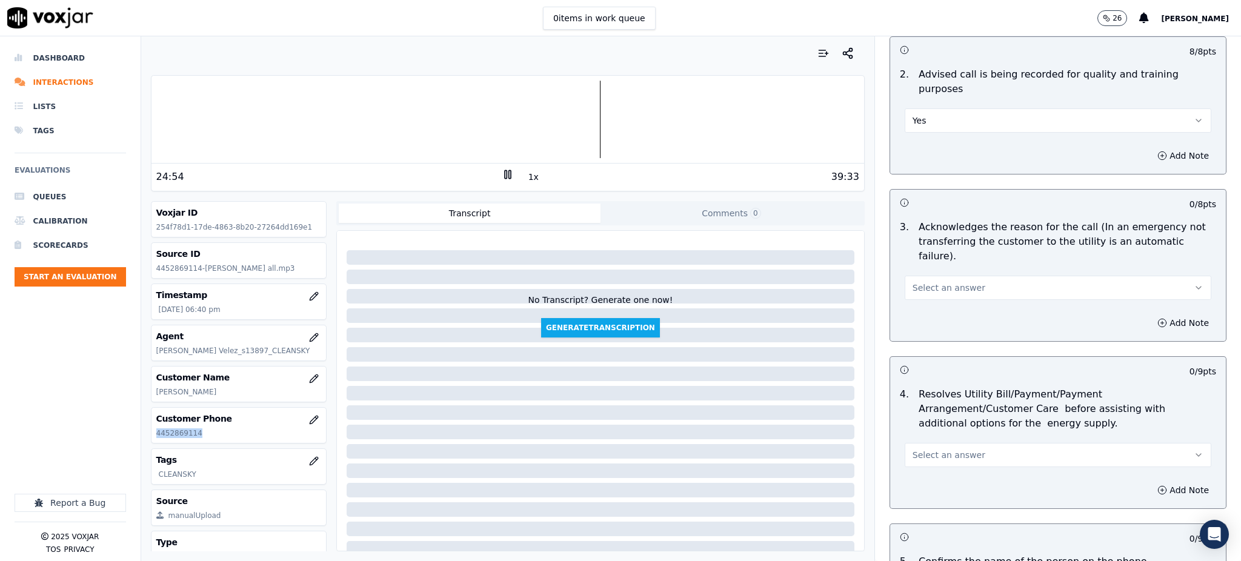
click at [921, 282] on span "Select an answer" at bounding box center [948, 288] width 73 height 12
click at [915, 287] on div "Yes" at bounding box center [1031, 285] width 280 height 19
click at [925, 449] on span "Select an answer" at bounding box center [948, 455] width 73 height 12
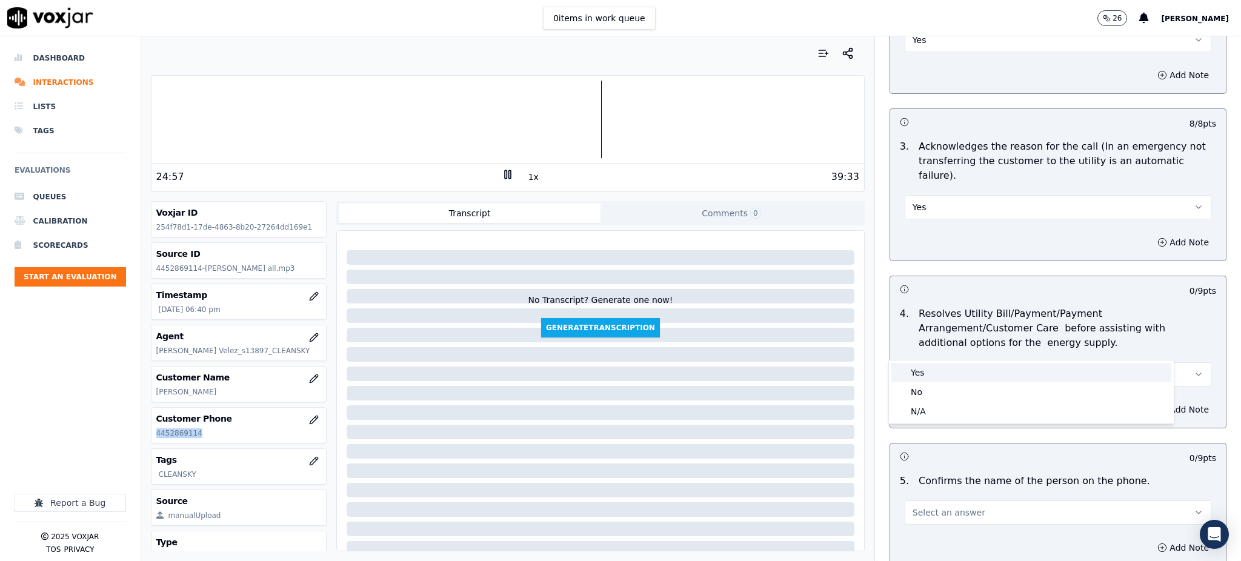
click at [912, 376] on div "Yes" at bounding box center [1031, 372] width 280 height 19
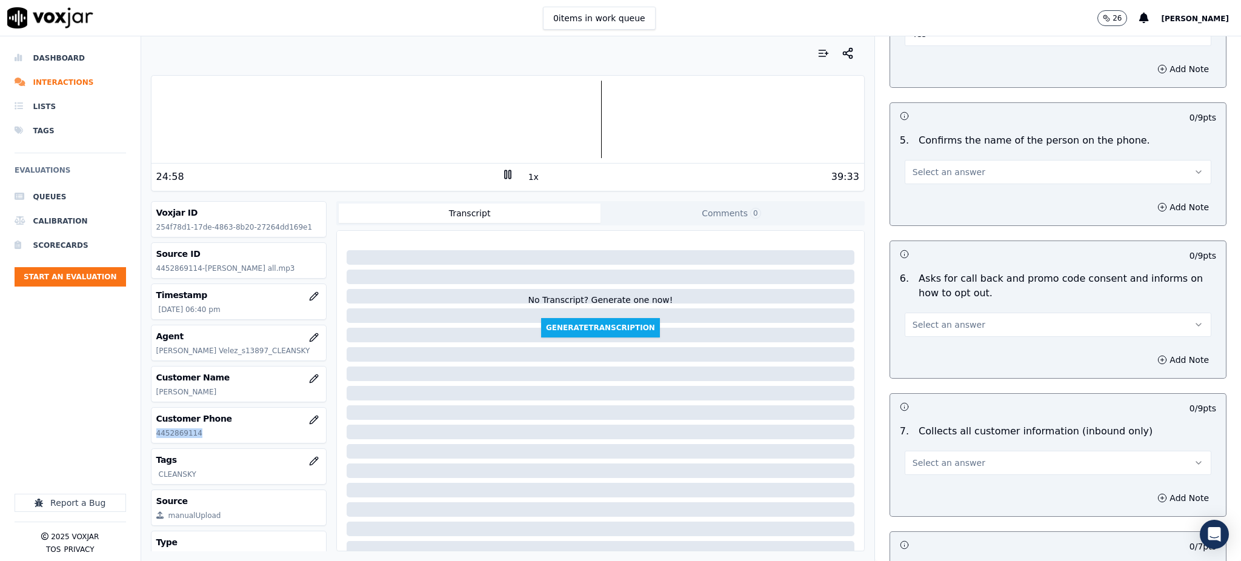
scroll to position [727, 0]
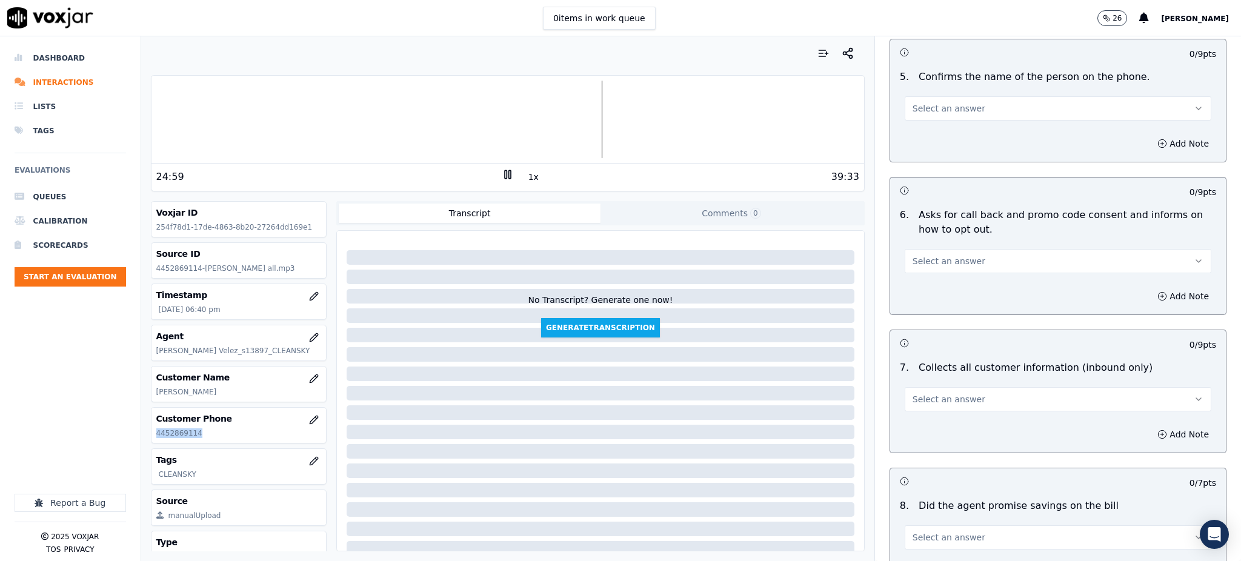
click at [923, 102] on span "Select an answer" at bounding box center [948, 108] width 73 height 12
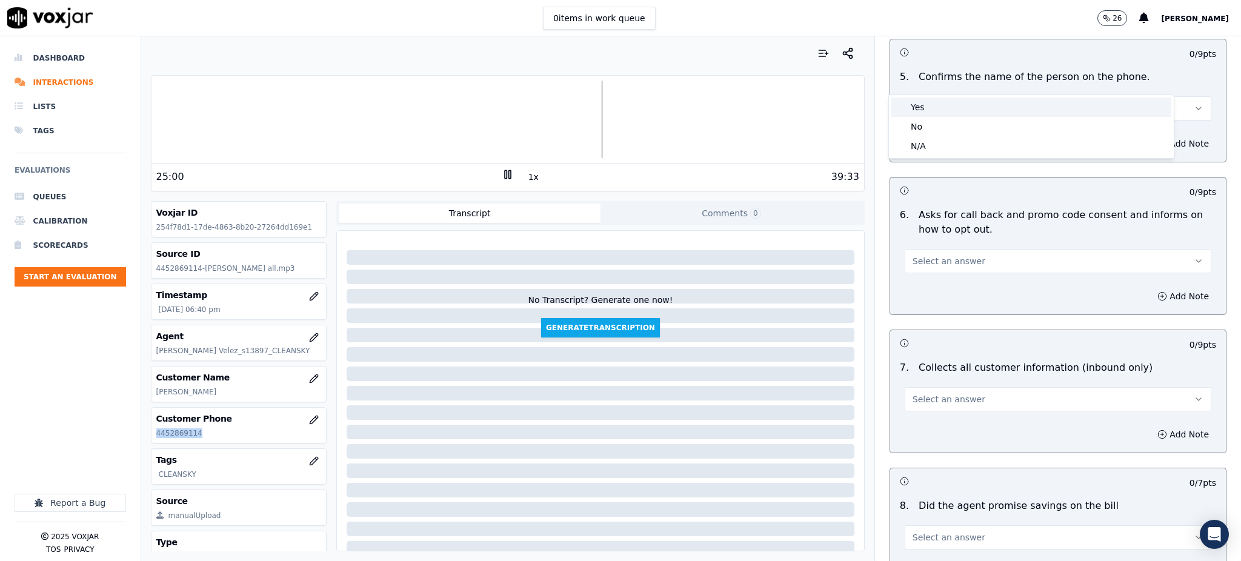
click at [908, 107] on div "Yes" at bounding box center [1031, 107] width 280 height 19
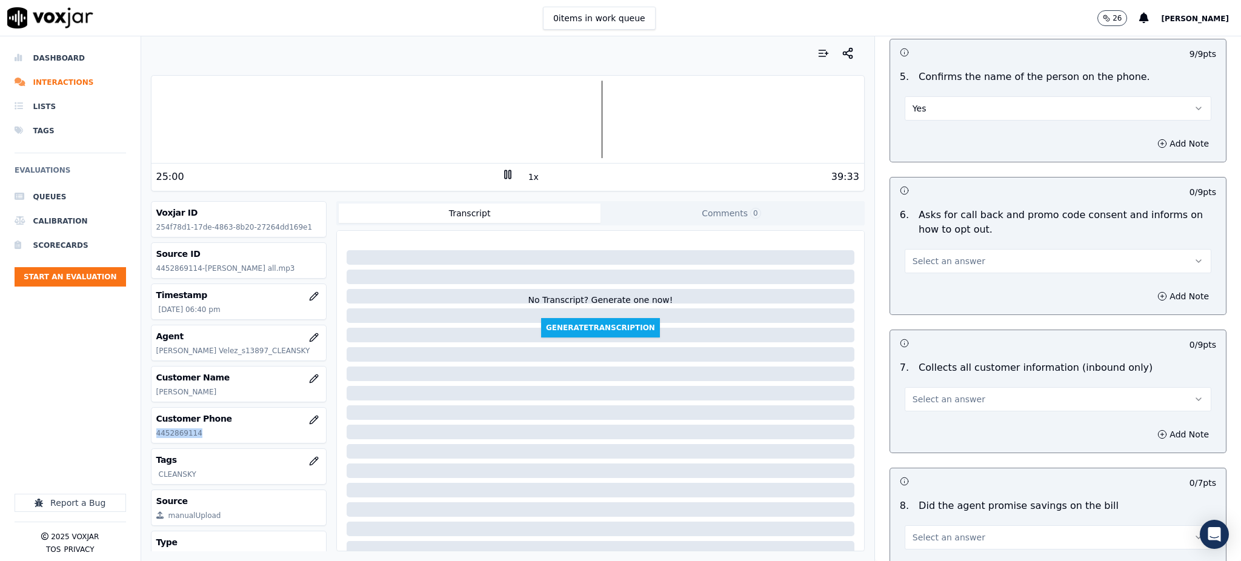
click at [922, 249] on button "Select an answer" at bounding box center [1058, 261] width 307 height 24
click at [919, 259] on div "Yes" at bounding box center [1031, 259] width 280 height 19
click at [922, 393] on span "Select an answer" at bounding box center [948, 399] width 73 height 12
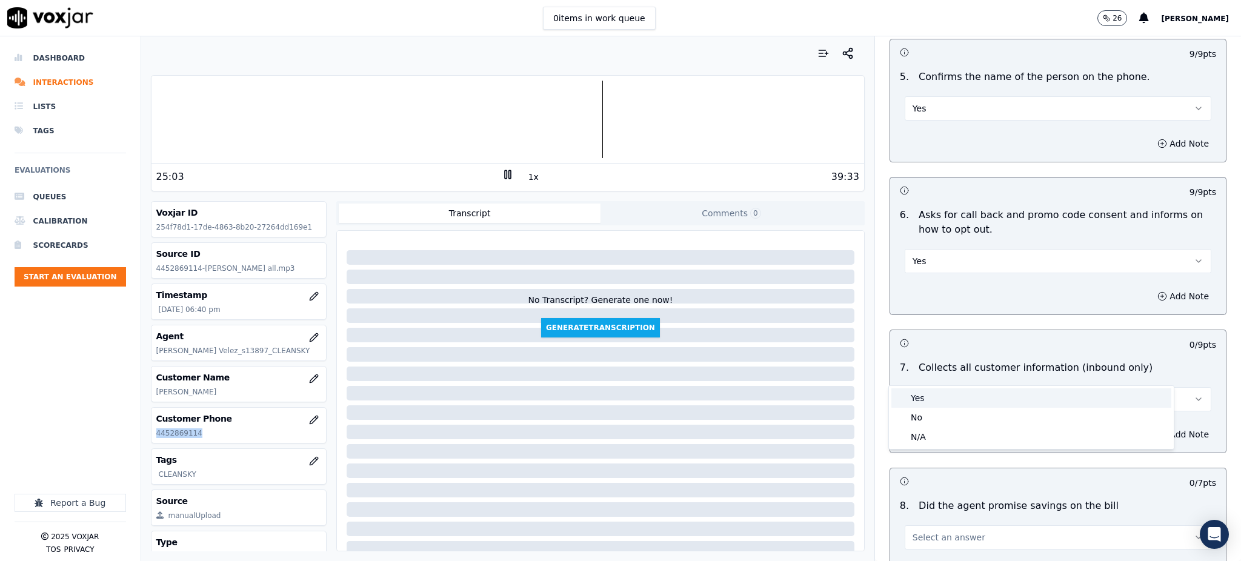
click at [919, 396] on div "Yes" at bounding box center [1031, 397] width 280 height 19
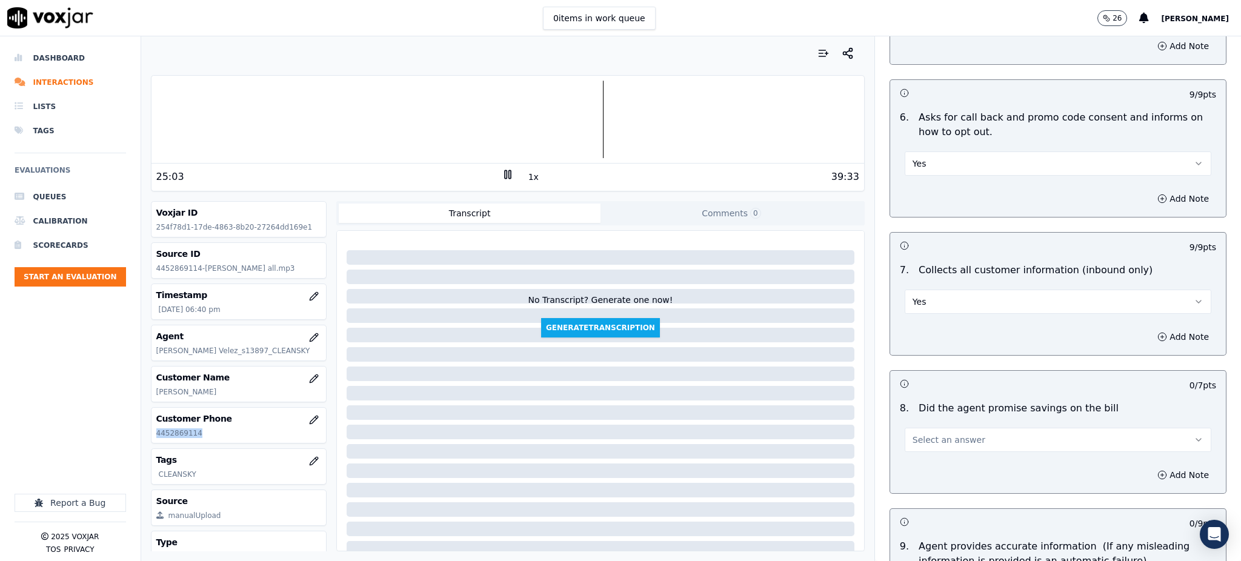
scroll to position [888, 0]
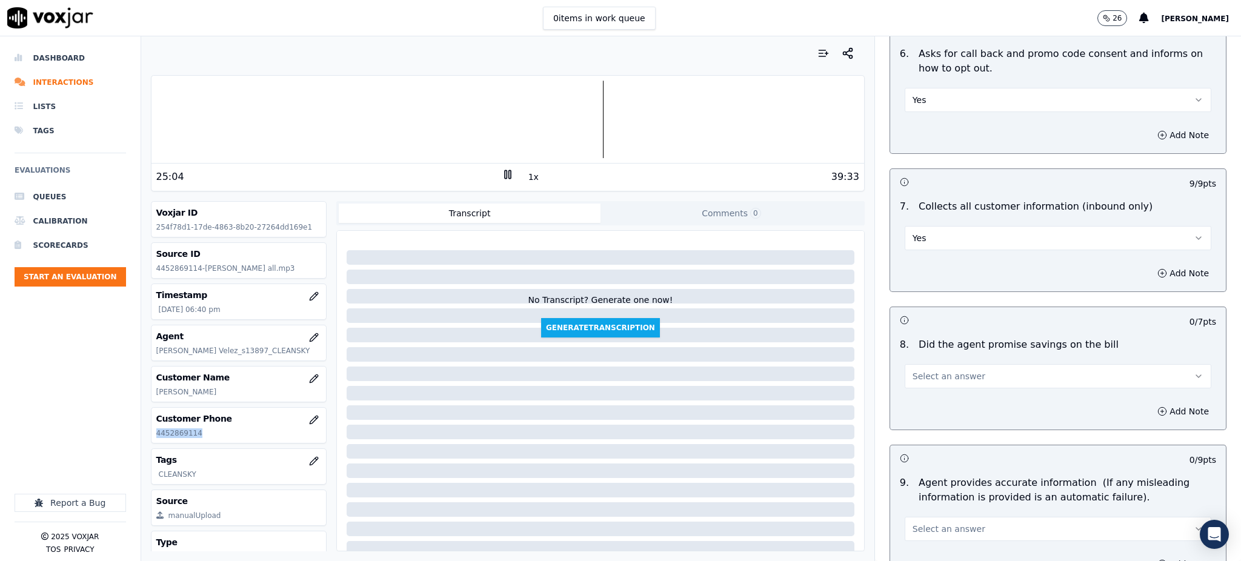
click at [918, 370] on span "Select an answer" at bounding box center [948, 376] width 73 height 12
click at [924, 376] on div "Yes" at bounding box center [1031, 374] width 280 height 19
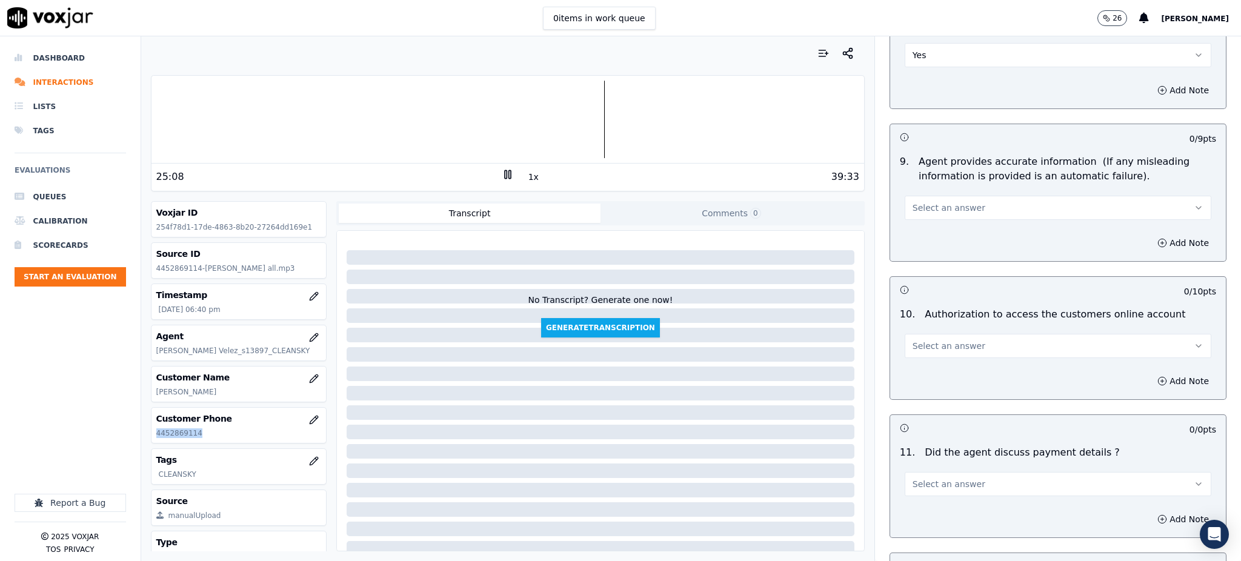
scroll to position [1212, 0]
click at [926, 199] on span "Select an answer" at bounding box center [948, 205] width 73 height 12
click at [918, 205] on div "Yes" at bounding box center [1031, 203] width 280 height 19
click at [912, 331] on button "Select an answer" at bounding box center [1058, 343] width 307 height 24
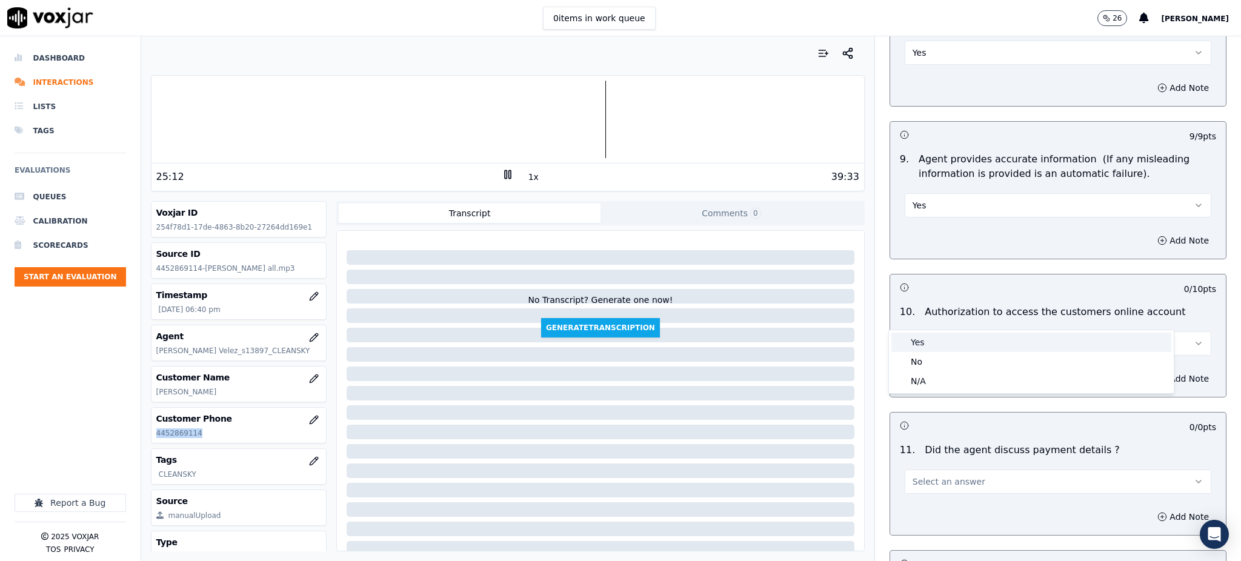
click at [916, 339] on div "Yes" at bounding box center [1031, 342] width 280 height 19
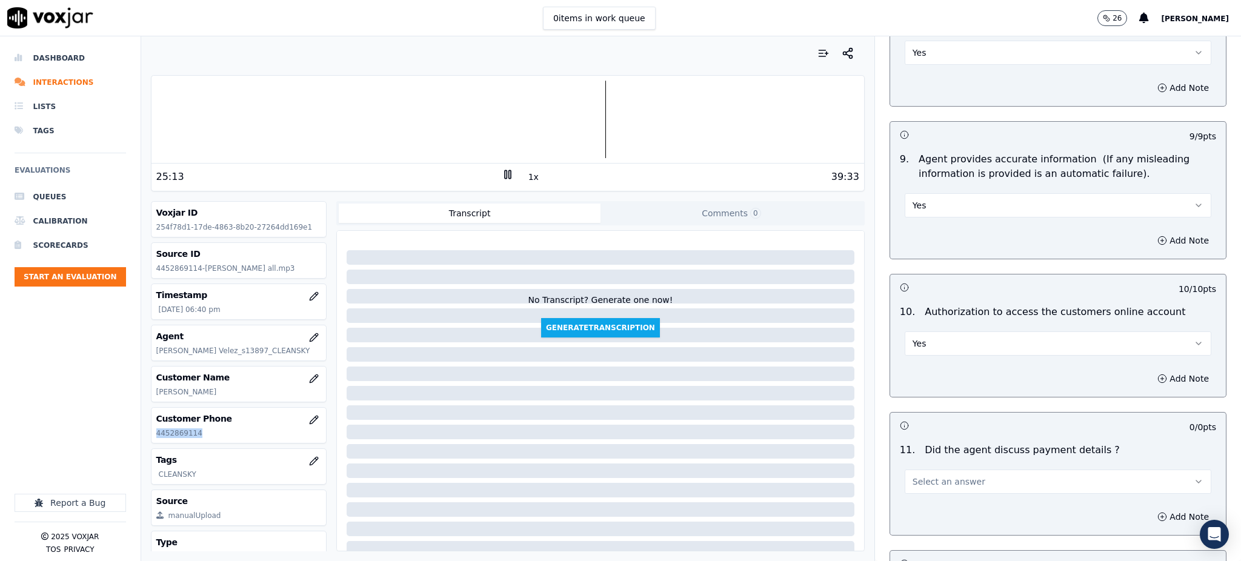
click at [923, 476] on span "Select an answer" at bounding box center [948, 482] width 73 height 12
click at [934, 523] on div "N/A" at bounding box center [1031, 519] width 280 height 19
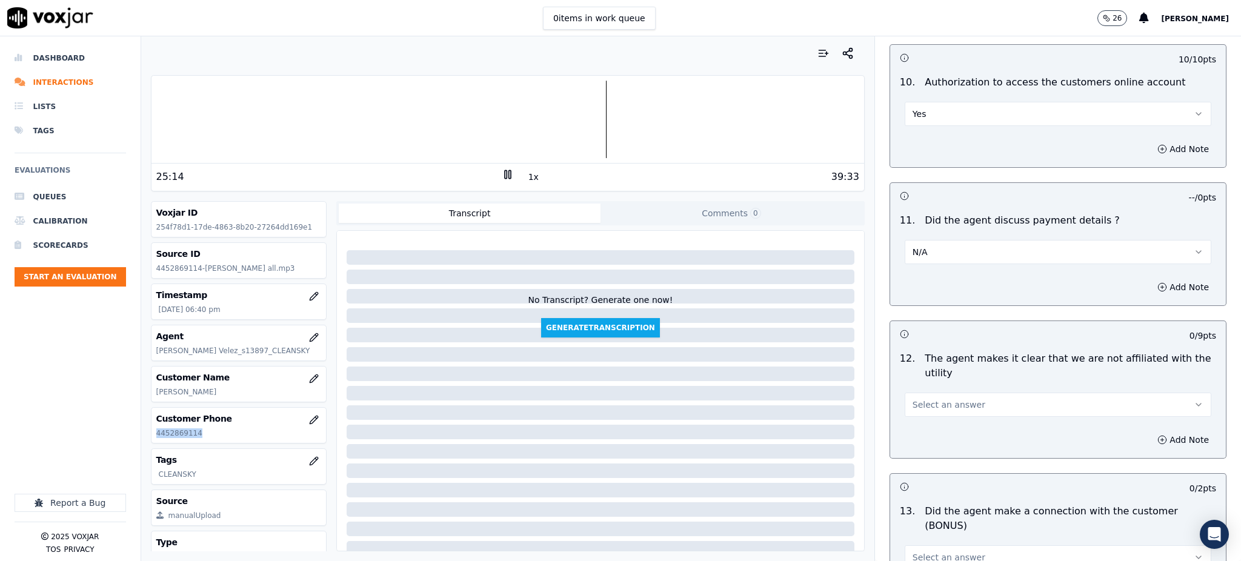
scroll to position [1535, 0]
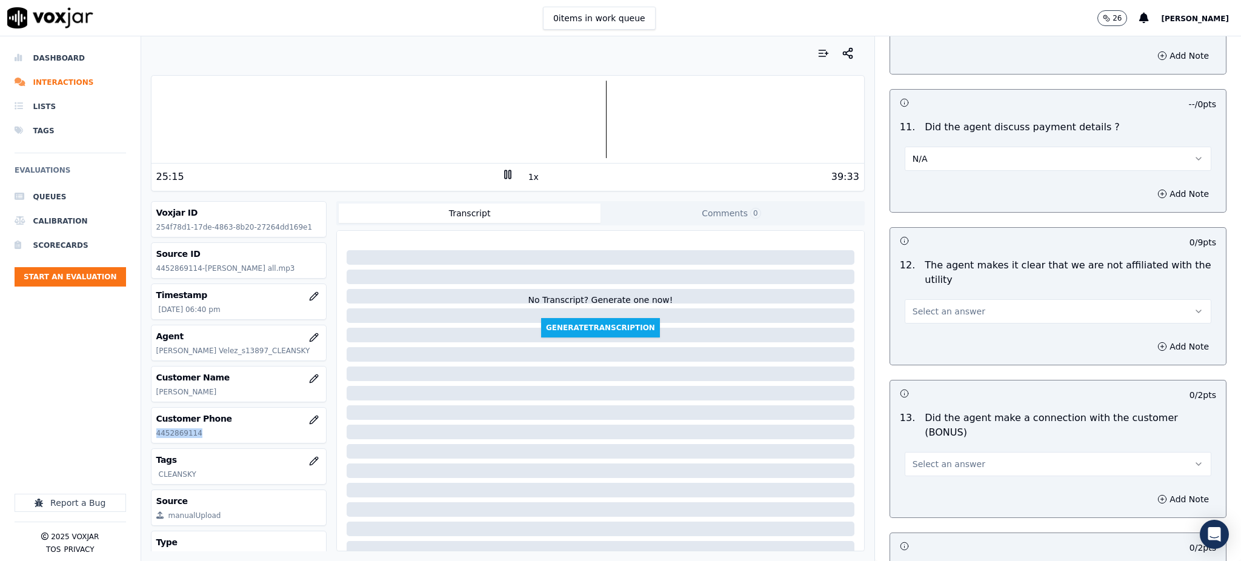
click at [928, 305] on span "Select an answer" at bounding box center [948, 311] width 73 height 12
click at [922, 311] on div "Yes" at bounding box center [1031, 310] width 280 height 19
click at [924, 458] on span "Select an answer" at bounding box center [948, 464] width 73 height 12
click at [925, 444] on div "Yes" at bounding box center [1031, 448] width 280 height 19
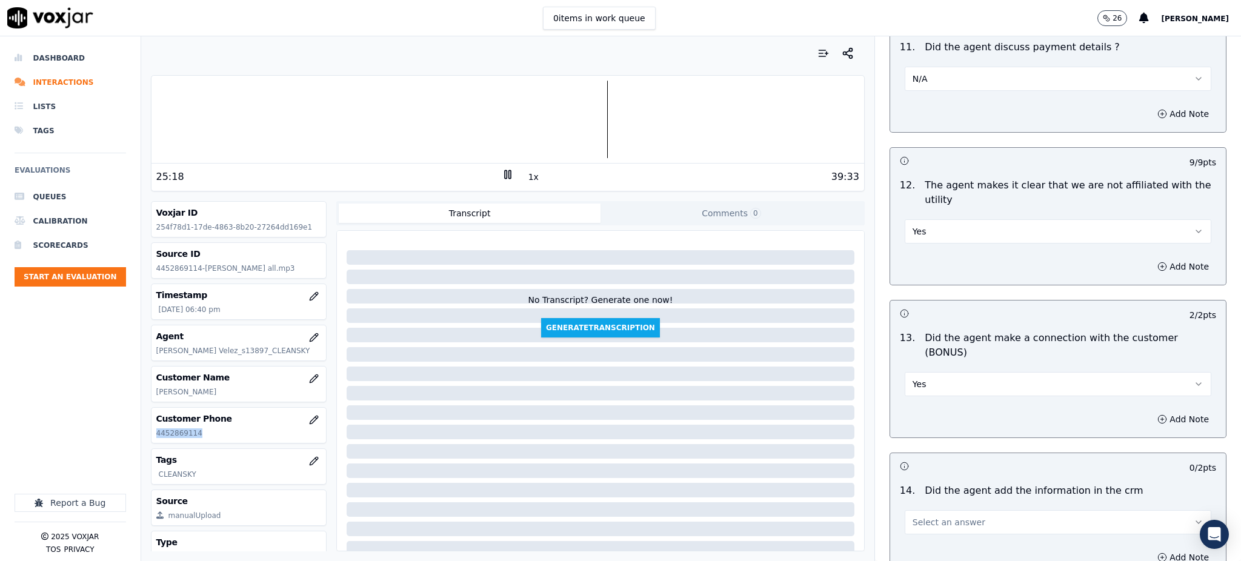
scroll to position [1615, 0]
click at [943, 516] on span "Select an answer" at bounding box center [948, 522] width 73 height 12
click at [943, 503] on div "Yes" at bounding box center [1031, 505] width 280 height 19
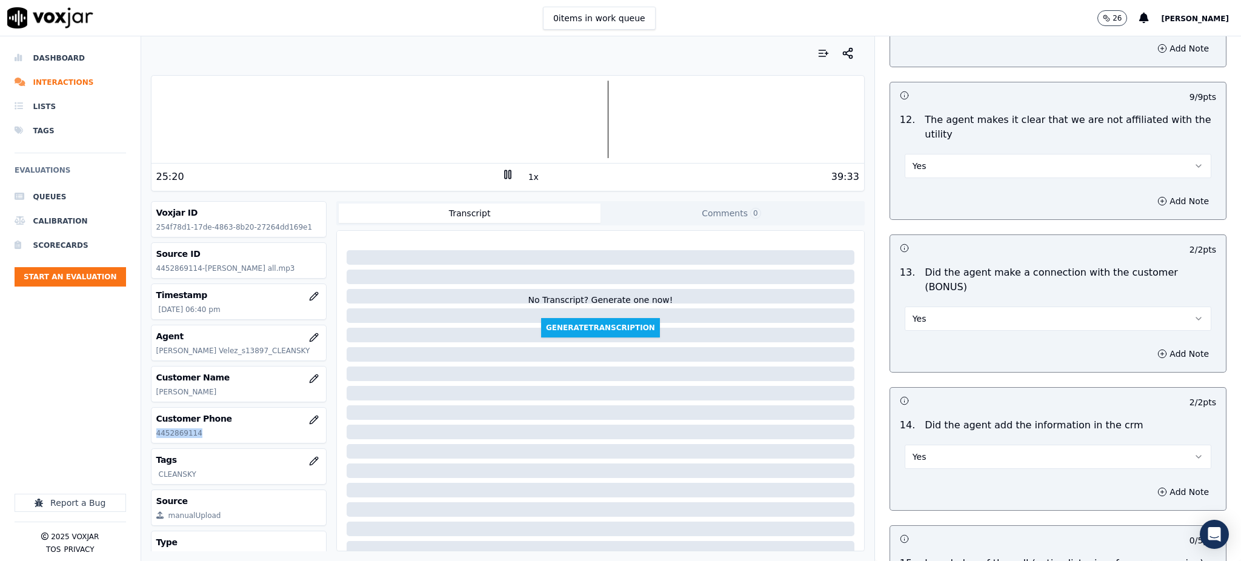
scroll to position [1834, 0]
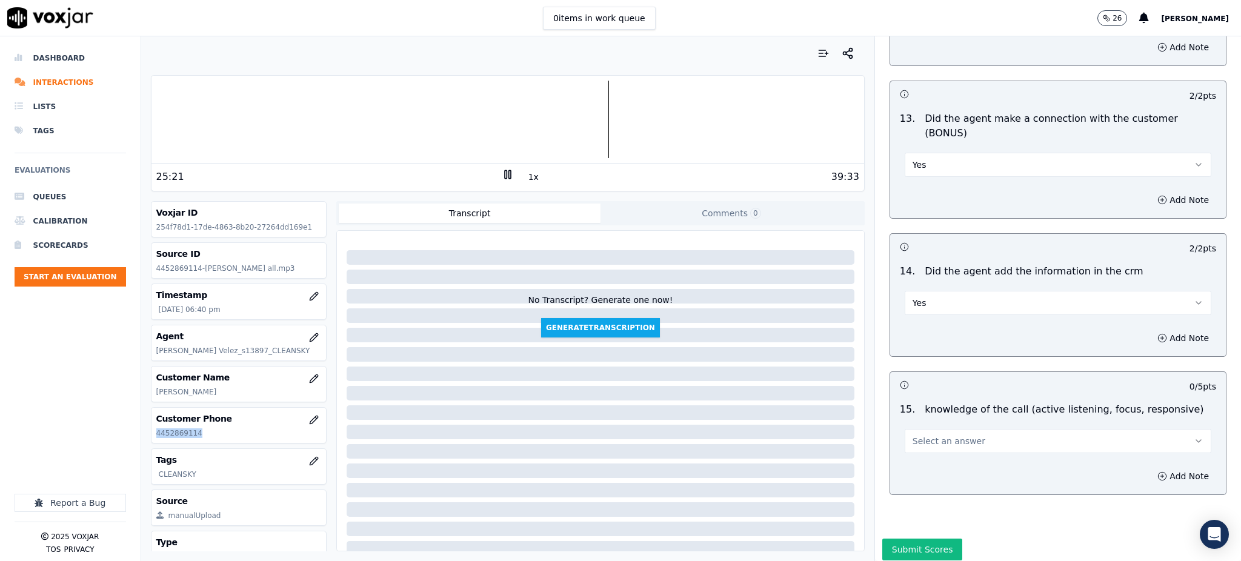
click at [912, 435] on span "Select an answer" at bounding box center [948, 441] width 73 height 12
click at [916, 428] on div "Yes" at bounding box center [1031, 425] width 280 height 19
click at [913, 539] on button "Submit Scores" at bounding box center [922, 550] width 81 height 22
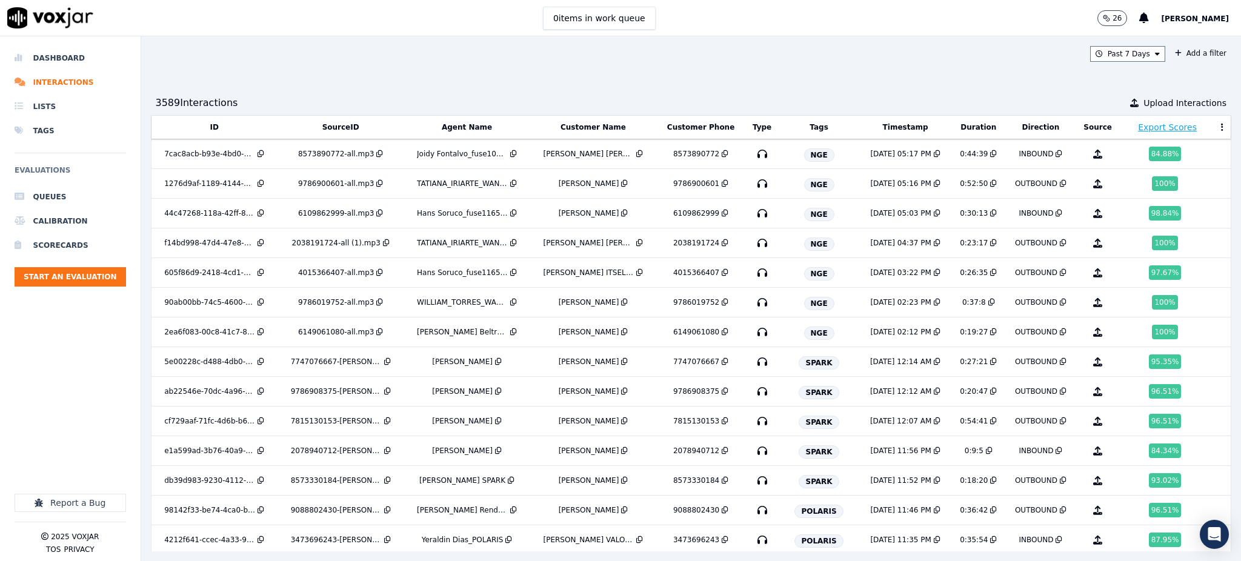
scroll to position [922, 0]
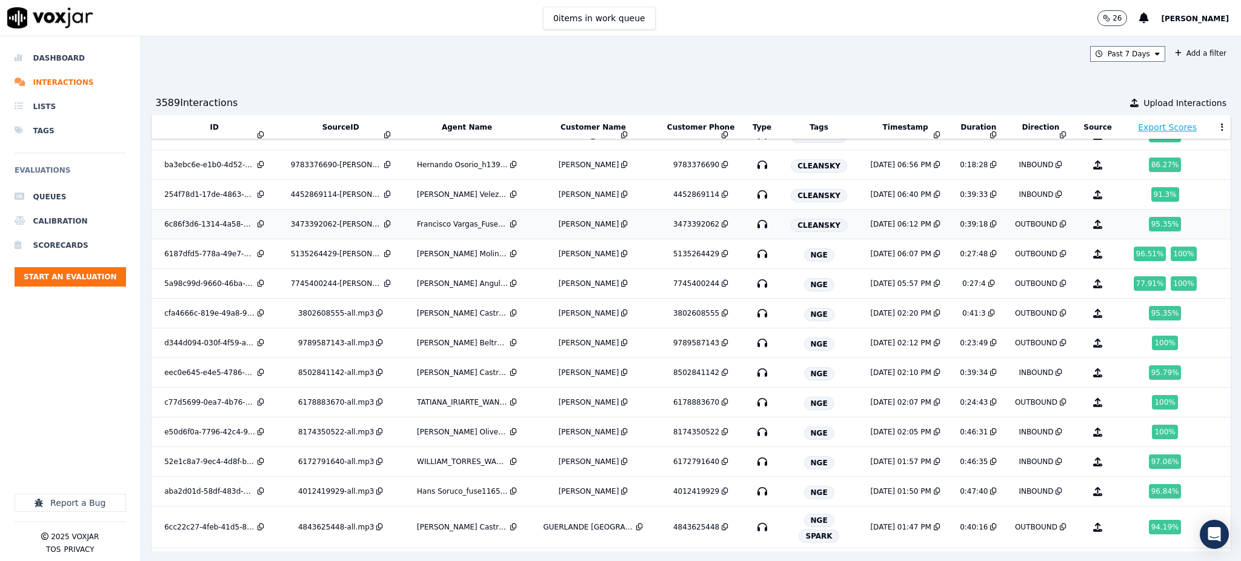
click at [753, 223] on icon "button" at bounding box center [762, 223] width 19 height 19
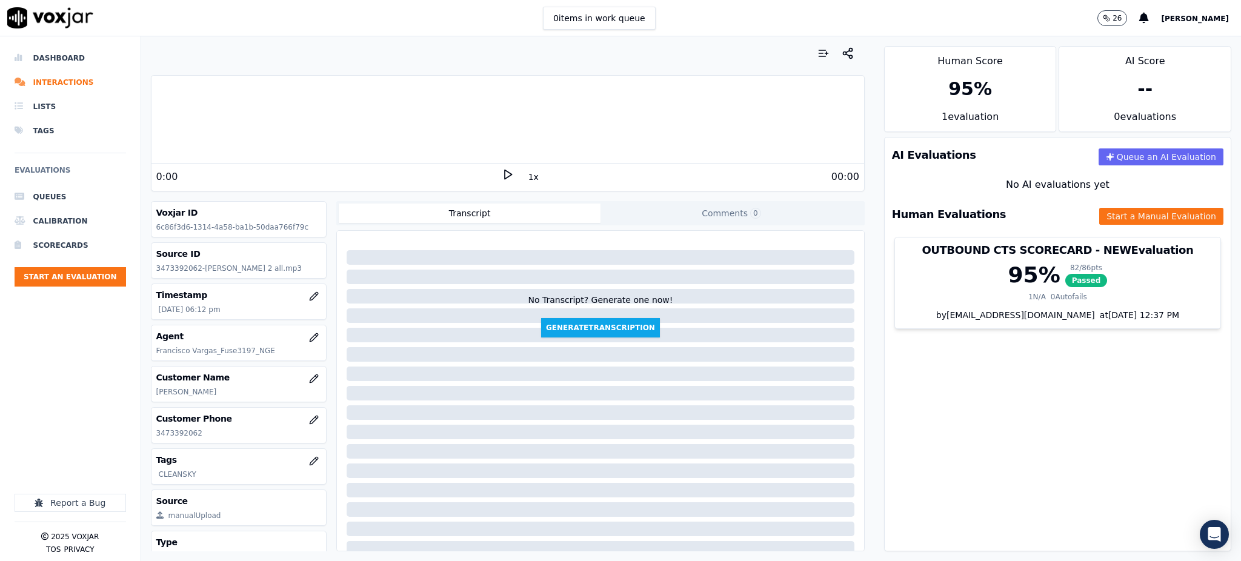
click at [514, 170] on div "00:00" at bounding box center [686, 177] width 345 height 15
drag, startPoint x: 198, startPoint y: 435, endPoint x: 137, endPoint y: 420, distance: 63.0
click at [141, 434] on div "Your browser does not support the audio element. 0:00 1x 00:00 Voxjar ID 6c86f3…" at bounding box center [507, 298] width 733 height 525
copy p "3473392062"
click at [502, 173] on icon at bounding box center [508, 174] width 12 height 12
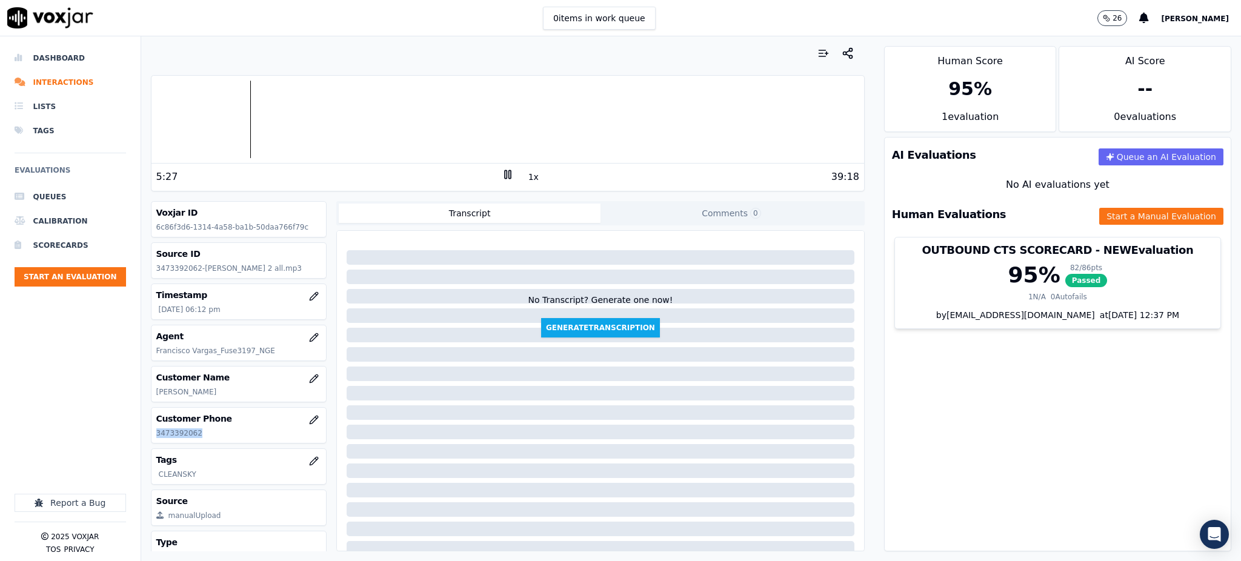
click at [502, 179] on icon at bounding box center [508, 174] width 12 height 12
drag, startPoint x: 496, startPoint y: 171, endPoint x: 490, endPoint y: 172, distance: 6.7
click at [502, 171] on icon at bounding box center [508, 174] width 12 height 12
click at [508, 170] on rect at bounding box center [509, 174] width 2 height 8
click at [505, 178] on polygon at bounding box center [508, 174] width 7 height 9
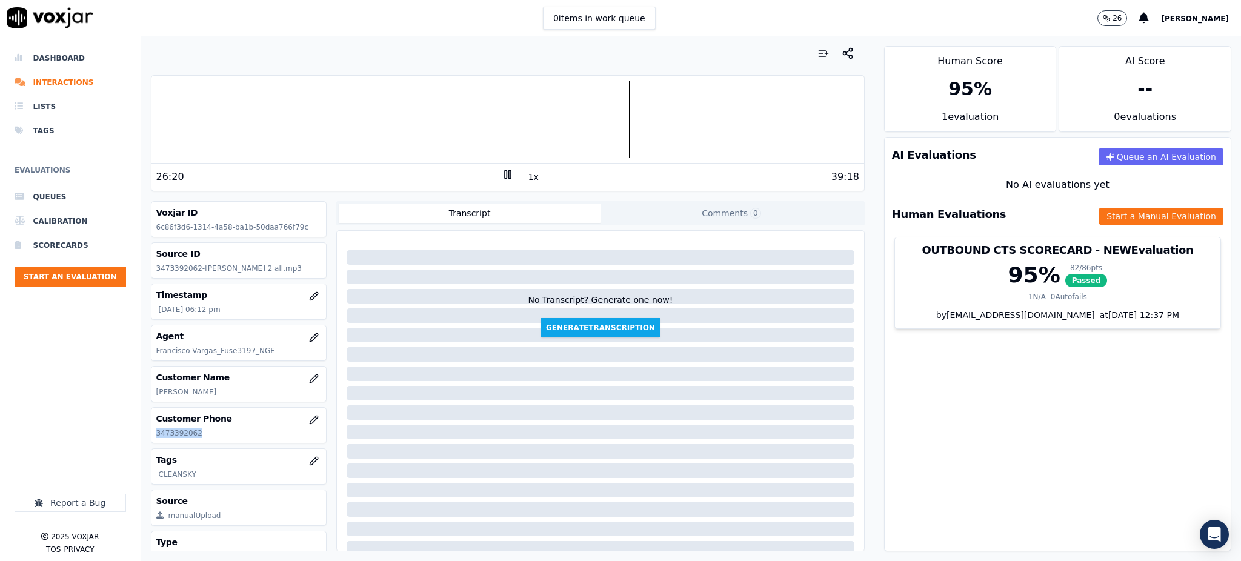
click at [601, 133] on div at bounding box center [507, 120] width 713 height 78
click at [502, 180] on icon at bounding box center [508, 174] width 12 height 12
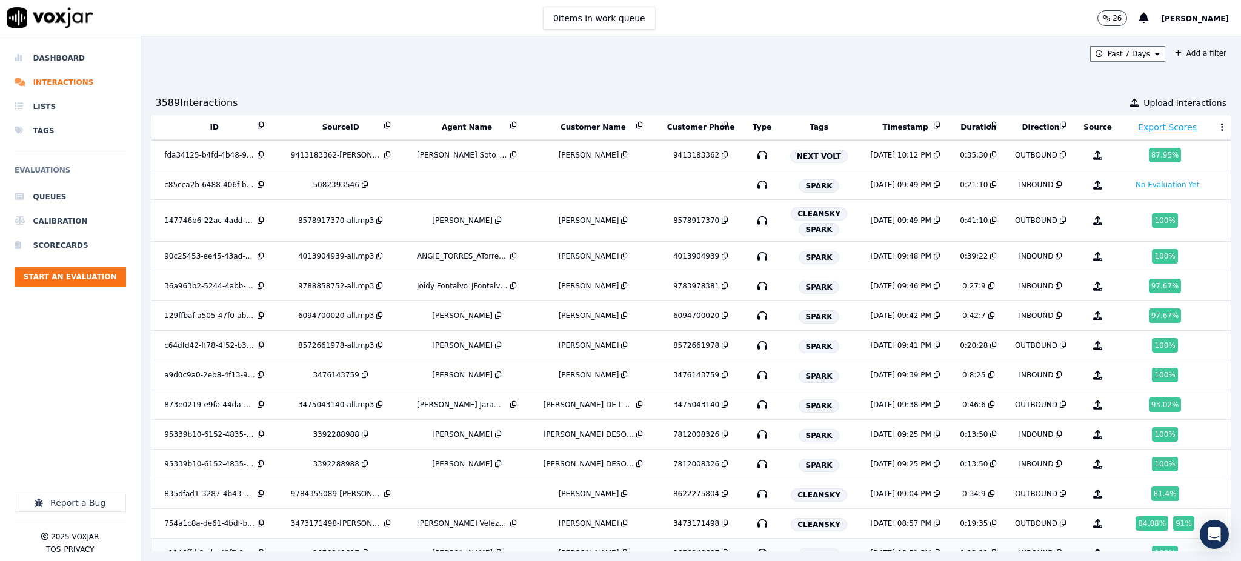
scroll to position [1621, 0]
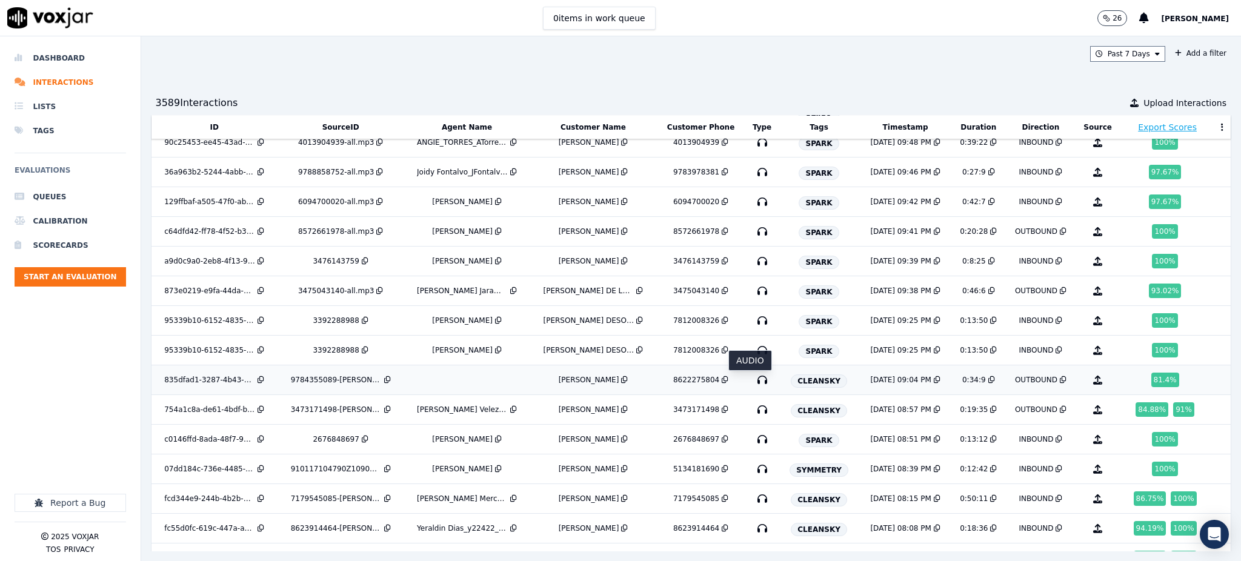
click at [753, 382] on icon "button" at bounding box center [762, 379] width 19 height 19
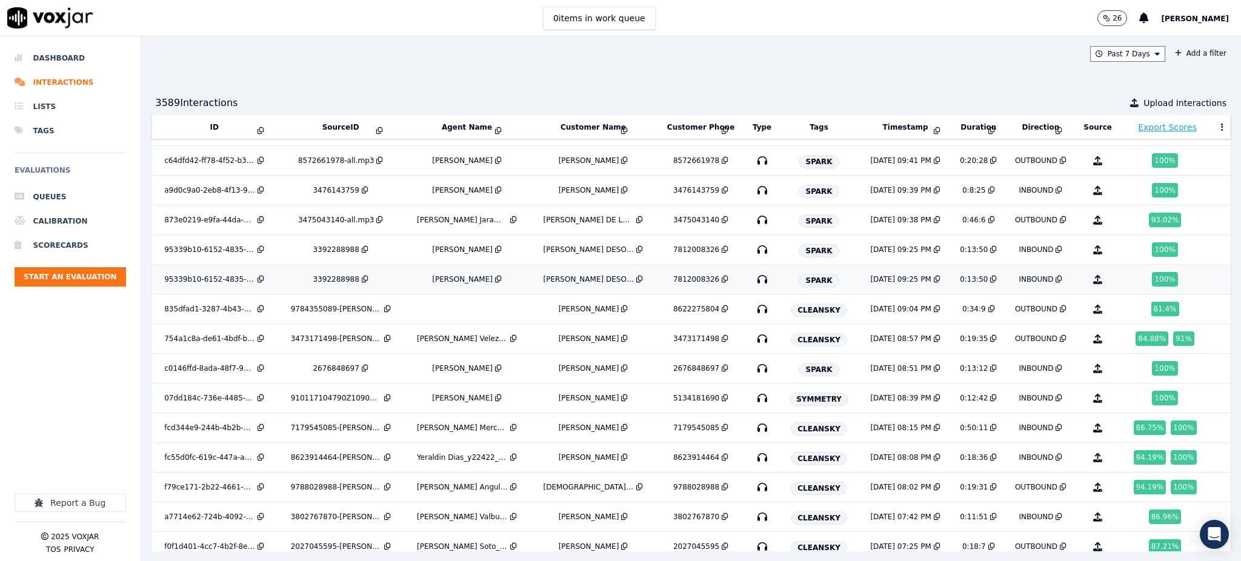
scroll to position [1696, 0]
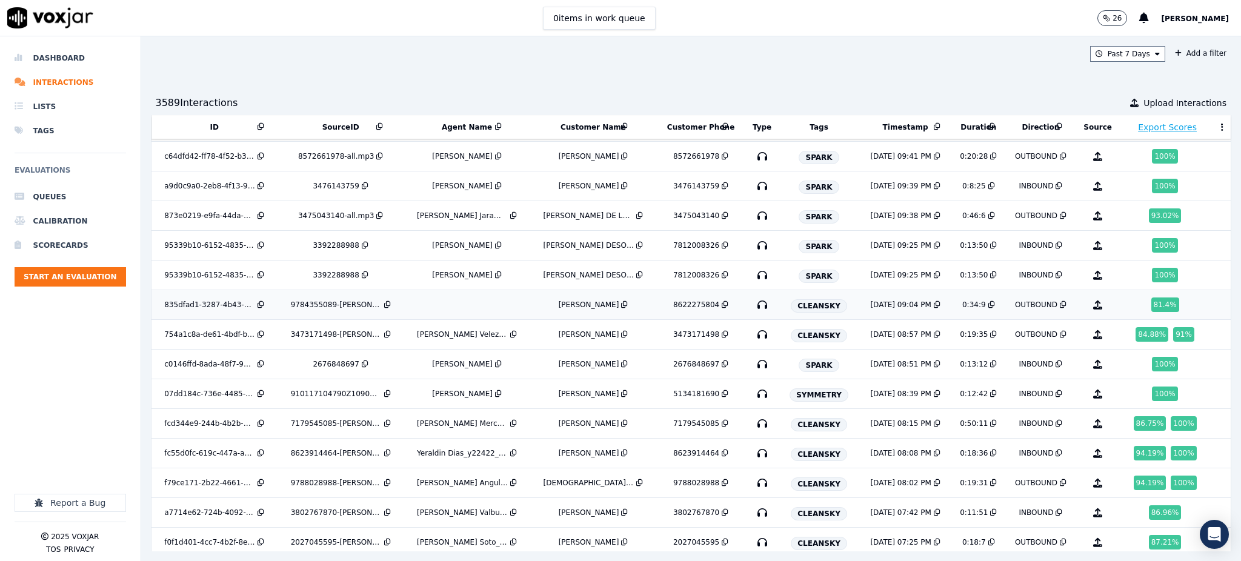
click at [719, 304] on button at bounding box center [723, 305] width 9 height 10
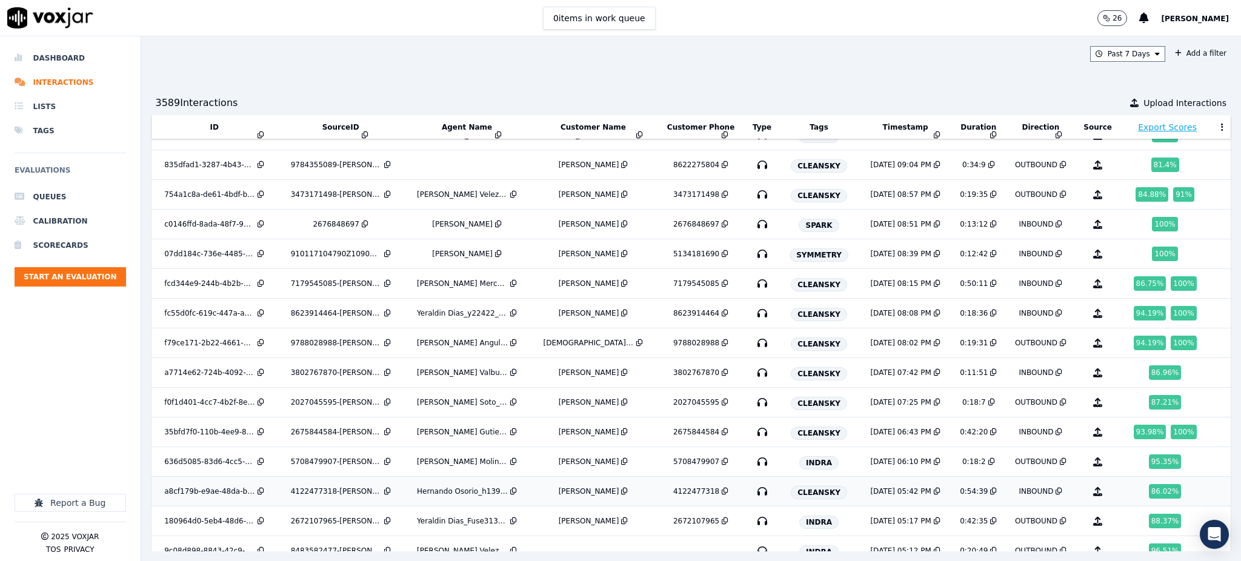
scroll to position [1858, 0]
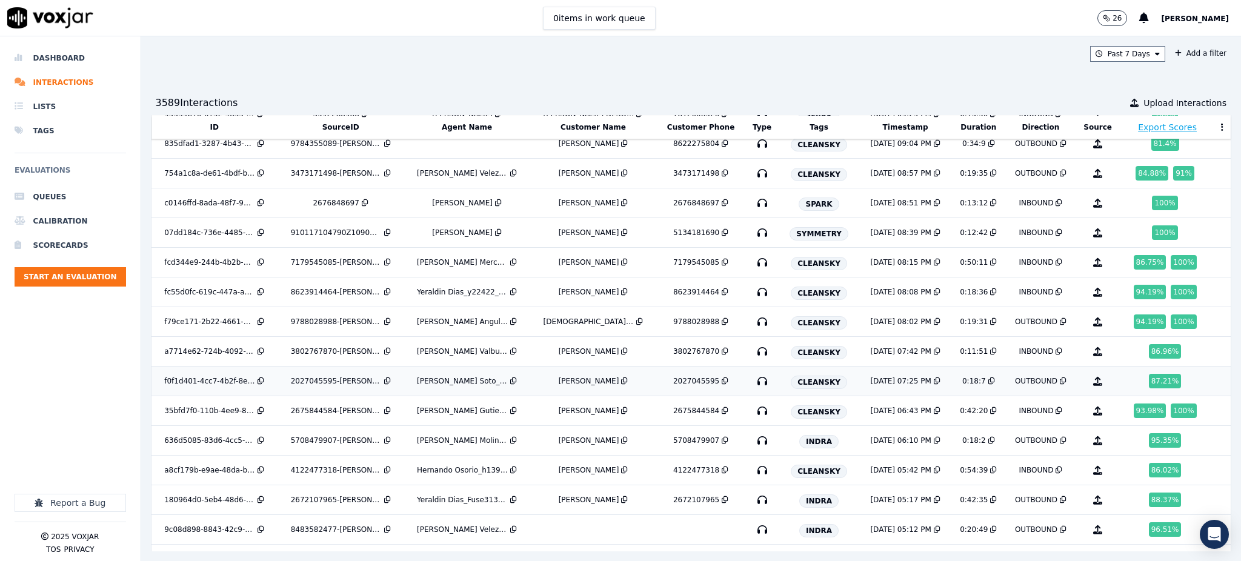
click at [753, 382] on icon "button" at bounding box center [762, 380] width 19 height 19
click at [753, 354] on icon "button" at bounding box center [762, 351] width 19 height 19
click at [753, 387] on icon "button" at bounding box center [762, 380] width 19 height 19
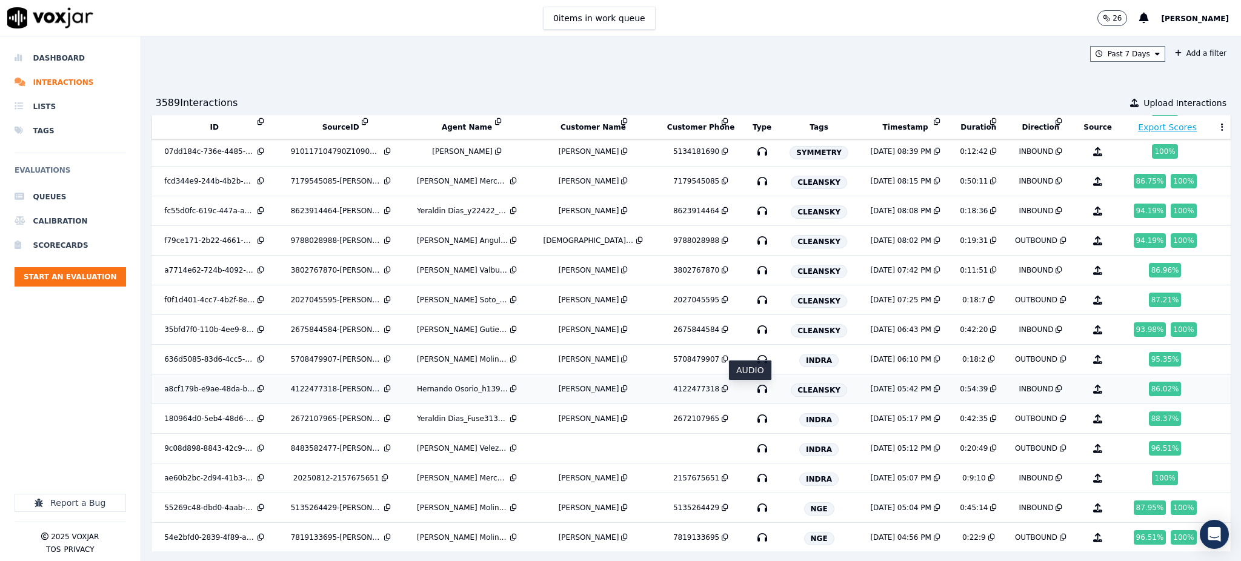
click at [753, 395] on icon "button" at bounding box center [762, 388] width 19 height 19
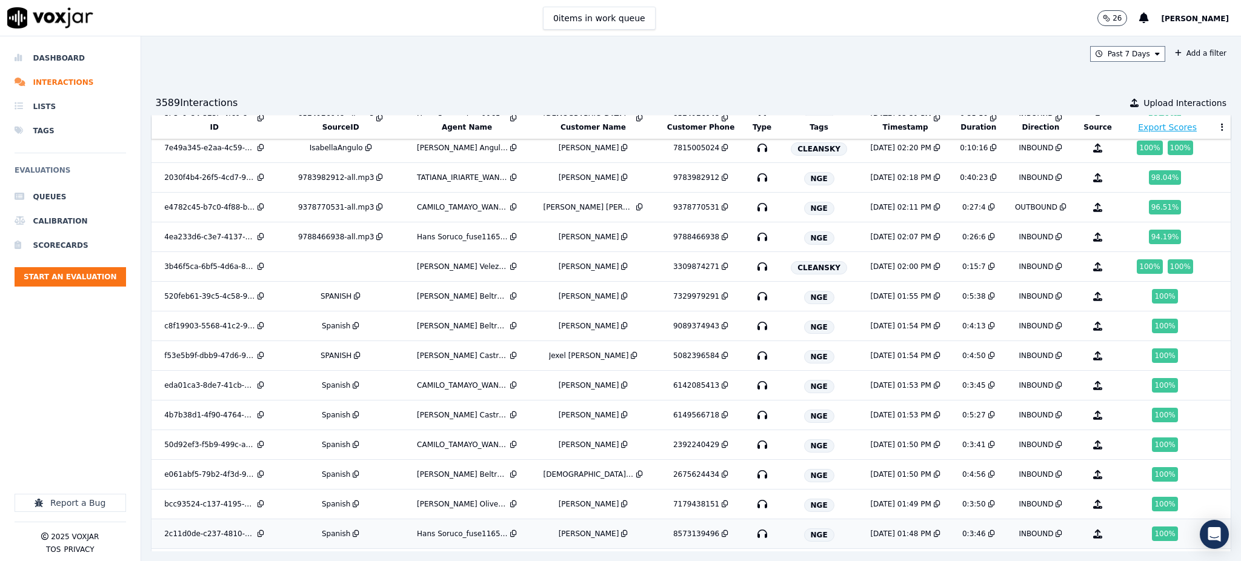
scroll to position [3432, 0]
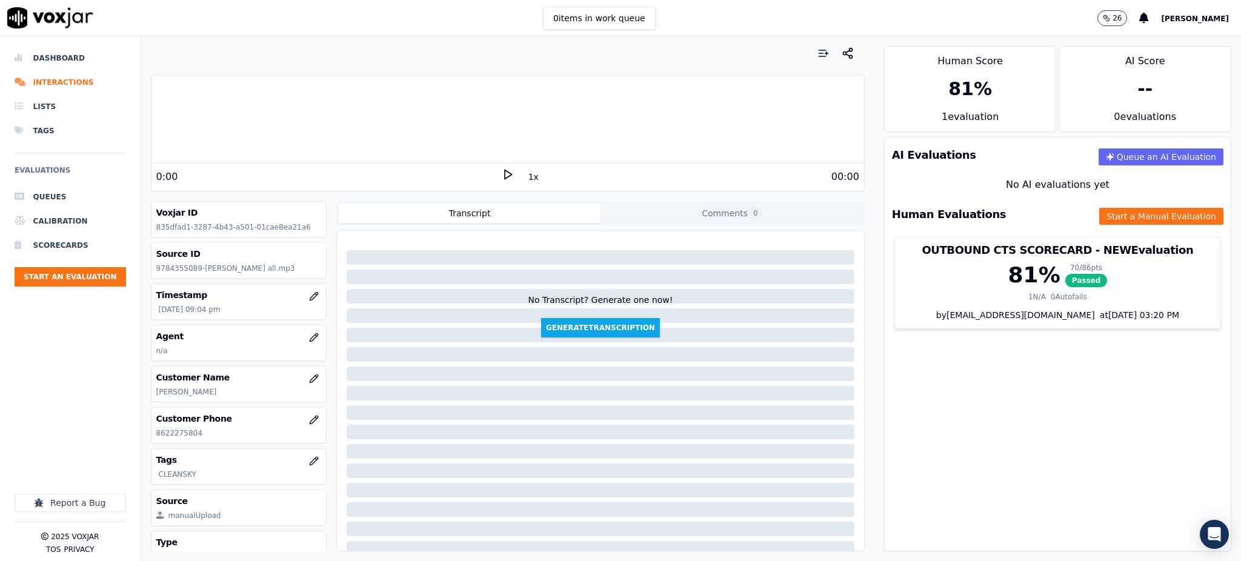
click at [505, 171] on polygon at bounding box center [508, 174] width 7 height 9
click at [502, 177] on icon at bounding box center [508, 174] width 12 height 12
click at [154, 125] on div at bounding box center [507, 120] width 713 height 78
click at [502, 170] on icon at bounding box center [508, 174] width 12 height 12
click at [502, 174] on icon at bounding box center [508, 174] width 12 height 12
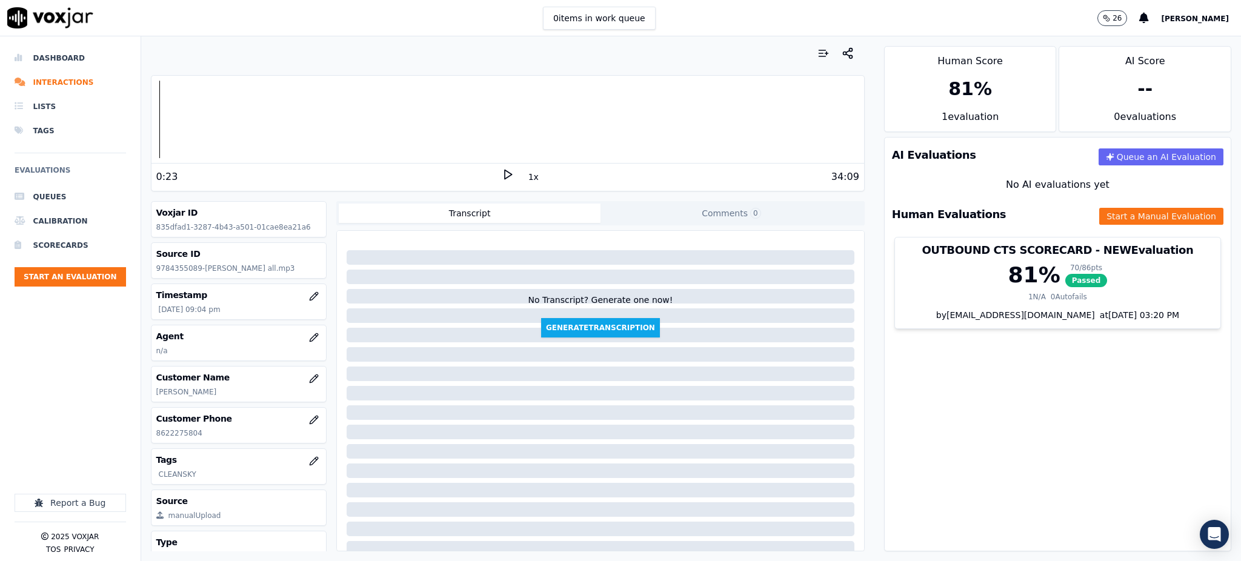
click at [502, 171] on icon at bounding box center [508, 174] width 12 height 12
click at [1099, 209] on button "Start a Manual Evaluation" at bounding box center [1161, 216] width 124 height 17
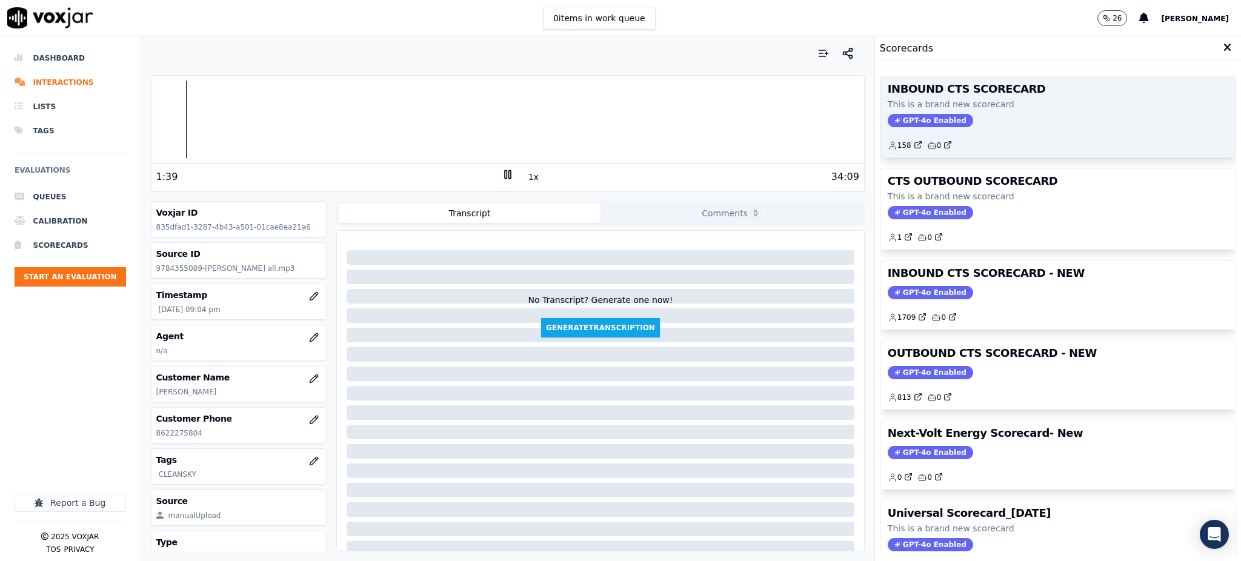
click at [919, 112] on div "INBOUND CTS SCORECARD This is a brand new scorecard GPT-4o Enabled 158 0" at bounding box center [1057, 116] width 355 height 81
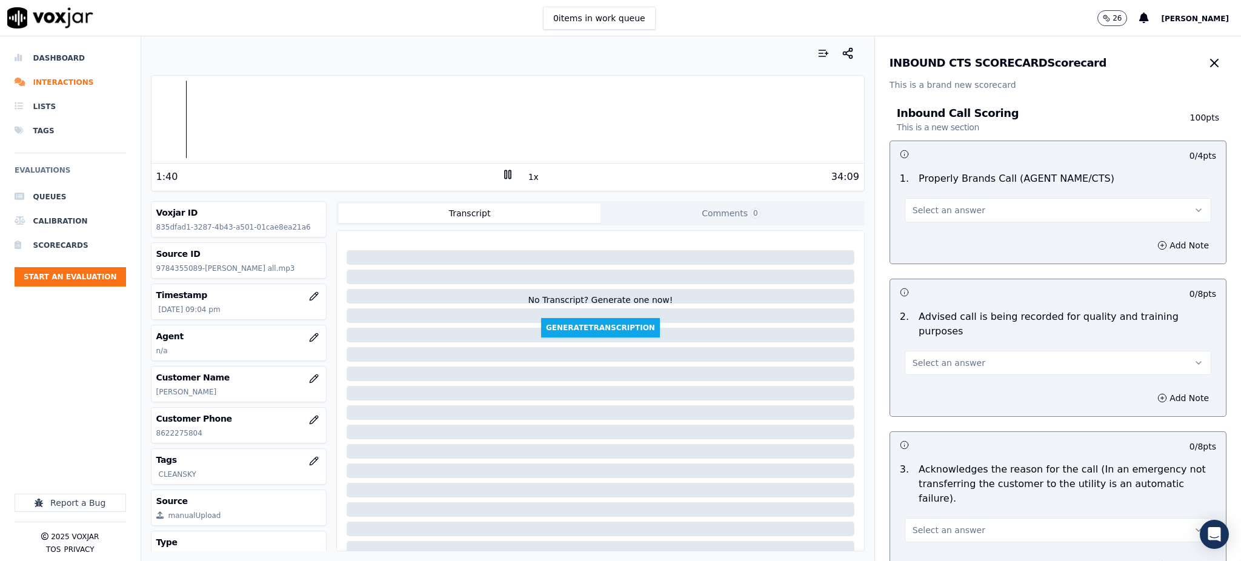
click at [952, 206] on span "Select an answer" at bounding box center [948, 210] width 73 height 12
click at [926, 238] on div "Yes" at bounding box center [1031, 237] width 280 height 19
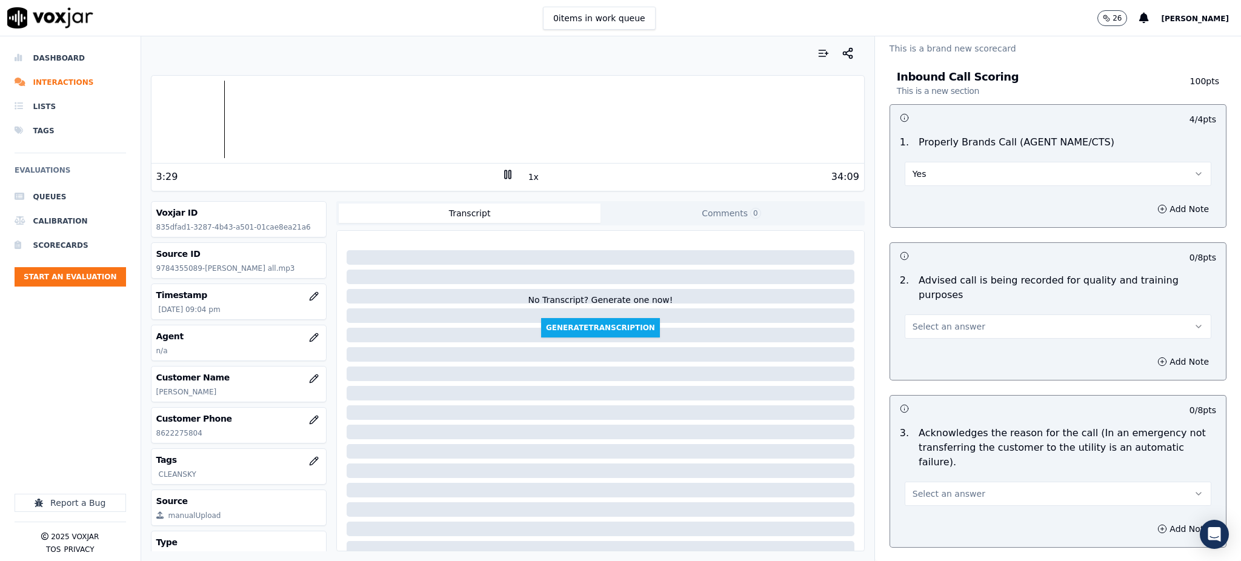
scroll to position [81, 0]
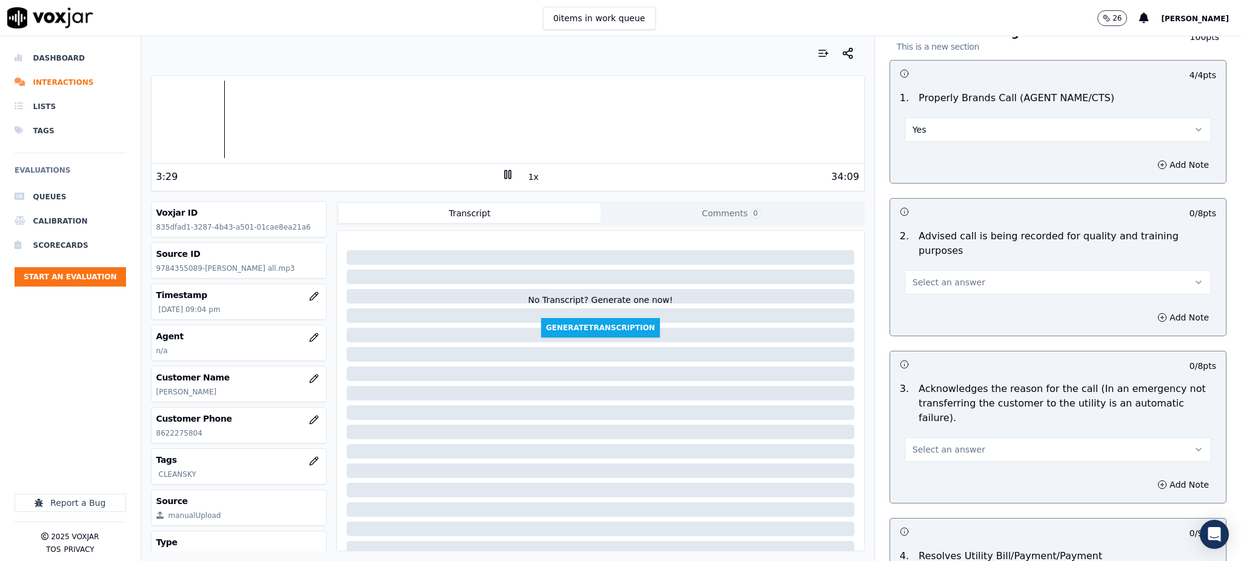
click at [919, 276] on span "Select an answer" at bounding box center [948, 282] width 73 height 12
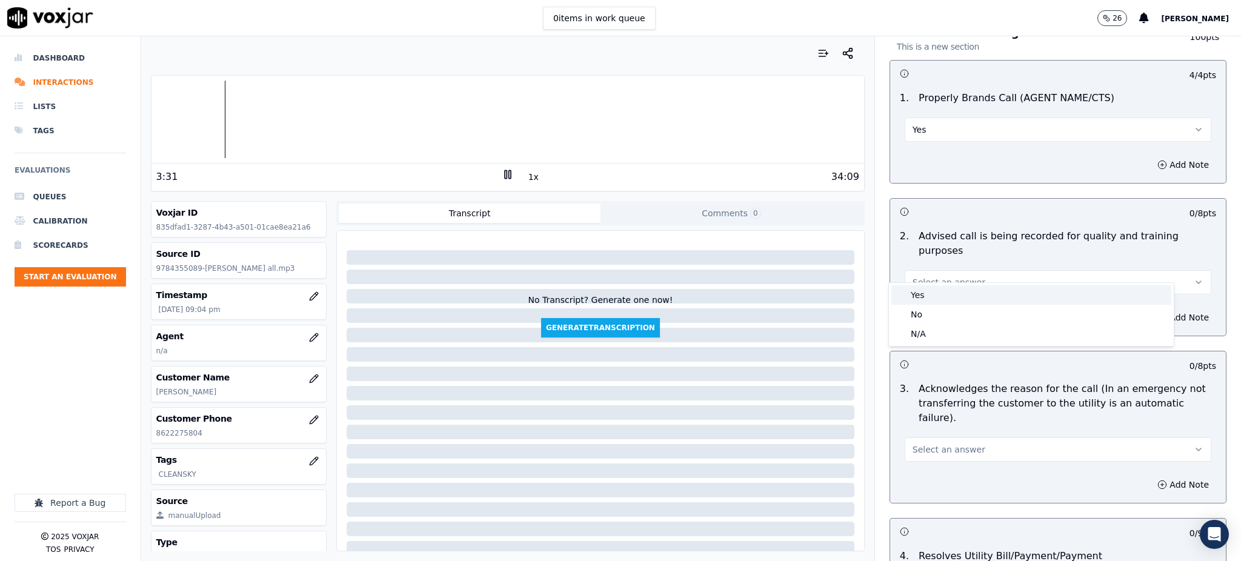
click at [915, 296] on div "Yes" at bounding box center [1031, 294] width 280 height 19
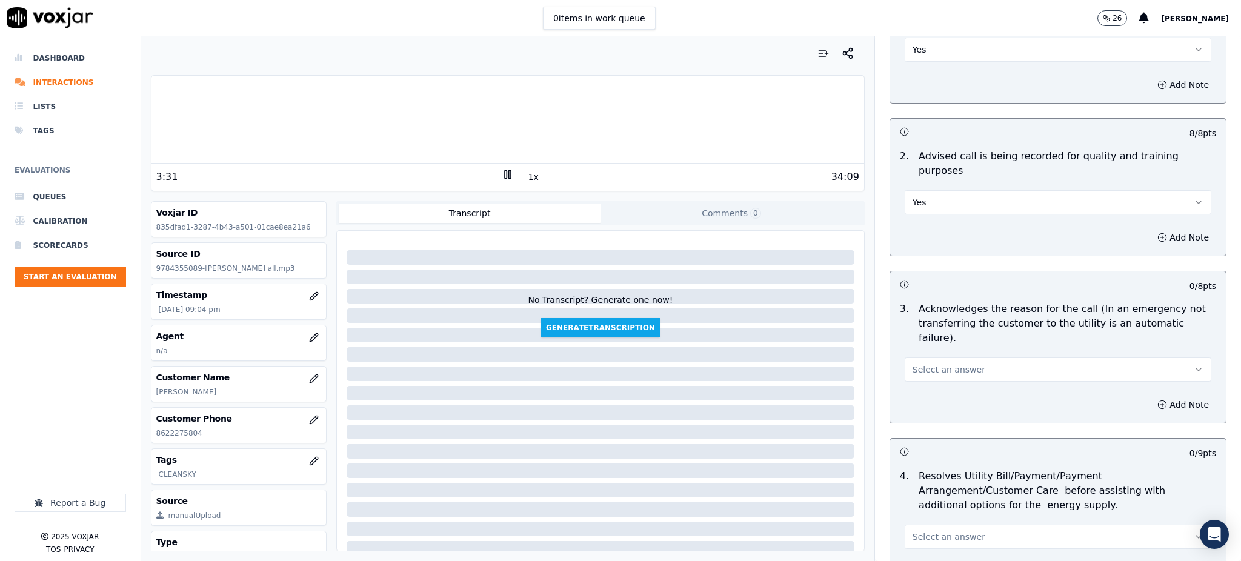
scroll to position [161, 0]
click at [912, 363] on span "Select an answer" at bounding box center [948, 369] width 73 height 12
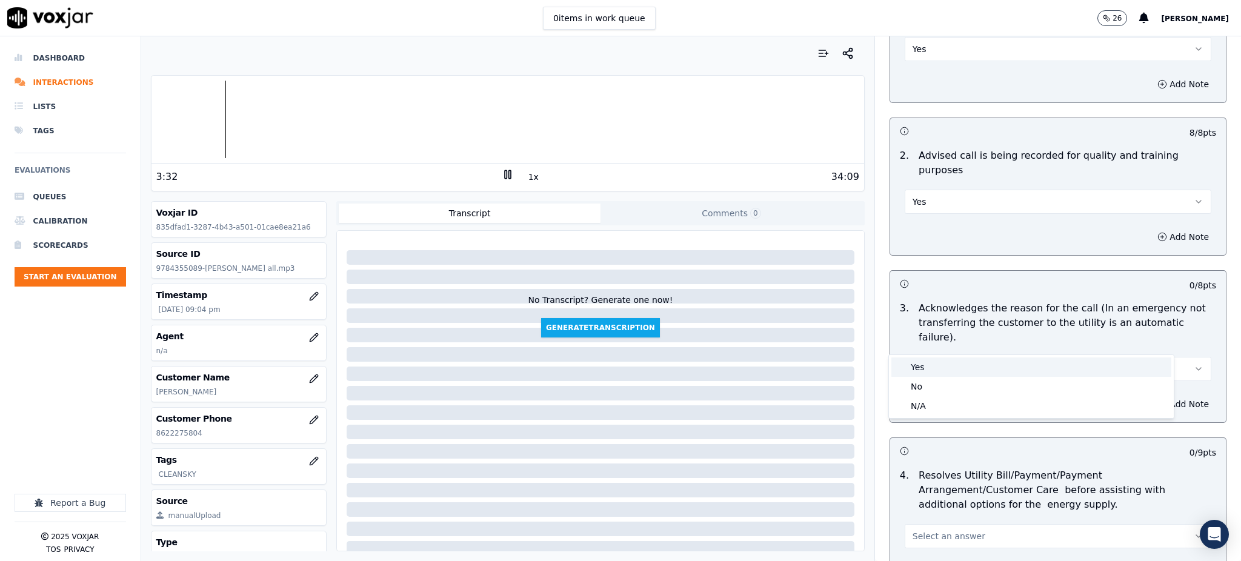
click at [908, 362] on div "Yes" at bounding box center [1031, 366] width 280 height 19
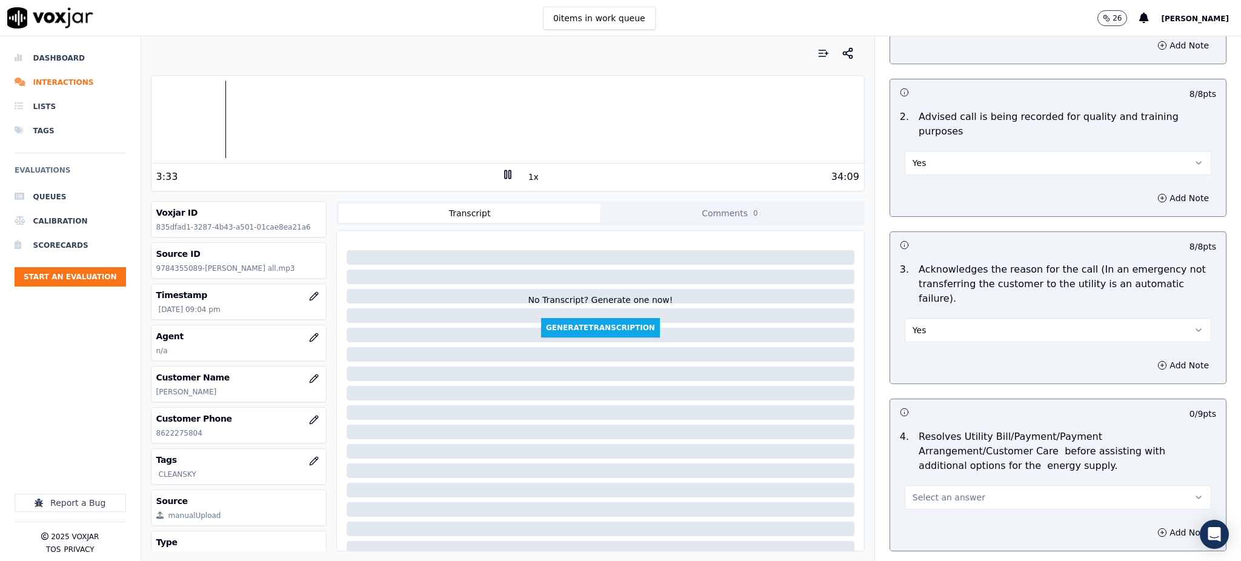
scroll to position [323, 0]
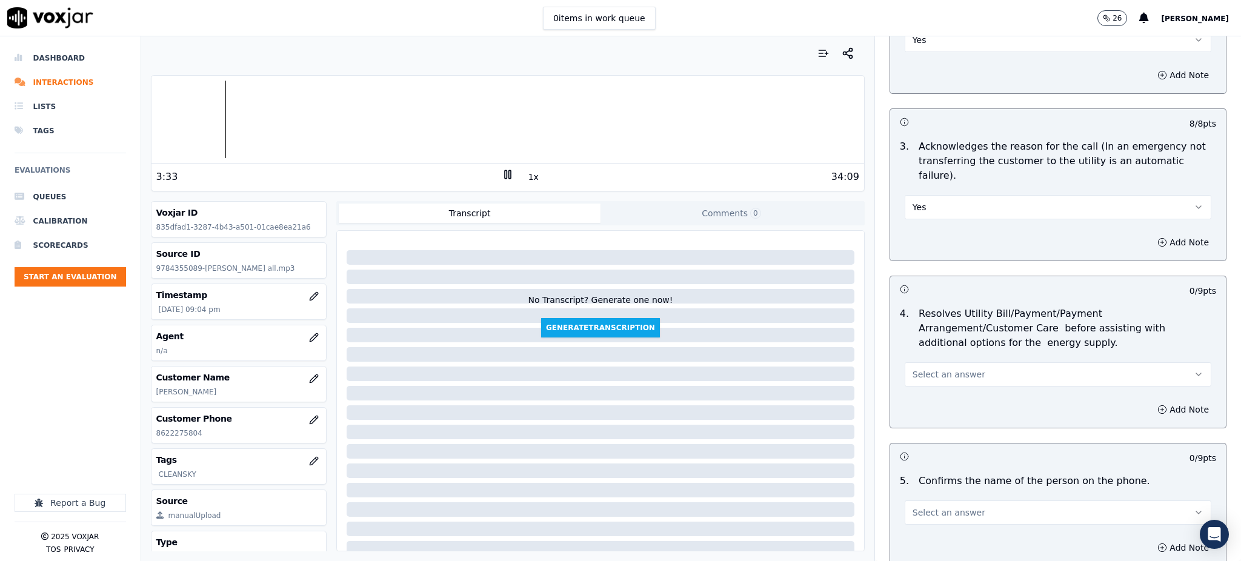
click at [923, 368] on span "Select an answer" at bounding box center [948, 374] width 73 height 12
click at [921, 367] on div "Yes" at bounding box center [1031, 372] width 280 height 19
click at [952, 362] on button "Yes" at bounding box center [1058, 374] width 307 height 24
click at [944, 372] on div "Yes" at bounding box center [1031, 372] width 280 height 19
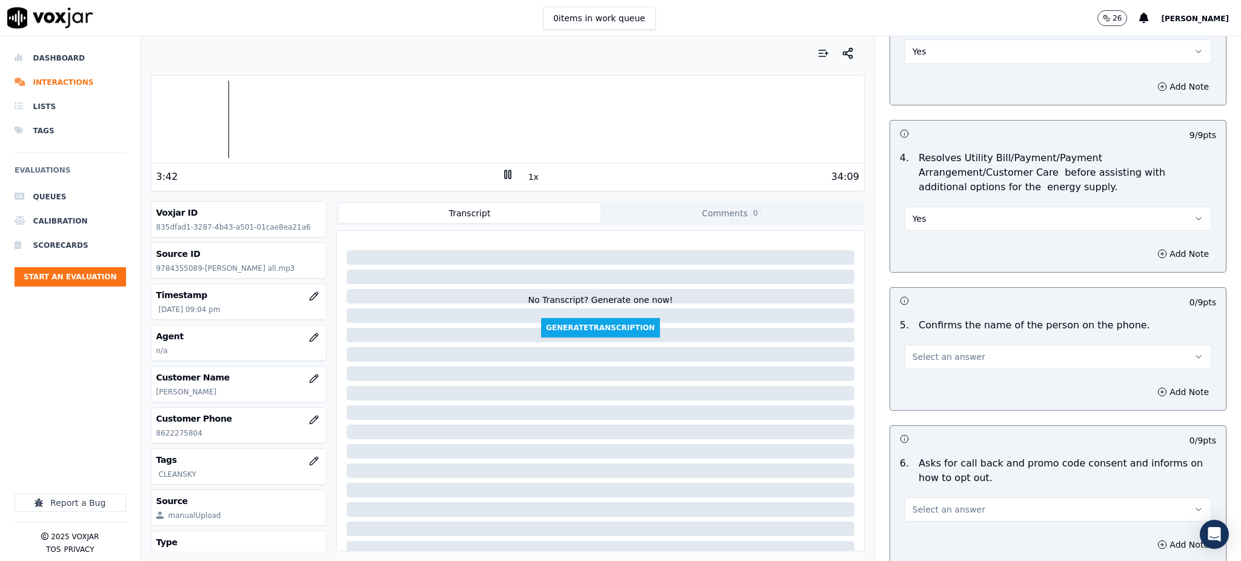
scroll to position [485, 0]
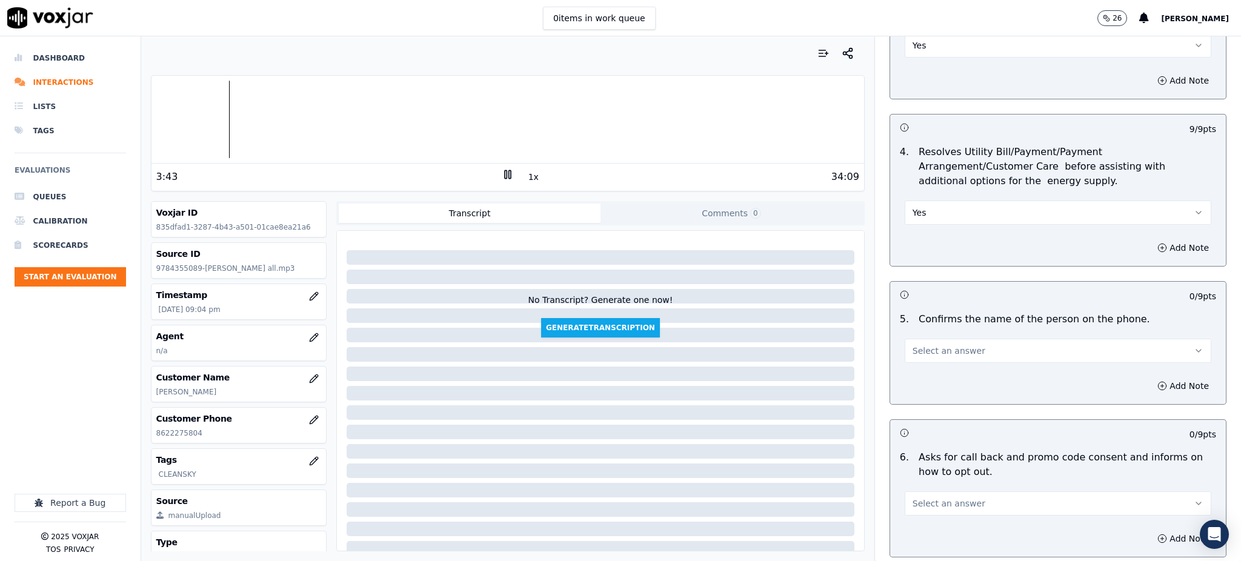
click at [936, 345] on span "Select an answer" at bounding box center [948, 351] width 73 height 12
click at [928, 353] on div "Yes" at bounding box center [1031, 349] width 280 height 19
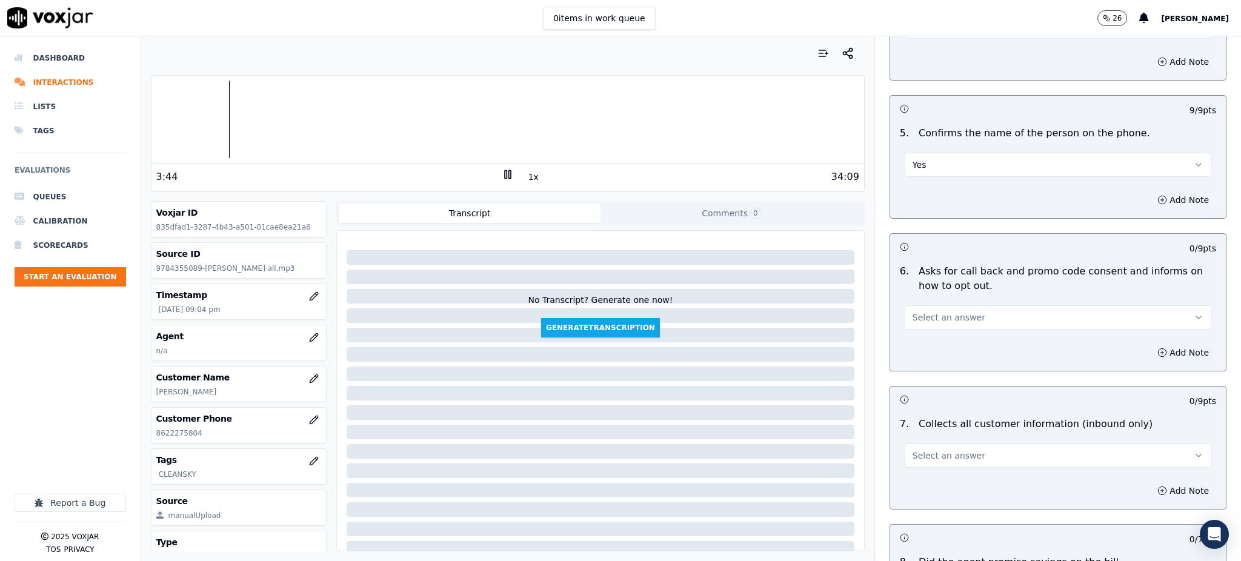
scroll to position [727, 0]
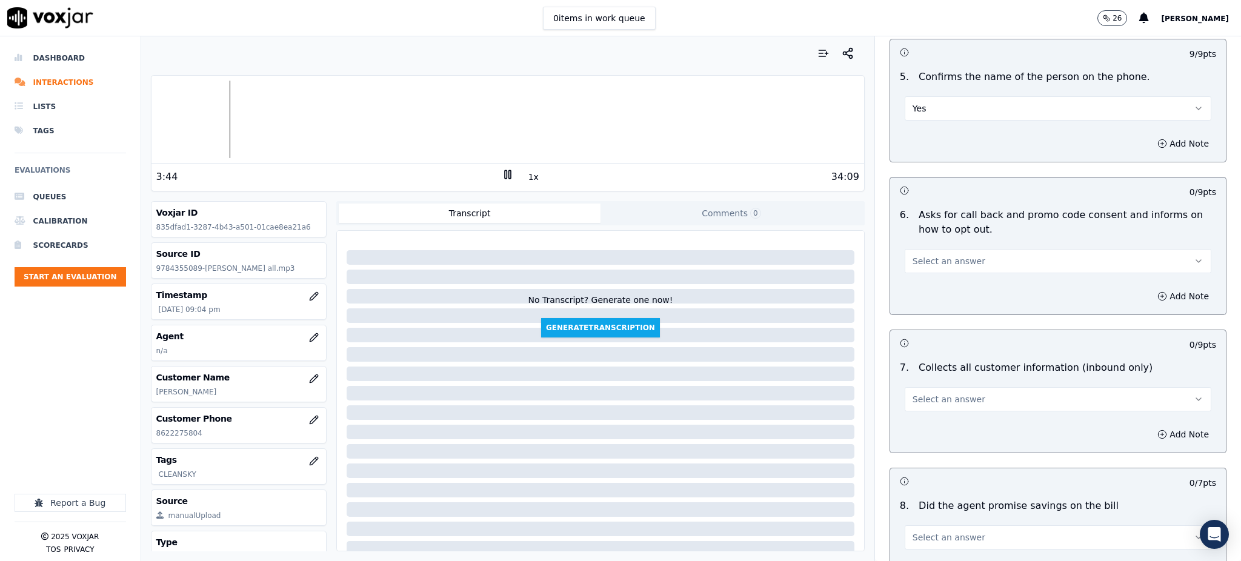
click at [927, 249] on button "Select an answer" at bounding box center [1058, 261] width 307 height 24
click at [931, 263] on div "Yes" at bounding box center [1031, 259] width 280 height 19
click at [918, 393] on span "Select an answer" at bounding box center [948, 399] width 73 height 12
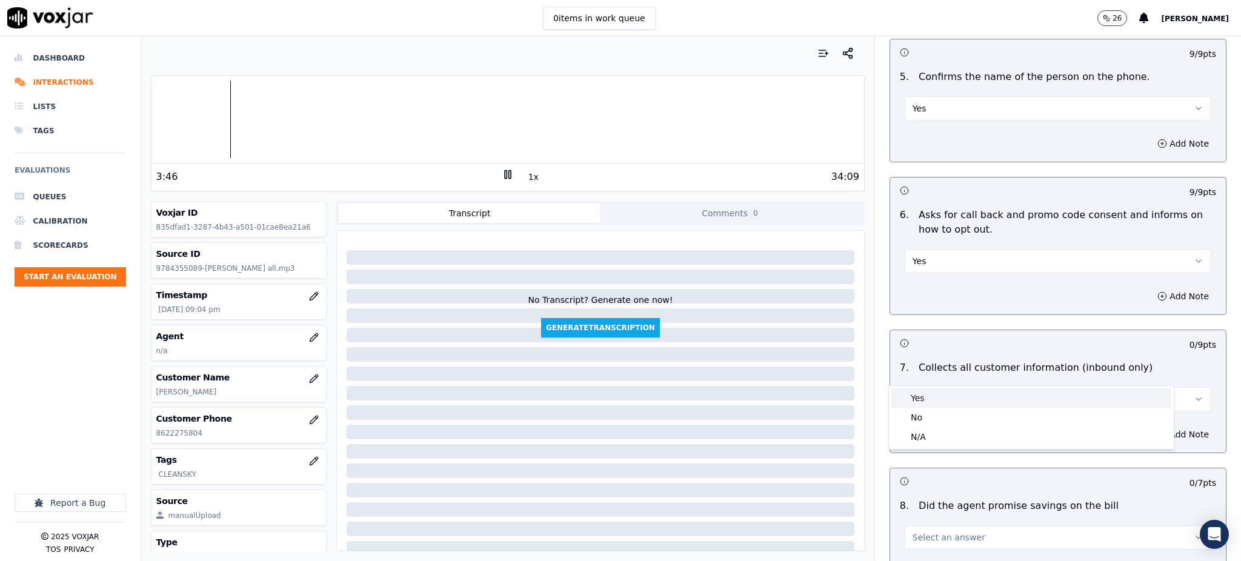
click at [914, 405] on div "Yes" at bounding box center [1031, 397] width 280 height 19
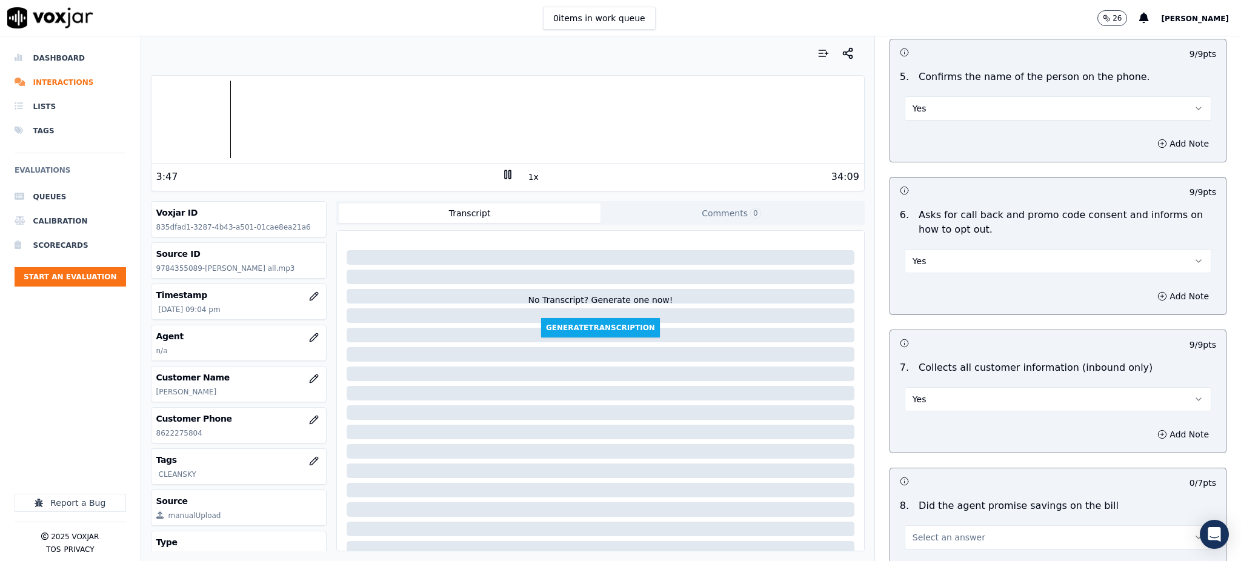
click at [926, 531] on span "Select an answer" at bounding box center [948, 537] width 73 height 12
click at [917, 445] on div "Yes" at bounding box center [1031, 442] width 280 height 19
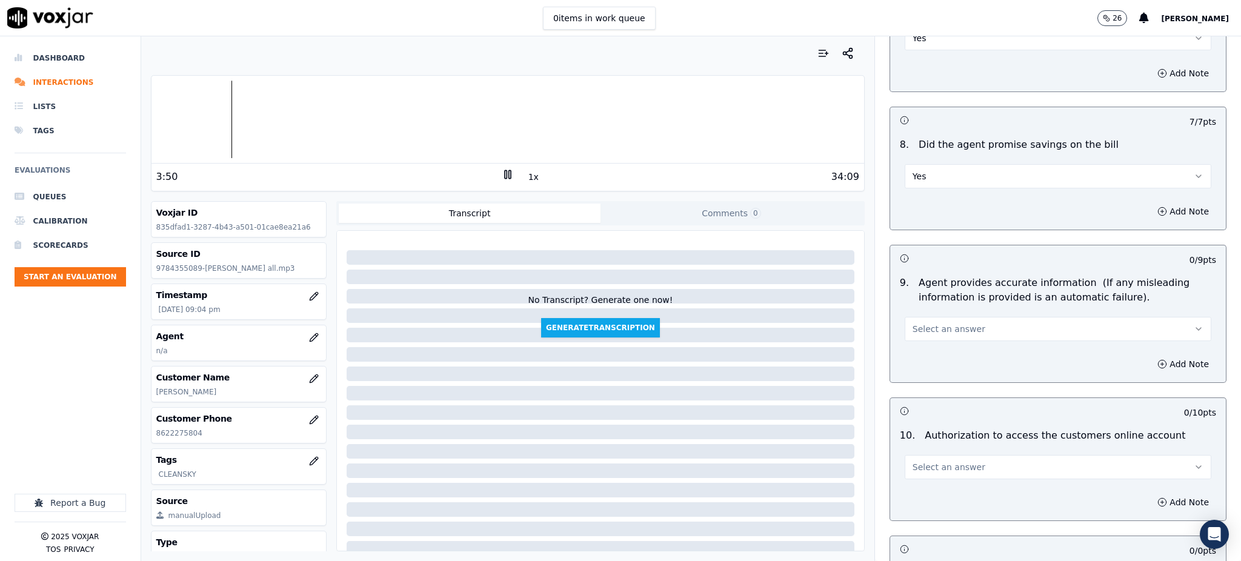
scroll to position [1131, 0]
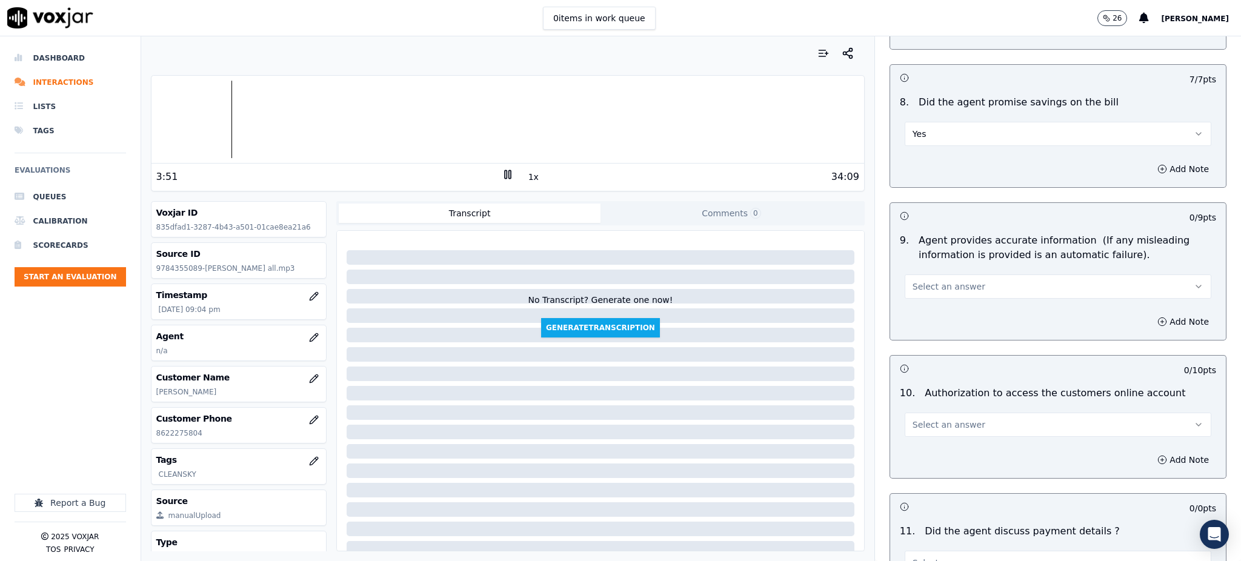
click at [937, 281] on span "Select an answer" at bounding box center [948, 287] width 73 height 12
click at [919, 287] on div "Yes" at bounding box center [1031, 285] width 280 height 19
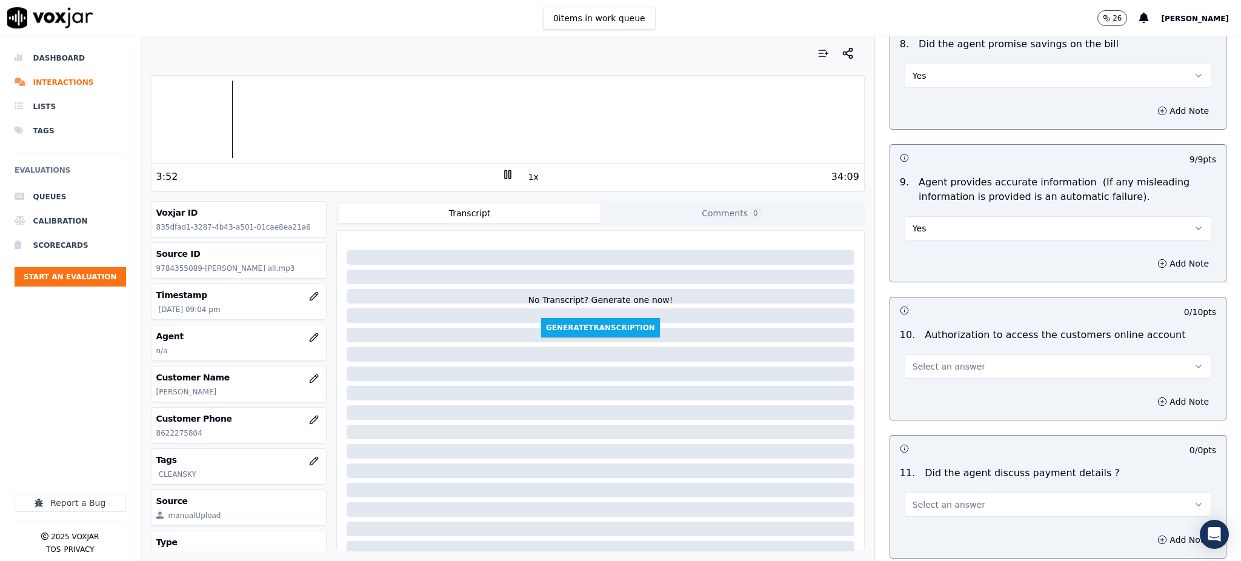
scroll to position [1292, 0]
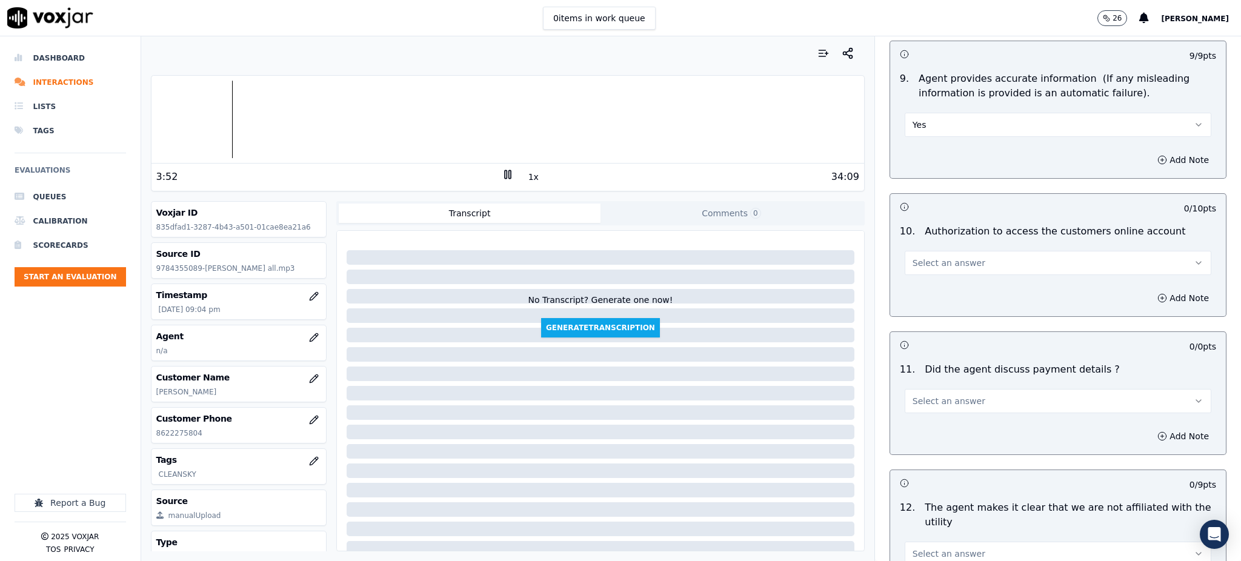
click at [915, 251] on button "Select an answer" at bounding box center [1058, 263] width 307 height 24
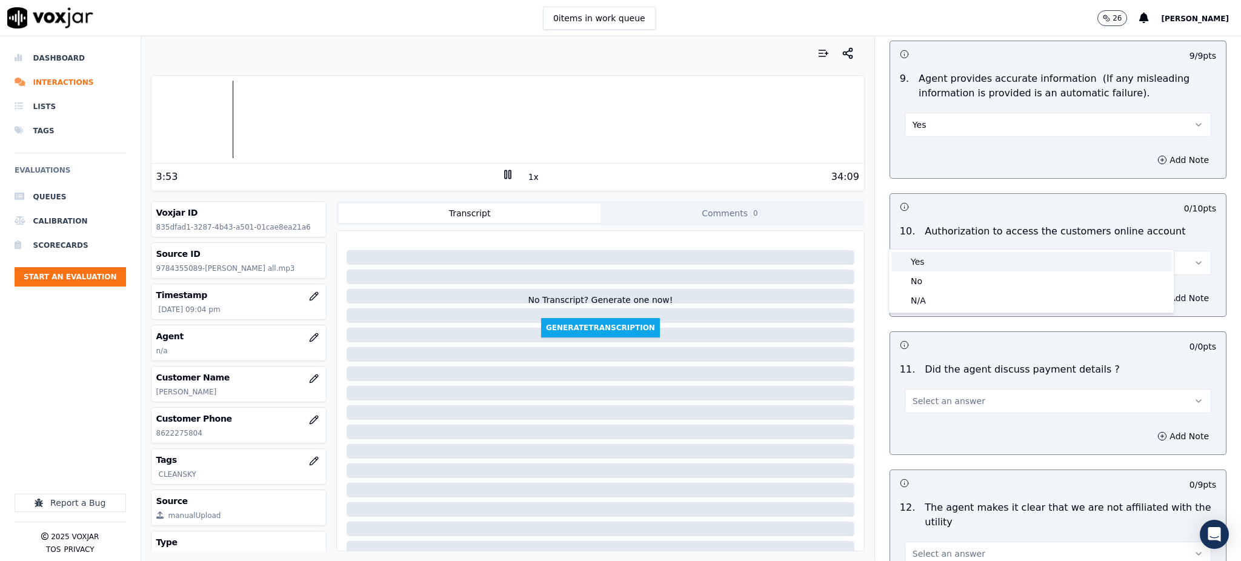
click at [926, 261] on div "Yes" at bounding box center [1031, 261] width 280 height 19
click at [912, 395] on span "Select an answer" at bounding box center [948, 401] width 73 height 12
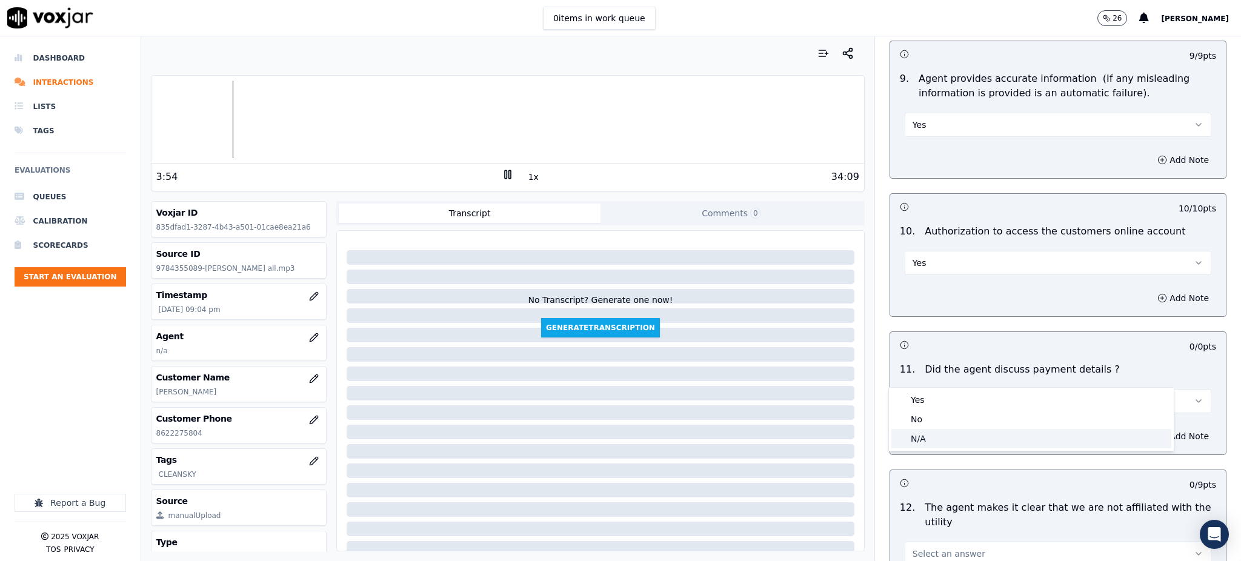
click at [912, 436] on div "N/A" at bounding box center [1031, 438] width 280 height 19
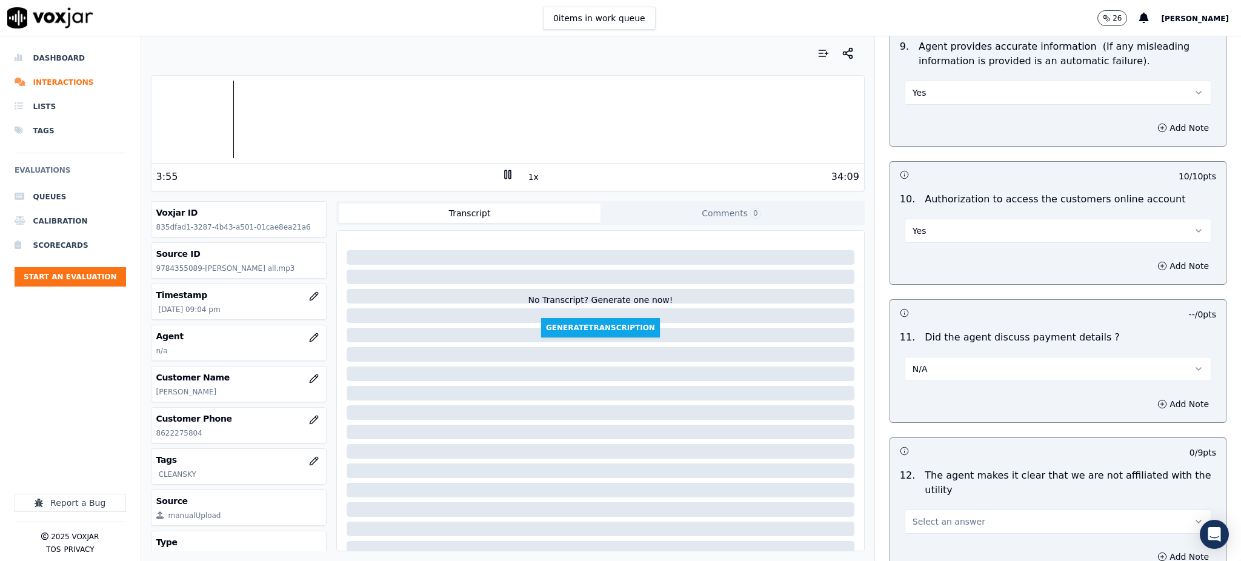
scroll to position [1535, 0]
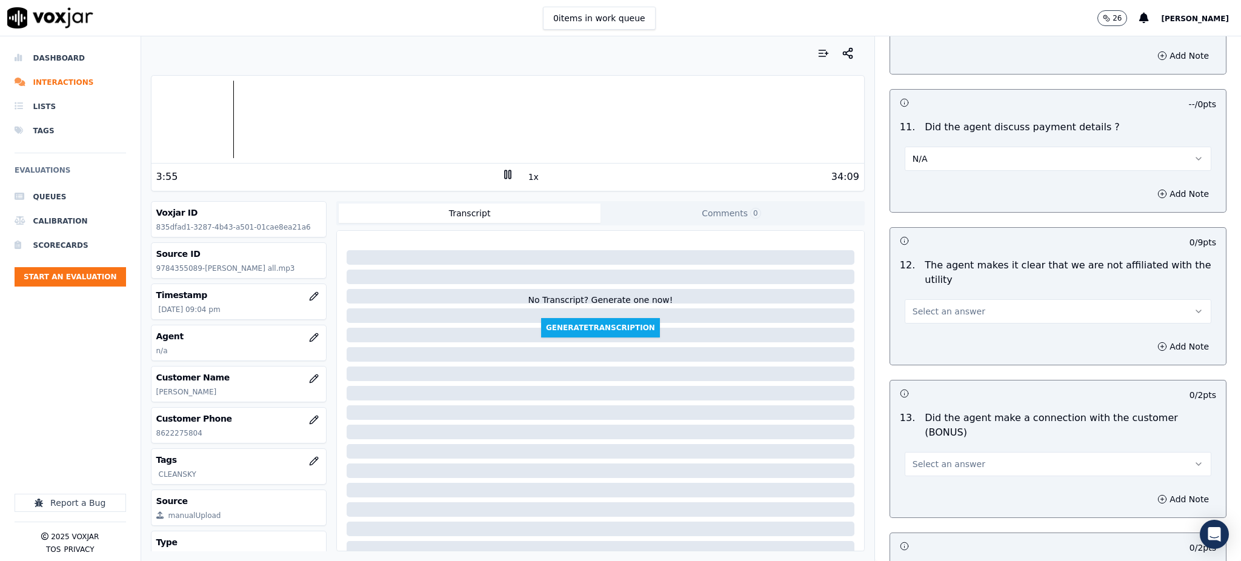
click at [920, 305] on span "Select an answer" at bounding box center [948, 311] width 73 height 12
drag, startPoint x: 928, startPoint y: 310, endPoint x: 911, endPoint y: 399, distance: 90.1
click at [928, 311] on div "Yes" at bounding box center [1031, 310] width 280 height 19
drag, startPoint x: 909, startPoint y: 425, endPoint x: 909, endPoint y: 433, distance: 8.5
click at [912, 458] on span "Select an answer" at bounding box center [948, 464] width 73 height 12
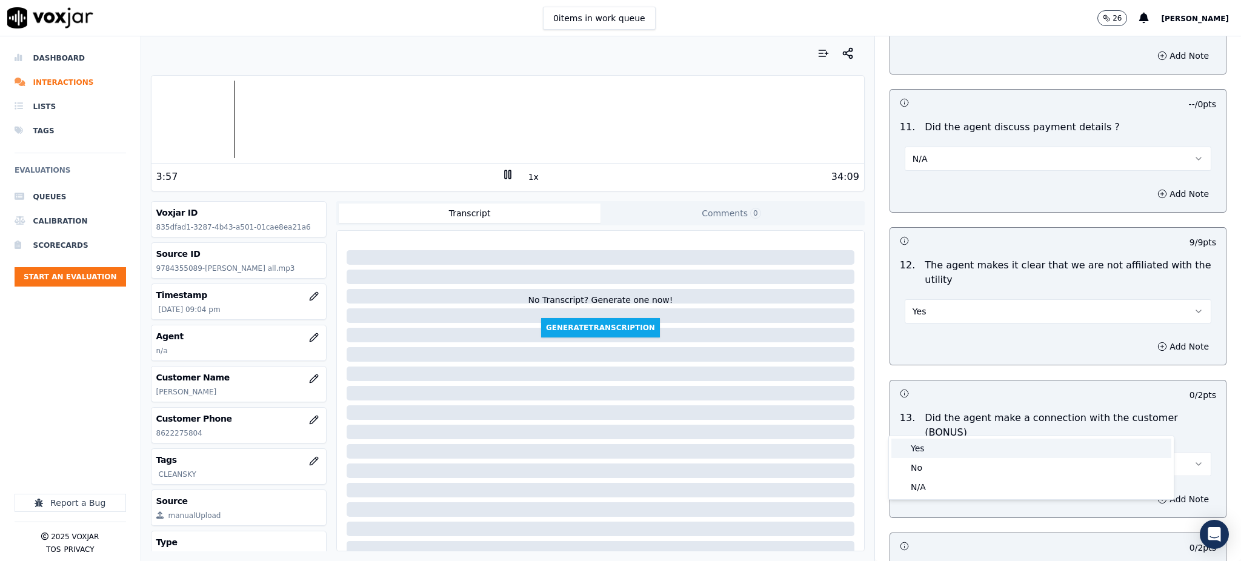
click at [908, 447] on div "Yes" at bounding box center [1031, 448] width 280 height 19
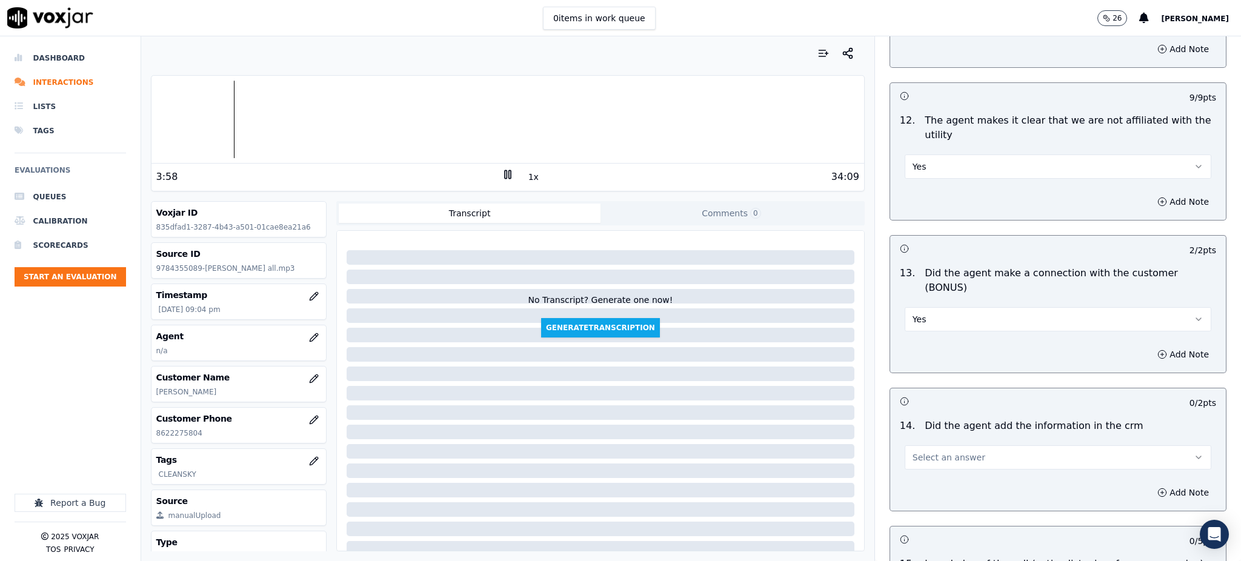
scroll to position [1696, 0]
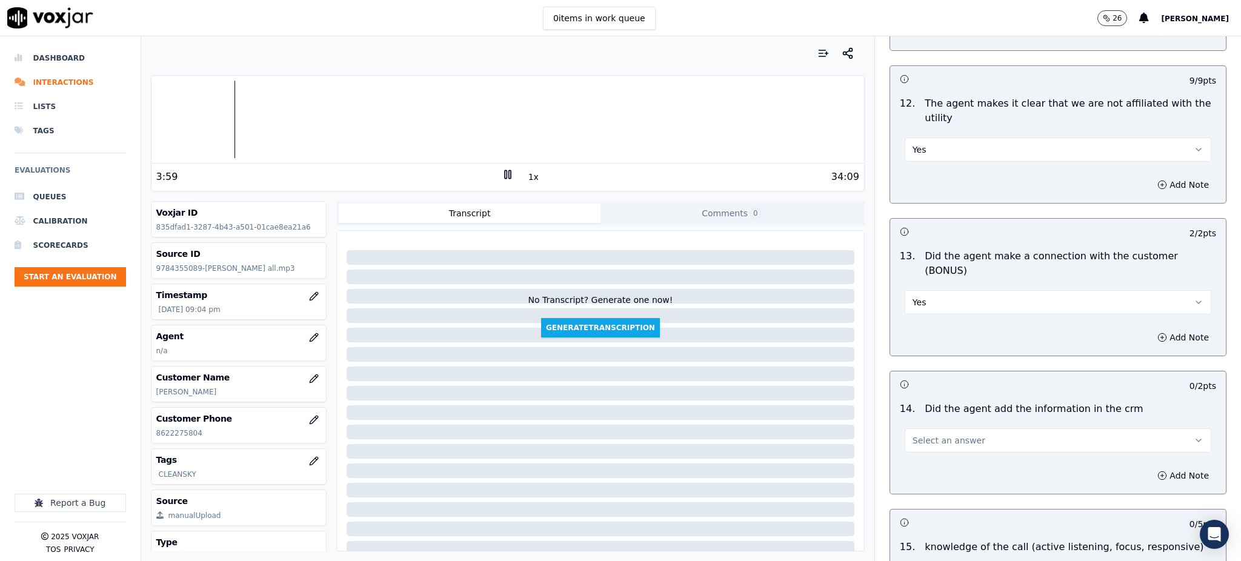
click at [915, 434] on span "Select an answer" at bounding box center [948, 440] width 73 height 12
click at [912, 434] on div "Yes" at bounding box center [1031, 425] width 280 height 19
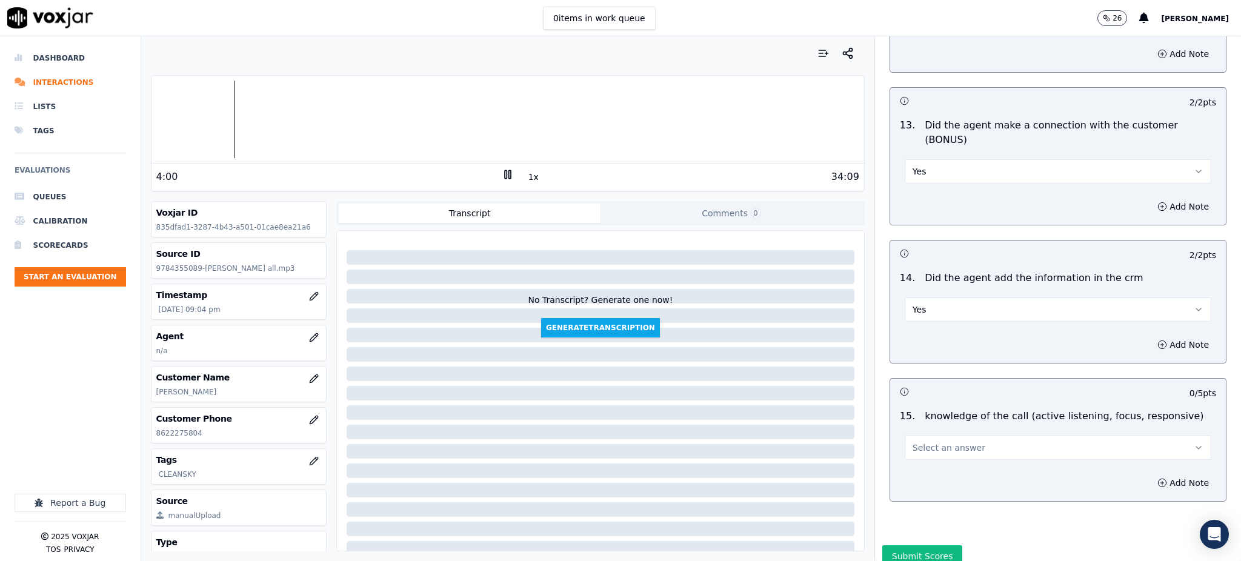
scroll to position [1834, 0]
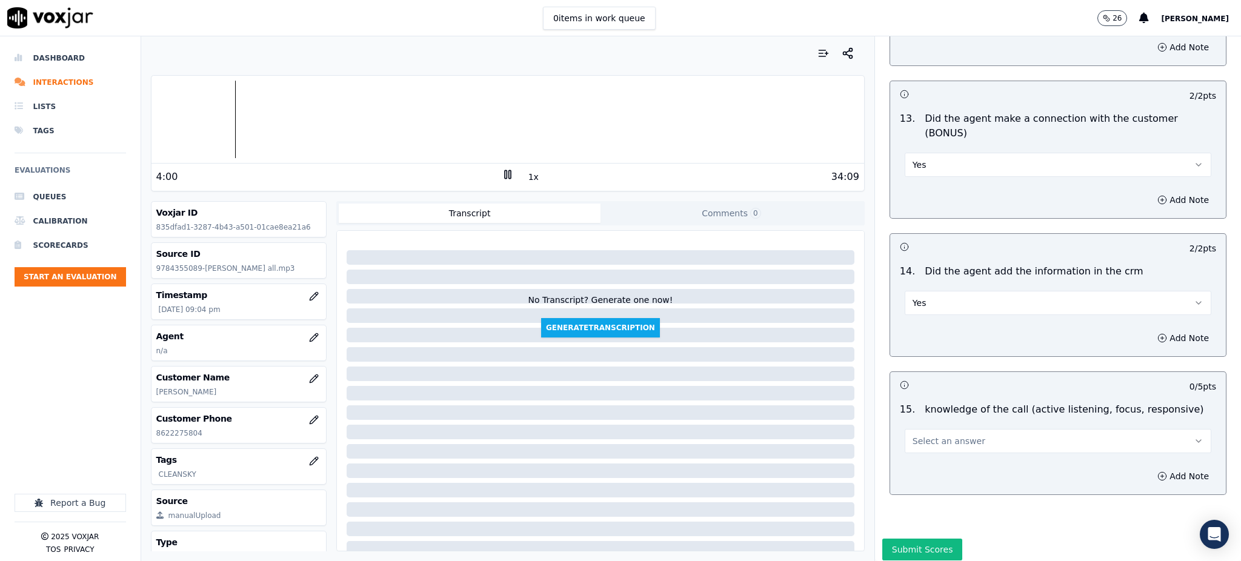
click at [924, 435] on span "Select an answer" at bounding box center [948, 441] width 73 height 12
click at [923, 422] on div "Yes" at bounding box center [1031, 425] width 280 height 19
drag, startPoint x: 900, startPoint y: 498, endPoint x: 865, endPoint y: 373, distance: 129.7
click at [900, 539] on button "Submit Scores" at bounding box center [922, 550] width 81 height 22
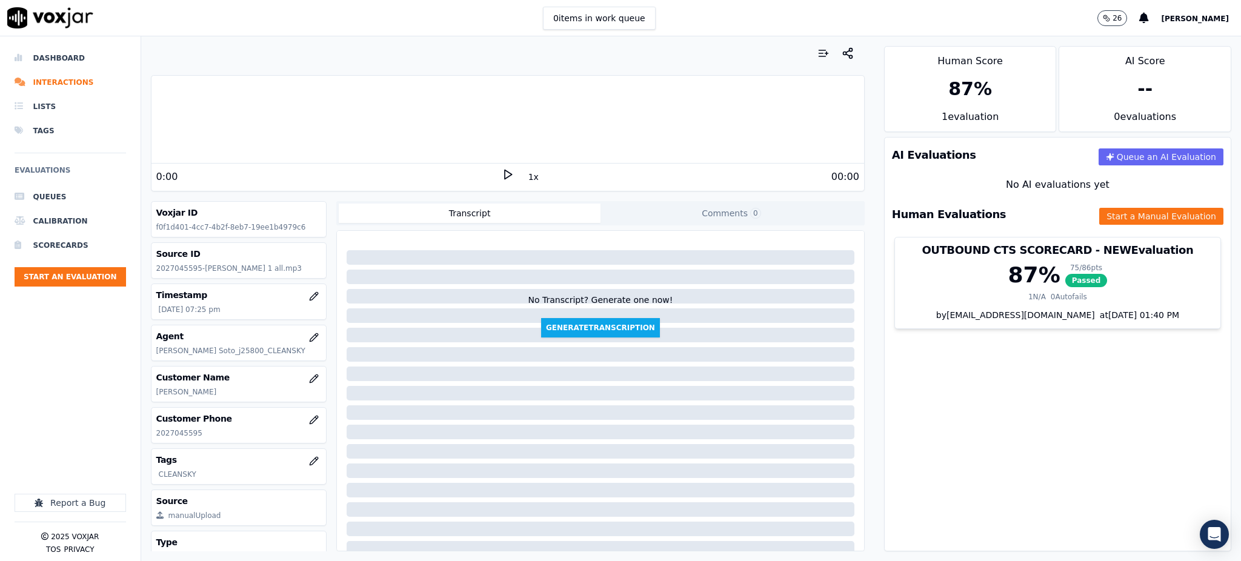
click at [505, 177] on polygon at bounding box center [508, 174] width 7 height 9
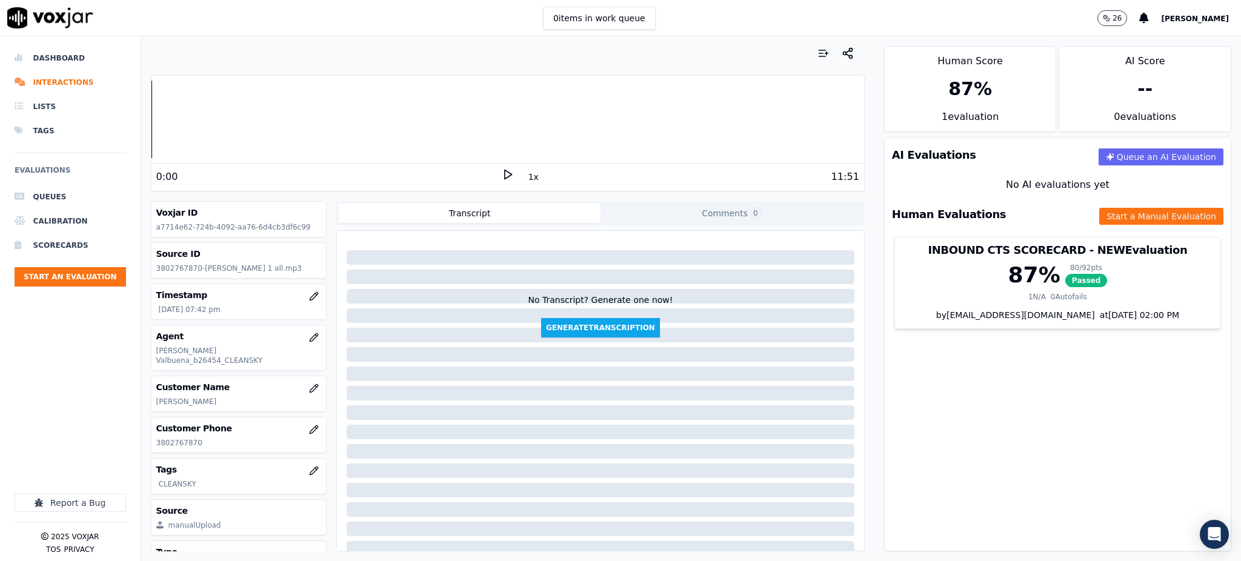
click at [502, 174] on icon at bounding box center [508, 174] width 12 height 12
click at [1114, 217] on button "Start a Manual Evaluation" at bounding box center [1161, 216] width 124 height 17
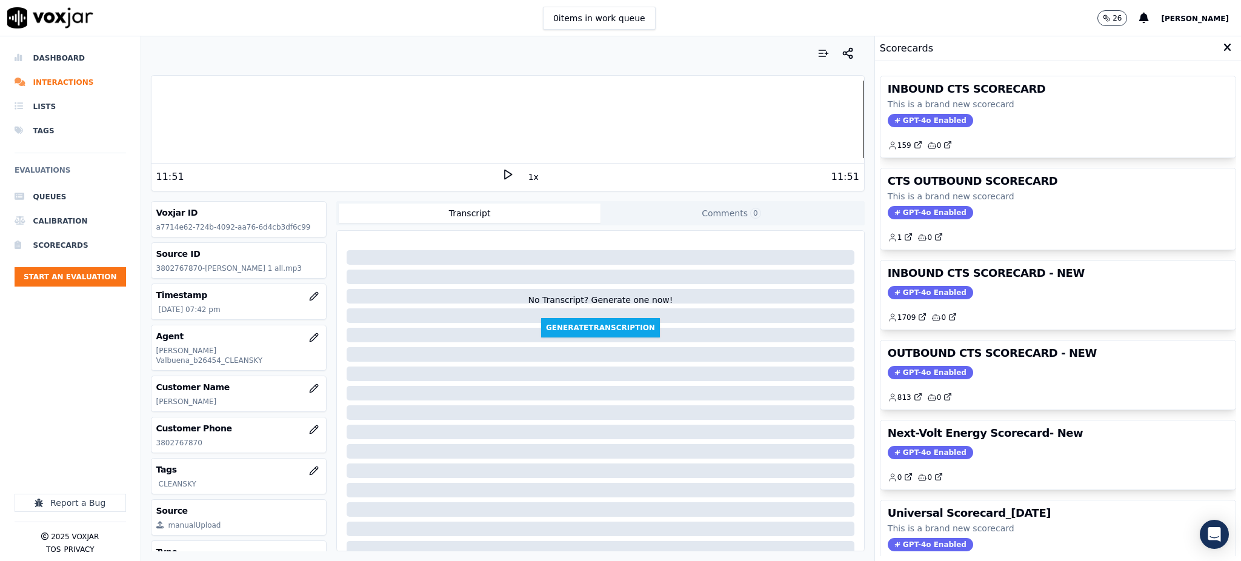
click at [910, 126] on div "INBOUND CTS SCORECARD This is a brand new scorecard GPT-4o Enabled 159 0" at bounding box center [1057, 116] width 355 height 81
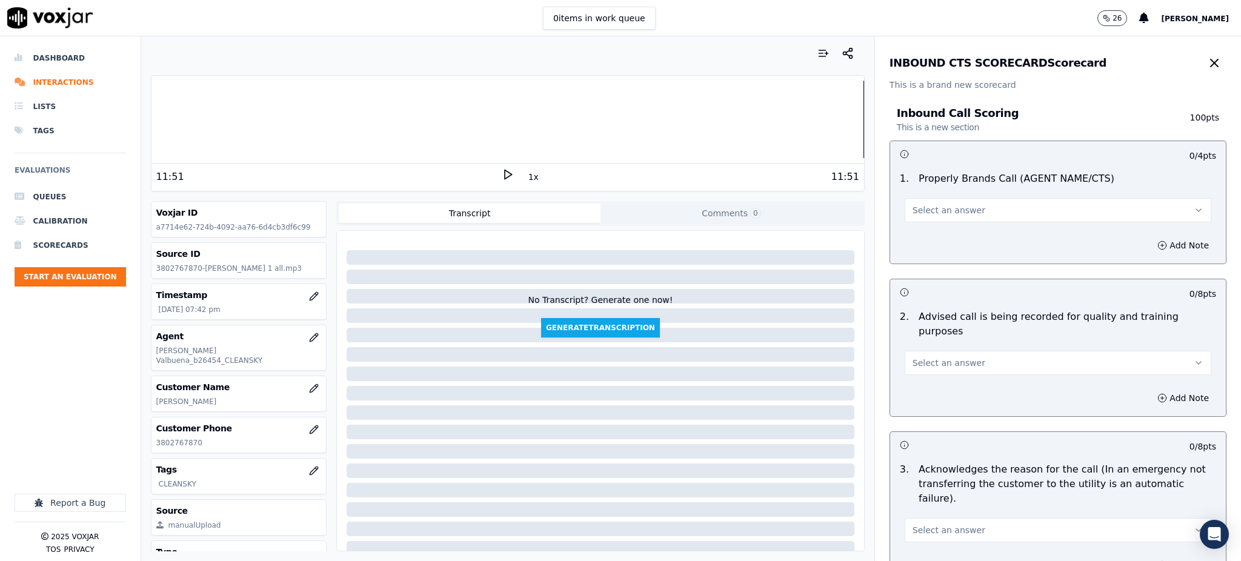
drag, startPoint x: 920, startPoint y: 211, endPoint x: 909, endPoint y: 222, distance: 15.9
click at [919, 210] on span "Select an answer" at bounding box center [948, 210] width 73 height 12
drag, startPoint x: 919, startPoint y: 241, endPoint x: 906, endPoint y: 327, distance: 87.0
click at [918, 241] on div "Yes" at bounding box center [1031, 237] width 280 height 19
click at [912, 357] on span "Select an answer" at bounding box center [948, 363] width 73 height 12
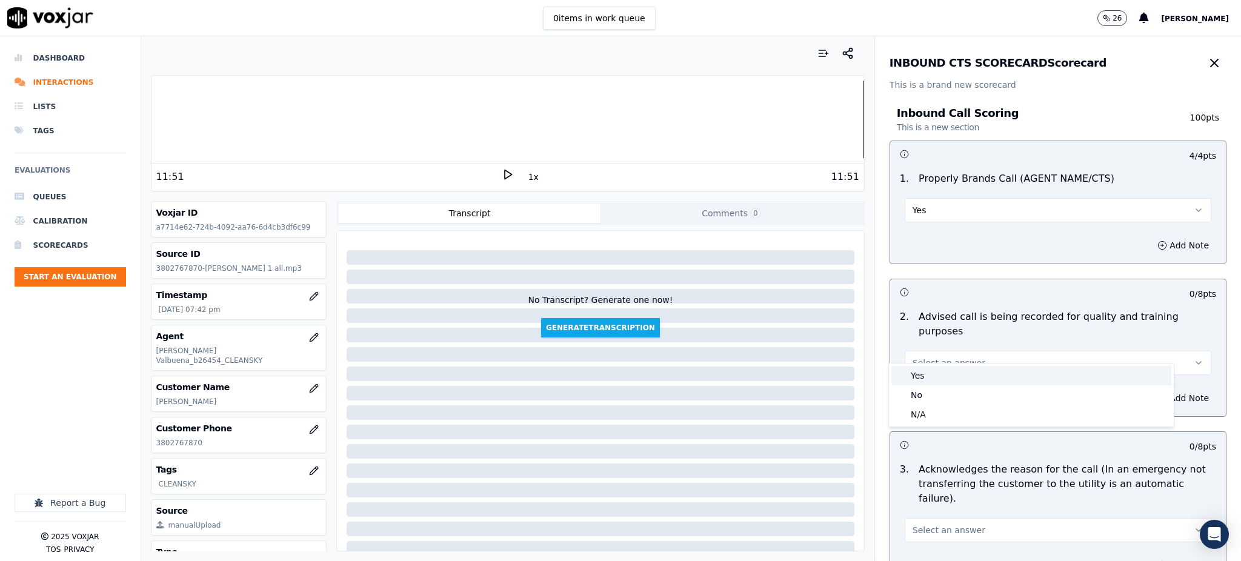
click at [909, 378] on div "Yes" at bounding box center [1031, 375] width 280 height 19
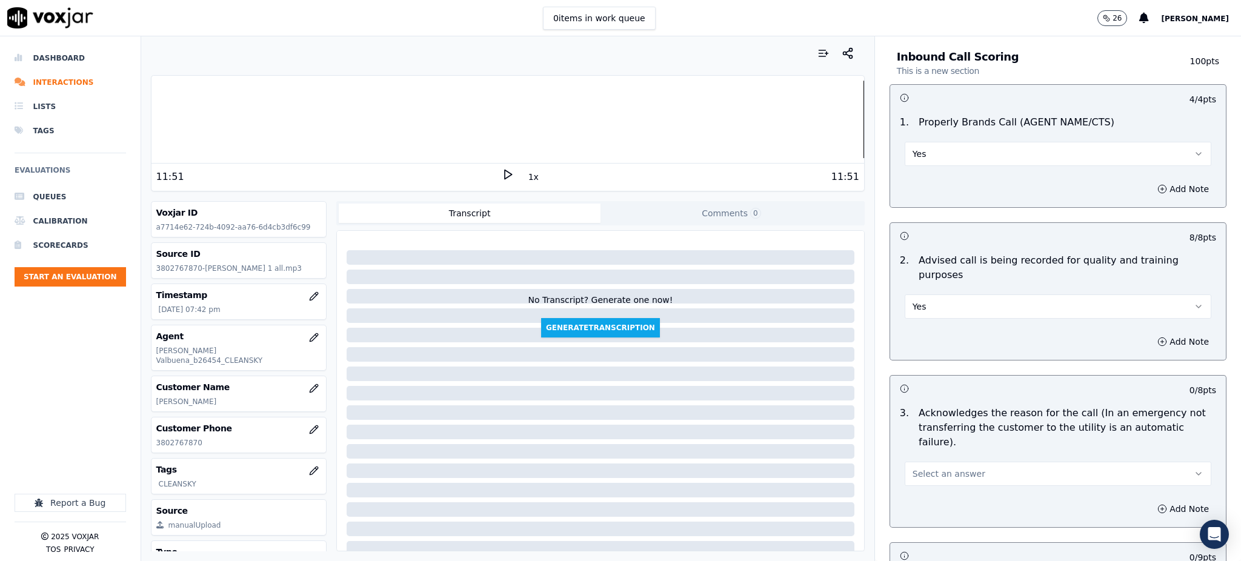
scroll to position [242, 0]
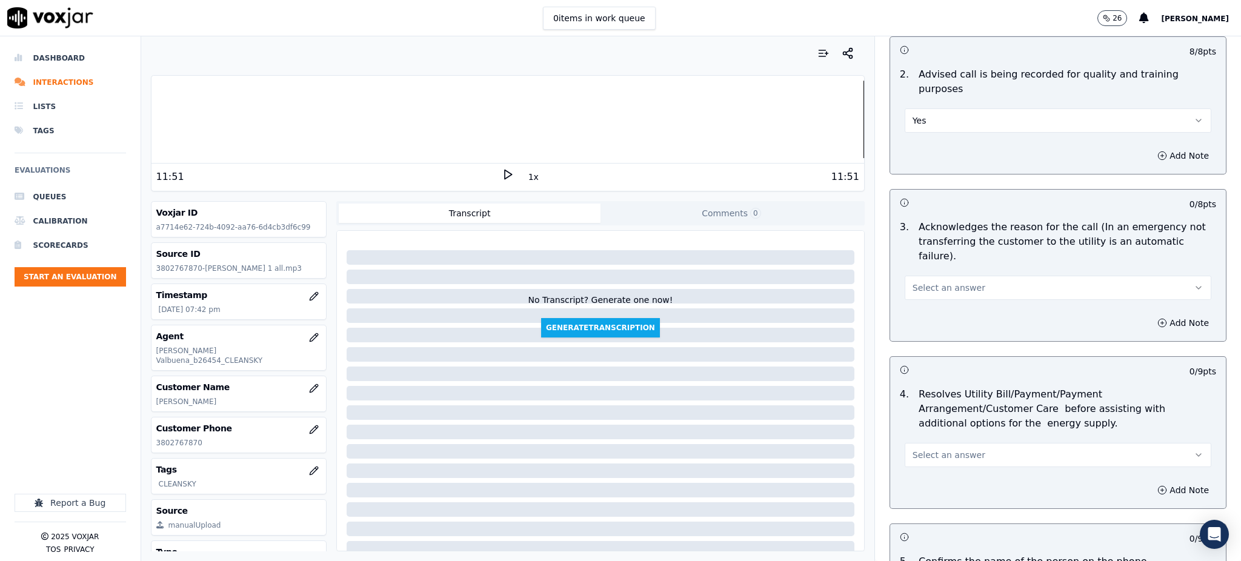
click at [916, 282] on span "Select an answer" at bounding box center [948, 288] width 73 height 12
click at [905, 288] on div "Yes" at bounding box center [1031, 285] width 280 height 19
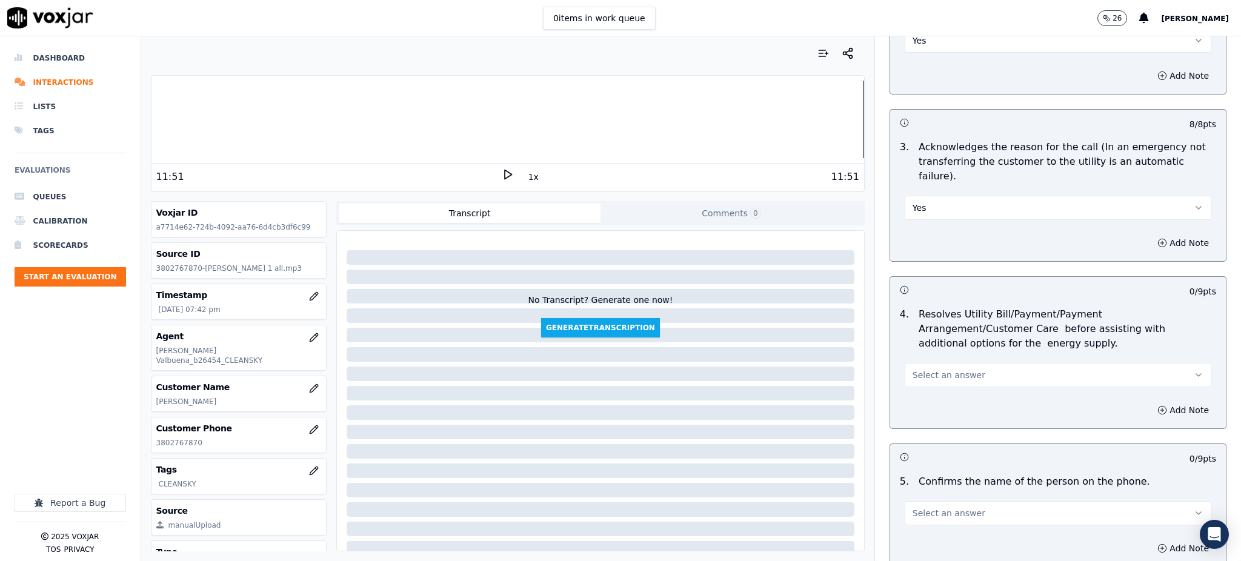
scroll to position [323, 0]
click at [921, 368] on span "Select an answer" at bounding box center [948, 374] width 73 height 12
click at [920, 368] on div "Yes" at bounding box center [1031, 372] width 280 height 19
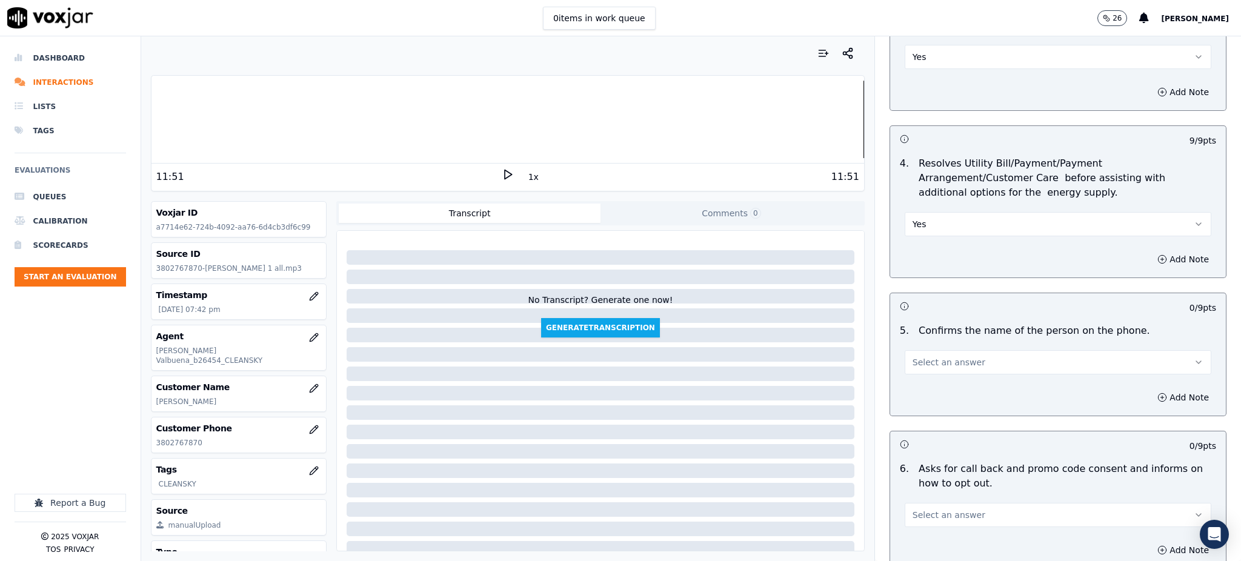
scroll to position [565, 0]
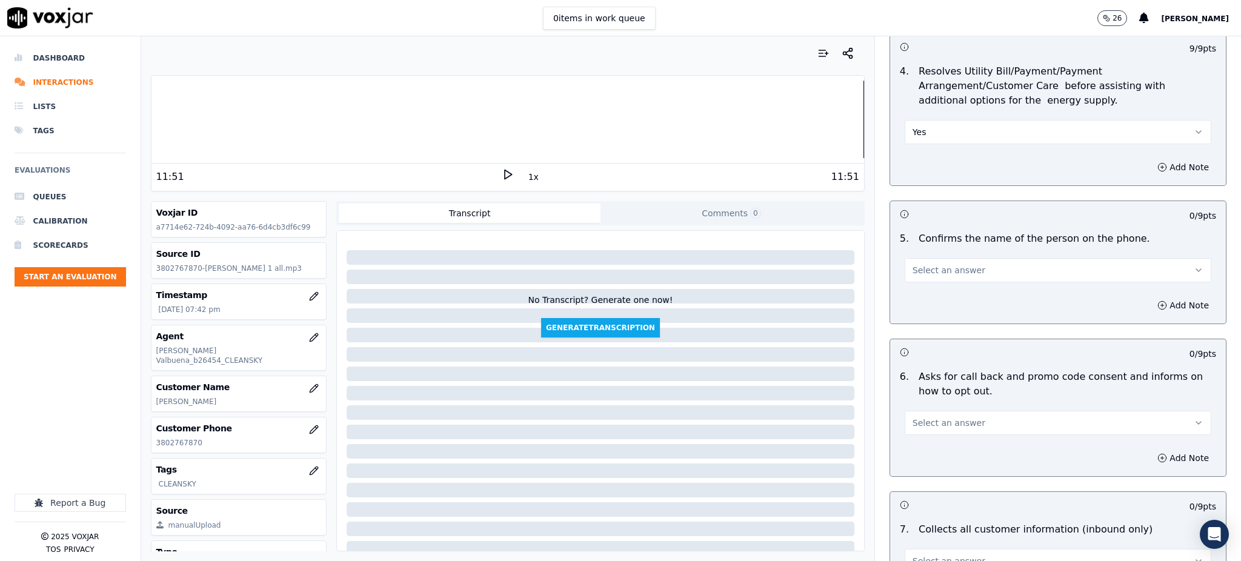
drag, startPoint x: 936, startPoint y: 236, endPoint x: 923, endPoint y: 250, distance: 19.3
click at [935, 264] on span "Select an answer" at bounding box center [948, 270] width 73 height 12
click at [915, 272] on div "Yes" at bounding box center [1031, 268] width 280 height 19
click at [926, 417] on span "Select an answer" at bounding box center [948, 423] width 73 height 12
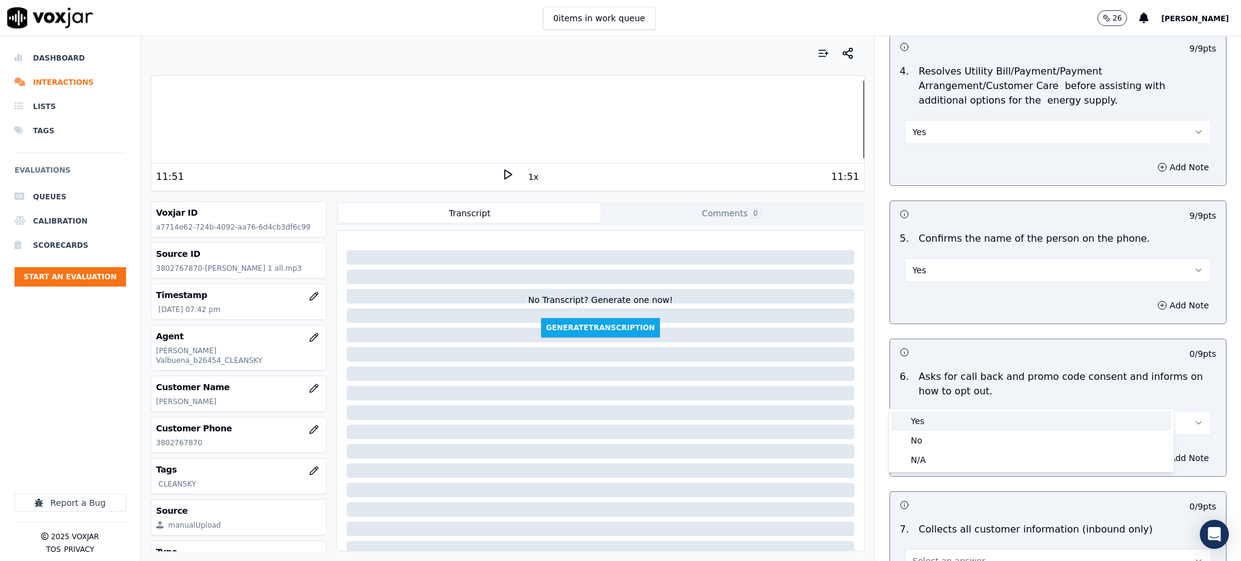
click at [941, 419] on div "Yes" at bounding box center [1031, 420] width 280 height 19
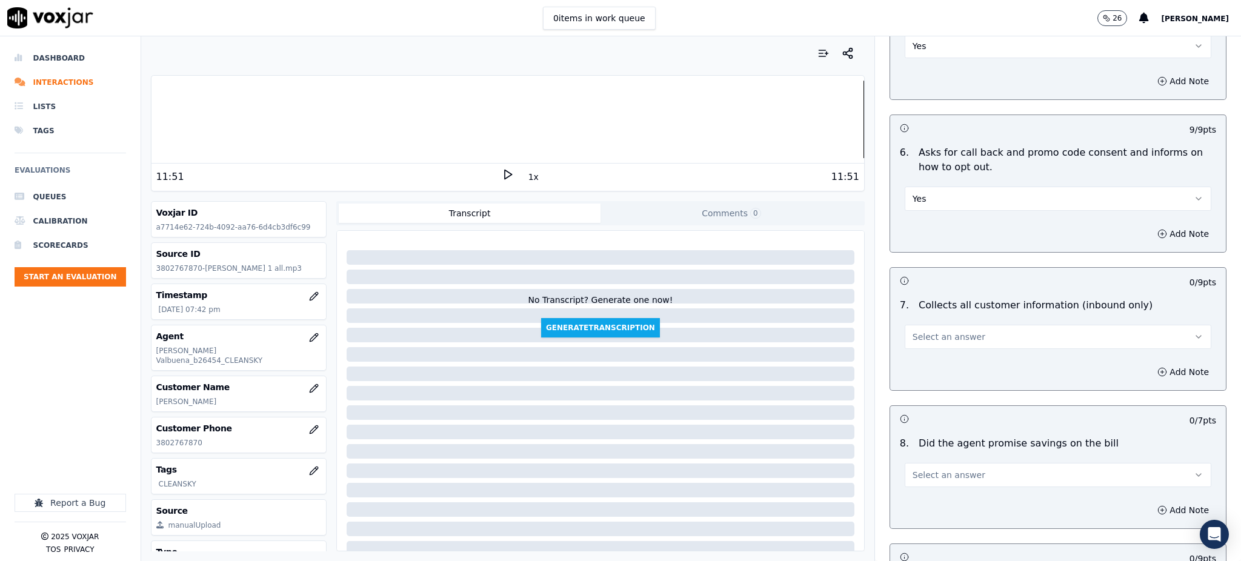
scroll to position [808, 0]
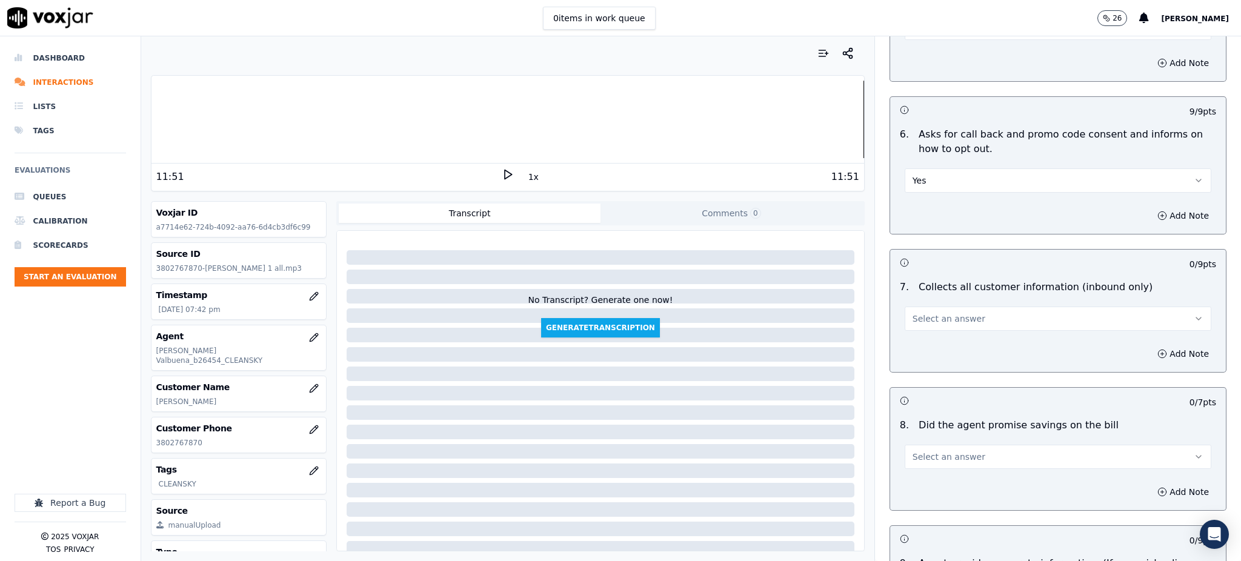
click at [912, 313] on span "Select an answer" at bounding box center [948, 319] width 73 height 12
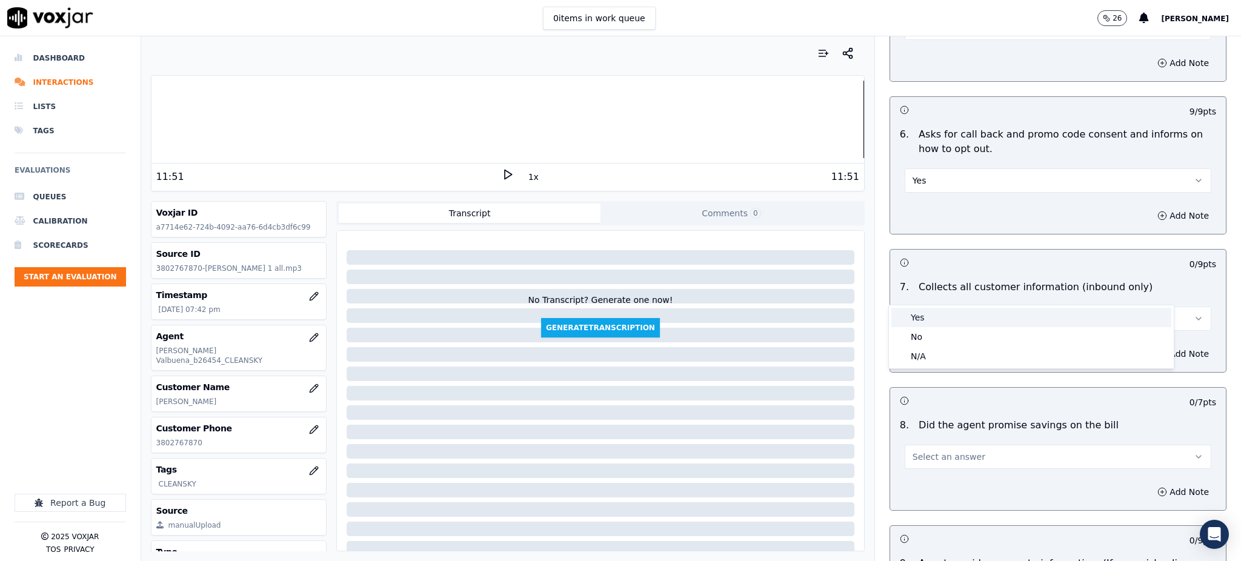
click at [919, 321] on div "Yes" at bounding box center [1031, 317] width 280 height 19
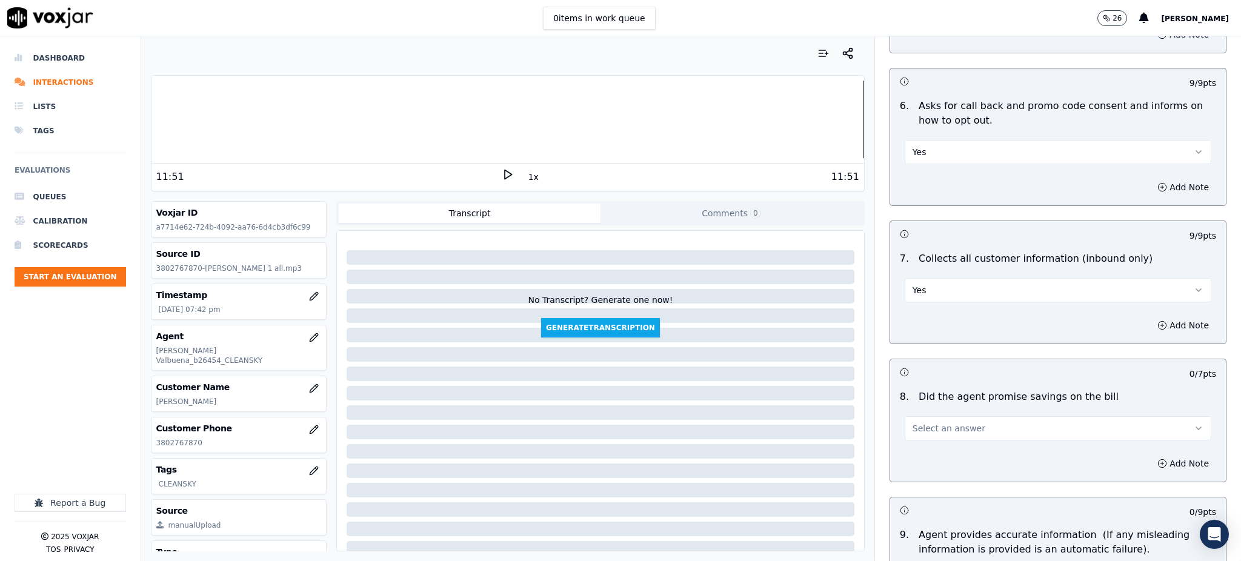
scroll to position [0, 0]
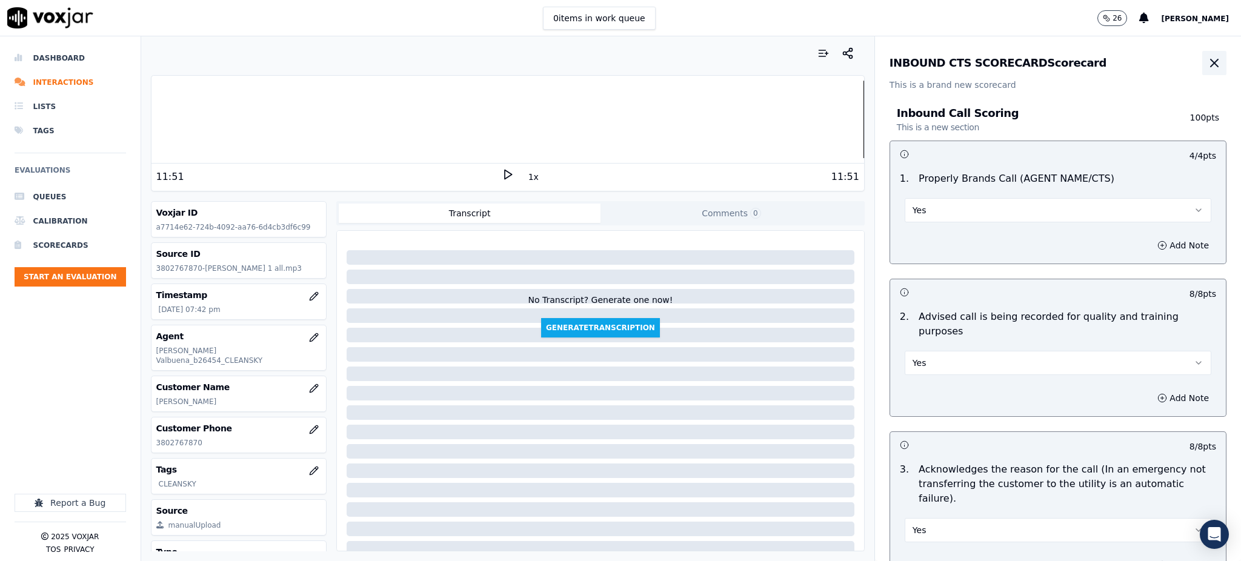
click at [1207, 61] on icon "button" at bounding box center [1214, 63] width 15 height 15
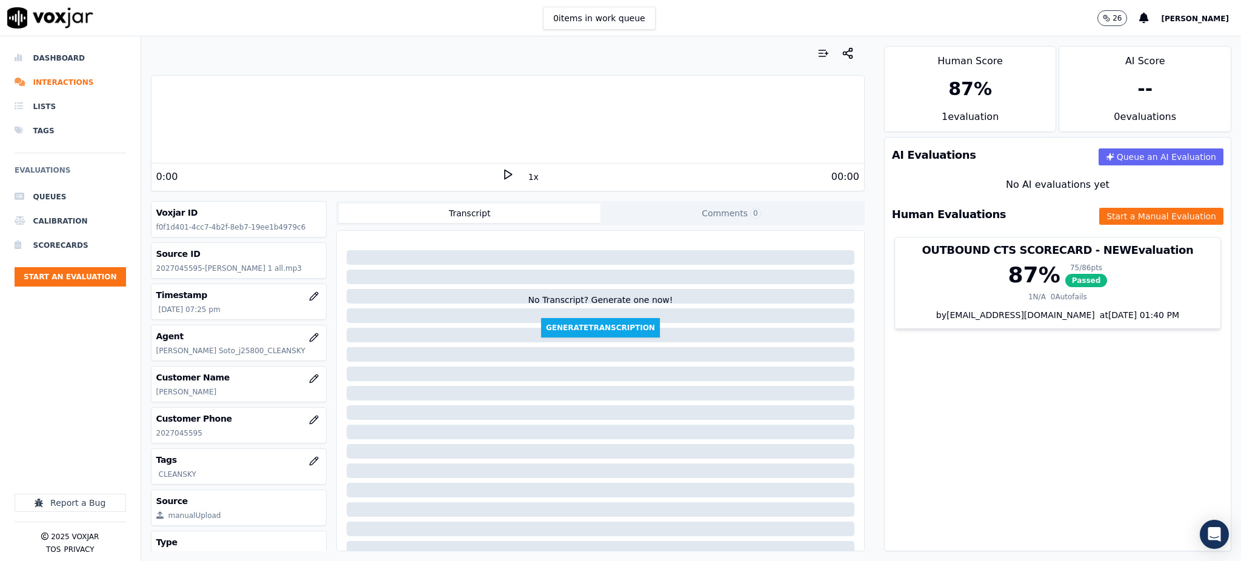
click at [502, 173] on icon at bounding box center [508, 174] width 12 height 12
click at [502, 171] on icon at bounding box center [508, 174] width 12 height 12
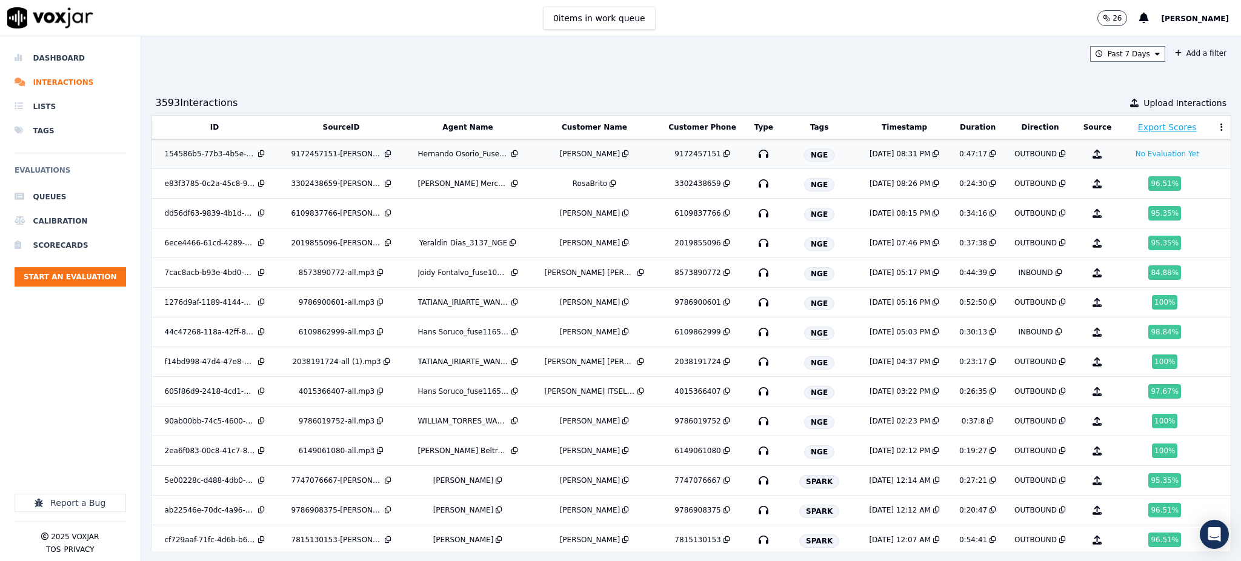
click at [754, 153] on icon "button" at bounding box center [763, 153] width 19 height 19
click at [754, 182] on icon "button" at bounding box center [763, 183] width 19 height 19
click at [754, 184] on icon "button" at bounding box center [763, 183] width 19 height 19
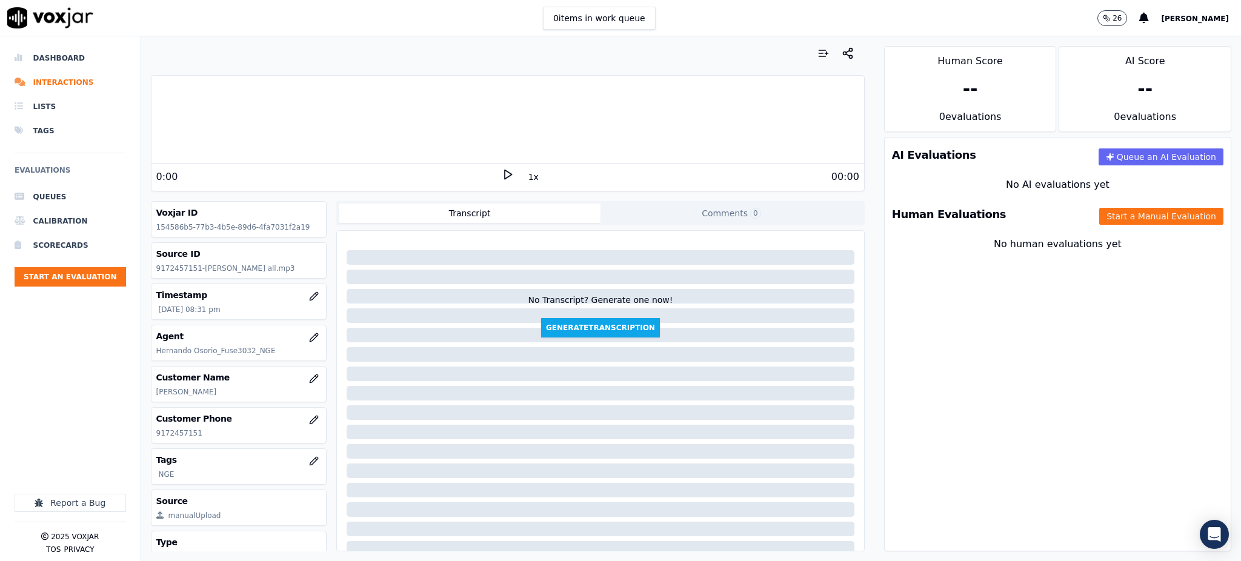
click at [502, 175] on icon at bounding box center [508, 174] width 12 height 12
drag, startPoint x: 147, startPoint y: 435, endPoint x: 156, endPoint y: 439, distance: 10.6
click at [156, 439] on div "Customer Phone [PHONE_NUMBER]" at bounding box center [238, 425] width 175 height 35
copy p "9172457151"
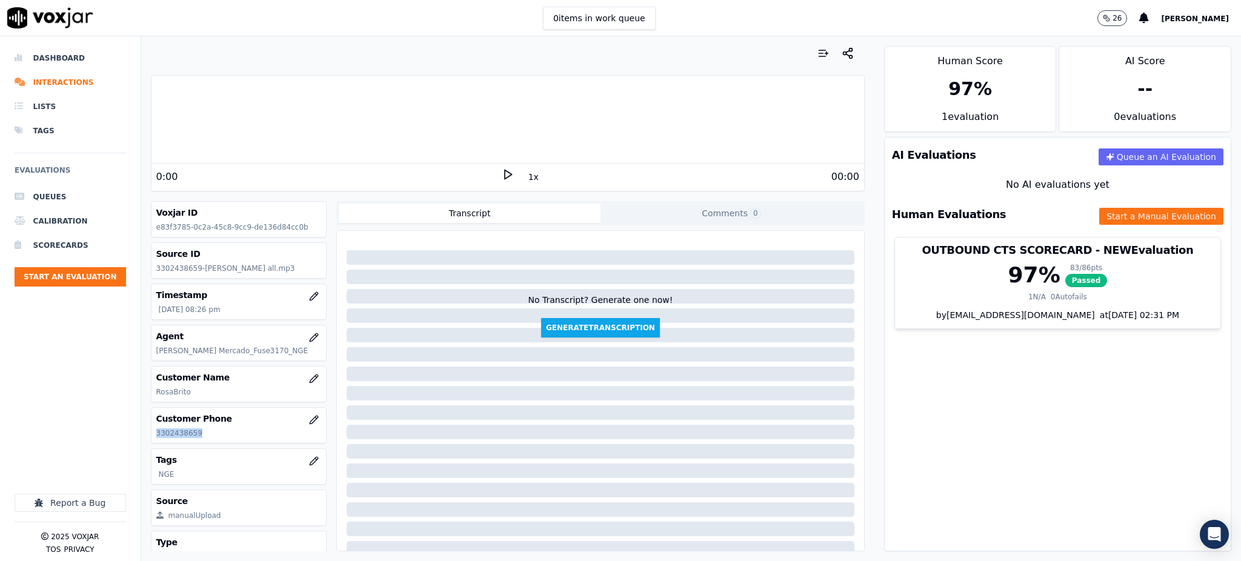
drag, startPoint x: 201, startPoint y: 437, endPoint x: 157, endPoint y: 439, distance: 44.2
click at [157, 439] on div "Customer Phone [PHONE_NUMBER]" at bounding box center [238, 425] width 175 height 35
copy p "3302438659"
click at [505, 175] on icon at bounding box center [508, 174] width 12 height 12
click at [505, 170] on rect at bounding box center [506, 174] width 2 height 8
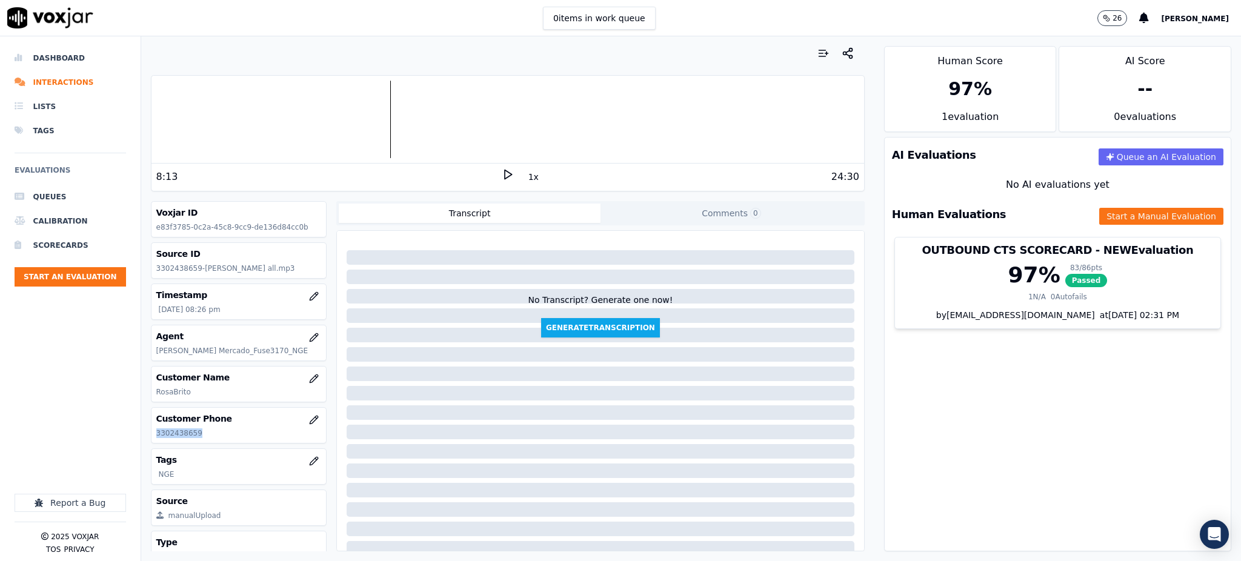
click at [502, 174] on icon at bounding box center [508, 174] width 12 height 12
click at [1132, 214] on button "Start a Manual Evaluation" at bounding box center [1161, 216] width 124 height 17
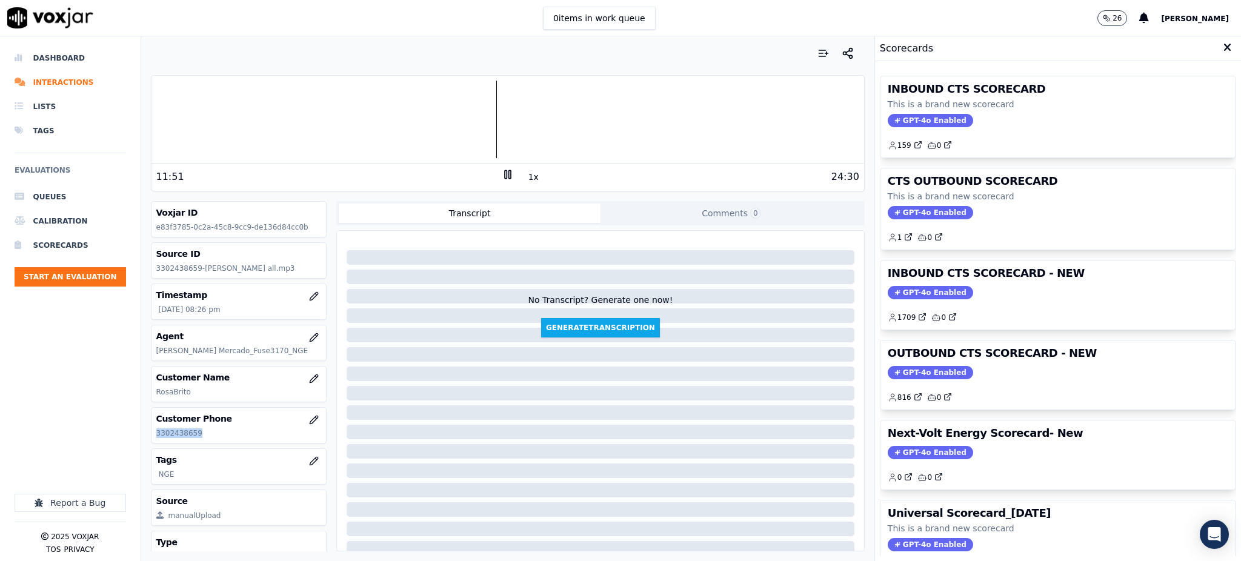
drag, startPoint x: 925, startPoint y: 116, endPoint x: 919, endPoint y: 121, distance: 8.2
click at [924, 116] on span "GPT-4o Enabled" at bounding box center [930, 120] width 85 height 13
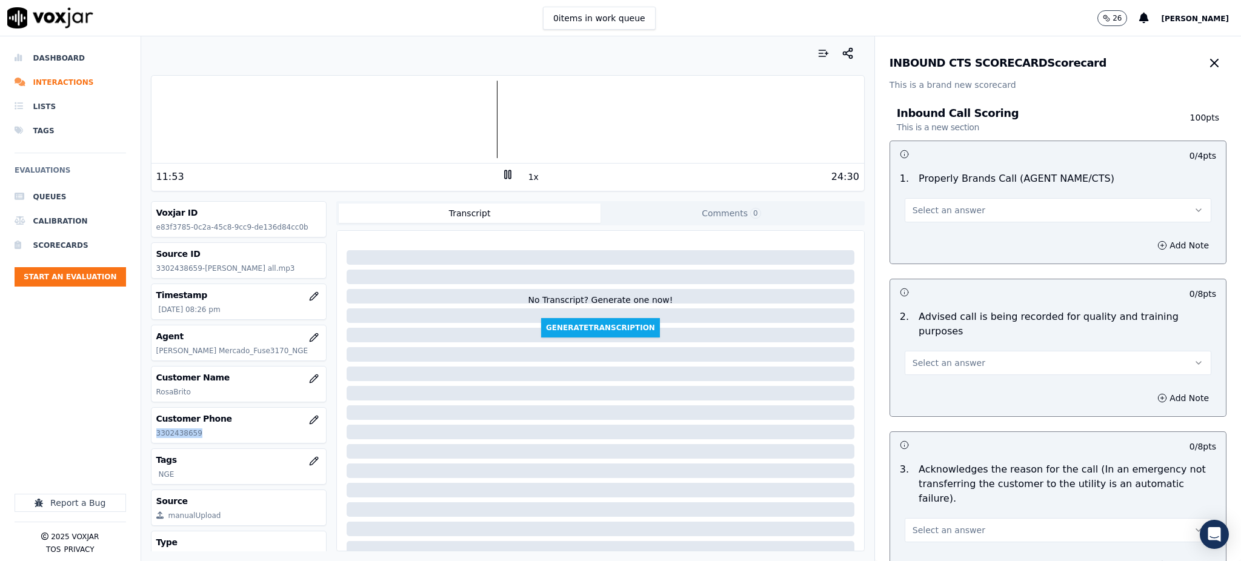
click at [968, 220] on button "Select an answer" at bounding box center [1058, 210] width 307 height 24
drag, startPoint x: 912, startPoint y: 241, endPoint x: 909, endPoint y: 248, distance: 7.7
click at [912, 241] on div "Yes" at bounding box center [1031, 237] width 280 height 19
click at [926, 351] on button "Select an answer" at bounding box center [1058, 363] width 307 height 24
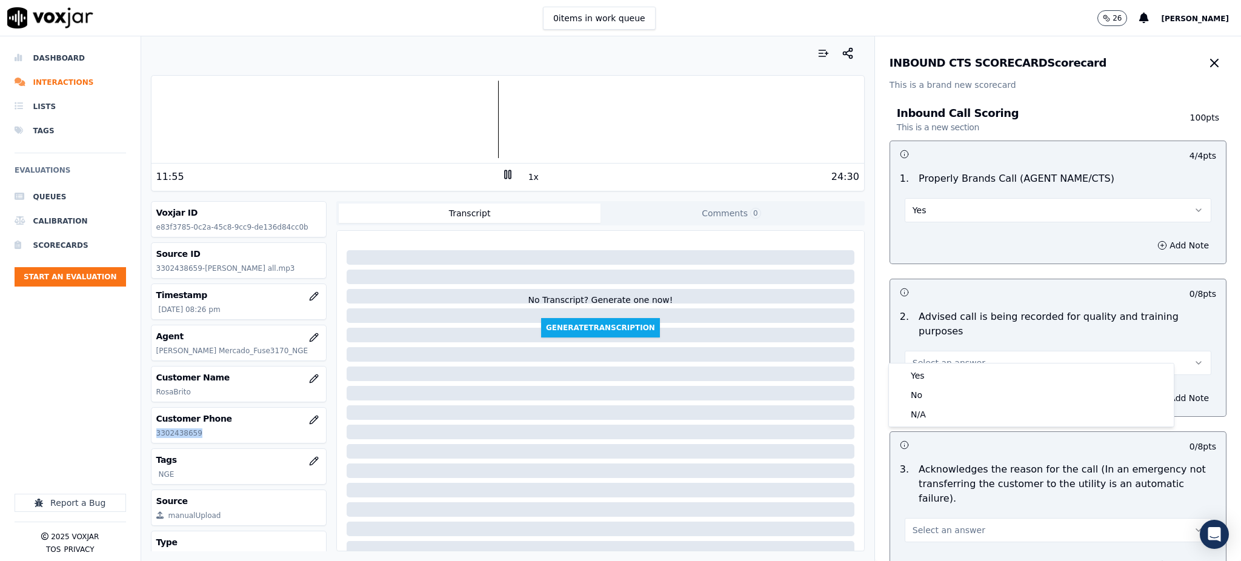
click at [919, 362] on div "2 . Advised call is being recorded for quality and training purposes Select an …" at bounding box center [1058, 342] width 336 height 75
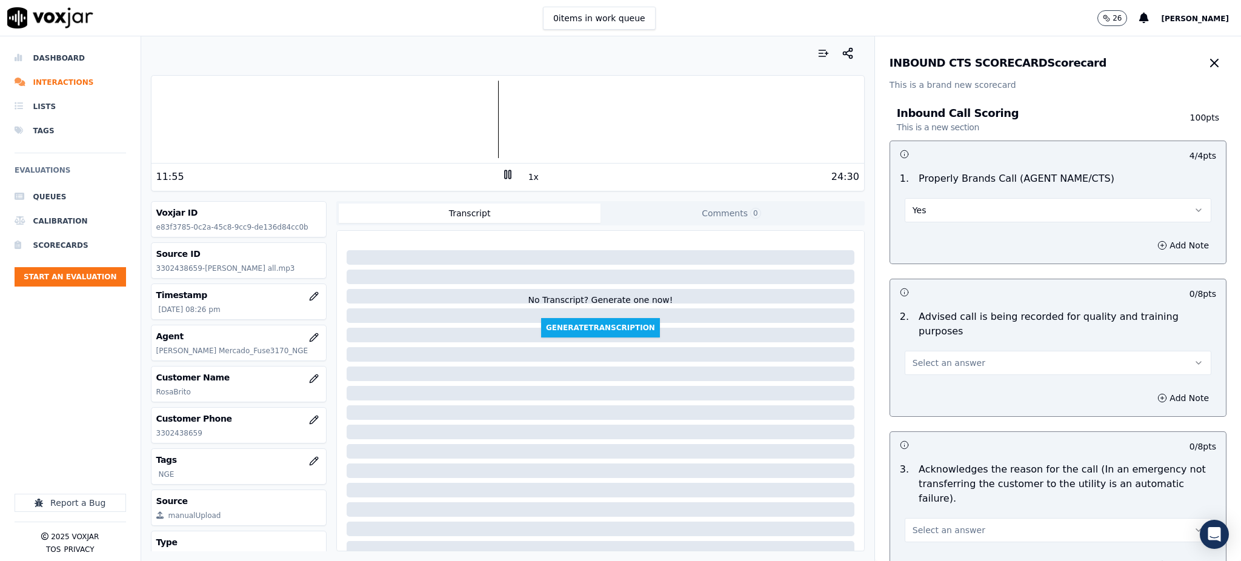
click at [917, 382] on div "Add Note" at bounding box center [1058, 398] width 336 height 36
click at [918, 356] on button "Select an answer" at bounding box center [1058, 363] width 307 height 24
click at [919, 373] on div "Yes" at bounding box center [1031, 375] width 280 height 19
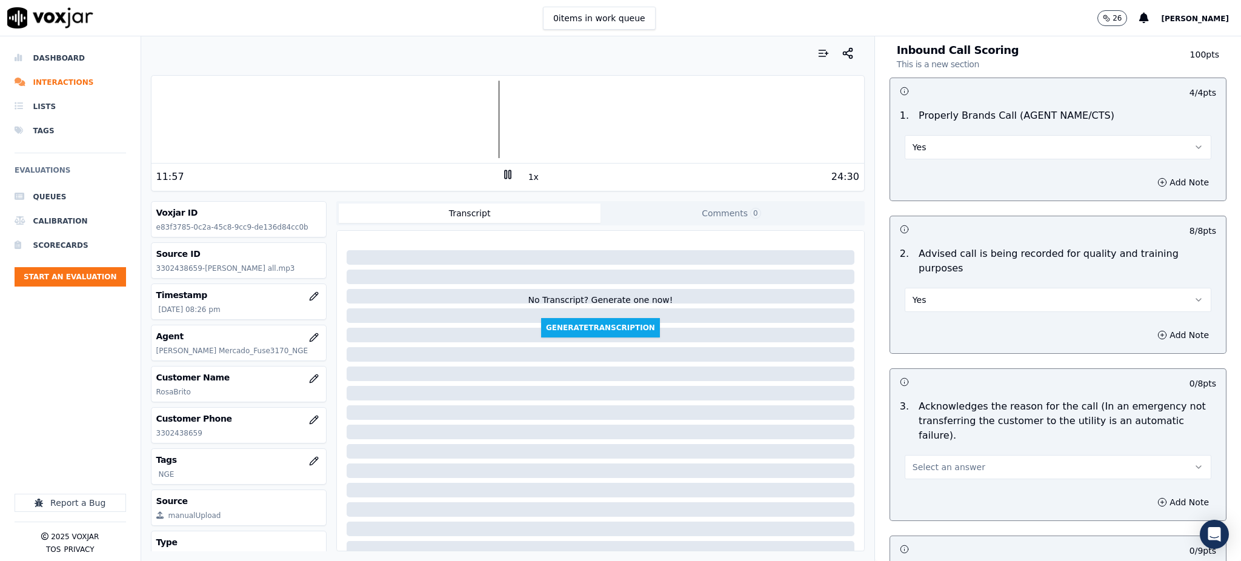
scroll to position [242, 0]
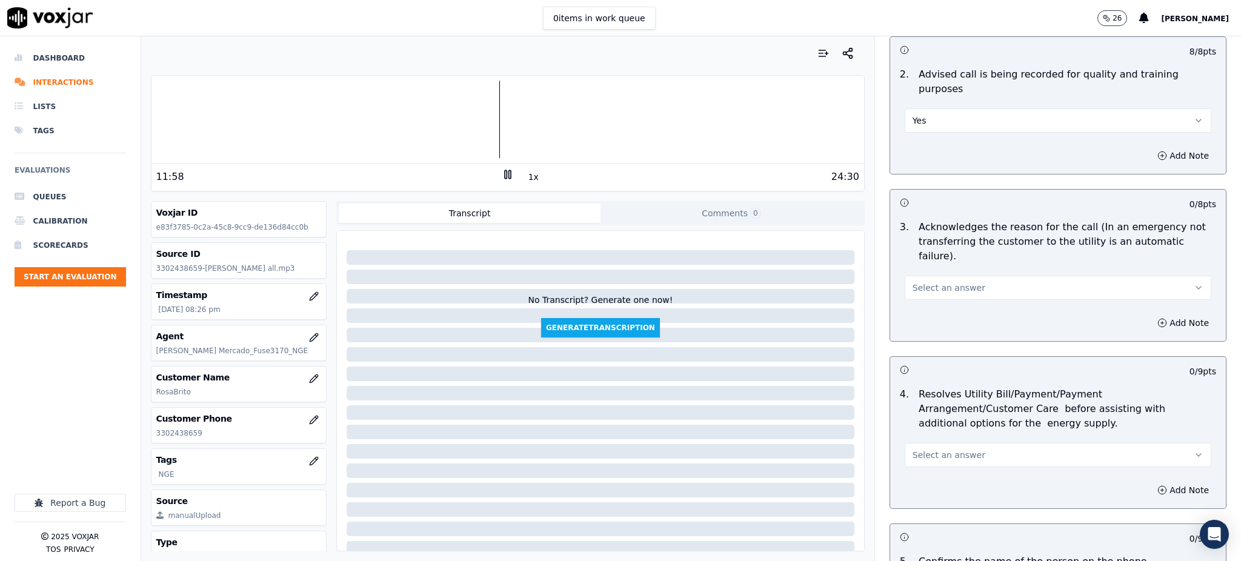
click at [914, 282] on span "Select an answer" at bounding box center [948, 288] width 73 height 12
drag, startPoint x: 912, startPoint y: 271, endPoint x: 912, endPoint y: 294, distance: 22.4
click at [912, 276] on div "Yes No N/A" at bounding box center [1031, 305] width 285 height 63
click at [912, 294] on div "Yes" at bounding box center [1031, 285] width 280 height 19
click at [933, 449] on span "Select an answer" at bounding box center [948, 455] width 73 height 12
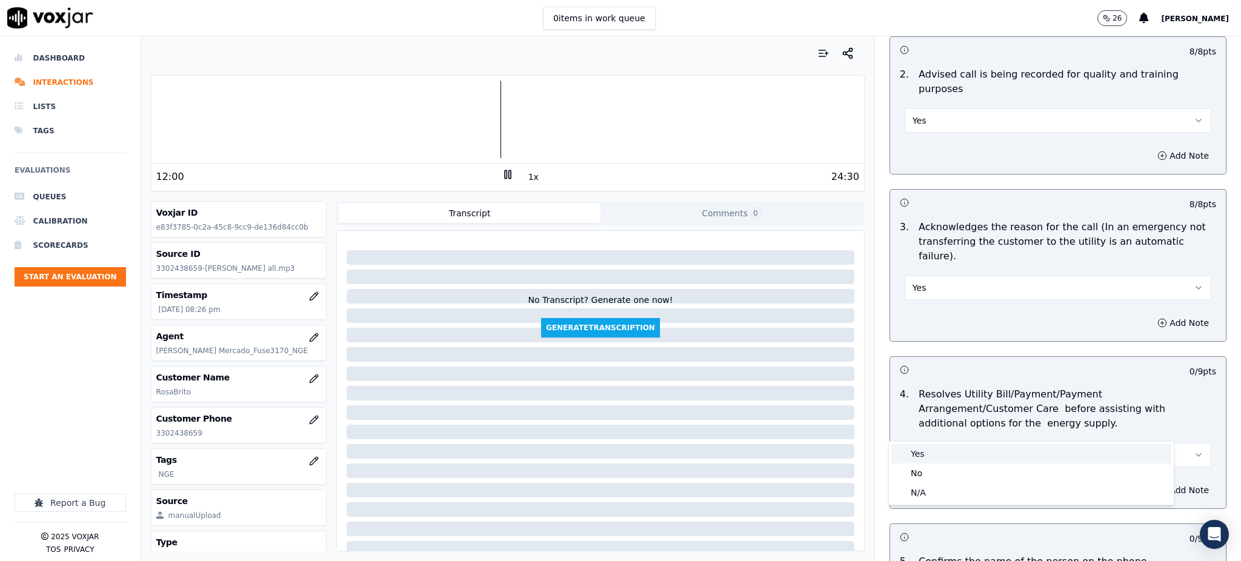
click at [926, 455] on div "Yes" at bounding box center [1031, 453] width 280 height 19
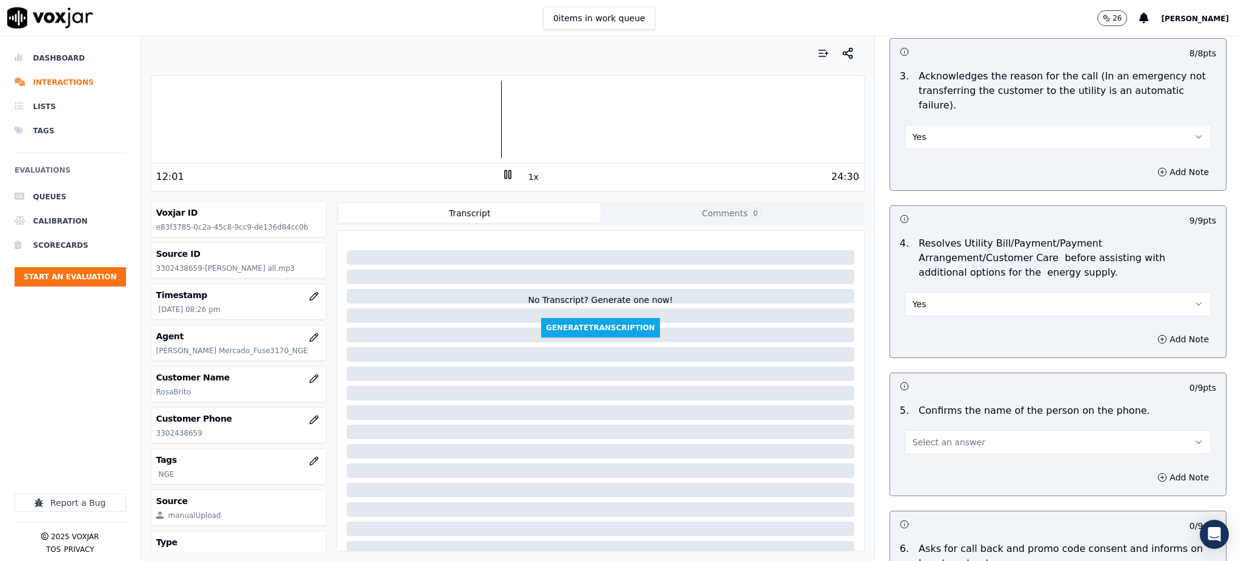
scroll to position [404, 0]
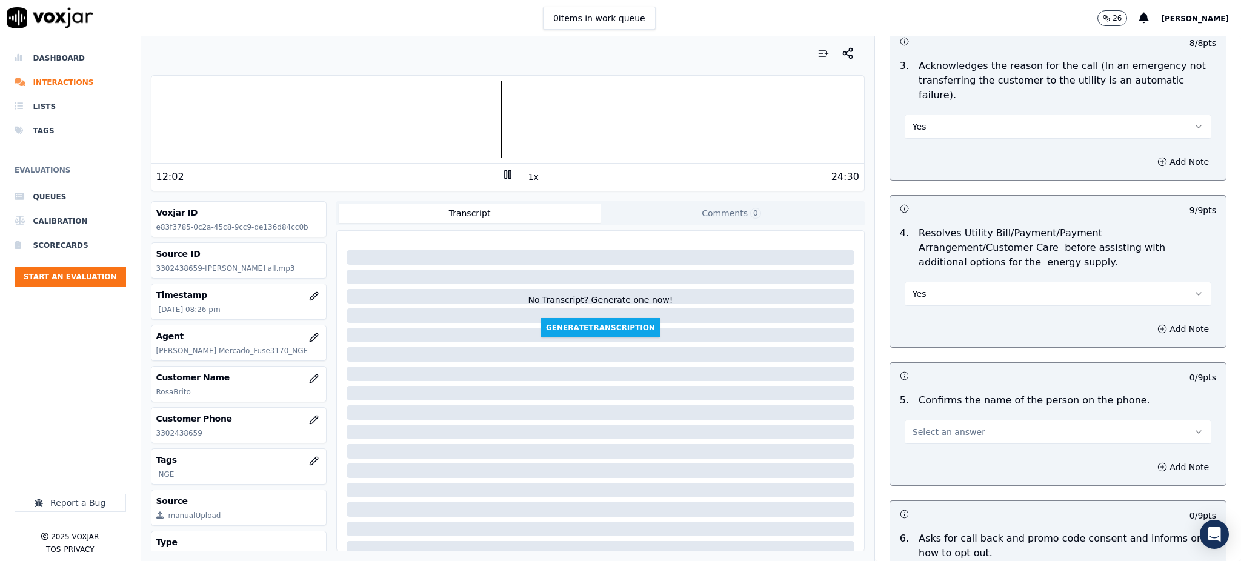
click at [920, 420] on button "Select an answer" at bounding box center [1058, 432] width 307 height 24
click at [922, 430] on div "Yes" at bounding box center [1031, 429] width 280 height 19
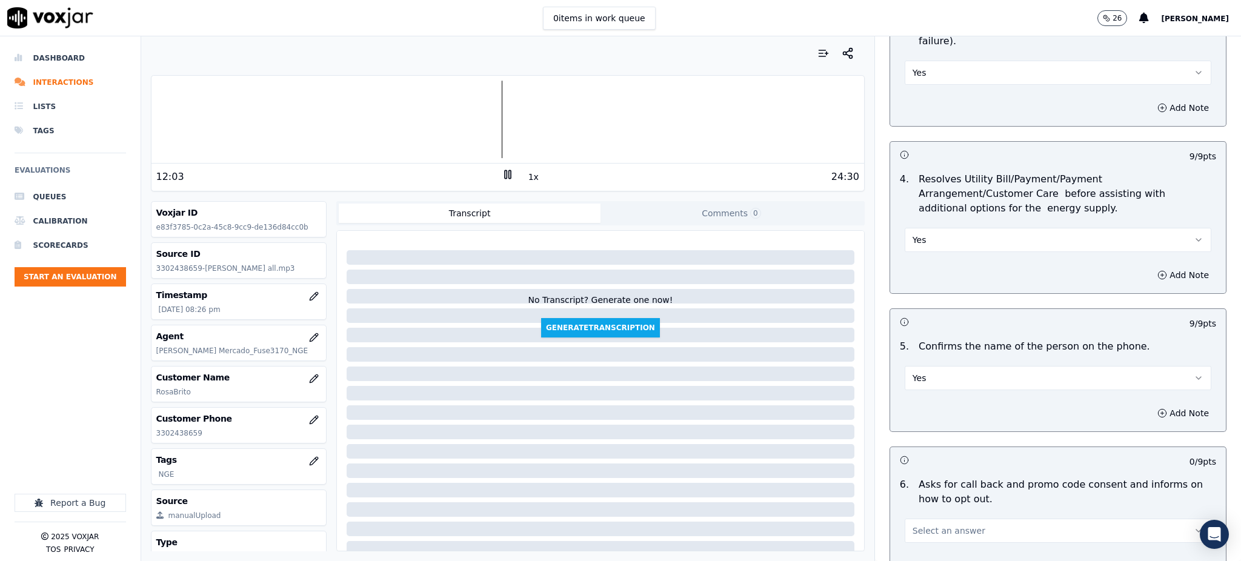
scroll to position [646, 0]
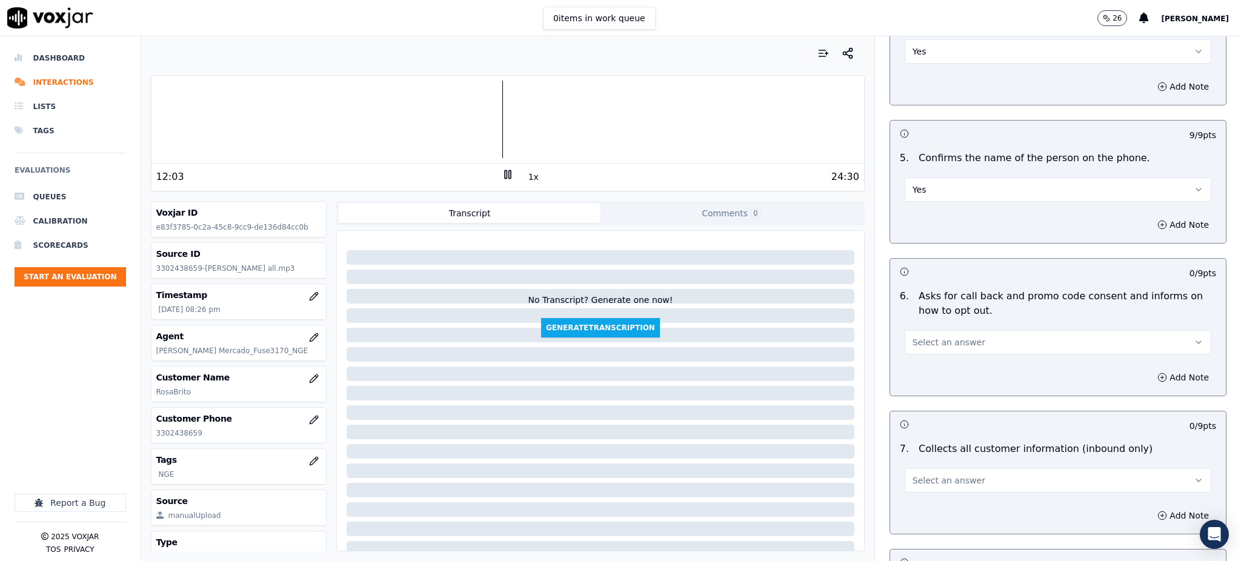
click at [936, 336] on span "Select an answer" at bounding box center [948, 342] width 73 height 12
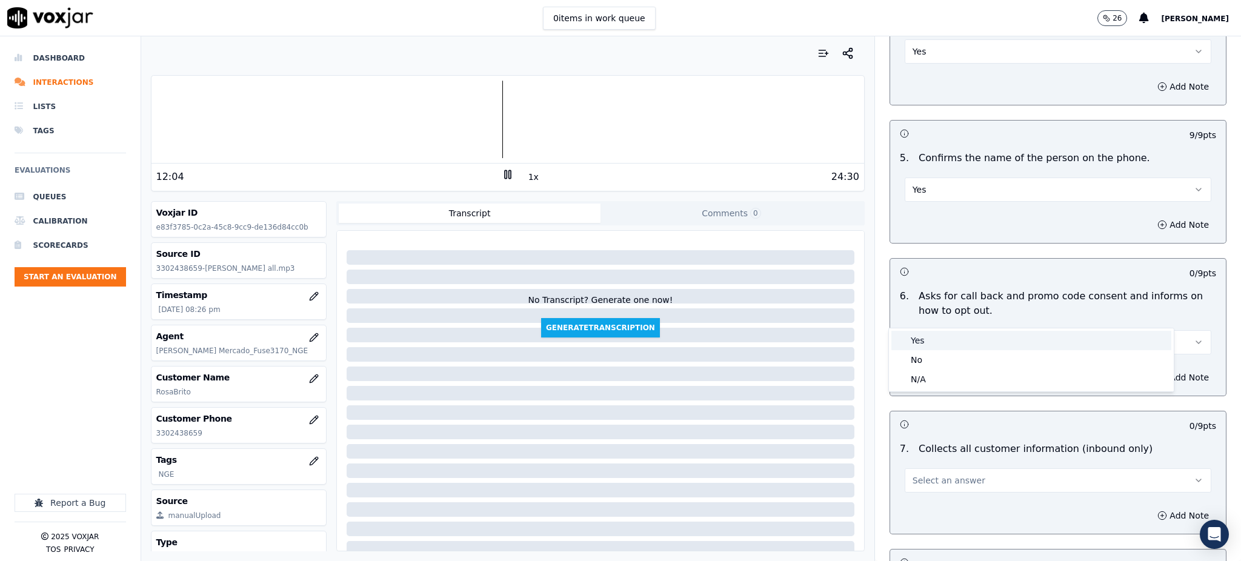
click at [929, 345] on div "Yes" at bounding box center [1031, 340] width 280 height 19
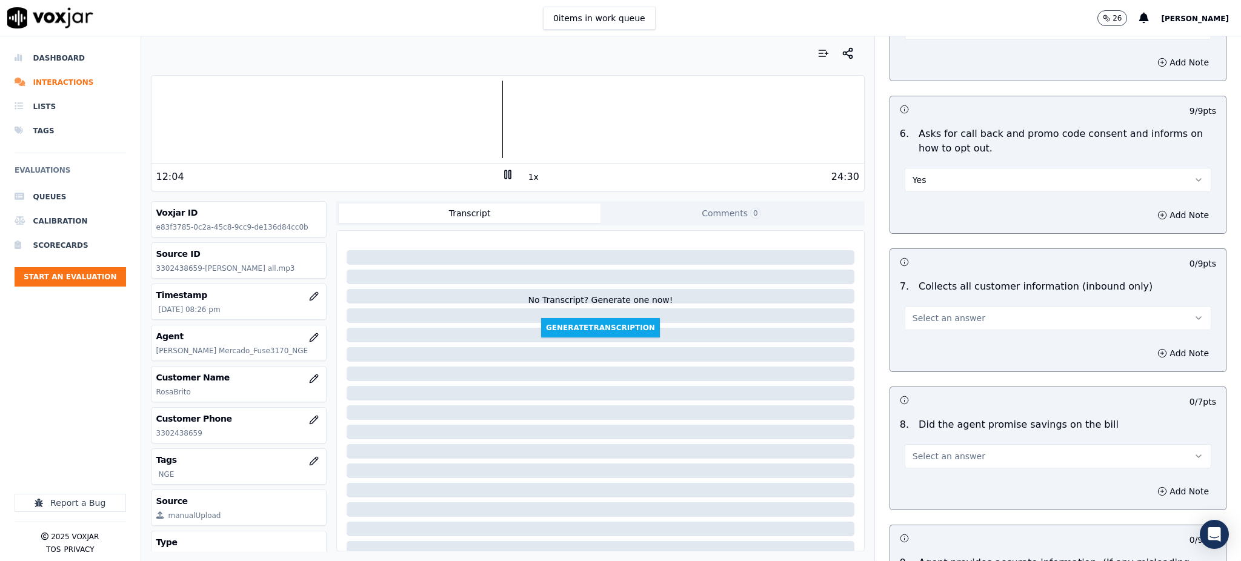
scroll to position [888, 0]
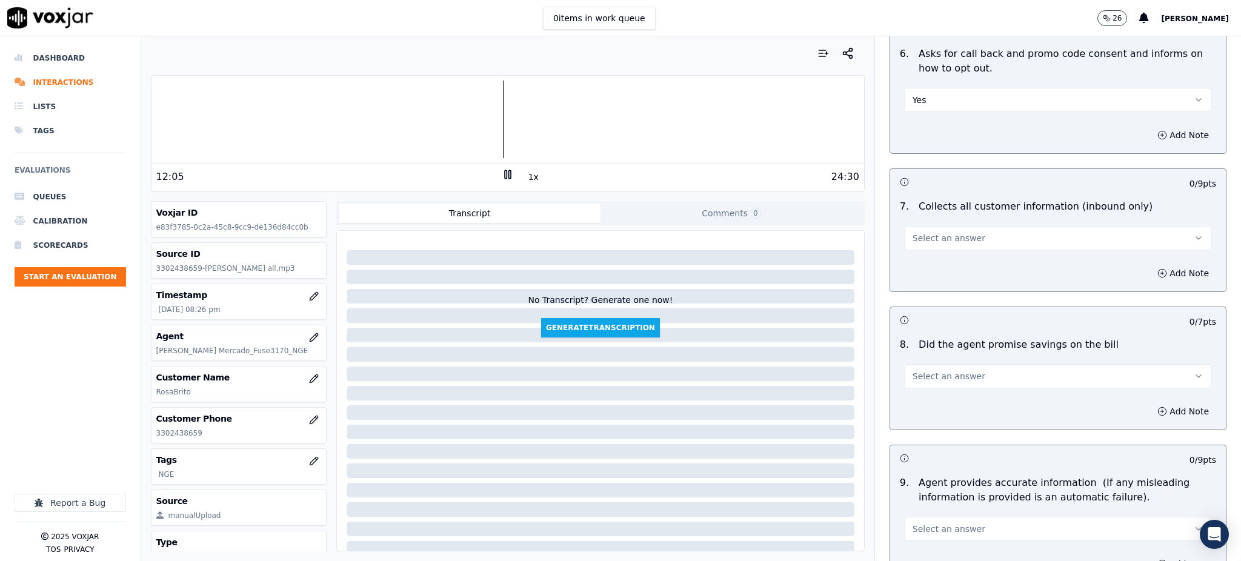
click at [939, 232] on span "Select an answer" at bounding box center [948, 238] width 73 height 12
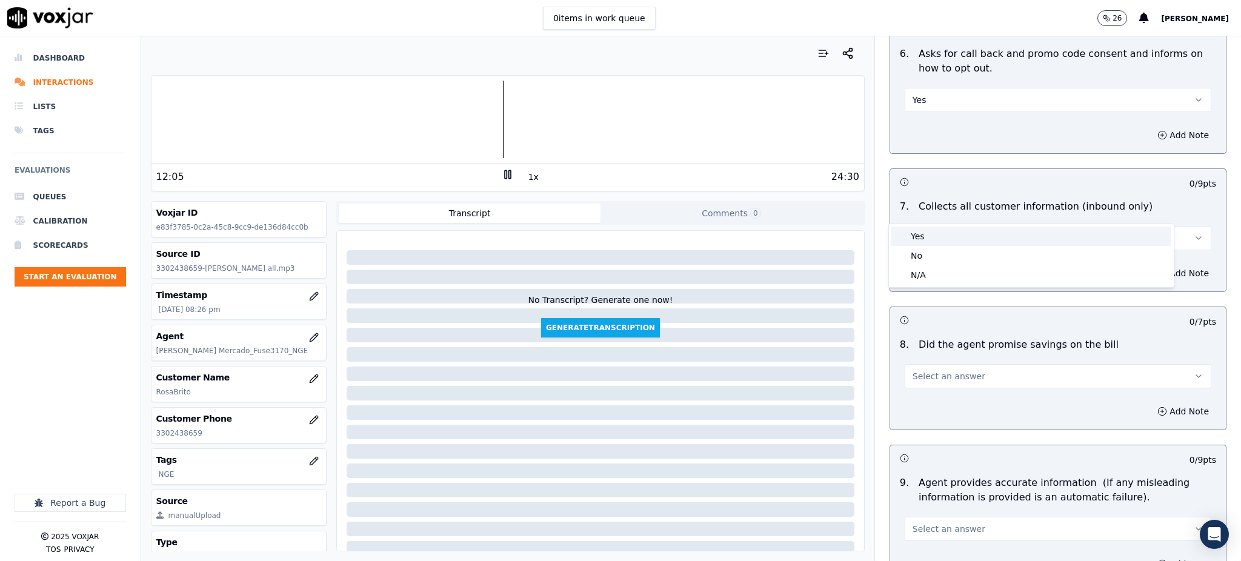
click at [933, 237] on div "Yes" at bounding box center [1031, 236] width 280 height 19
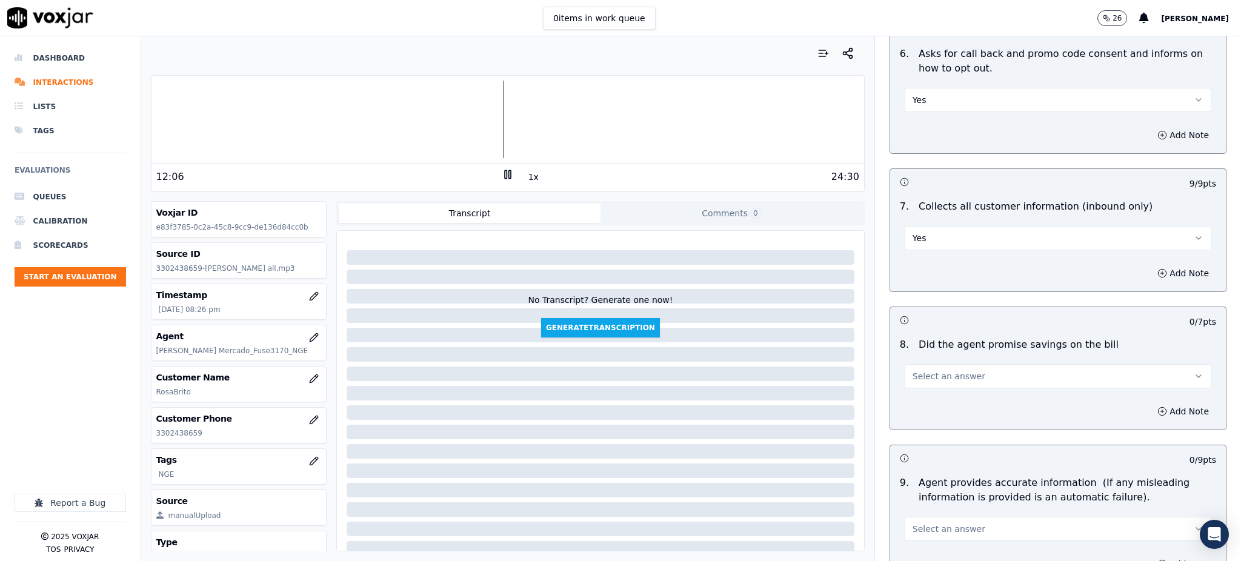
click at [934, 370] on span "Select an answer" at bounding box center [948, 376] width 73 height 12
click at [921, 381] on div "Yes" at bounding box center [1031, 374] width 280 height 19
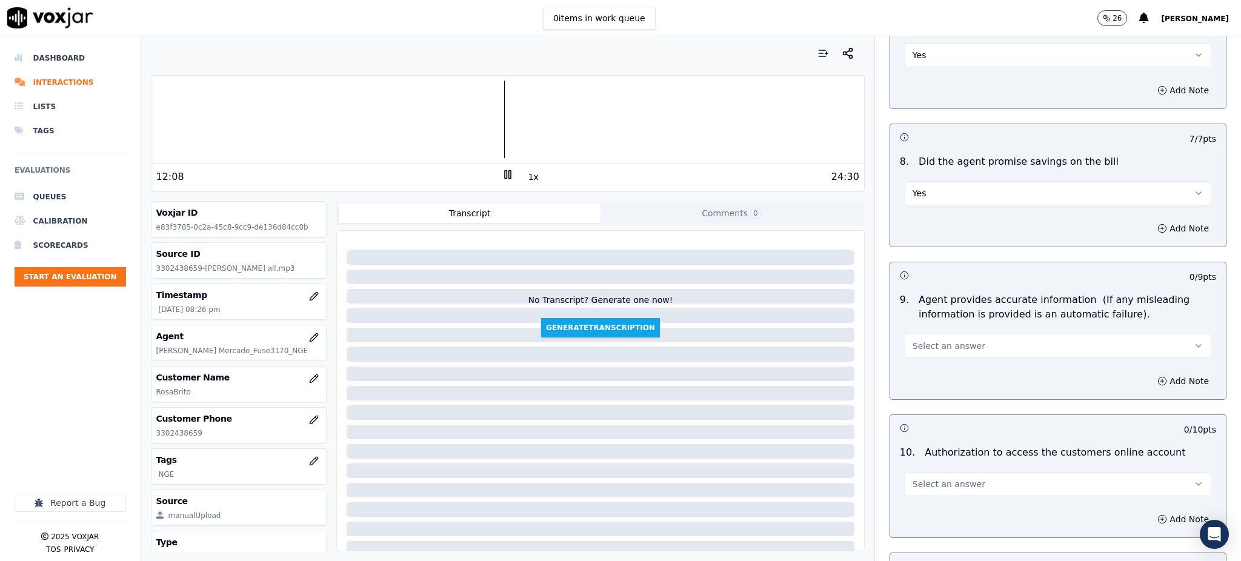
scroll to position [1131, 0]
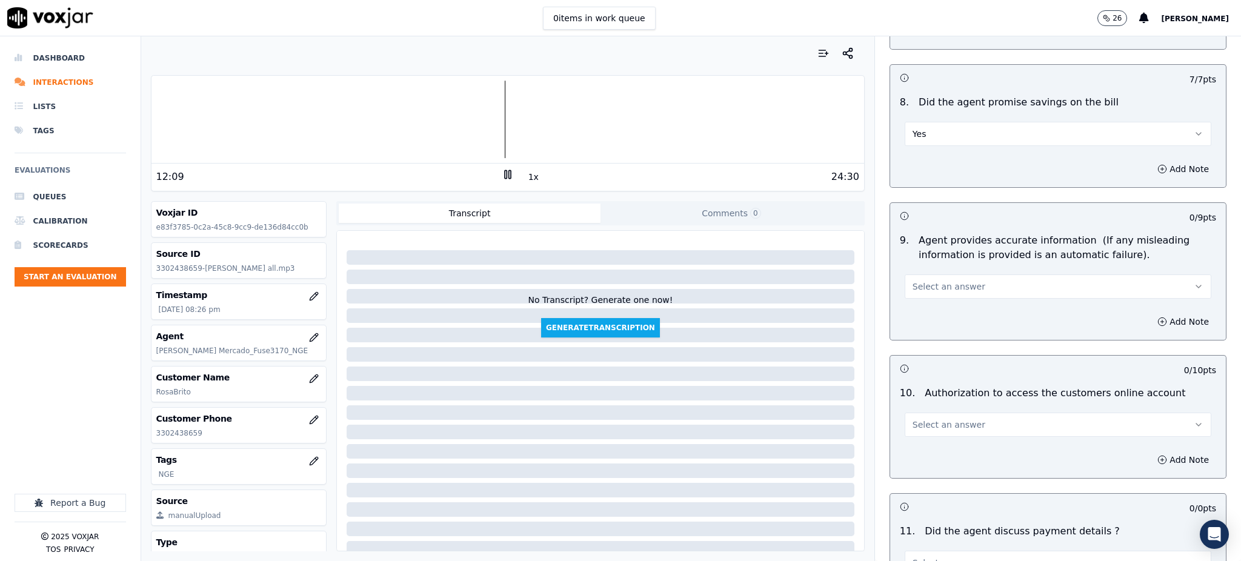
click at [934, 274] on button "Select an answer" at bounding box center [1058, 286] width 307 height 24
click at [931, 285] on div "Yes" at bounding box center [1031, 285] width 280 height 19
click at [928, 419] on span "Select an answer" at bounding box center [948, 425] width 73 height 12
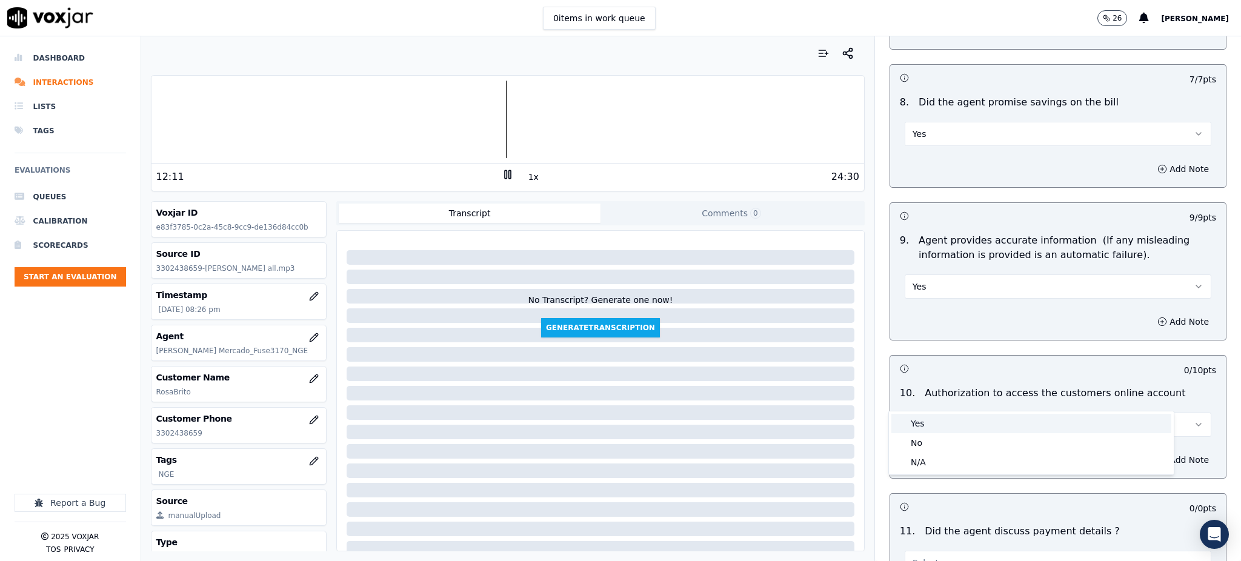
click at [937, 423] on div "Yes" at bounding box center [1031, 423] width 280 height 19
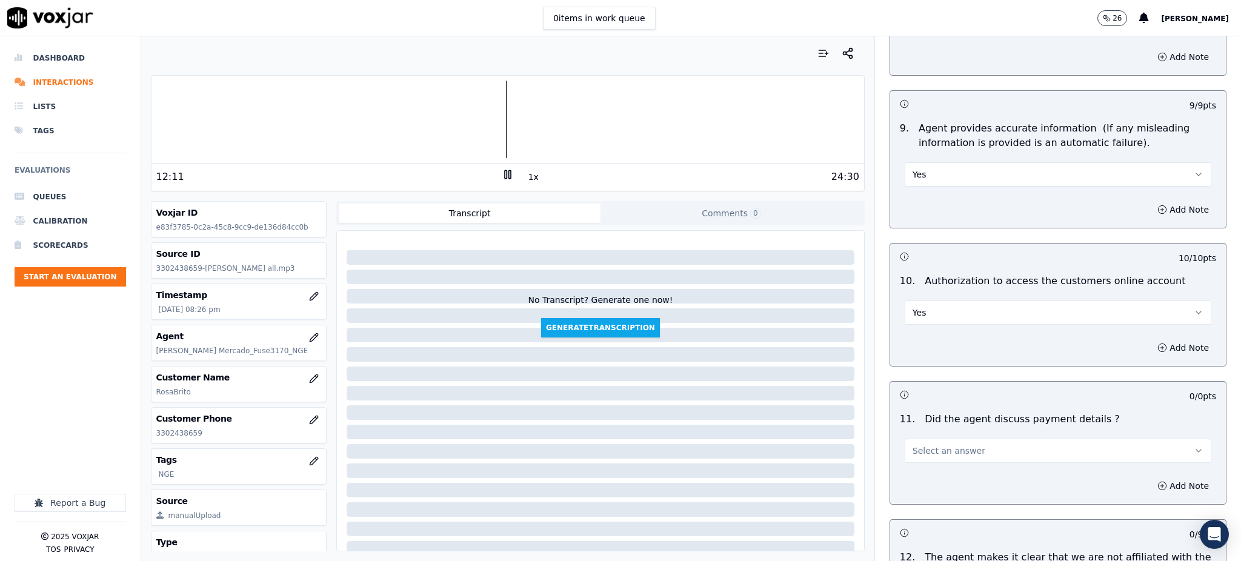
scroll to position [1454, 0]
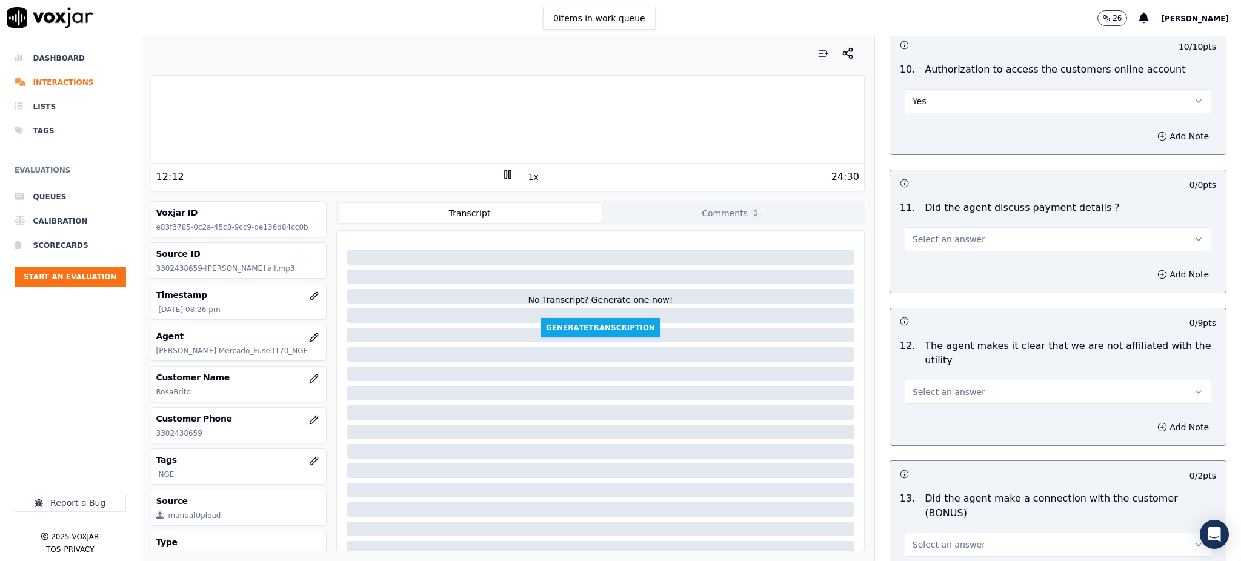
click at [935, 227] on button "Select an answer" at bounding box center [1058, 239] width 307 height 24
click at [937, 276] on div "N/A" at bounding box center [1031, 276] width 280 height 19
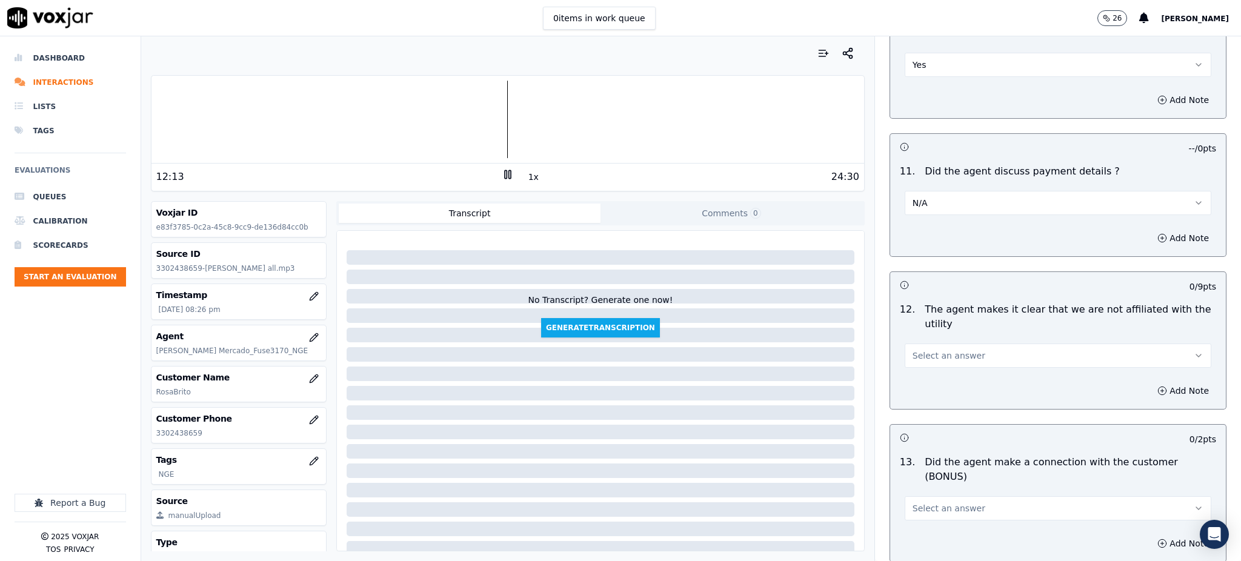
scroll to position [1615, 0]
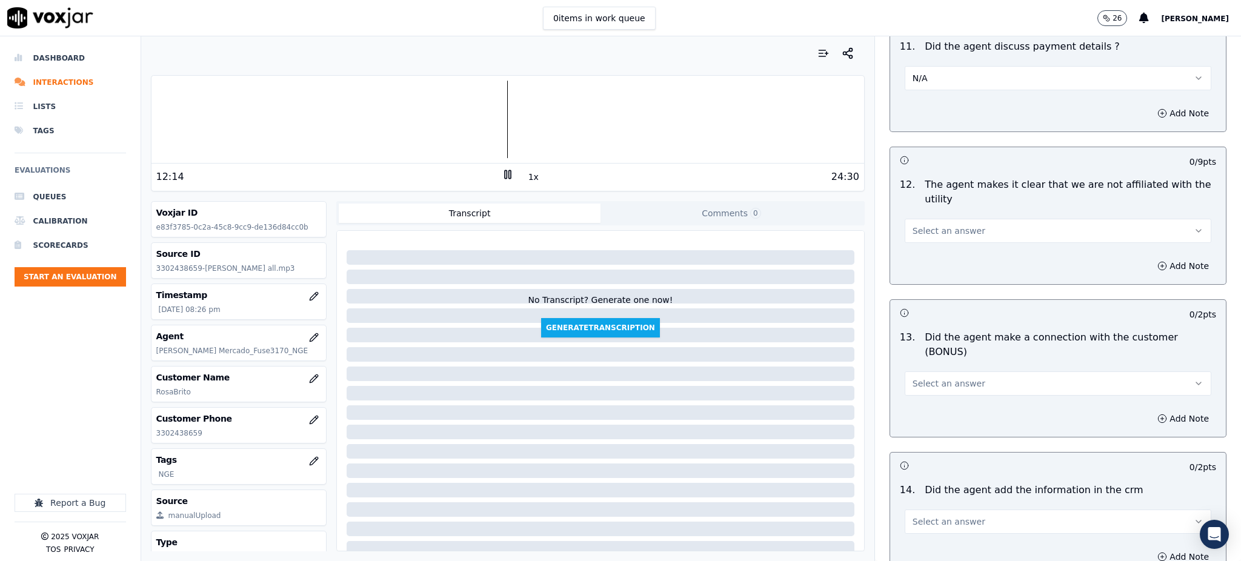
click at [922, 225] on span "Select an answer" at bounding box center [948, 231] width 73 height 12
click at [926, 227] on div "Yes" at bounding box center [1031, 229] width 280 height 19
click at [945, 371] on button "Select an answer" at bounding box center [1058, 383] width 307 height 24
click at [923, 368] on div "Yes" at bounding box center [1031, 367] width 280 height 19
click at [934, 516] on span "Select an answer" at bounding box center [948, 522] width 73 height 12
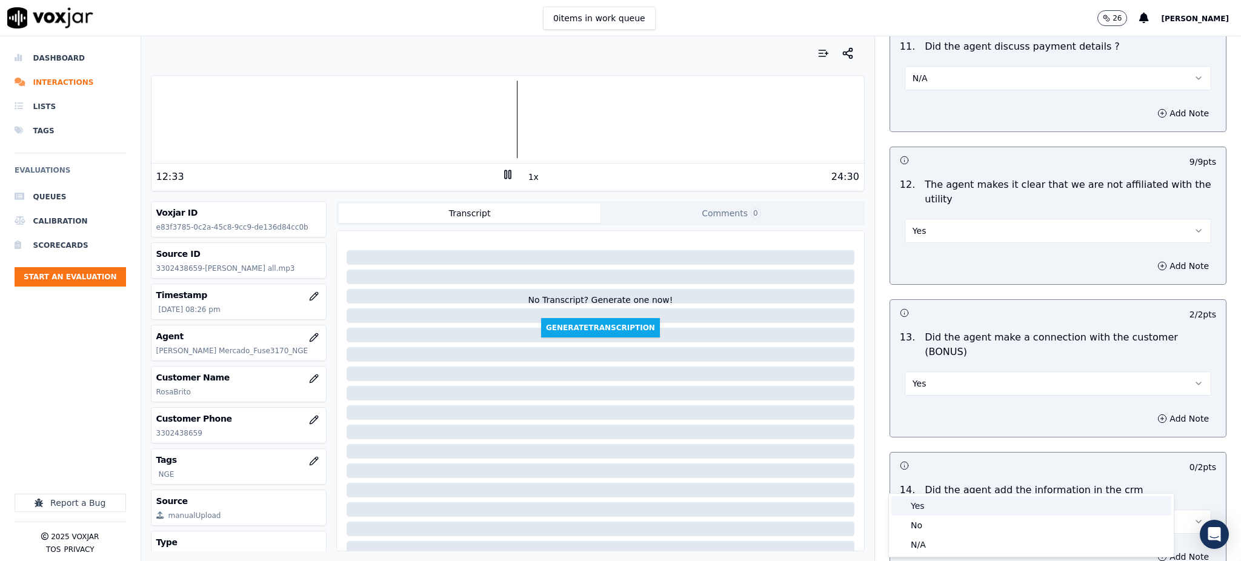
click at [919, 501] on div "Yes" at bounding box center [1031, 505] width 280 height 19
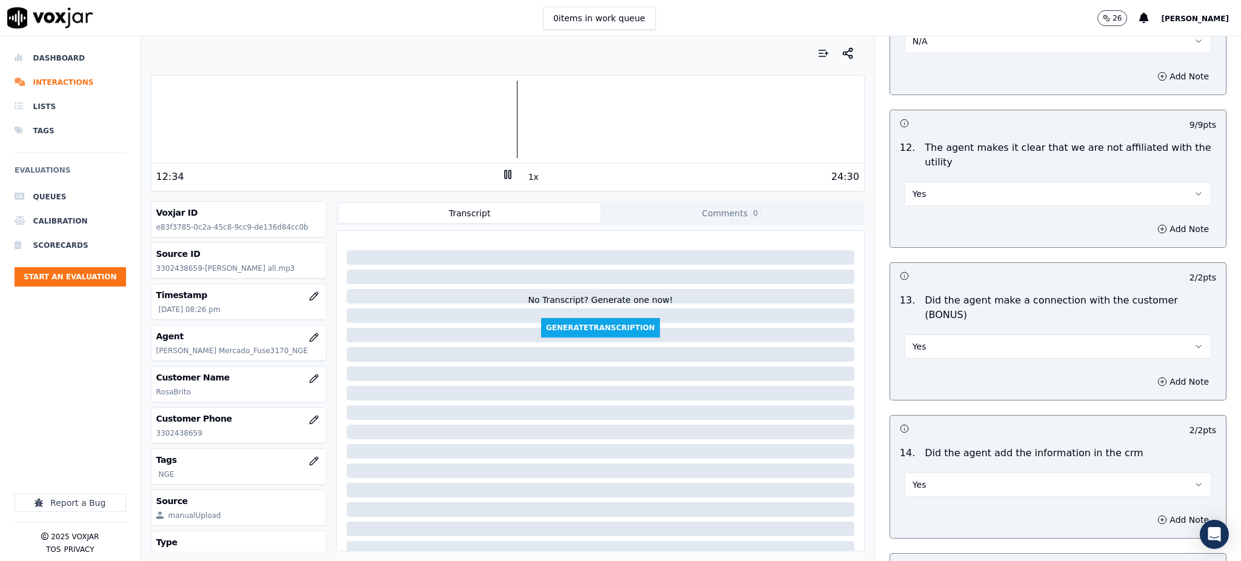
scroll to position [1777, 0]
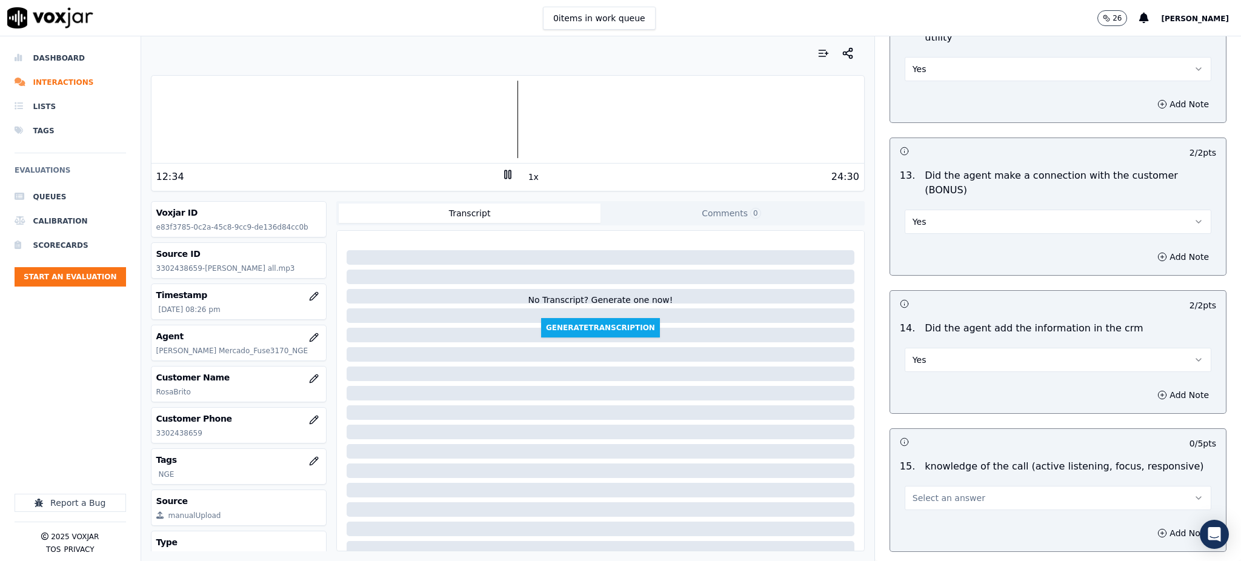
click at [929, 486] on button "Select an answer" at bounding box center [1058, 498] width 307 height 24
click at [926, 479] on div "Yes" at bounding box center [1031, 482] width 280 height 19
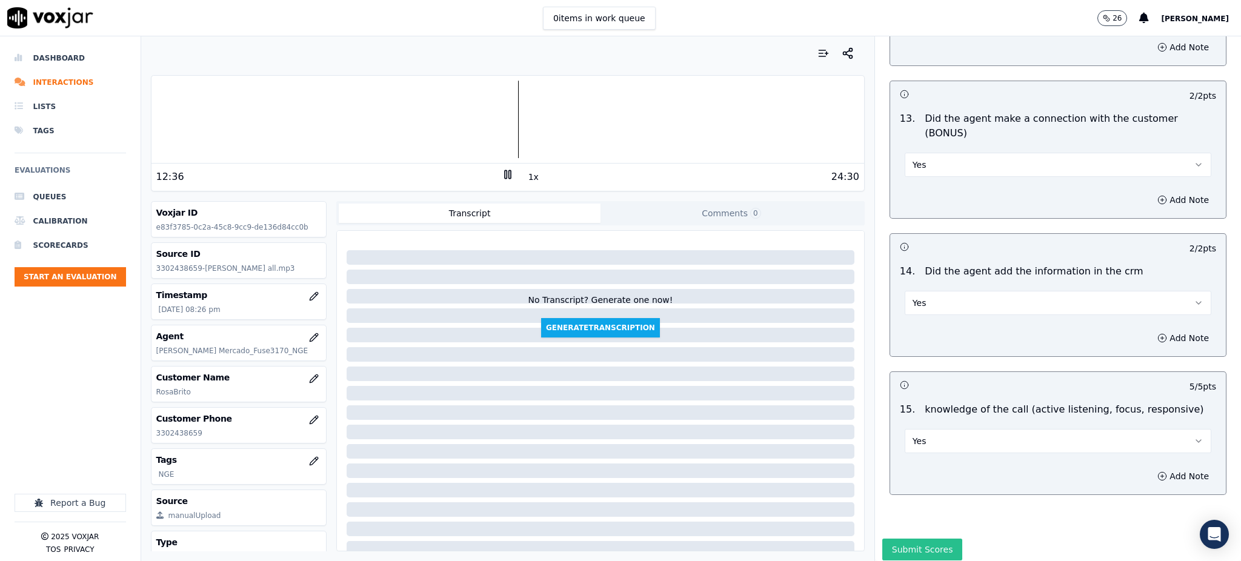
click at [923, 539] on button "Submit Scores" at bounding box center [922, 550] width 81 height 22
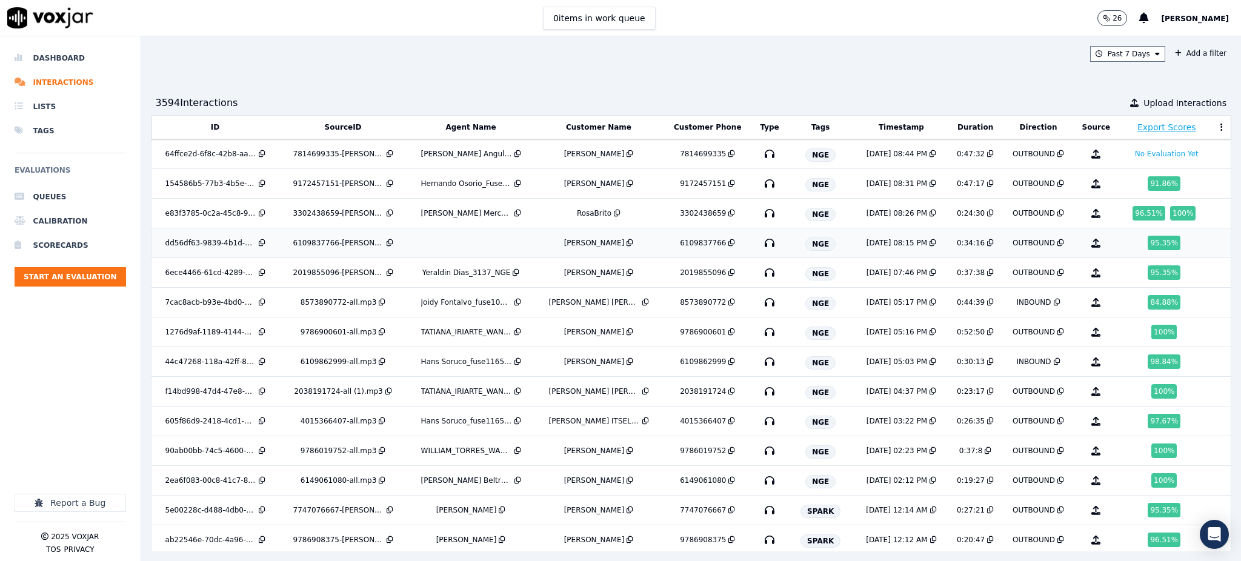
click at [760, 248] on icon "button" at bounding box center [769, 242] width 19 height 19
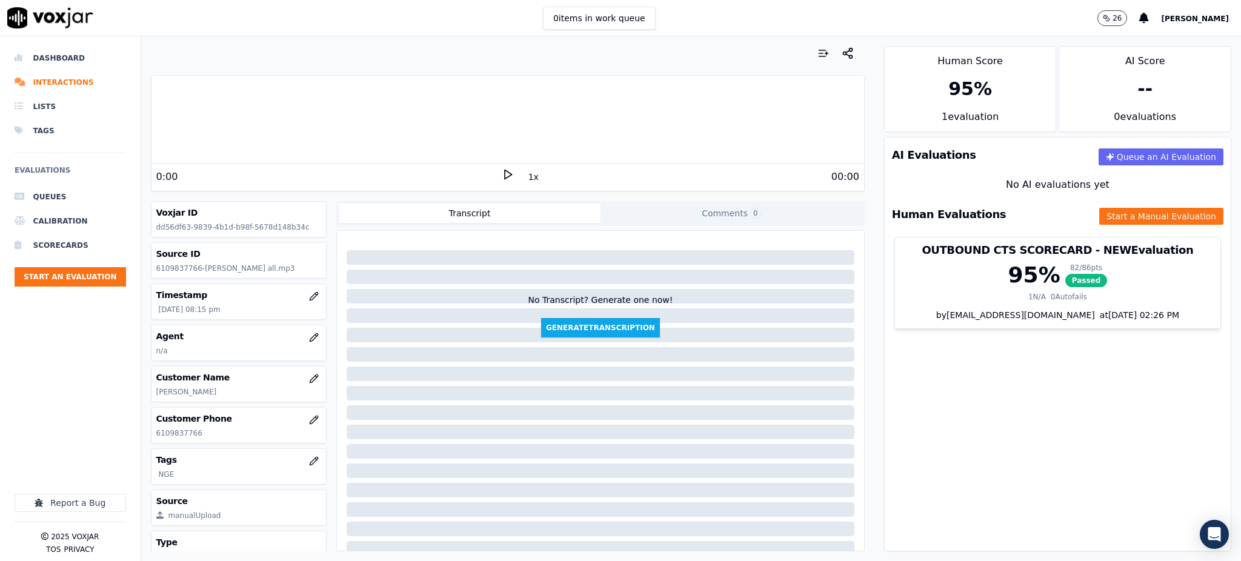
click at [502, 173] on icon at bounding box center [508, 174] width 12 height 12
click at [503, 176] on icon at bounding box center [508, 174] width 12 height 12
drag, startPoint x: 207, startPoint y: 434, endPoint x: 156, endPoint y: 444, distance: 51.8
click at [156, 435] on p "6109837766" at bounding box center [238, 433] width 165 height 10
copy p "6109837766"
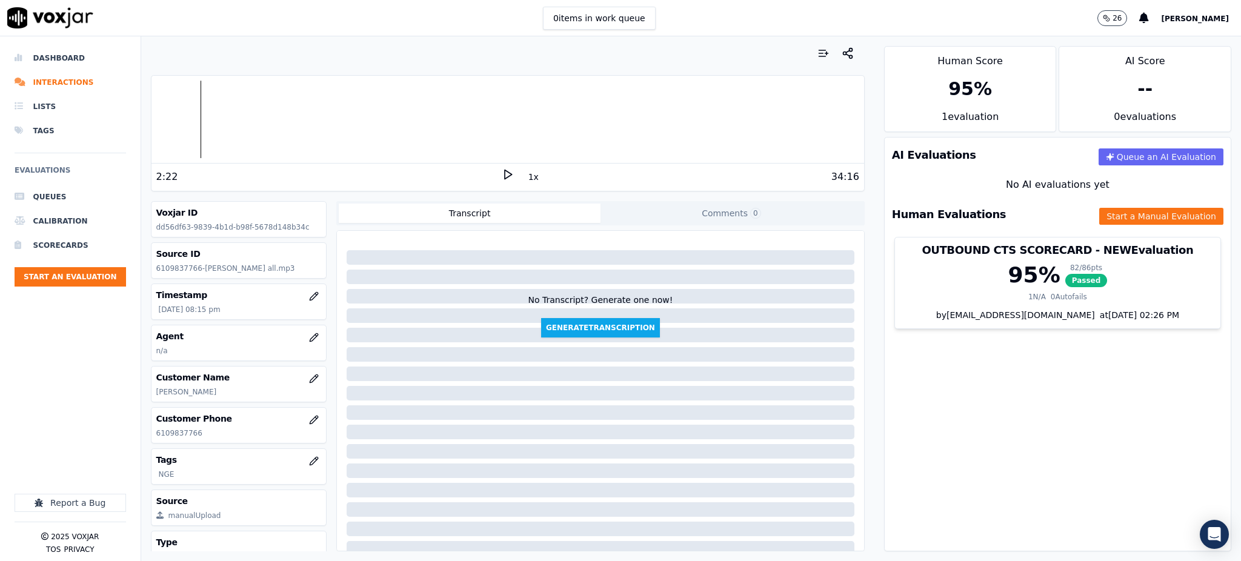
click at [1059, 379] on div "AI Evaluations Queue an AI Evaluation No AI evaluations yet Human Evaluations S…" at bounding box center [1057, 344] width 347 height 414
click at [1099, 218] on button "Start a Manual Evaluation" at bounding box center [1161, 216] width 124 height 17
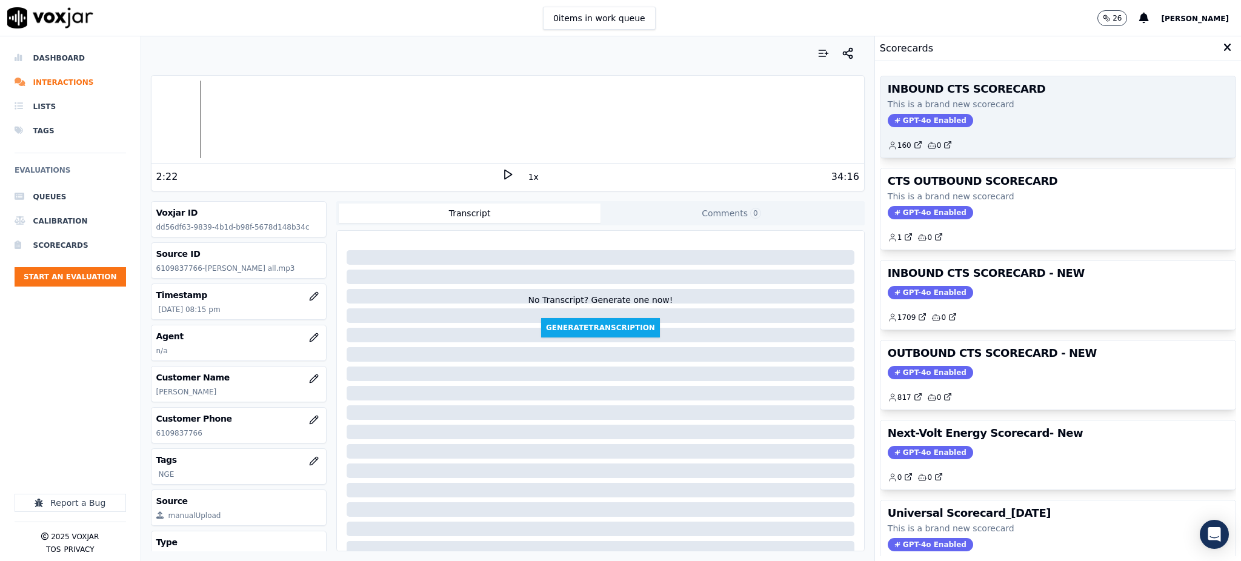
click at [913, 116] on span "GPT-4o Enabled" at bounding box center [930, 120] width 85 height 13
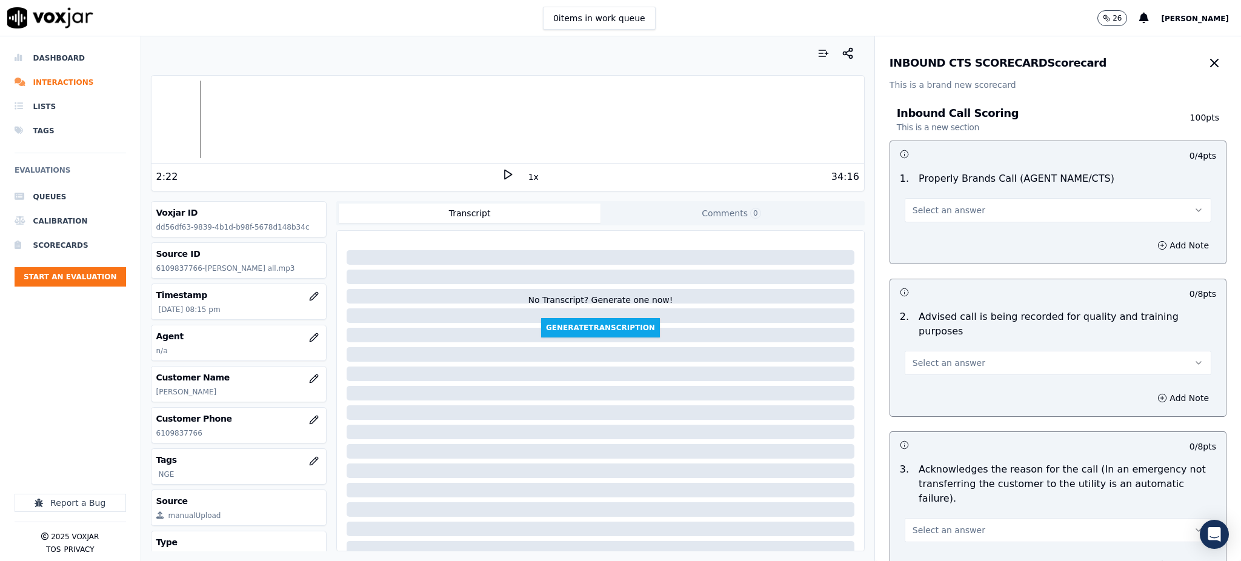
click at [956, 208] on span "Select an answer" at bounding box center [948, 210] width 73 height 12
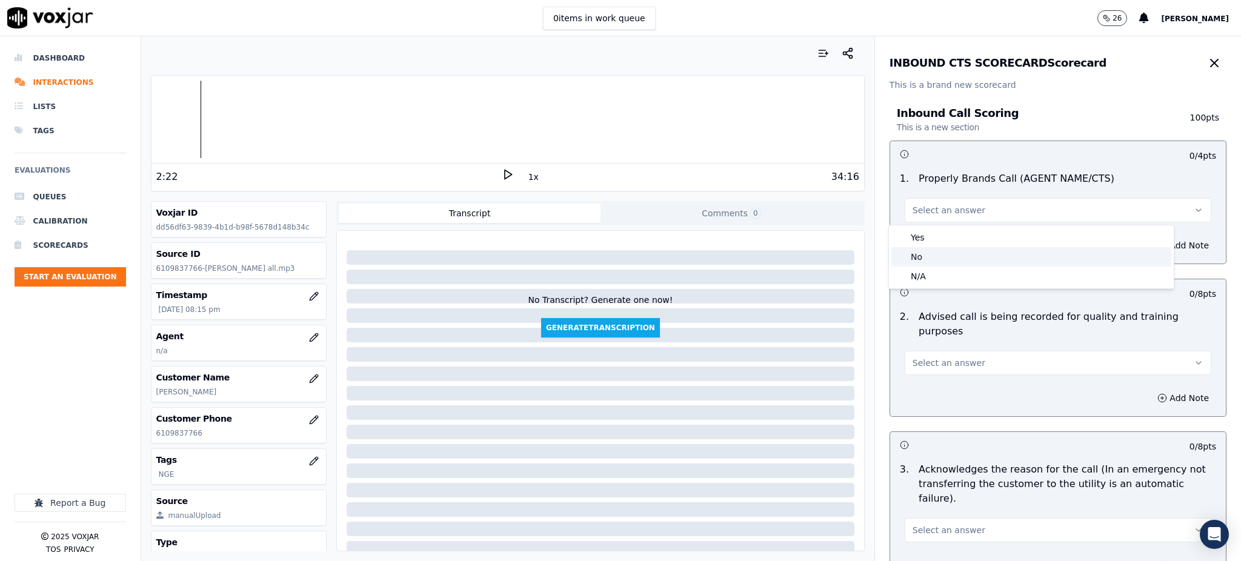
click at [922, 247] on div "No" at bounding box center [1031, 256] width 280 height 19
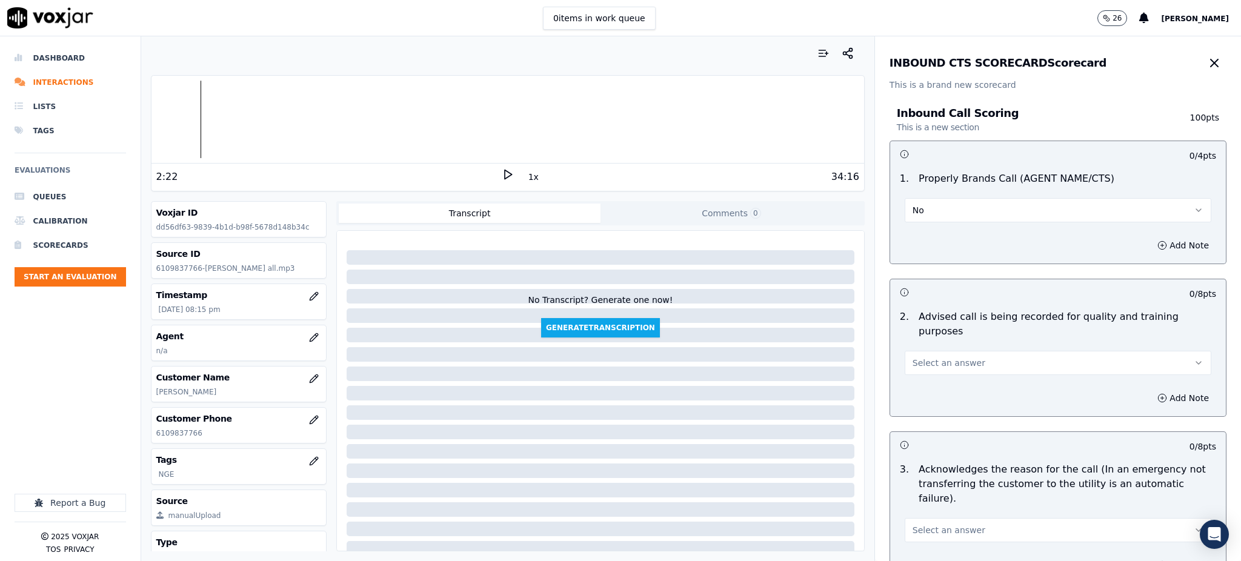
drag, startPoint x: 925, startPoint y: 213, endPoint x: 921, endPoint y: 221, distance: 8.4
click at [925, 214] on button "No" at bounding box center [1058, 210] width 307 height 24
drag, startPoint x: 925, startPoint y: 234, endPoint x: 909, endPoint y: 314, distance: 81.5
click at [924, 236] on div "Yes" at bounding box center [1031, 237] width 280 height 19
click at [915, 357] on span "Select an answer" at bounding box center [948, 363] width 73 height 12
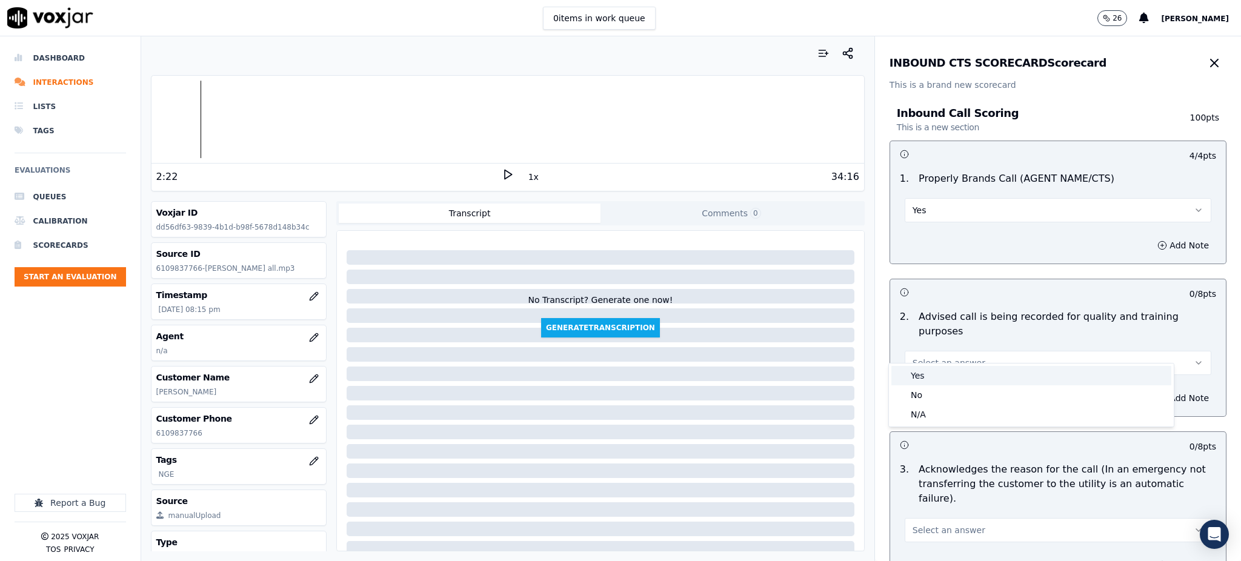
click at [927, 380] on div "Yes" at bounding box center [1031, 375] width 280 height 19
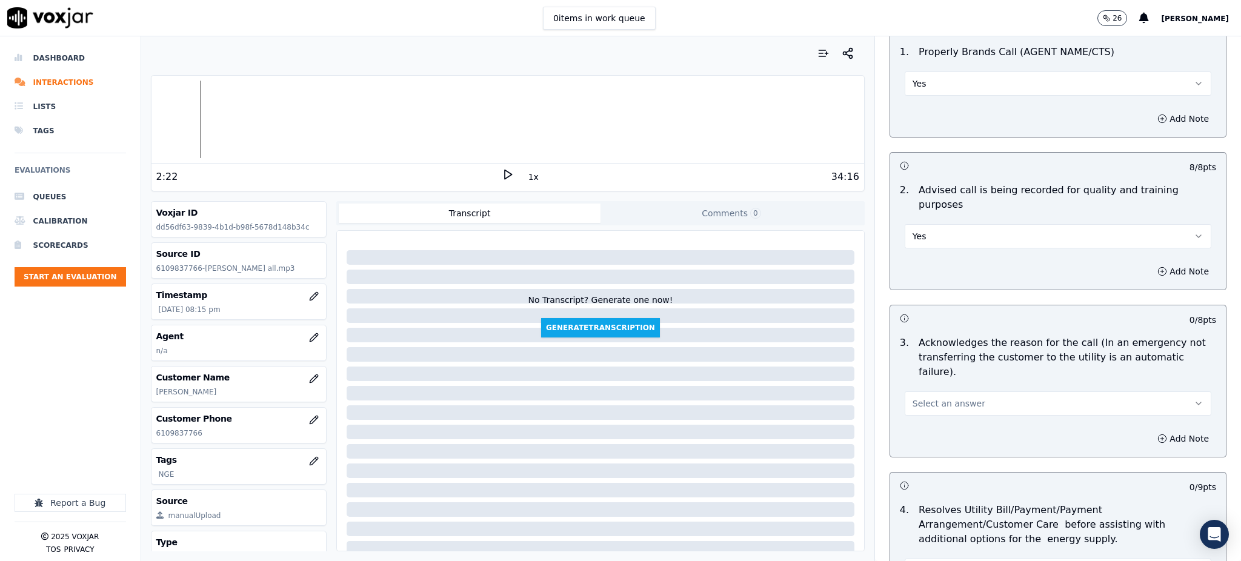
scroll to position [161, 0]
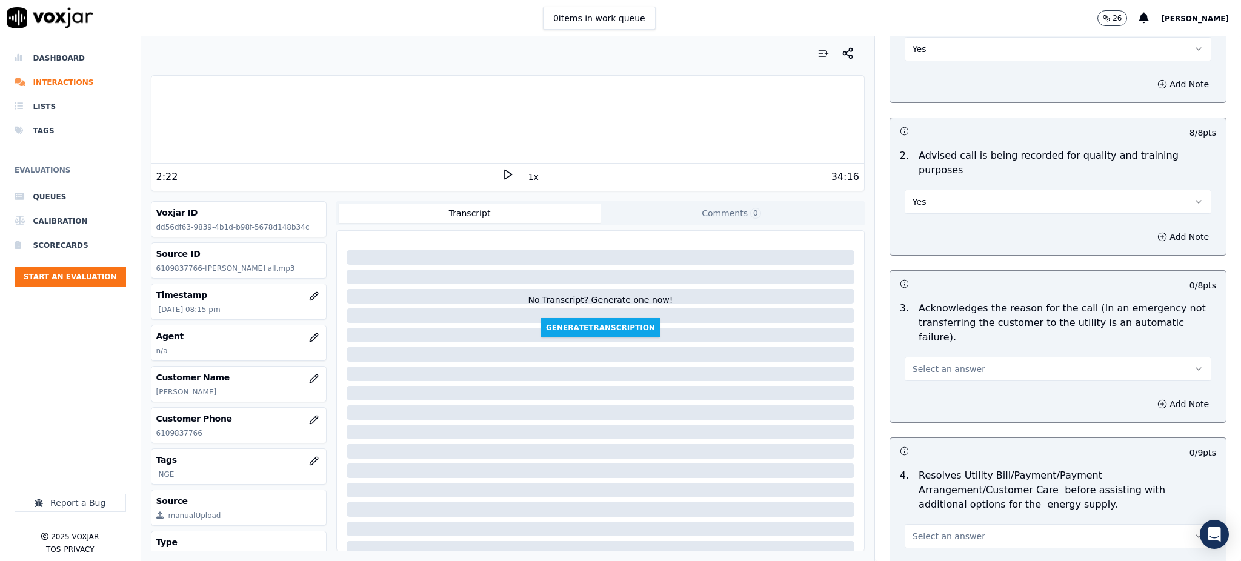
click at [912, 363] on span "Select an answer" at bounding box center [948, 369] width 73 height 12
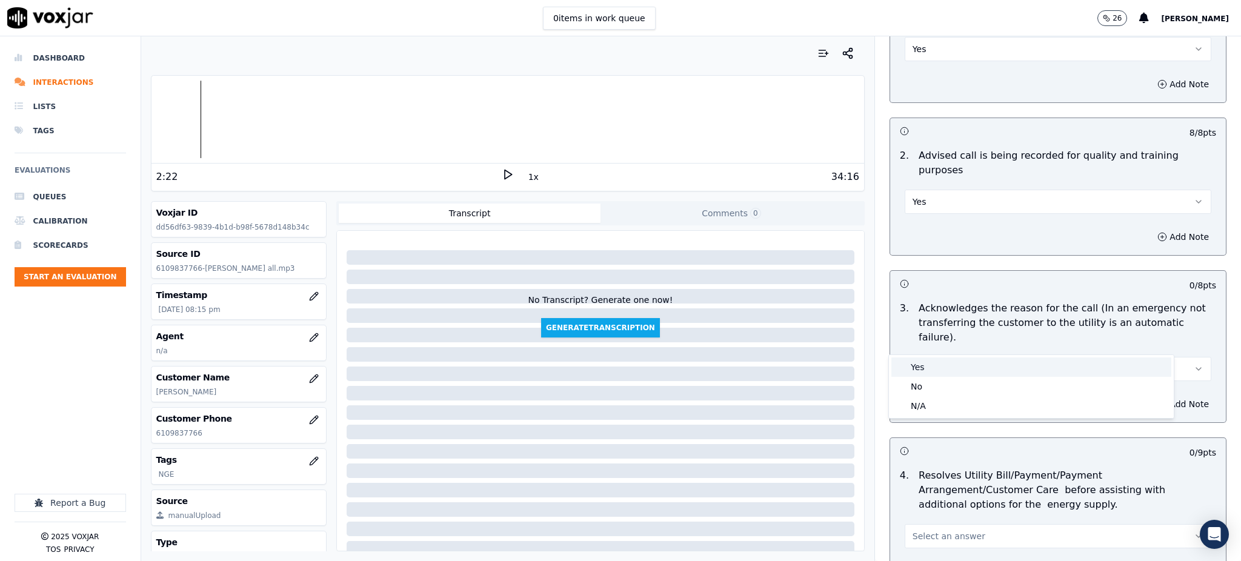
click at [915, 362] on div "Yes" at bounding box center [1031, 366] width 280 height 19
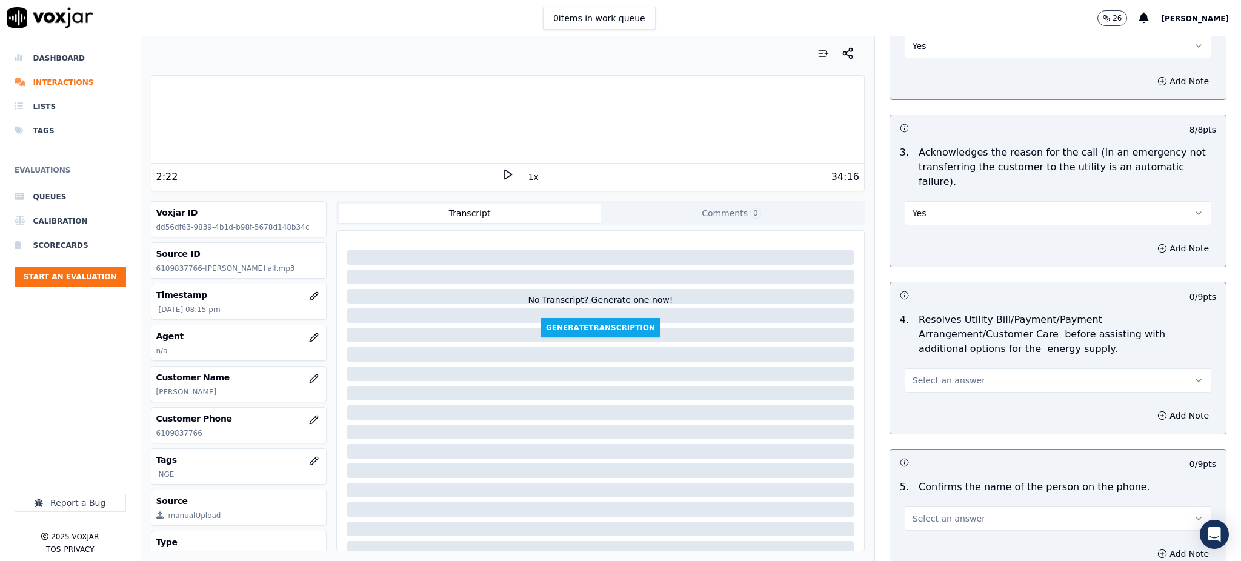
scroll to position [323, 0]
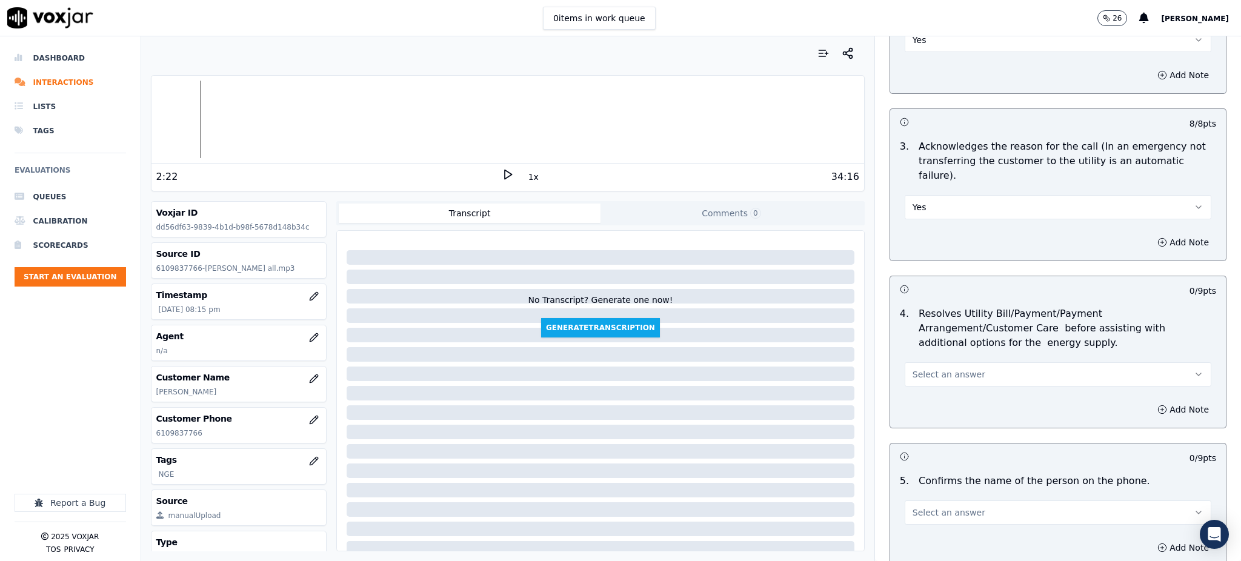
click at [937, 360] on div "Select an answer" at bounding box center [1058, 373] width 307 height 27
click at [939, 368] on span "Select an answer" at bounding box center [948, 374] width 73 height 12
click at [926, 376] on div "Yes" at bounding box center [1031, 372] width 280 height 19
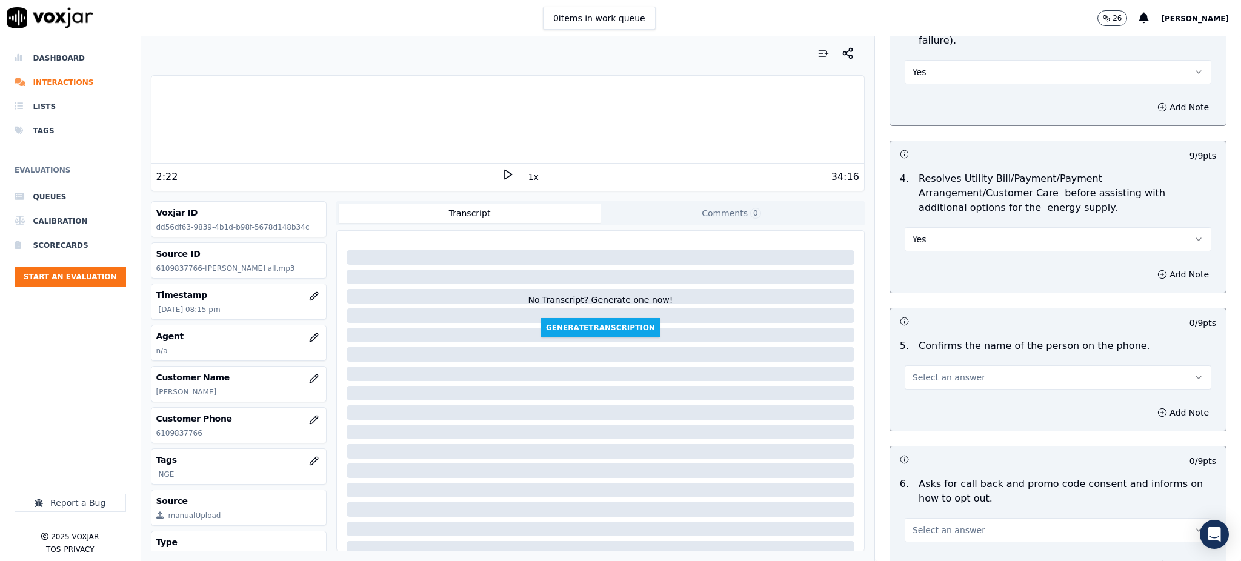
scroll to position [485, 0]
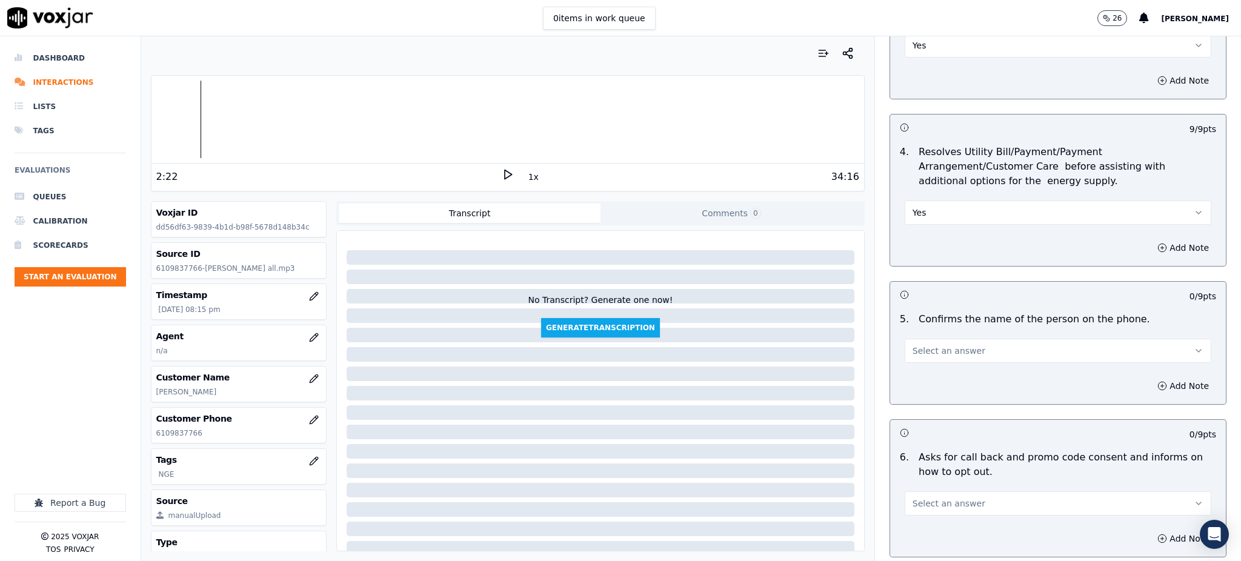
click at [937, 345] on span "Select an answer" at bounding box center [948, 351] width 73 height 12
click at [932, 356] on div "Yes" at bounding box center [1031, 349] width 280 height 19
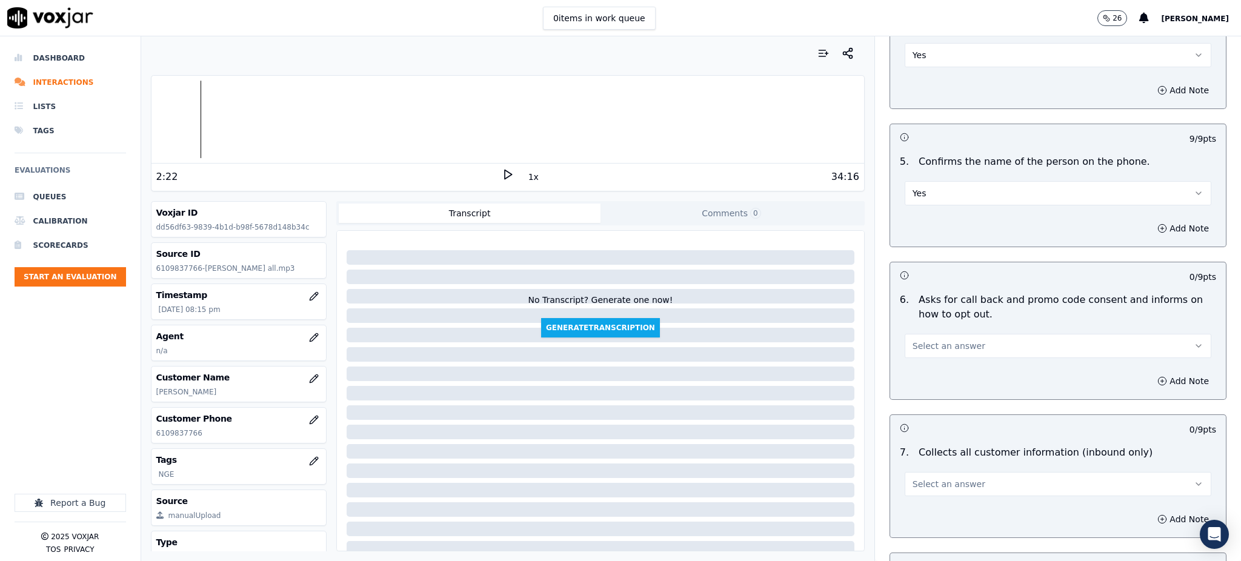
scroll to position [646, 0]
click at [935, 336] on span "Select an answer" at bounding box center [948, 342] width 73 height 12
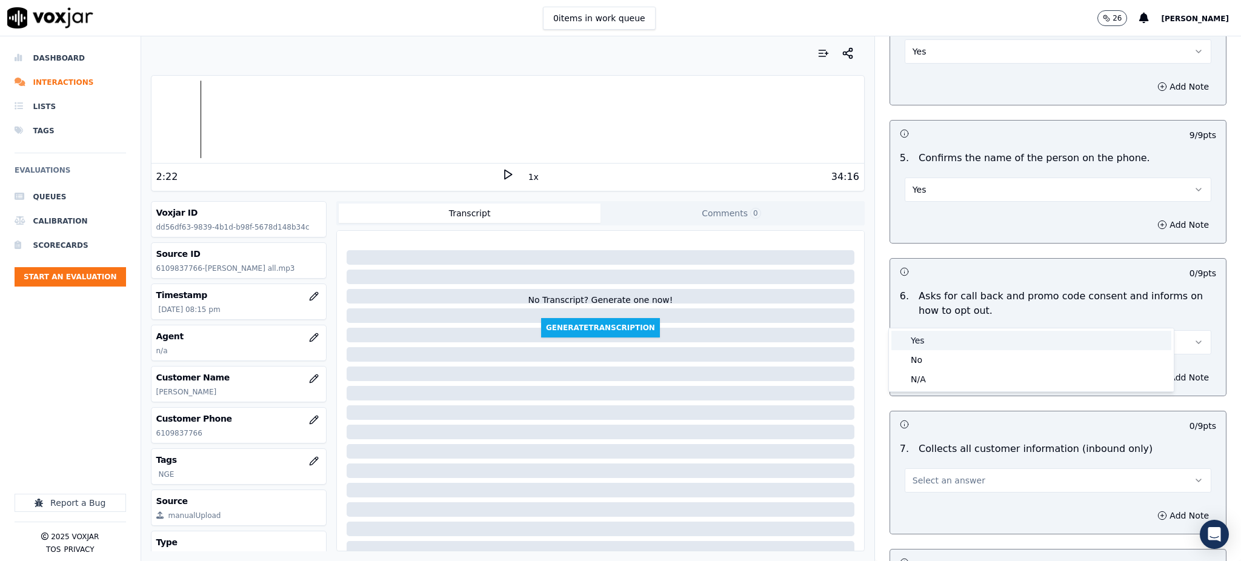
click at [941, 345] on div "Yes" at bounding box center [1031, 340] width 280 height 19
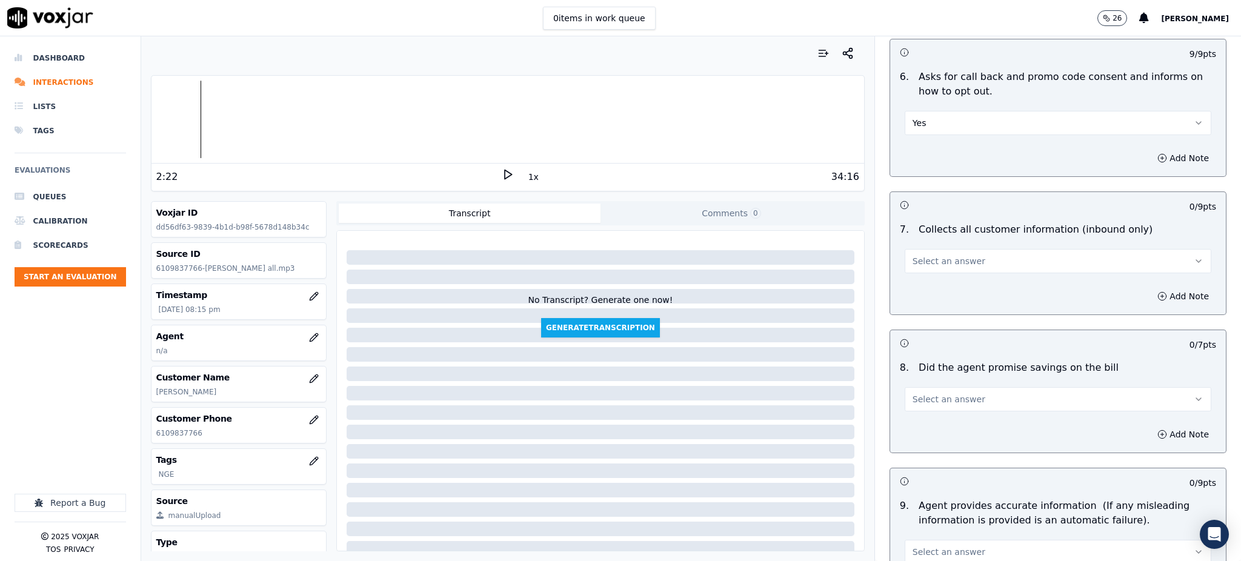
scroll to position [888, 0]
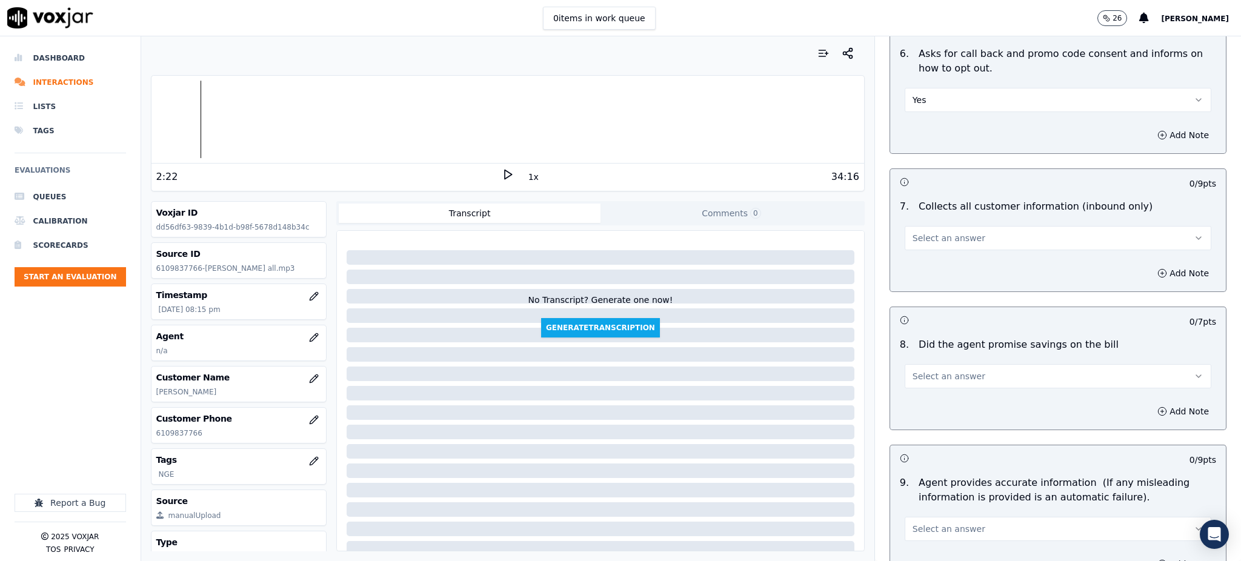
click at [943, 232] on span "Select an answer" at bounding box center [948, 238] width 73 height 12
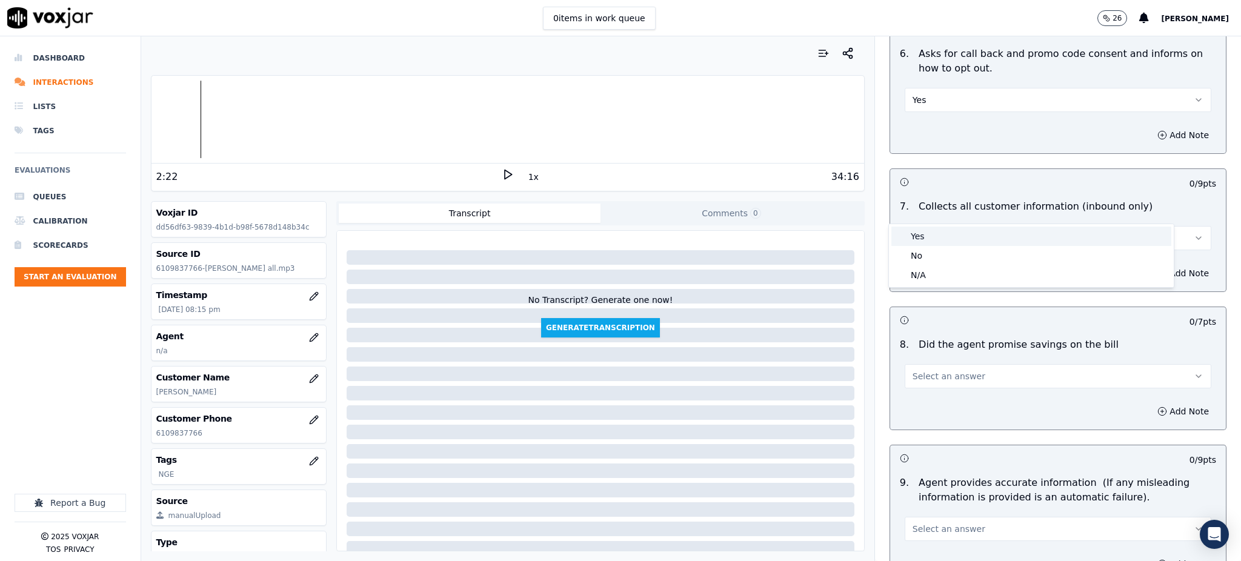
click at [939, 236] on div "Yes" at bounding box center [1031, 236] width 280 height 19
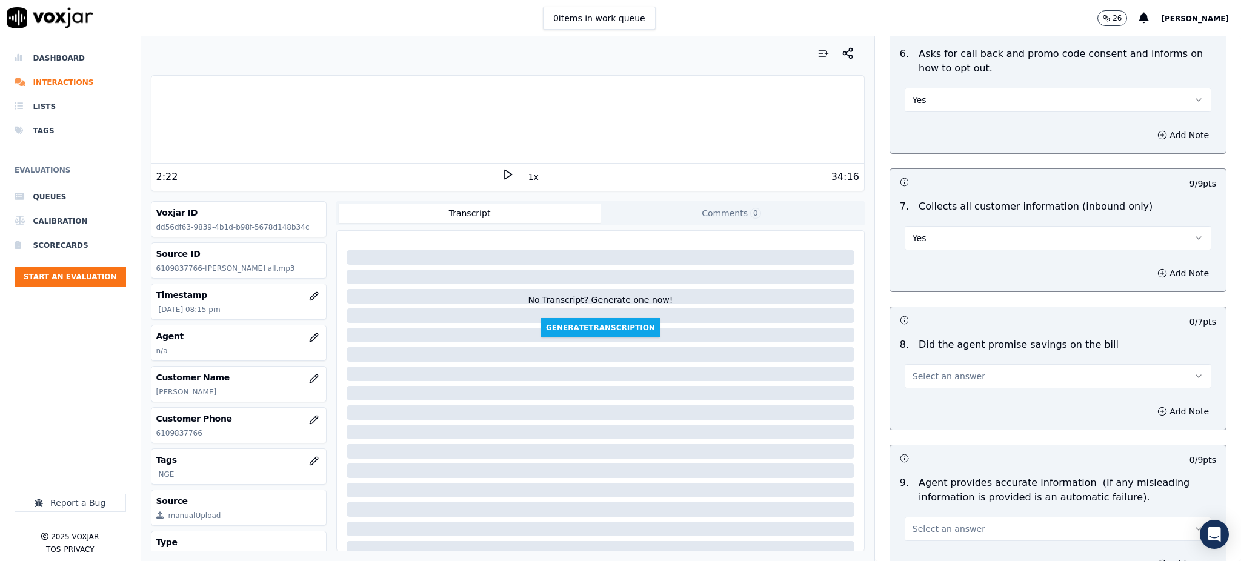
click at [933, 370] on span "Select an answer" at bounding box center [948, 376] width 73 height 12
click at [934, 373] on div "Yes" at bounding box center [1031, 374] width 280 height 19
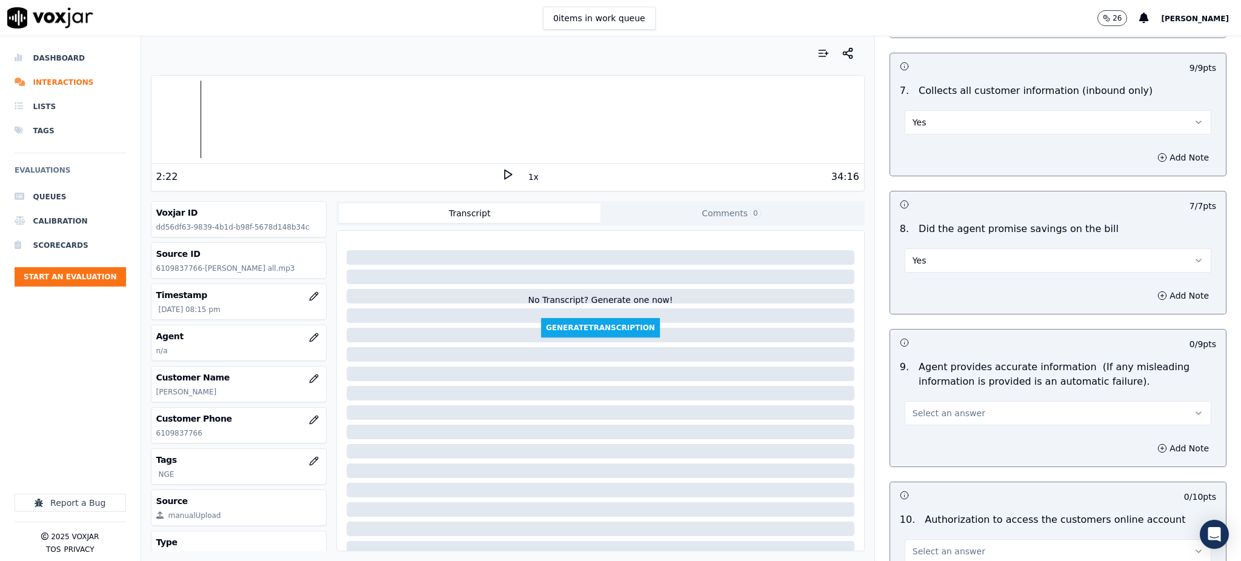
scroll to position [1050, 0]
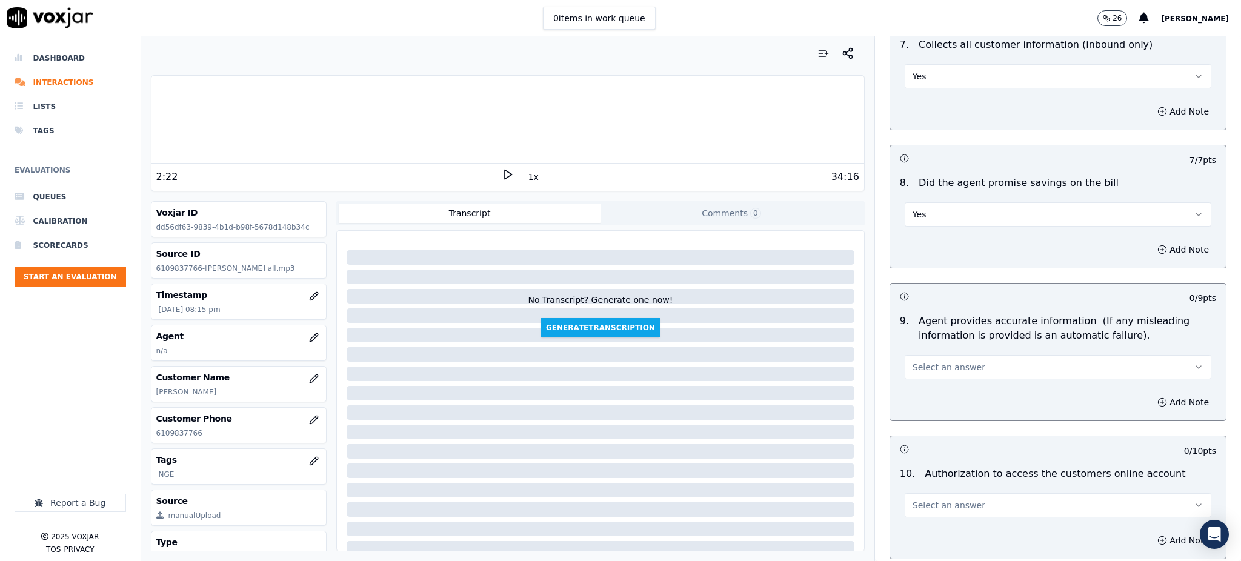
click at [933, 355] on button "Select an answer" at bounding box center [1058, 367] width 307 height 24
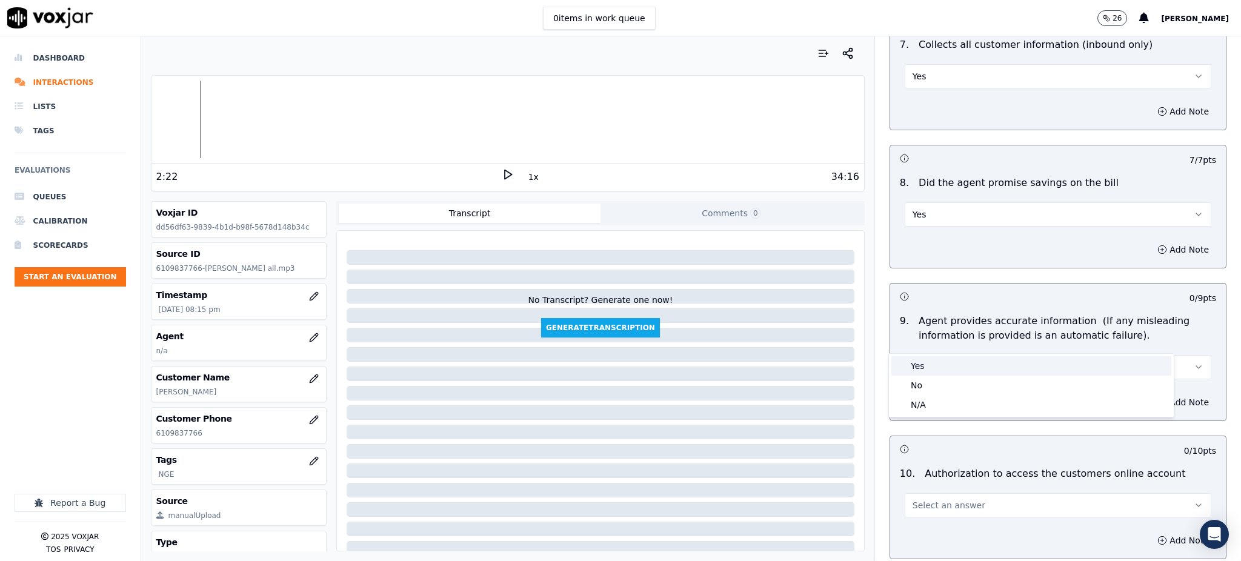
click at [935, 366] on div "Yes" at bounding box center [1031, 365] width 280 height 19
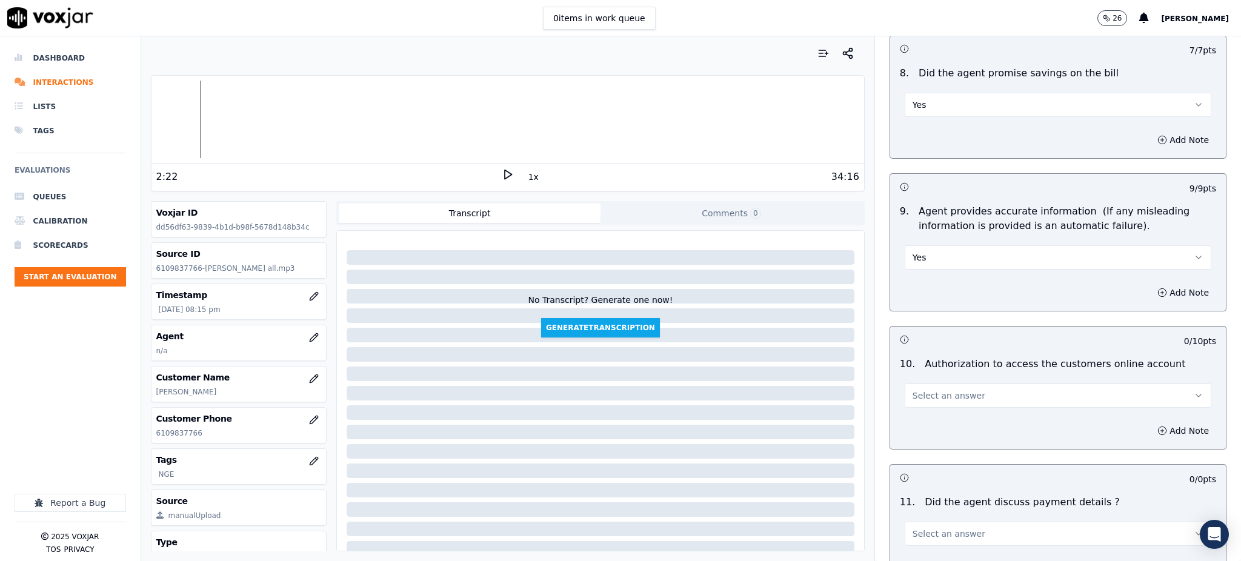
scroll to position [1212, 0]
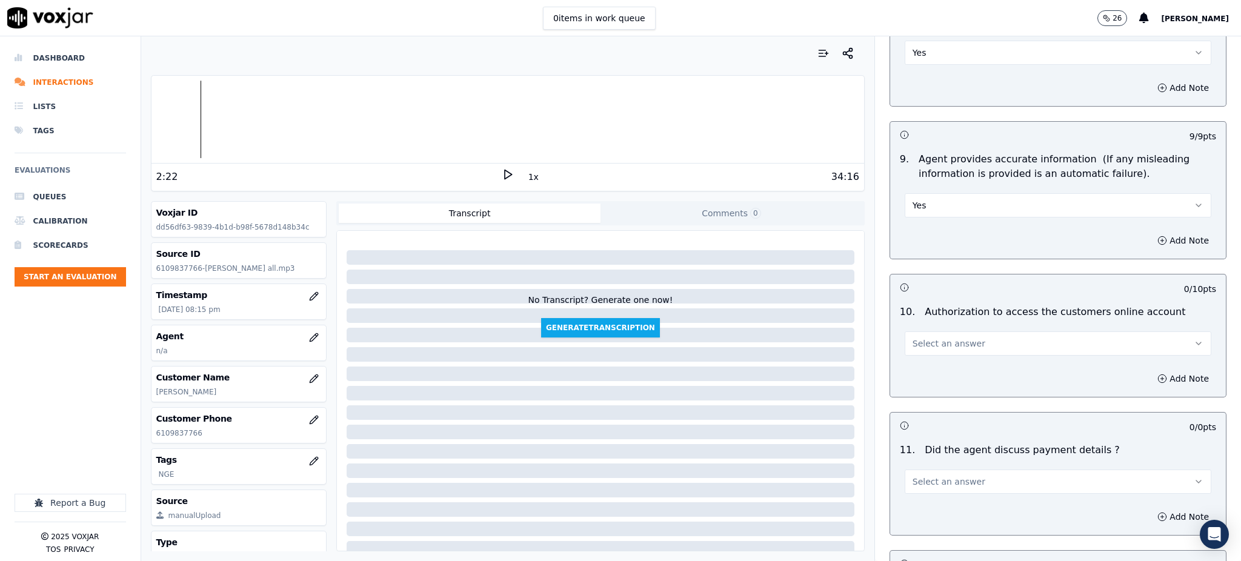
click at [939, 337] on span "Select an answer" at bounding box center [948, 343] width 73 height 12
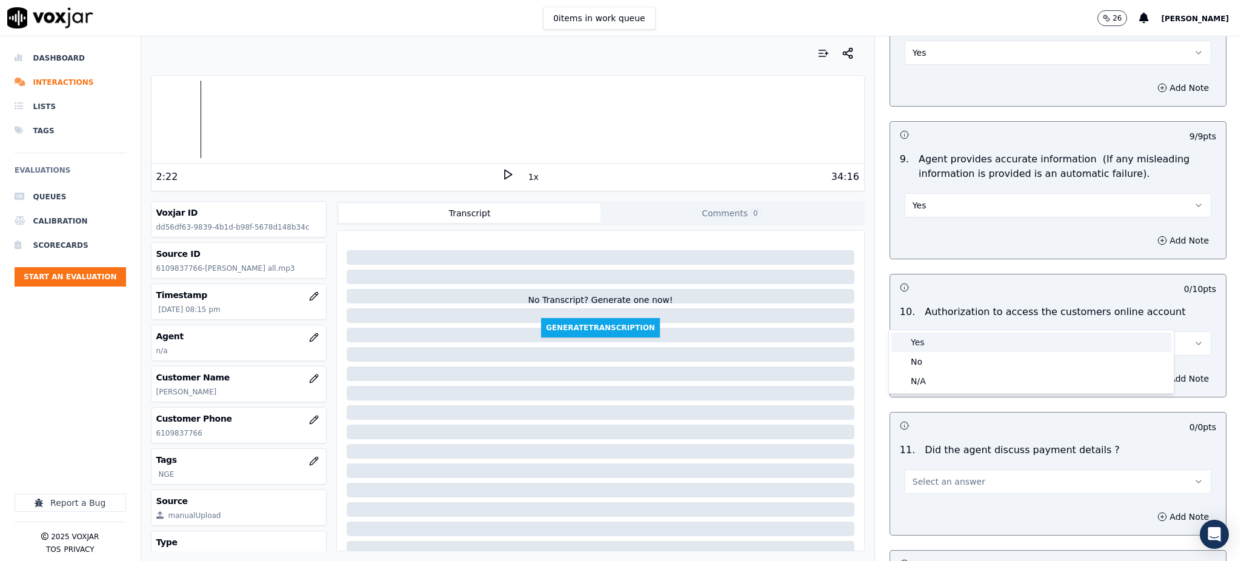
click at [928, 344] on div "Yes" at bounding box center [1031, 342] width 280 height 19
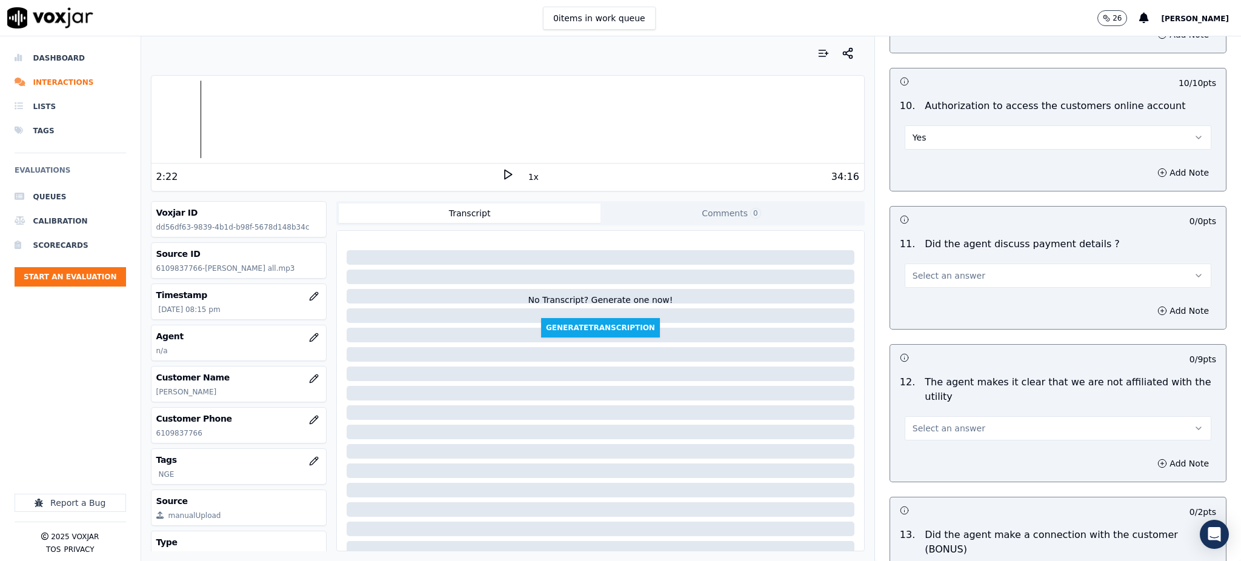
scroll to position [1454, 0]
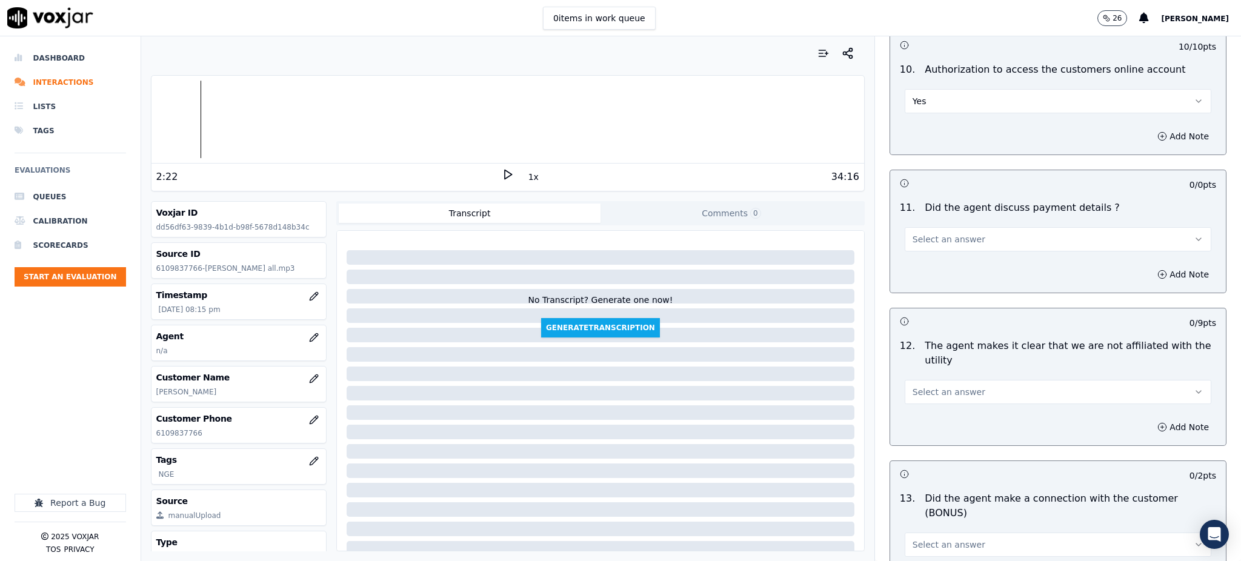
click at [936, 233] on span "Select an answer" at bounding box center [948, 239] width 73 height 12
click at [928, 268] on div "N/A" at bounding box center [1031, 276] width 280 height 19
drag, startPoint x: 932, startPoint y: 350, endPoint x: 931, endPoint y: 357, distance: 6.7
click at [931, 377] on div "Select an answer" at bounding box center [1058, 390] width 307 height 27
click at [931, 386] on span "Select an answer" at bounding box center [948, 392] width 73 height 12
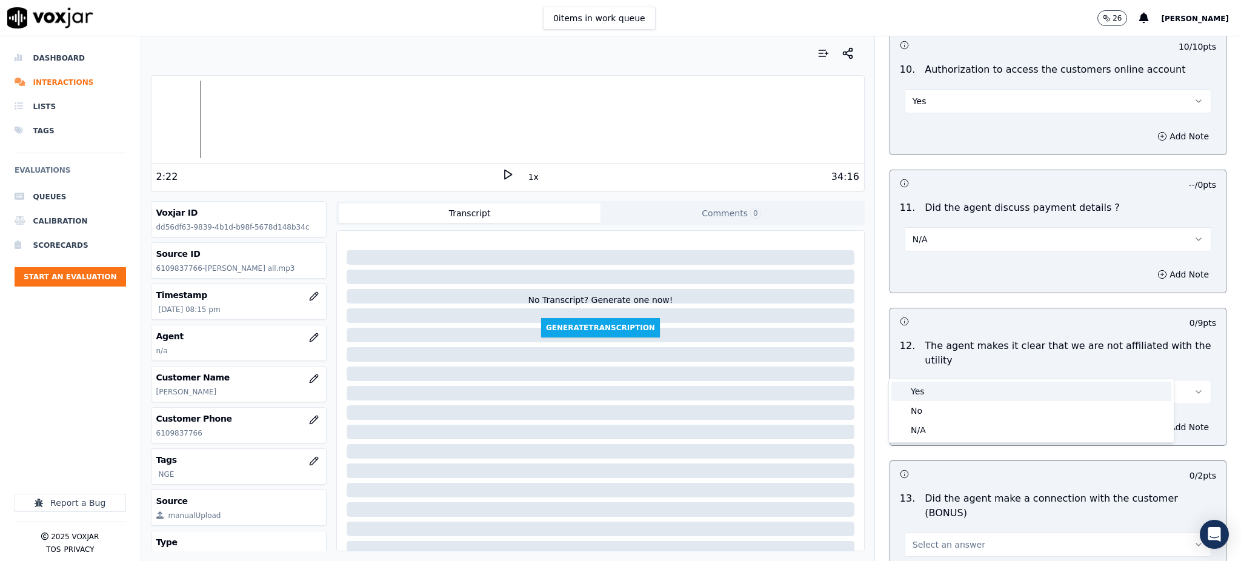
click at [920, 393] on div "Yes" at bounding box center [1031, 391] width 280 height 19
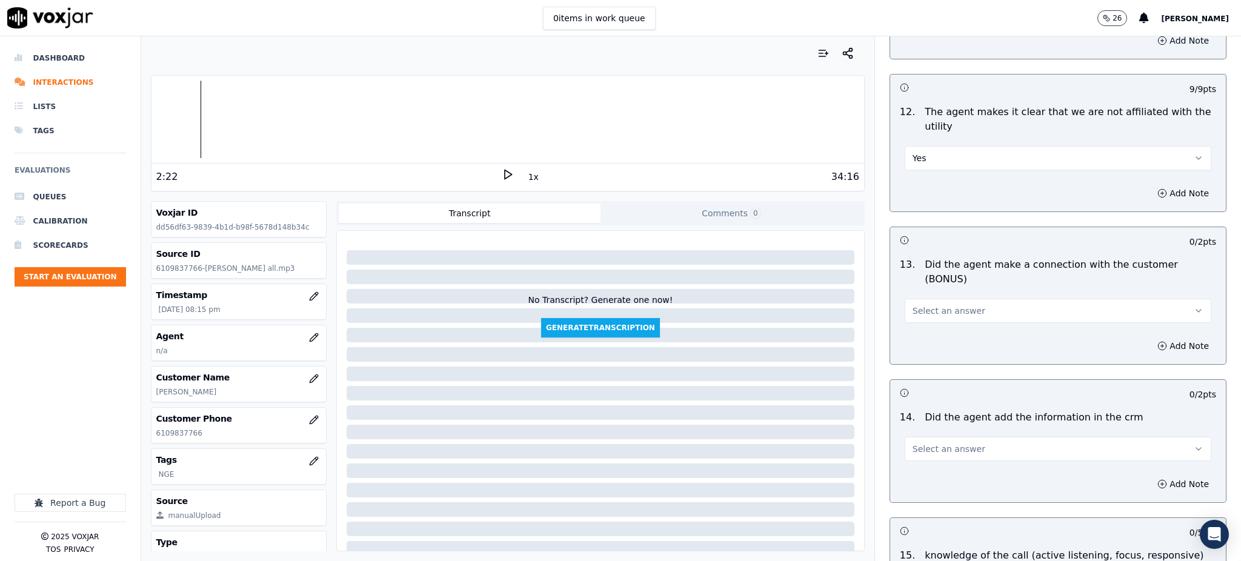
scroll to position [1696, 0]
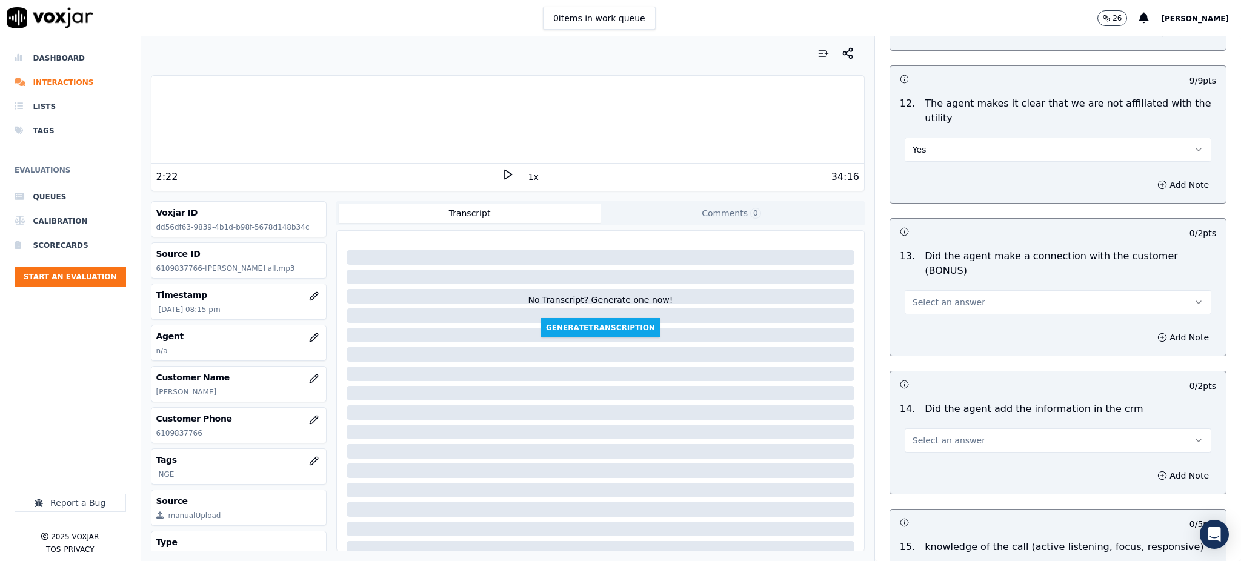
click at [932, 272] on div "13 . Did the agent make a connection with the customer (BONUS) Select an answer" at bounding box center [1058, 281] width 336 height 75
click at [936, 290] on button "Select an answer" at bounding box center [1058, 302] width 307 height 24
click at [926, 297] on div "No" at bounding box center [1031, 306] width 280 height 19
click at [925, 290] on button "No" at bounding box center [1058, 302] width 307 height 24
click at [922, 292] on div "Yes" at bounding box center [1031, 286] width 280 height 19
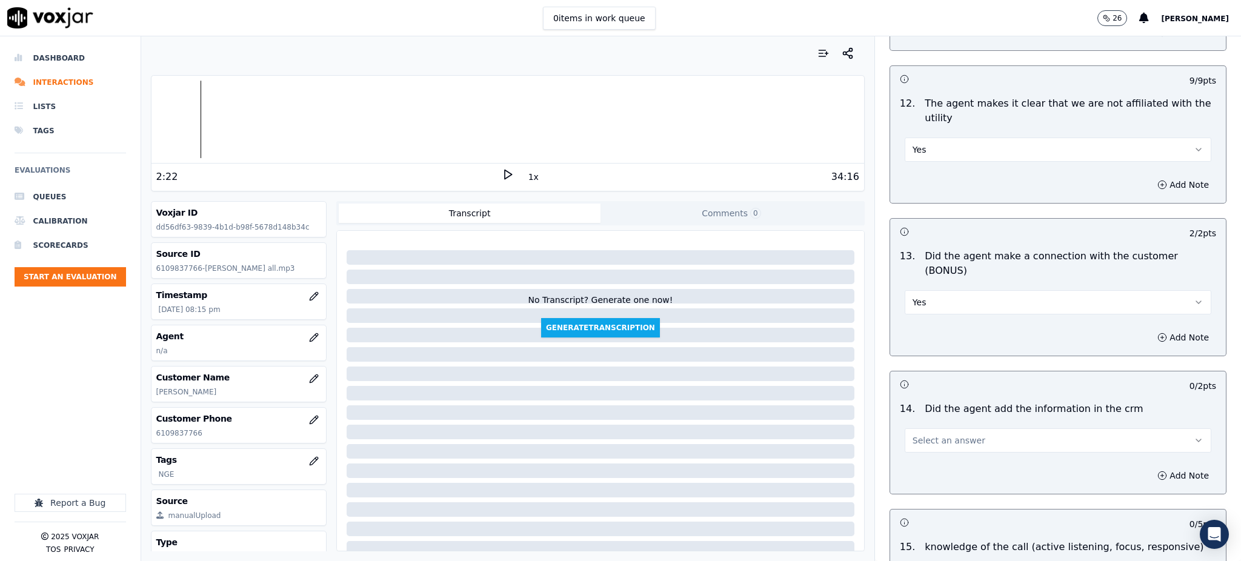
click at [924, 434] on span "Select an answer" at bounding box center [948, 440] width 73 height 12
click at [920, 420] on div "Yes" at bounding box center [1031, 425] width 280 height 19
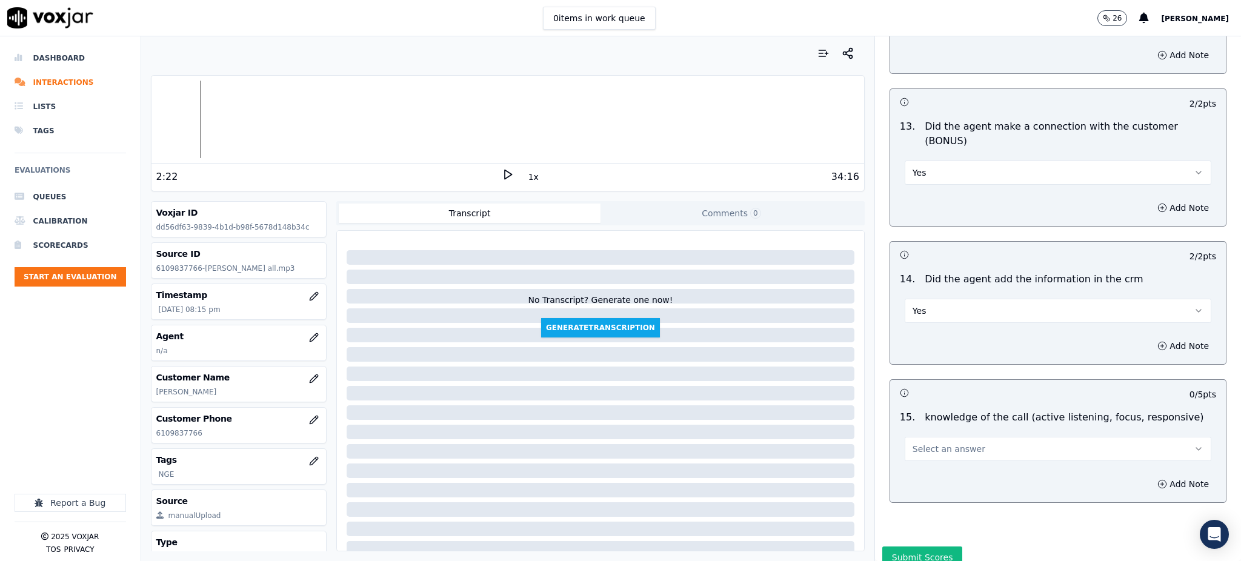
scroll to position [1834, 0]
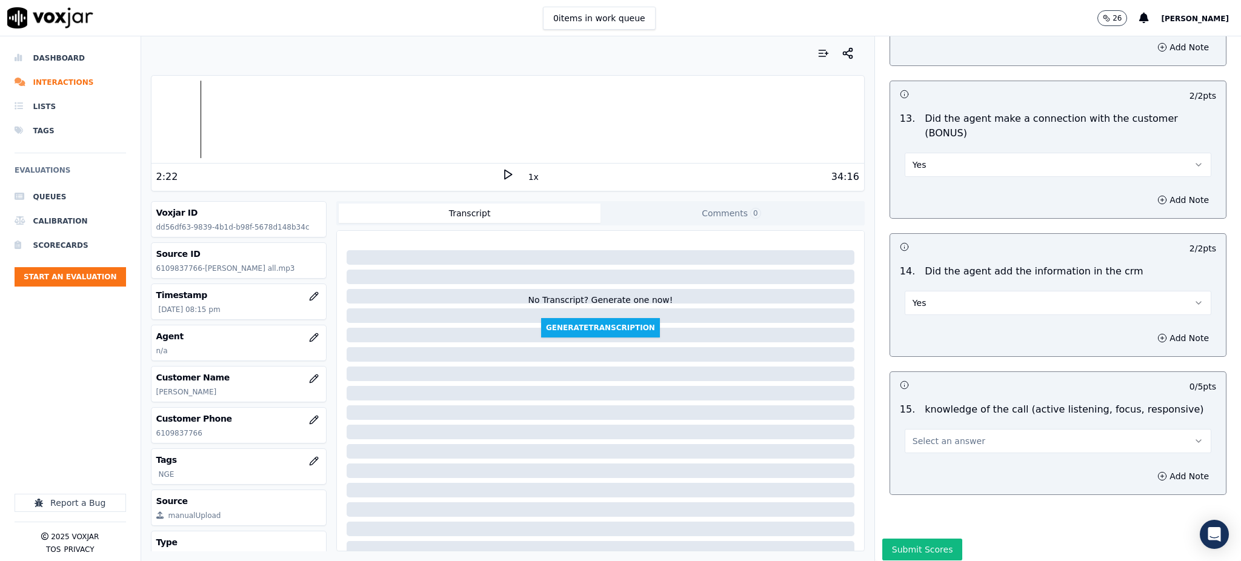
click at [921, 429] on button "Select an answer" at bounding box center [1058, 441] width 307 height 24
click at [923, 422] on div "Yes" at bounding box center [1031, 425] width 280 height 19
click at [912, 539] on button "Submit Scores" at bounding box center [922, 550] width 81 height 22
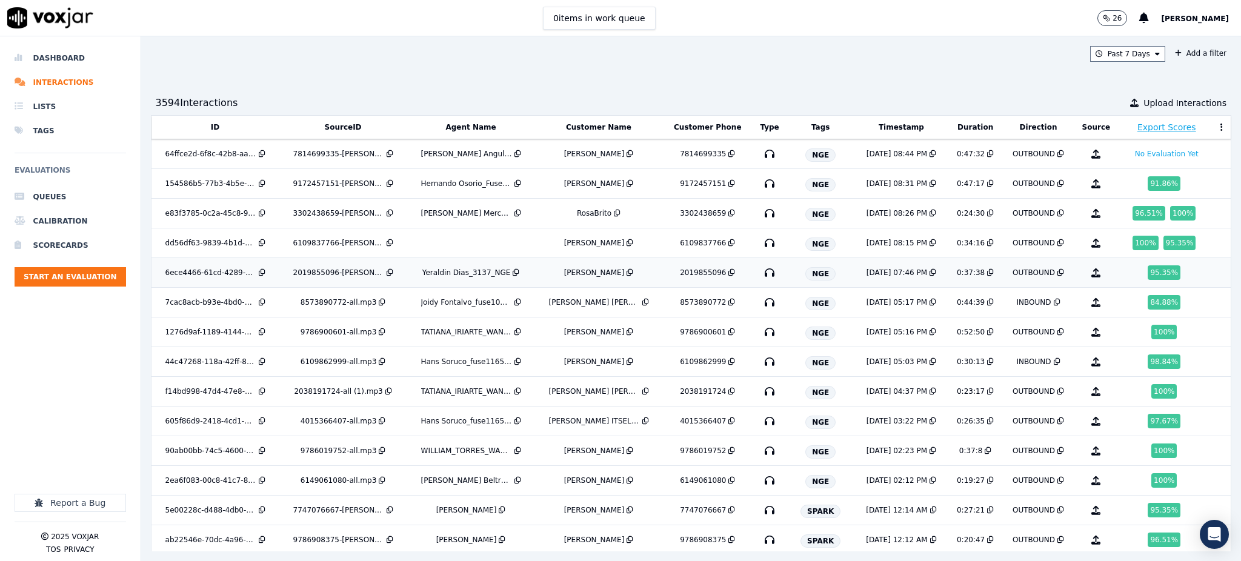
click at [760, 277] on icon "button" at bounding box center [769, 272] width 19 height 19
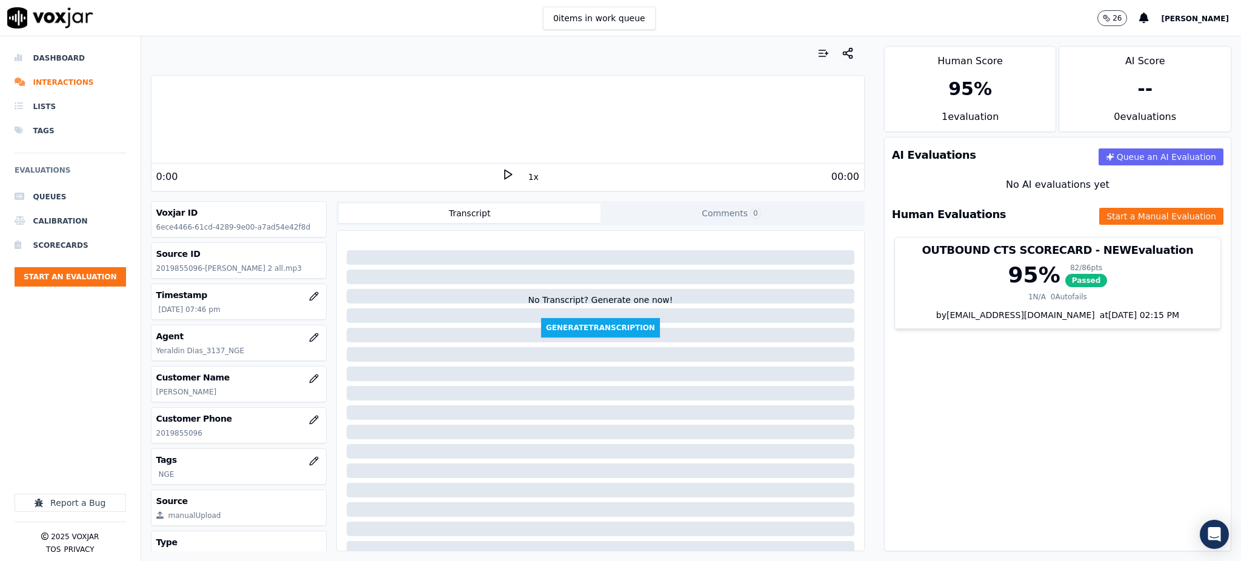
click at [505, 172] on polygon at bounding box center [508, 174] width 7 height 9
drag, startPoint x: 224, startPoint y: 430, endPoint x: 199, endPoint y: 428, distance: 24.9
click at [201, 430] on div "Customer Phone 2019855096" at bounding box center [238, 425] width 175 height 35
click at [1096, 228] on div "Human Evaluations Start a Manual Evaluation" at bounding box center [1058, 214] width 346 height 35
click at [1099, 217] on button "Start a Manual Evaluation" at bounding box center [1161, 216] width 124 height 17
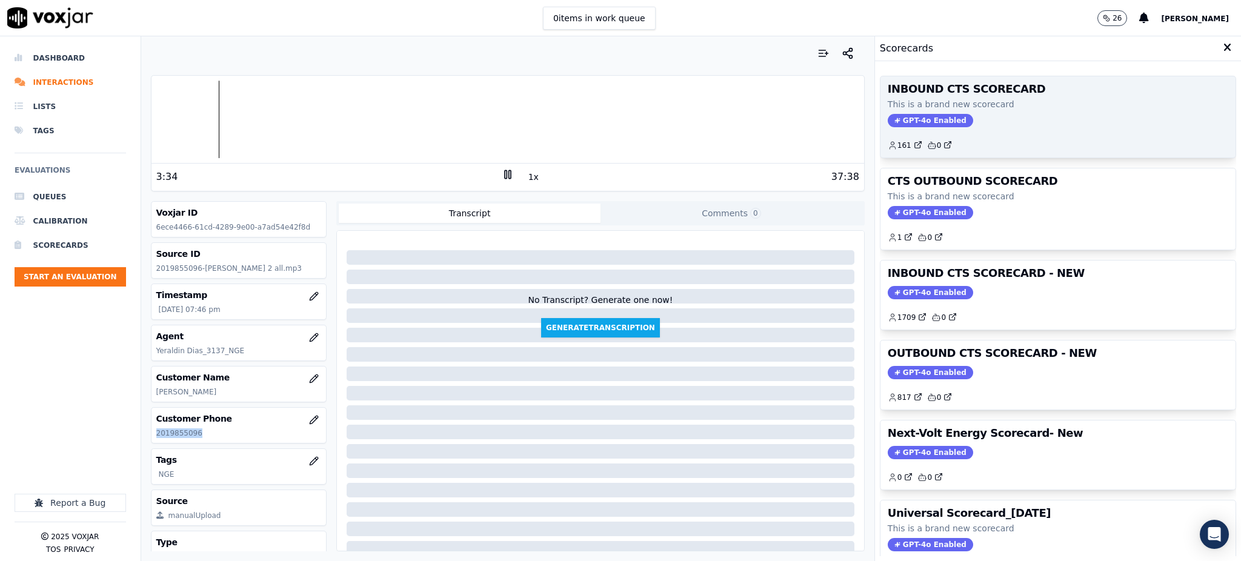
click at [888, 124] on span "GPT-4o Enabled" at bounding box center [930, 120] width 85 height 13
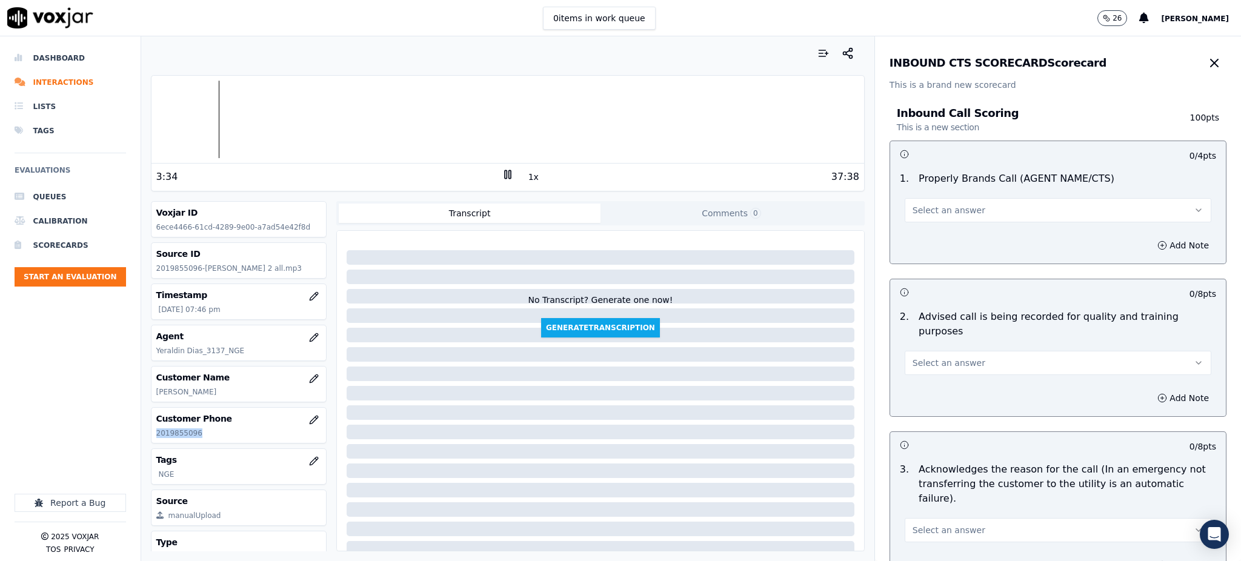
click at [926, 216] on span "Select an answer" at bounding box center [948, 210] width 73 height 12
click at [924, 234] on div "Yes" at bounding box center [1031, 237] width 280 height 19
click at [932, 359] on button "Select an answer" at bounding box center [1058, 363] width 307 height 24
click at [927, 377] on div "Yes" at bounding box center [1031, 375] width 280 height 19
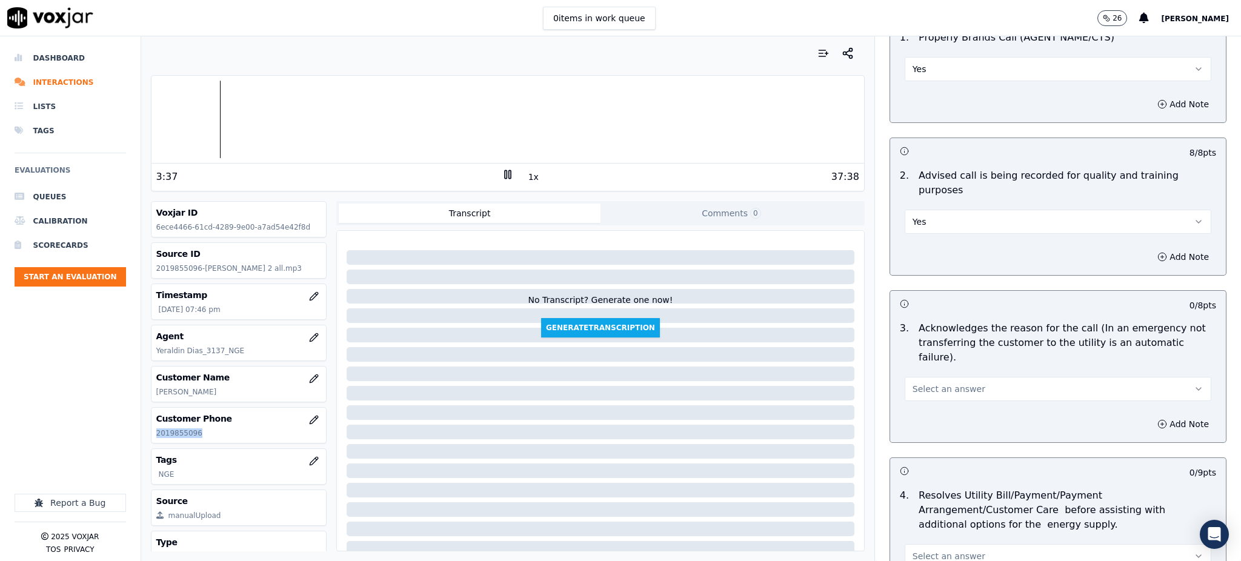
scroll to position [161, 0]
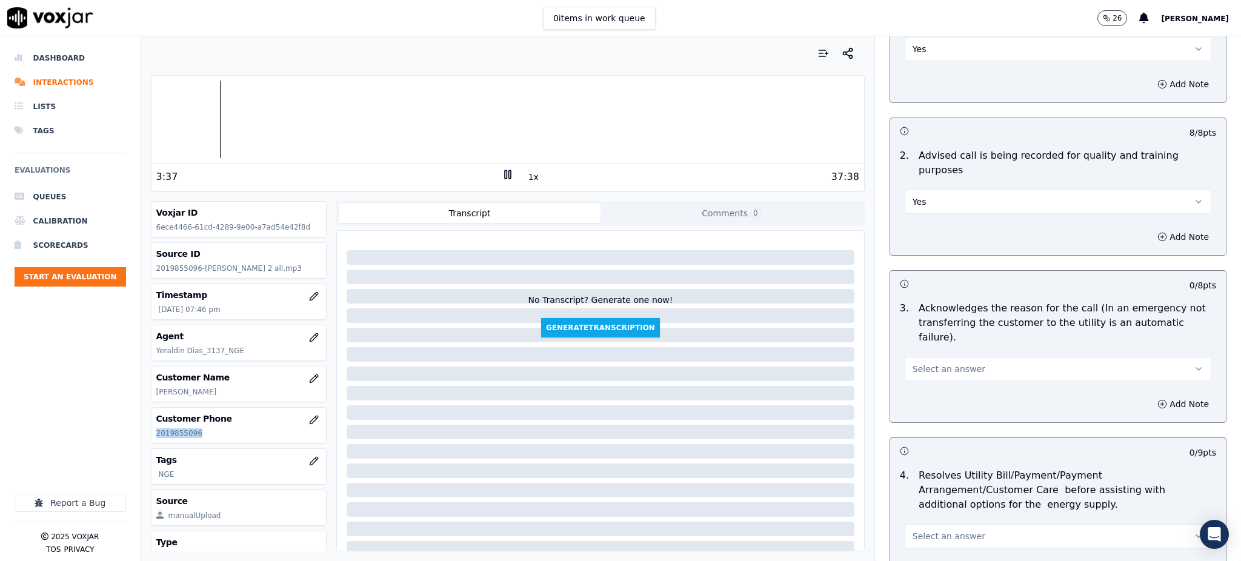
click at [916, 363] on span "Select an answer" at bounding box center [948, 369] width 73 height 12
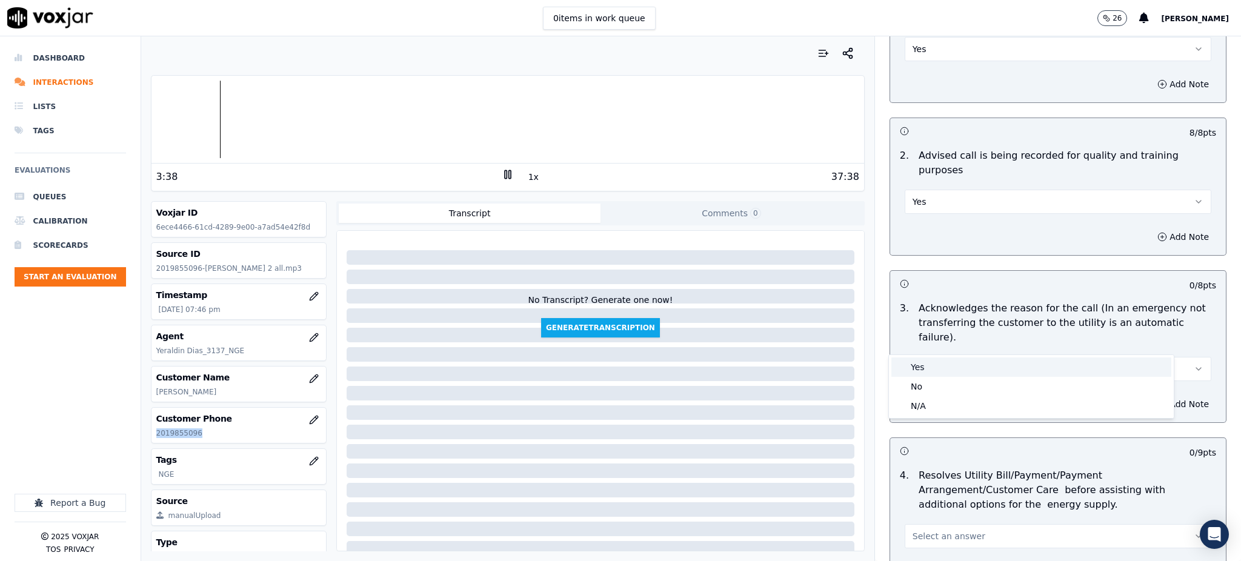
click at [916, 364] on div "Yes" at bounding box center [1031, 366] width 280 height 19
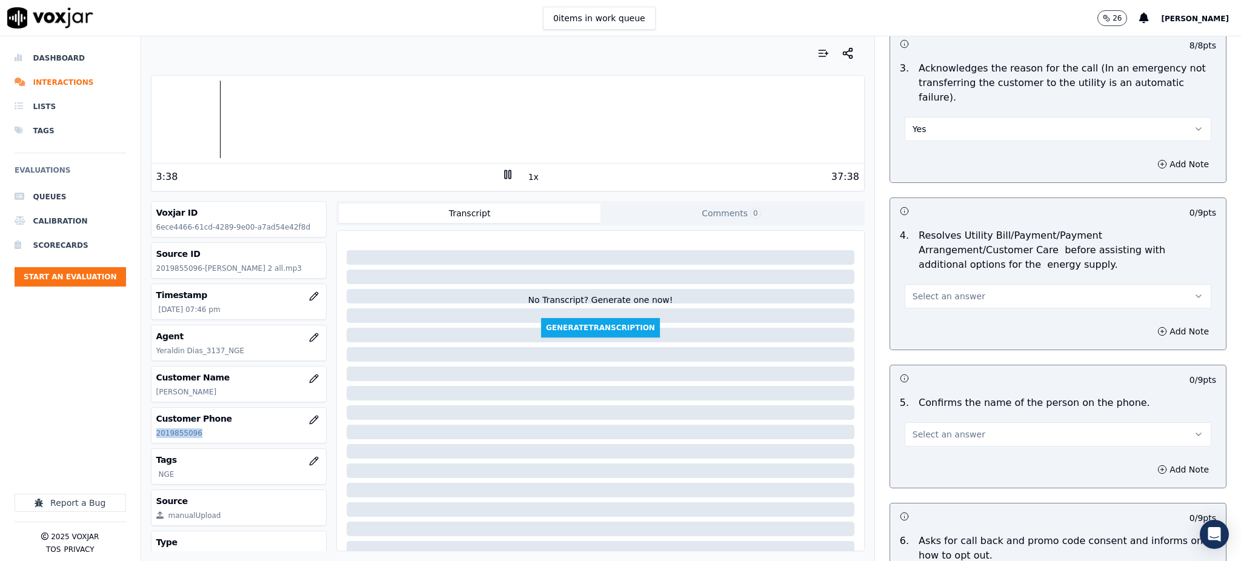
scroll to position [404, 0]
click at [922, 288] on span "Select an answer" at bounding box center [948, 294] width 73 height 12
click at [919, 297] on div "Yes" at bounding box center [1031, 291] width 280 height 19
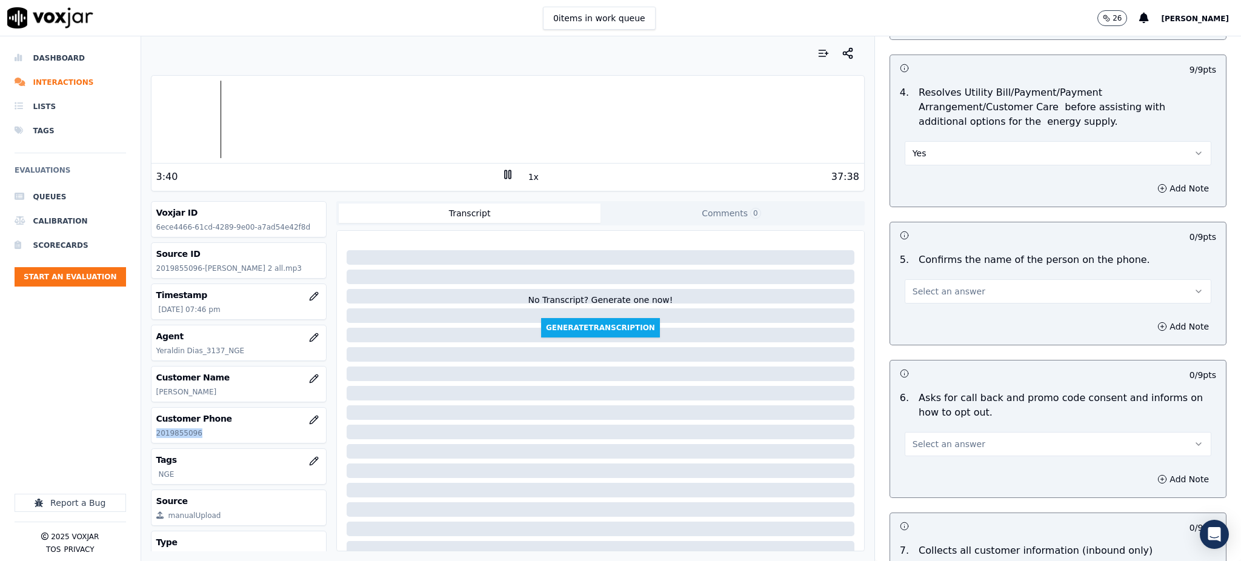
scroll to position [565, 0]
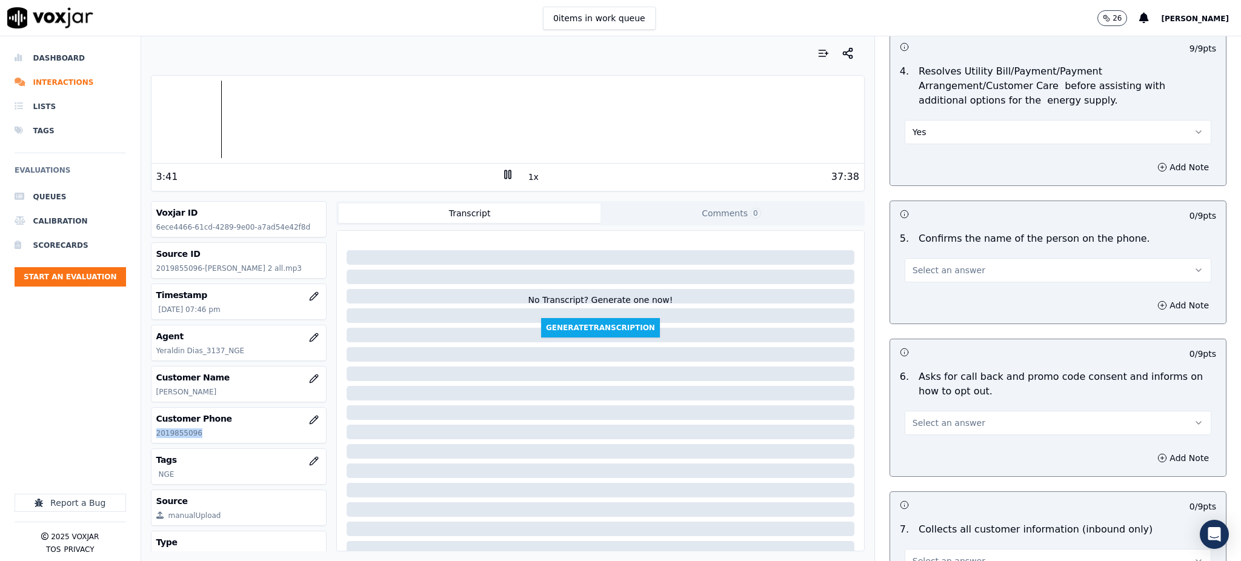
click at [914, 264] on span "Select an answer" at bounding box center [948, 270] width 73 height 12
click at [910, 277] on div "Yes" at bounding box center [1031, 268] width 280 height 19
click at [929, 417] on span "Select an answer" at bounding box center [948, 423] width 73 height 12
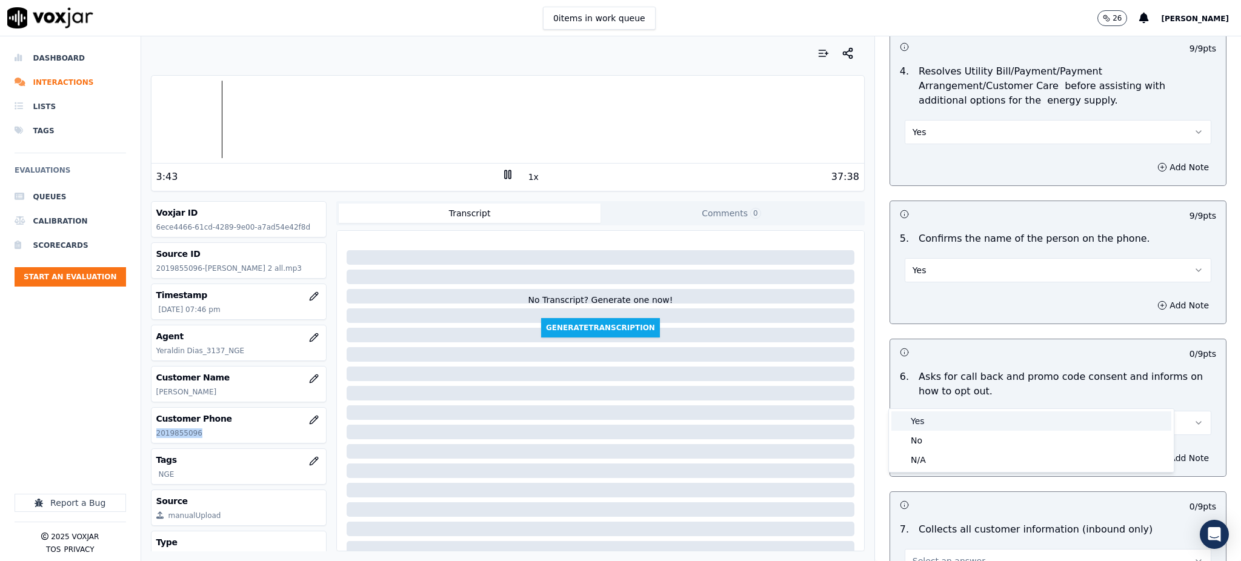
click at [932, 423] on div "Yes" at bounding box center [1031, 420] width 280 height 19
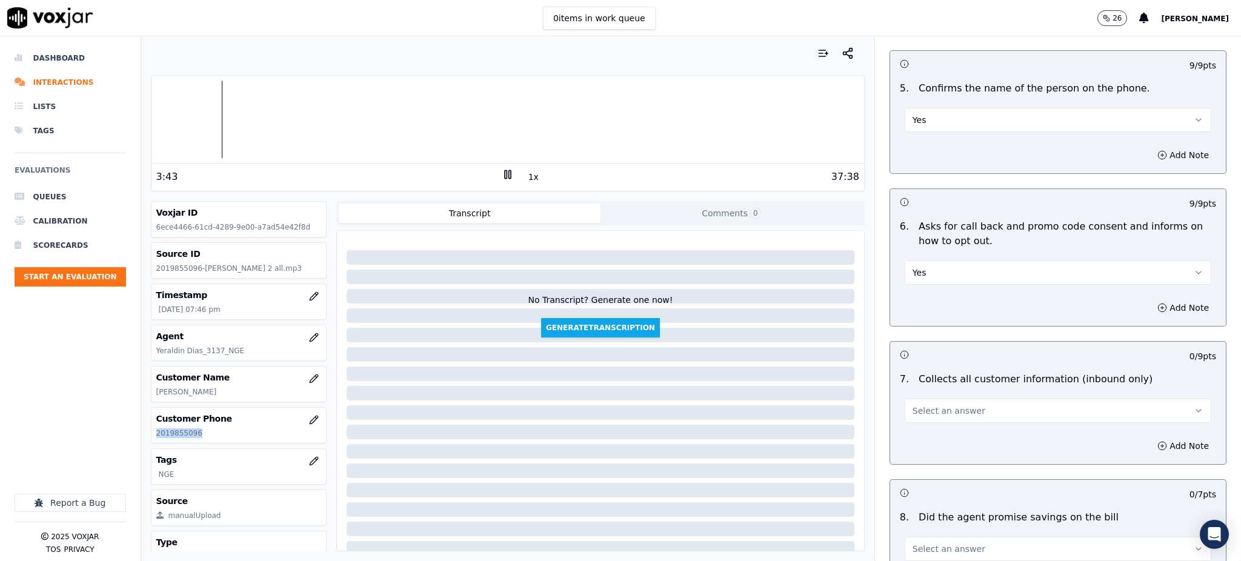
scroll to position [727, 0]
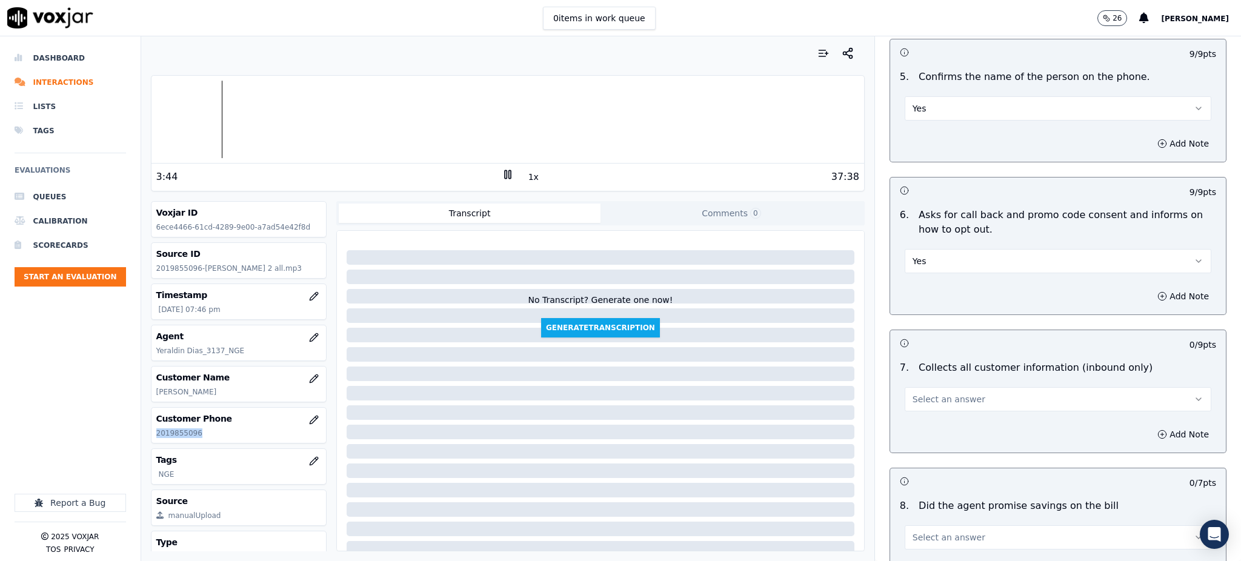
click at [928, 393] on span "Select an answer" at bounding box center [948, 399] width 73 height 12
click at [929, 404] on div "Yes" at bounding box center [1031, 397] width 280 height 19
click at [942, 531] on span "Select an answer" at bounding box center [948, 537] width 73 height 12
click at [905, 442] on div "Yes" at bounding box center [1031, 442] width 280 height 19
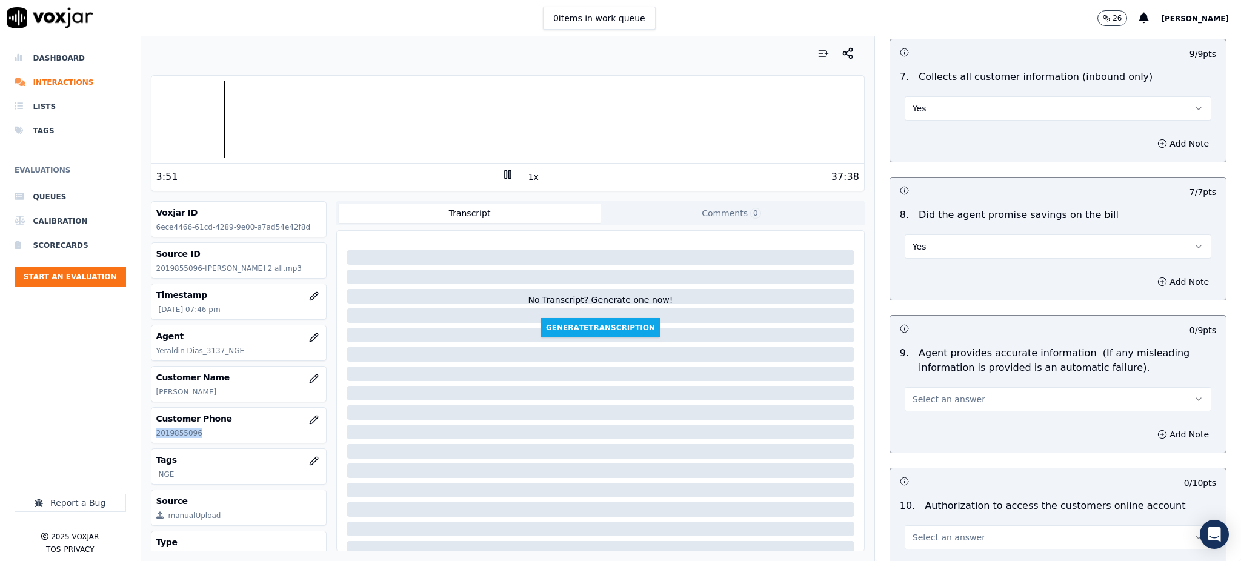
scroll to position [1050, 0]
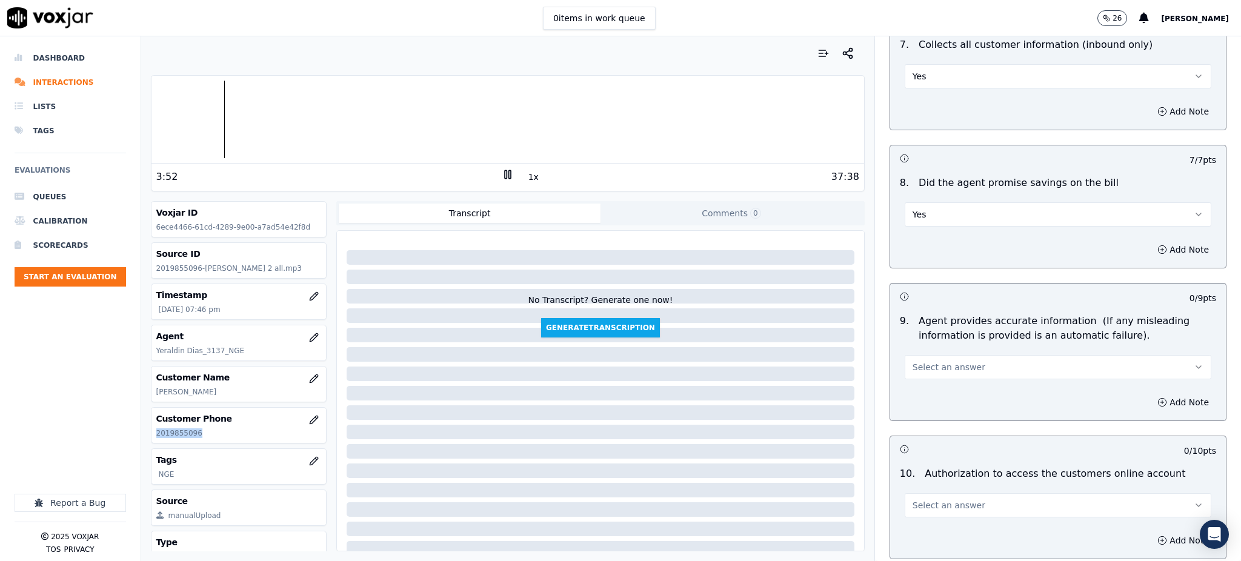
click at [912, 361] on span "Select an answer" at bounding box center [948, 367] width 73 height 12
click at [914, 380] on div "No" at bounding box center [1031, 385] width 280 height 19
click at [911, 355] on button "No" at bounding box center [1058, 367] width 307 height 24
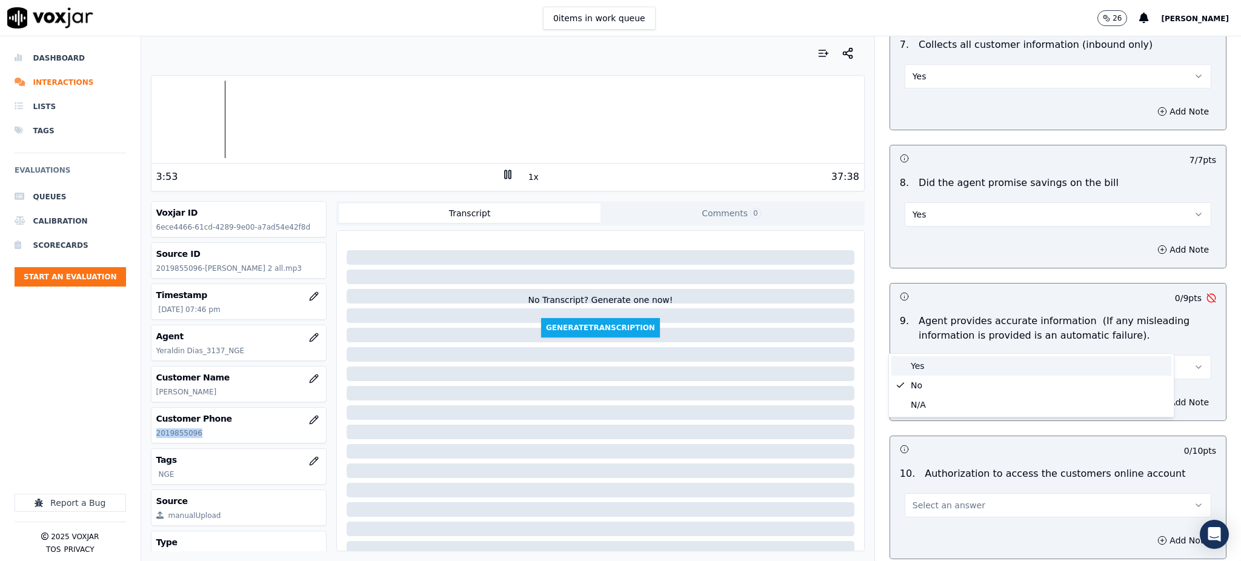
click at [911, 367] on div "Yes" at bounding box center [1031, 365] width 280 height 19
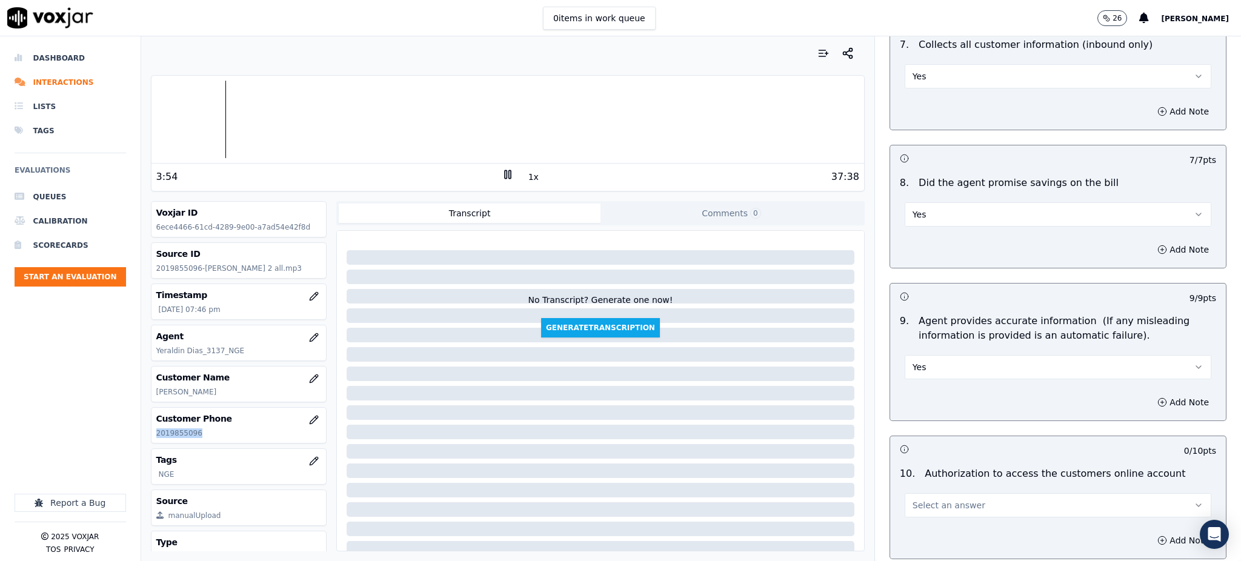
click at [912, 499] on span "Select an answer" at bounding box center [948, 505] width 73 height 12
click at [912, 505] on div "Yes" at bounding box center [1031, 503] width 280 height 19
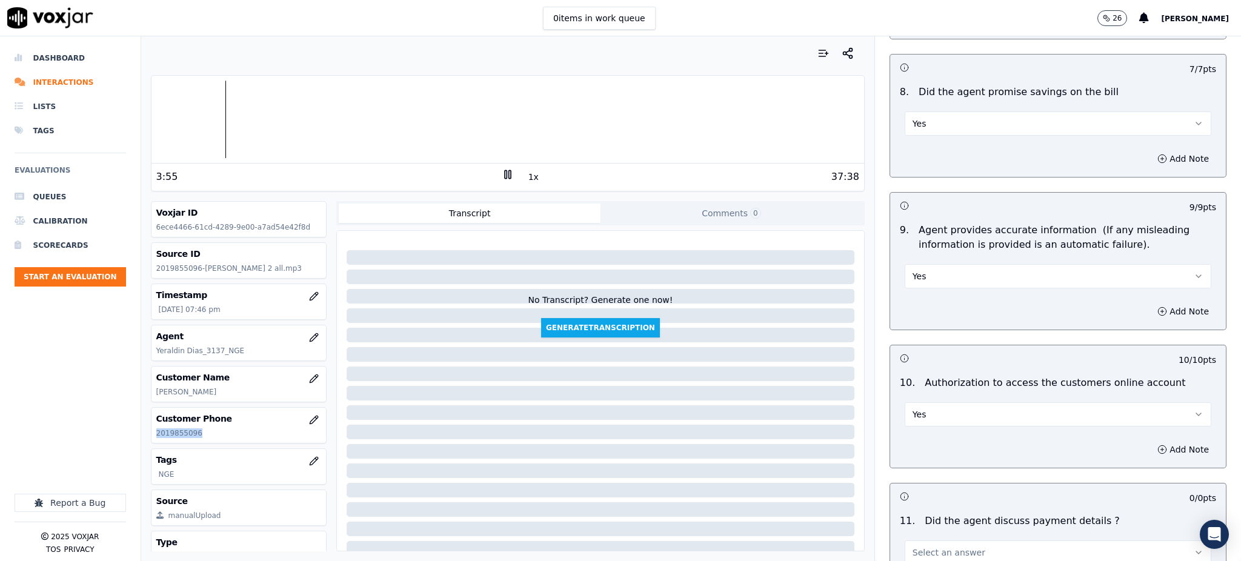
scroll to position [1212, 0]
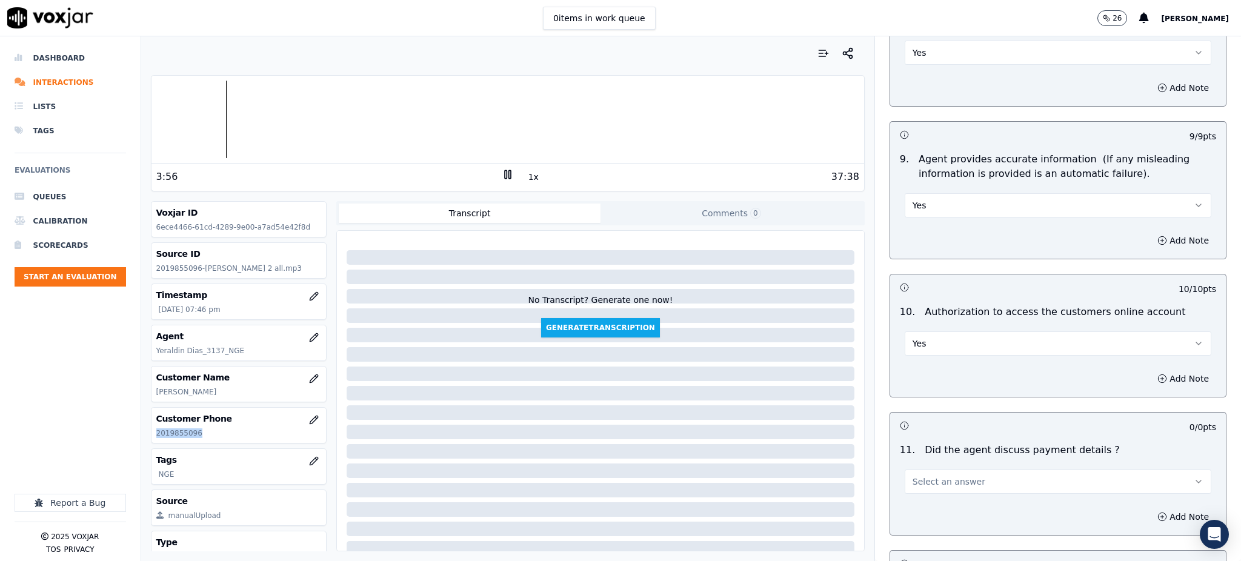
click at [919, 476] on span "Select an answer" at bounding box center [948, 482] width 73 height 12
click at [914, 518] on div "N/A" at bounding box center [1031, 519] width 280 height 19
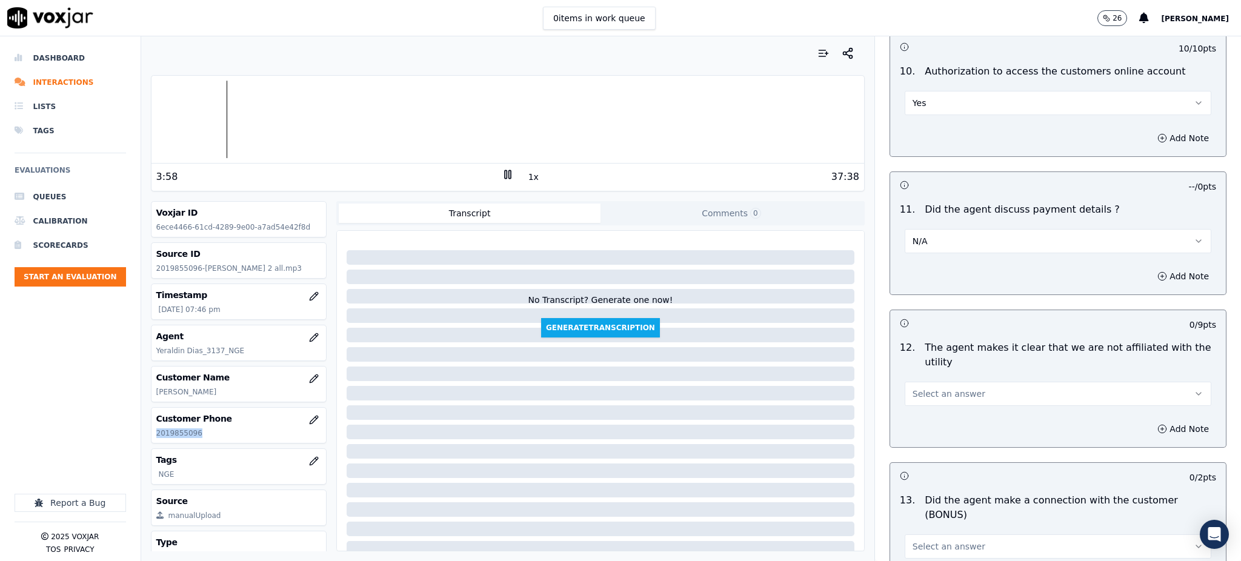
scroll to position [1454, 0]
click at [928, 380] on button "Select an answer" at bounding box center [1058, 392] width 307 height 24
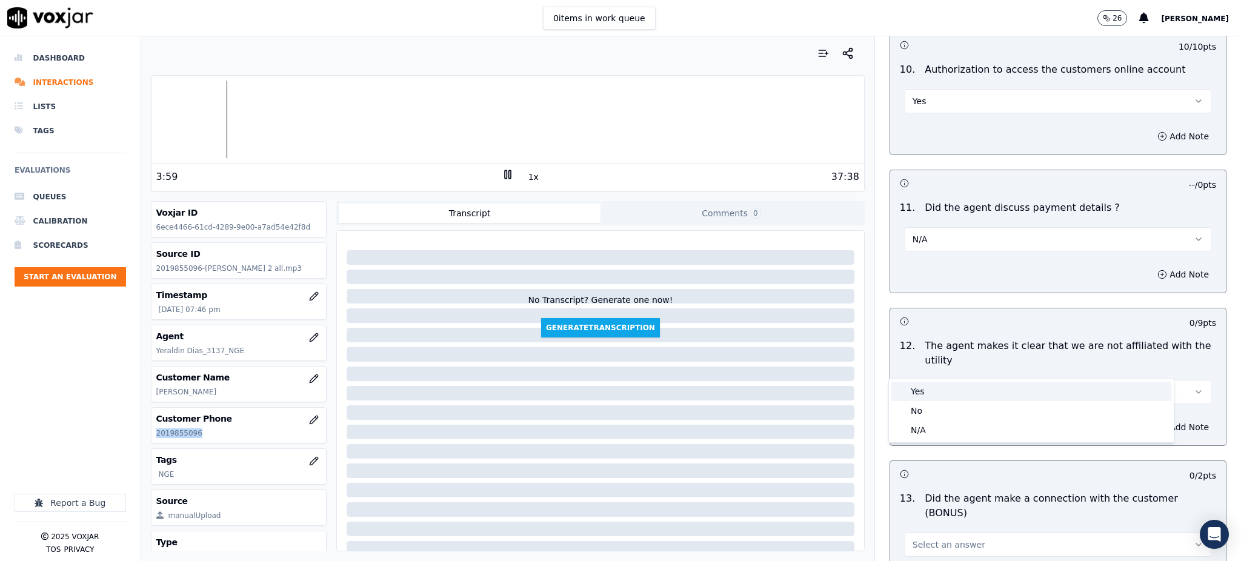
click at [925, 391] on div "Yes" at bounding box center [1031, 391] width 280 height 19
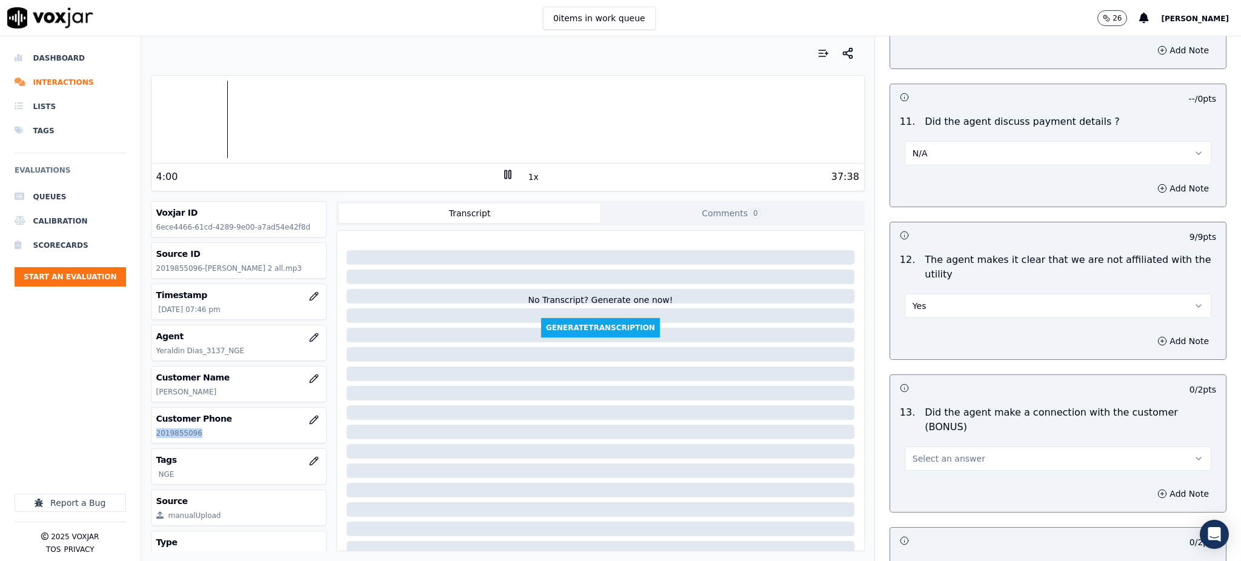
scroll to position [1615, 0]
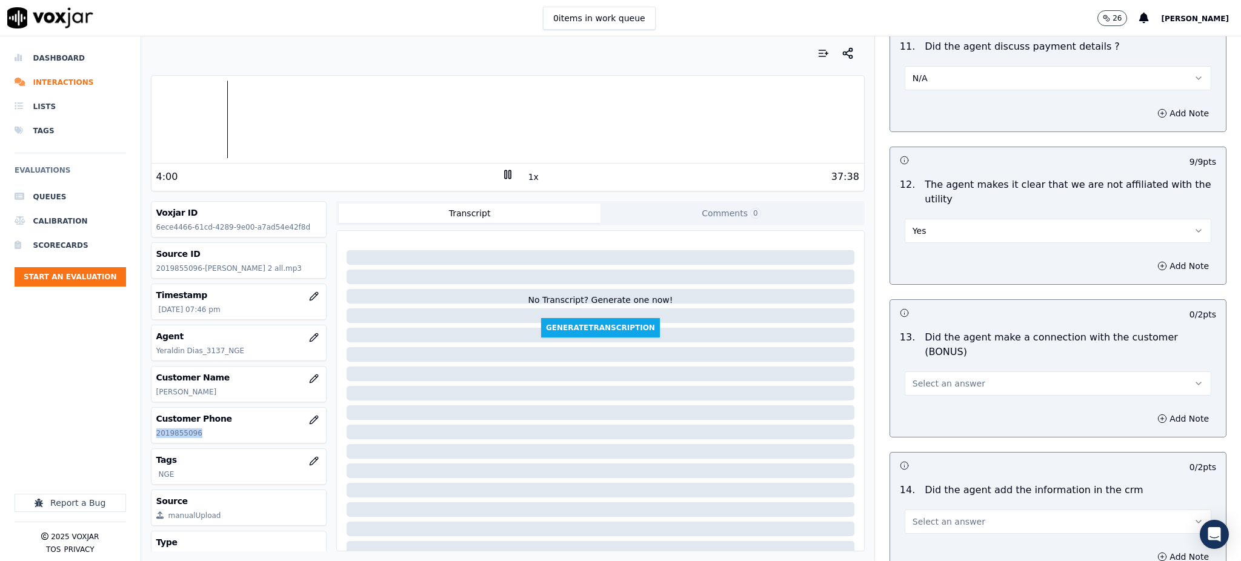
click at [926, 377] on span "Select an answer" at bounding box center [948, 383] width 73 height 12
click at [917, 377] on div "No" at bounding box center [1031, 386] width 280 height 19
click at [911, 371] on button "No" at bounding box center [1058, 383] width 307 height 24
click at [920, 373] on div "Yes" at bounding box center [1031, 367] width 280 height 19
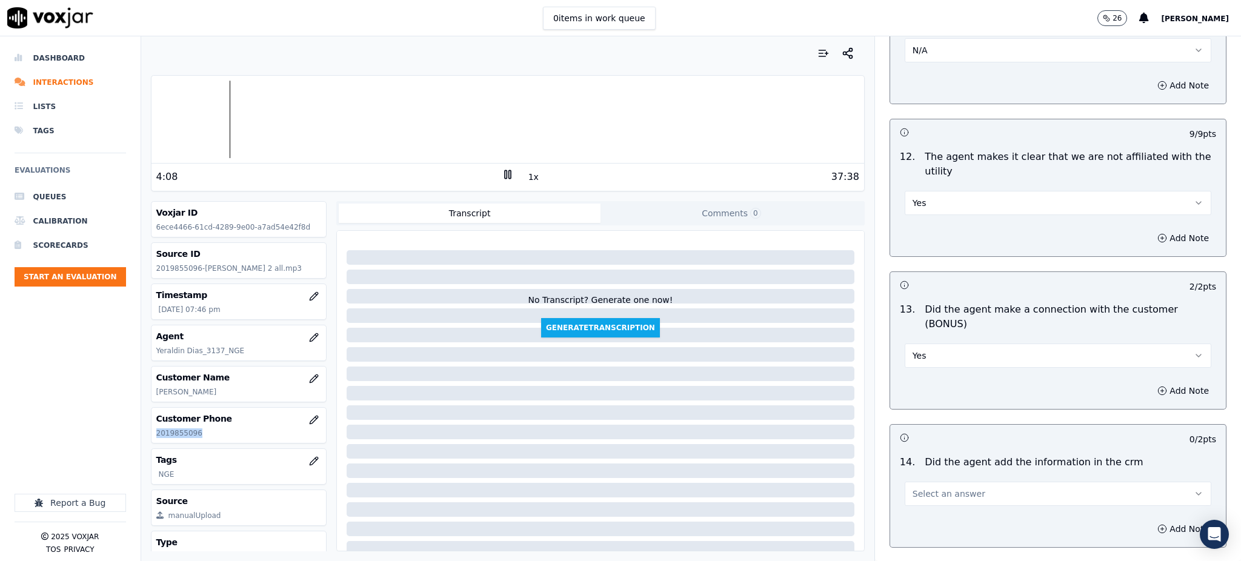
scroll to position [1777, 0]
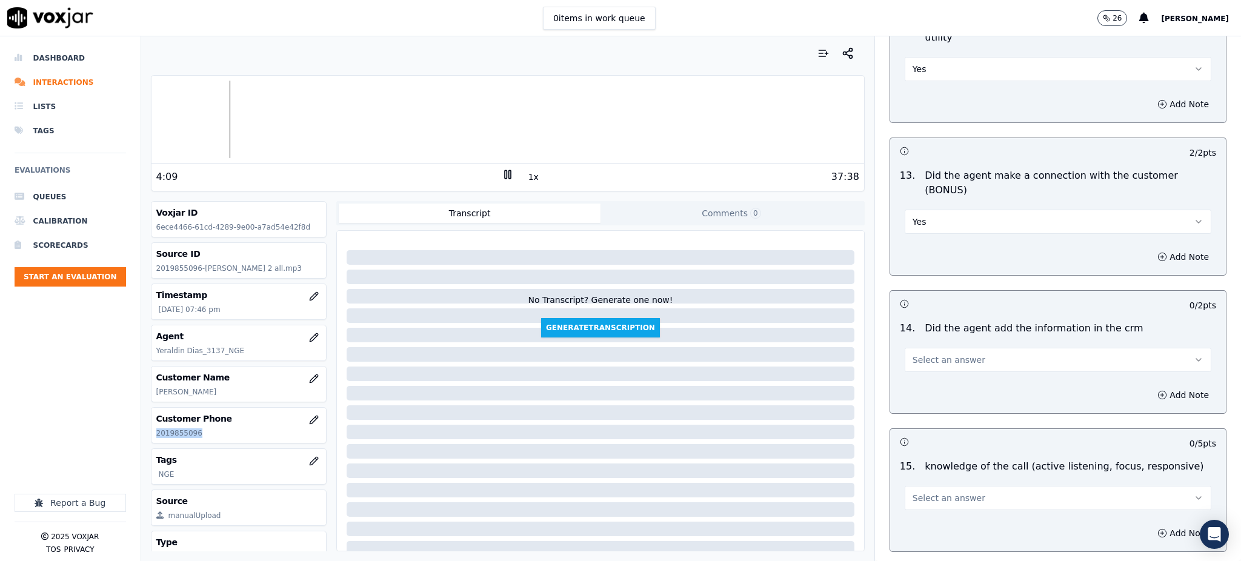
drag, startPoint x: 921, startPoint y: 317, endPoint x: 911, endPoint y: 327, distance: 14.1
click at [921, 354] on span "Select an answer" at bounding box center [948, 360] width 73 height 12
click at [916, 341] on div "Yes" at bounding box center [1031, 344] width 280 height 19
drag, startPoint x: 911, startPoint y: 452, endPoint x: 911, endPoint y: 459, distance: 6.7
click at [912, 492] on span "Select an answer" at bounding box center [948, 498] width 73 height 12
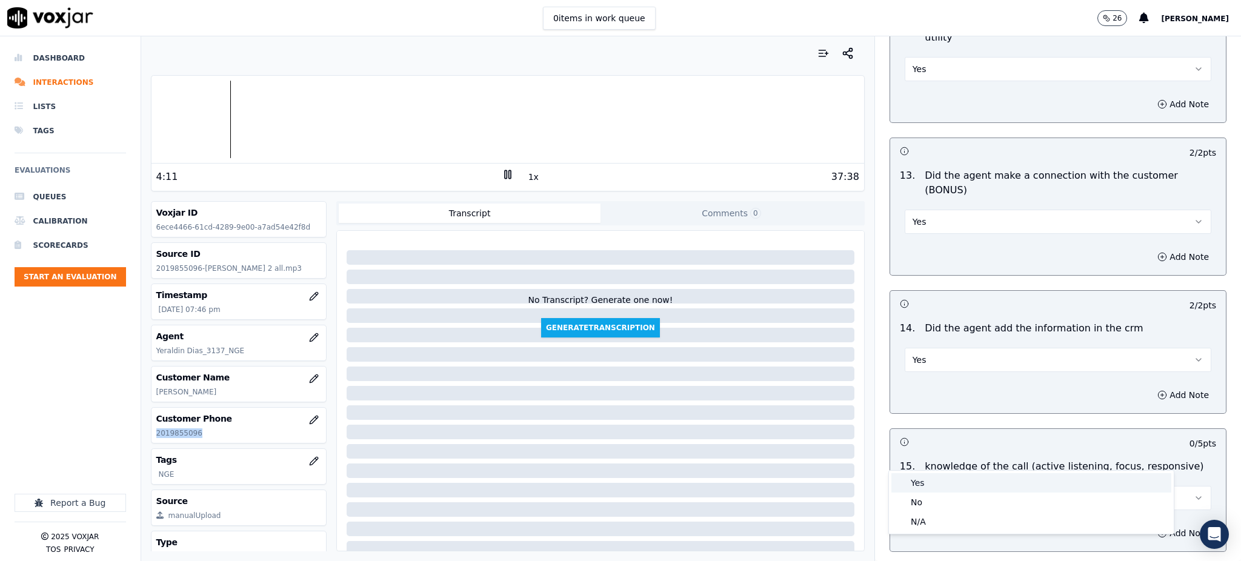
click at [920, 487] on div "Yes" at bounding box center [1031, 482] width 280 height 19
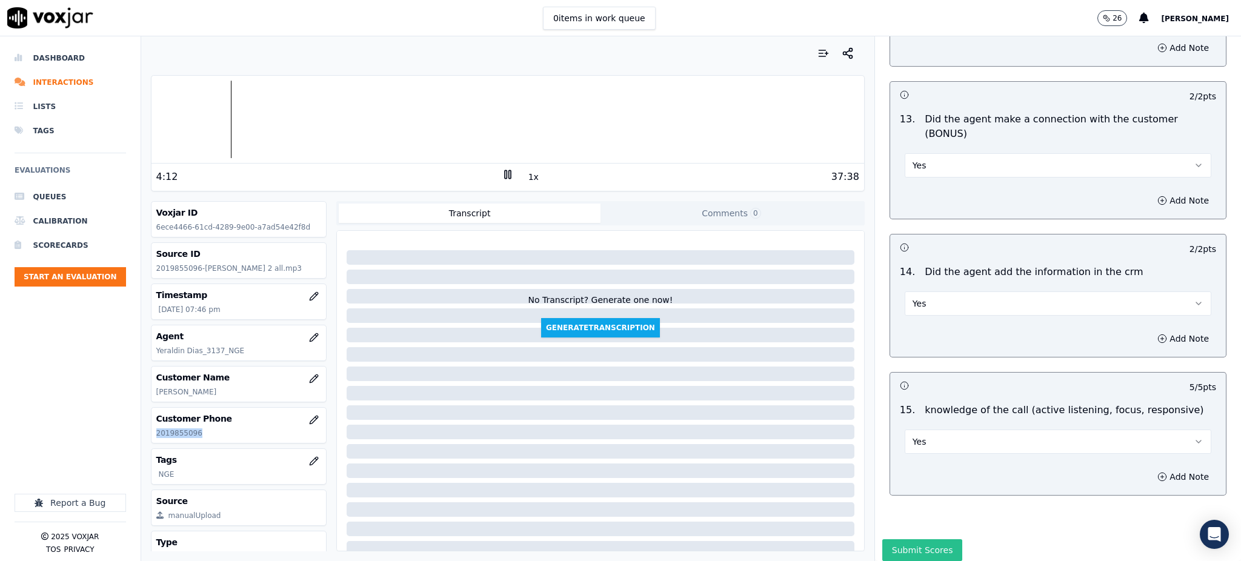
scroll to position [1834, 0]
click at [909, 539] on button "Submit Scores" at bounding box center [922, 550] width 81 height 22
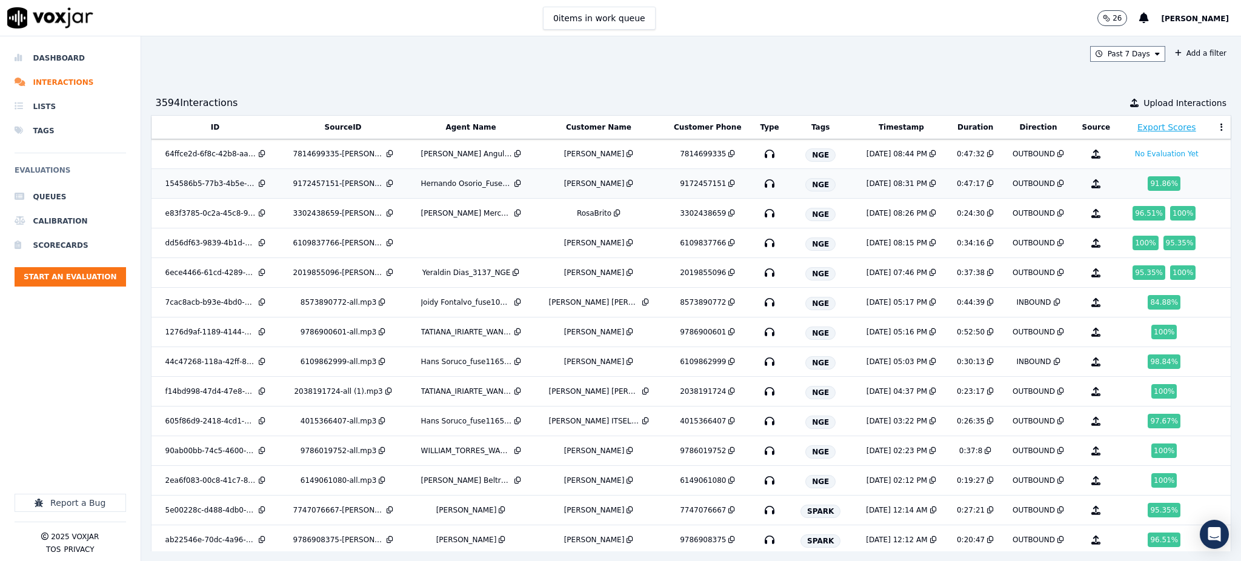
click at [760, 183] on icon "button" at bounding box center [769, 183] width 19 height 19
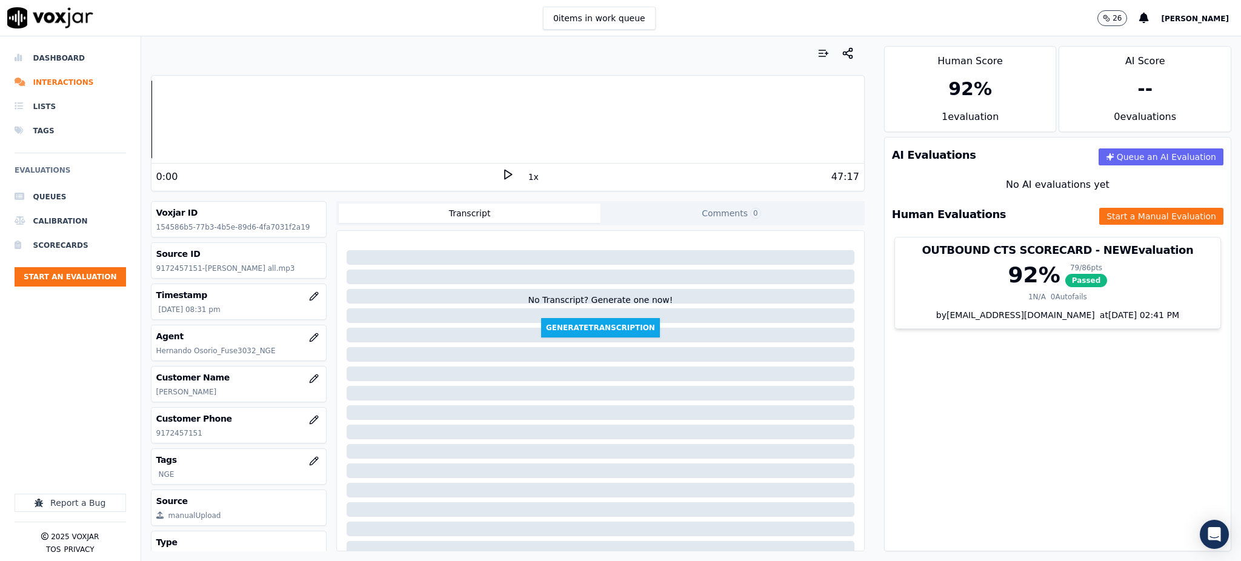
click at [502, 174] on icon at bounding box center [508, 174] width 12 height 12
click at [309, 417] on icon "button" at bounding box center [314, 420] width 10 height 10
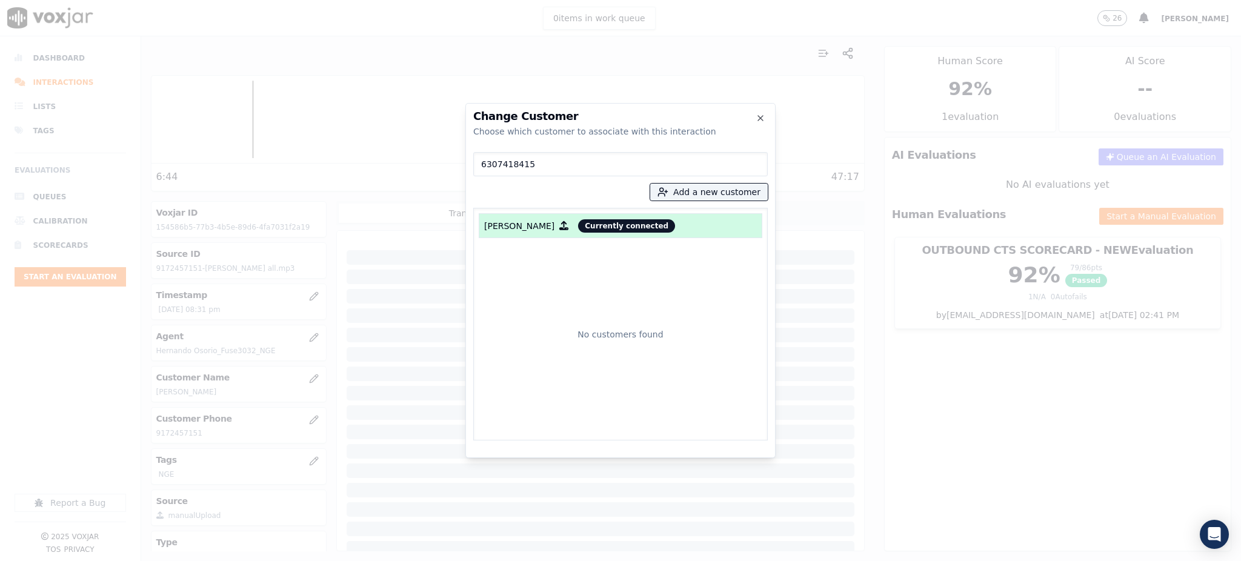
type input "6307418415"
click at [559, 226] on icon "button" at bounding box center [563, 225] width 9 height 9
click at [612, 228] on span "Currently connected" at bounding box center [626, 225] width 97 height 13
click at [563, 227] on icon "button" at bounding box center [563, 225] width 9 height 9
click at [760, 113] on icon "button" at bounding box center [761, 118] width 10 height 10
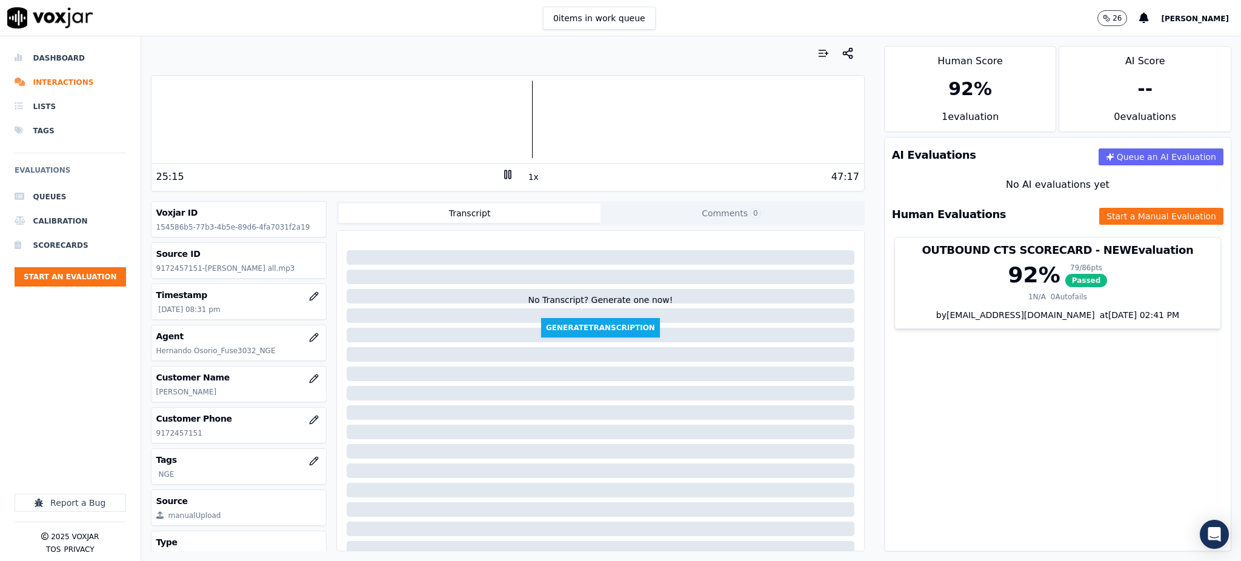
click at [503, 178] on icon at bounding box center [508, 174] width 12 height 12
